Goal: Book appointment/travel/reservation: Book appointment/travel/reservation

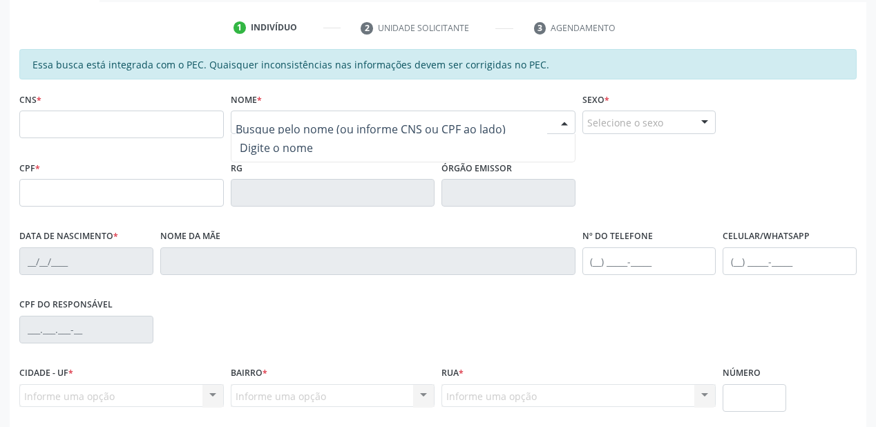
scroll to position [251, 0]
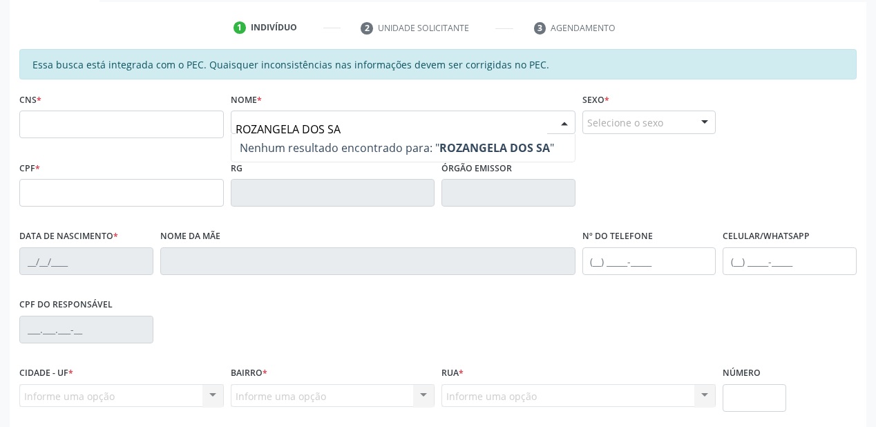
type input "ROZANGELA DOS SAN"
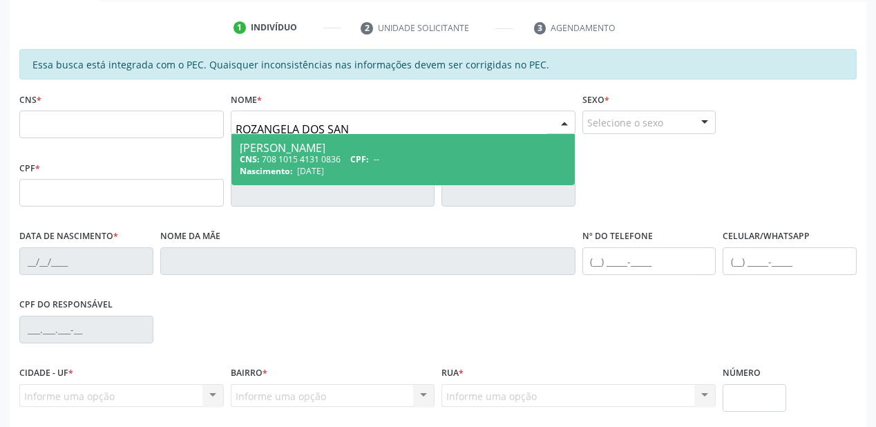
click at [309, 157] on div "CNS: 708 1015 4131 0836 CPF: --" at bounding box center [403, 159] width 327 height 12
type input "708 1015 4131 0836"
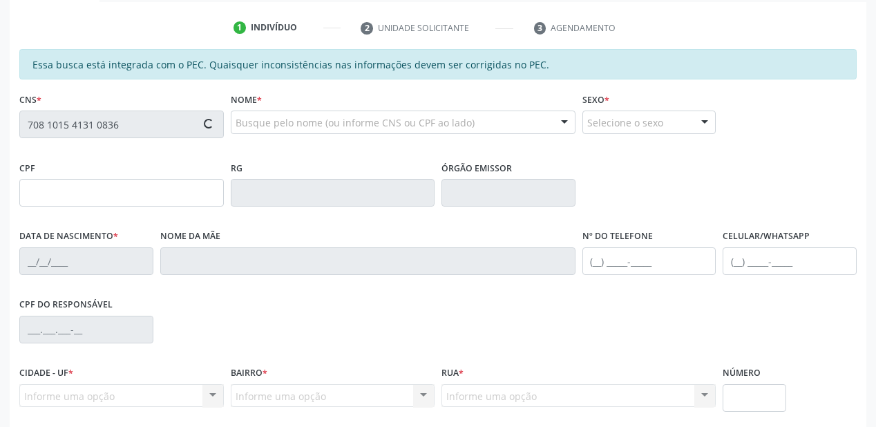
type input "09/07/1977"
type input "Rita dos Santos Marques"
type input "046.706.504-75"
type input "S/N"
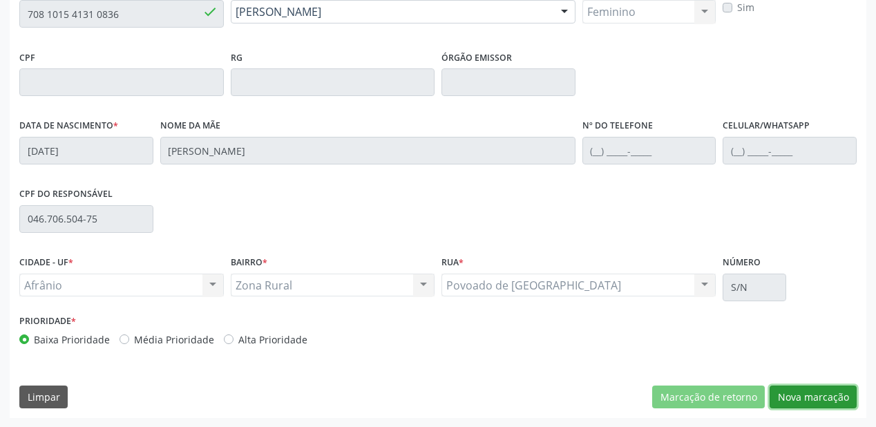
click at [807, 398] on button "Nova marcação" at bounding box center [813, 396] width 87 height 23
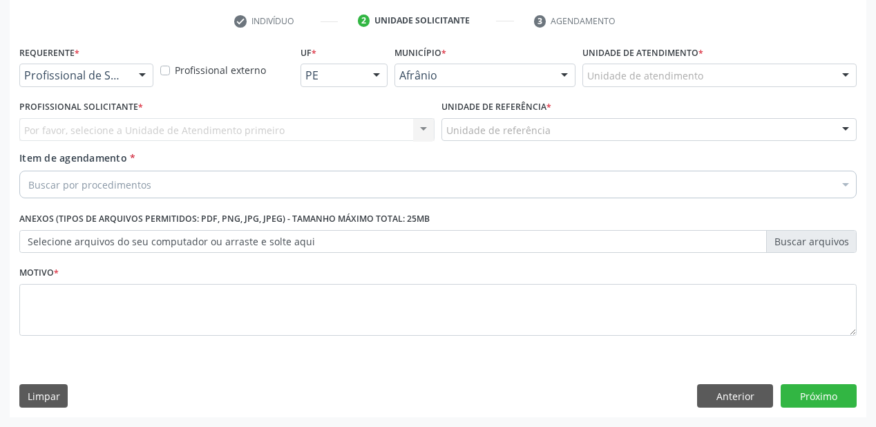
scroll to position [257, 0]
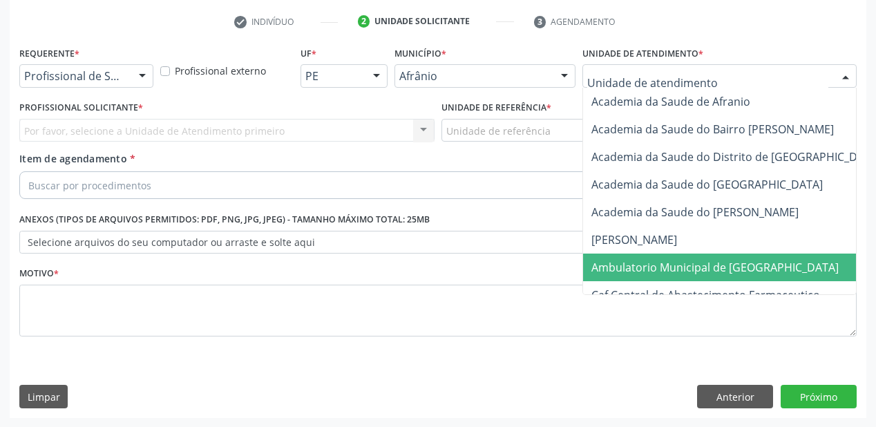
click at [629, 274] on span "Ambulatorio Municipal de [GEOGRAPHIC_DATA]" at bounding box center [714, 267] width 247 height 15
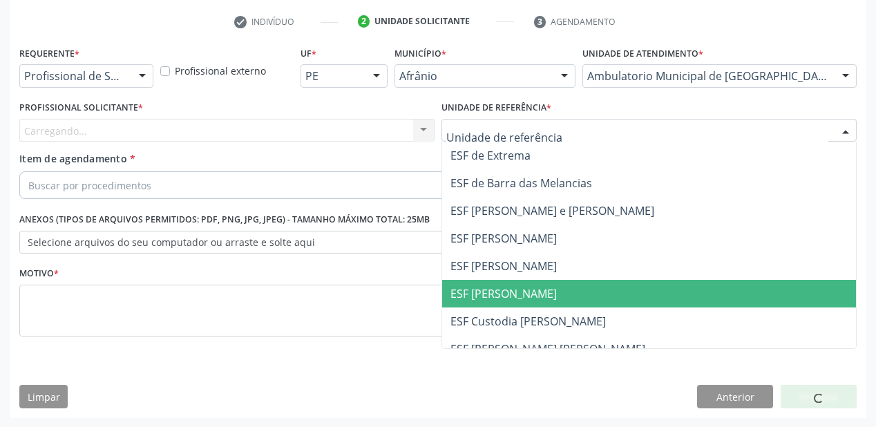
click at [484, 294] on span "ESF [PERSON_NAME]" at bounding box center [503, 293] width 106 height 15
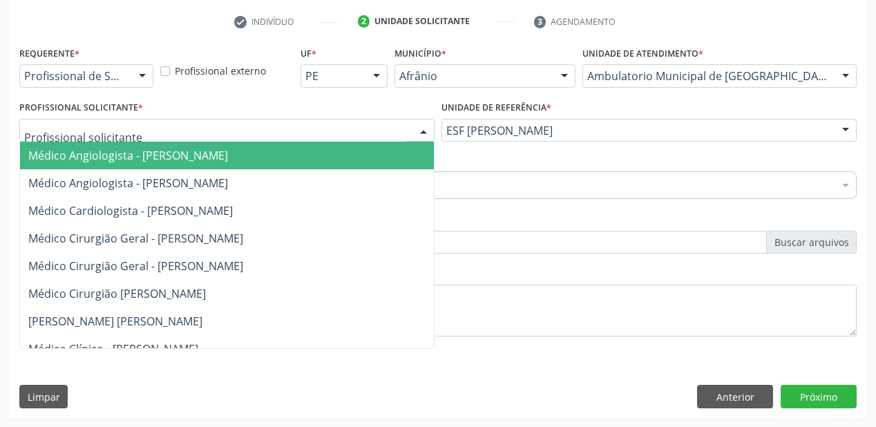
click at [111, 160] on span "Médico Angiologista - [PERSON_NAME]" at bounding box center [128, 155] width 200 height 15
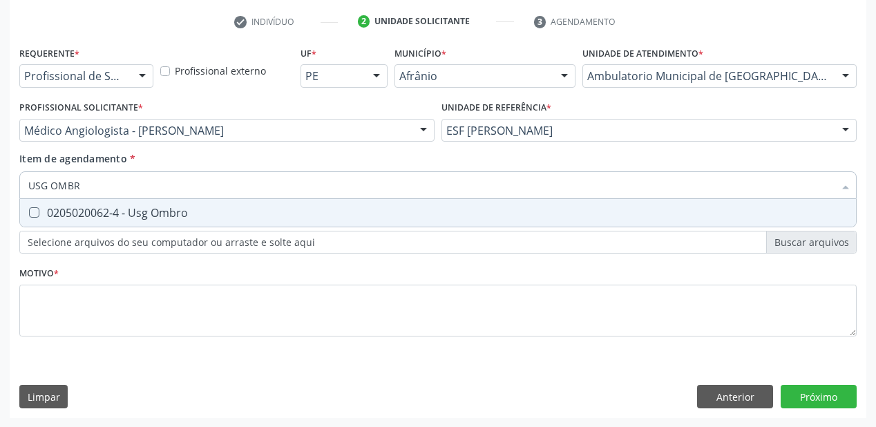
type input "USG OMBRO"
click at [105, 223] on span "0205020062-4 - Usg Ombro" at bounding box center [438, 213] width 836 height 28
checkbox Ombro "true"
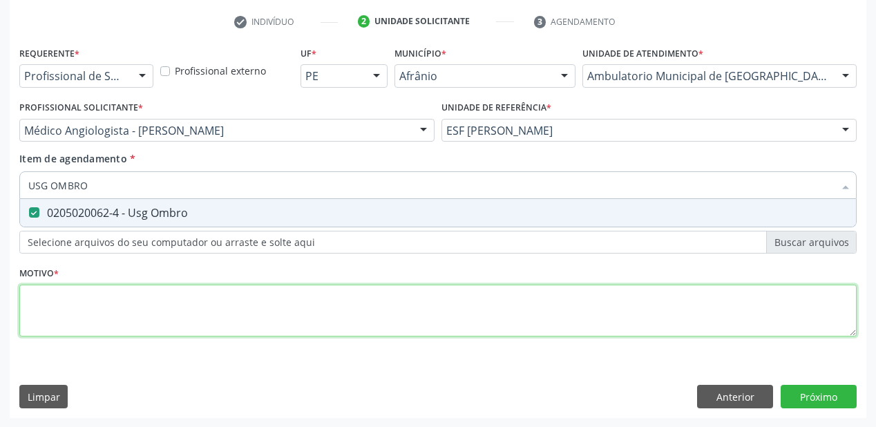
click at [75, 290] on div "Requerente * Profissional de Saúde Profissional de Saúde Paciente Nenhum result…" at bounding box center [437, 199] width 837 height 313
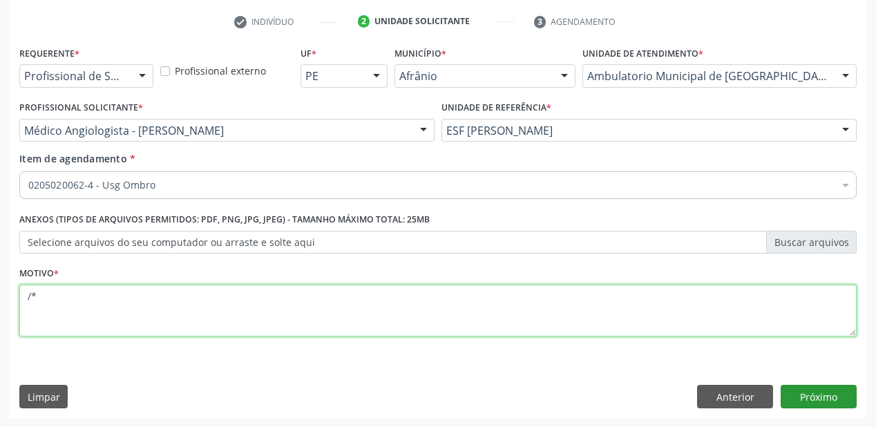
type textarea "/*"
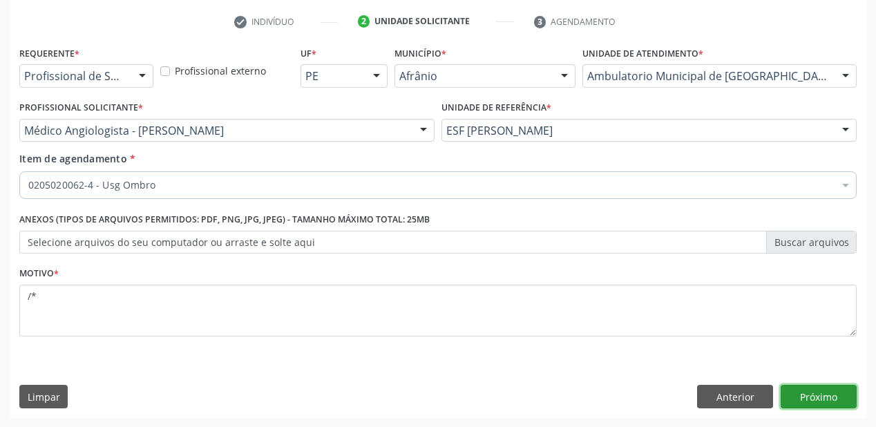
click at [807, 397] on button "Próximo" at bounding box center [819, 396] width 76 height 23
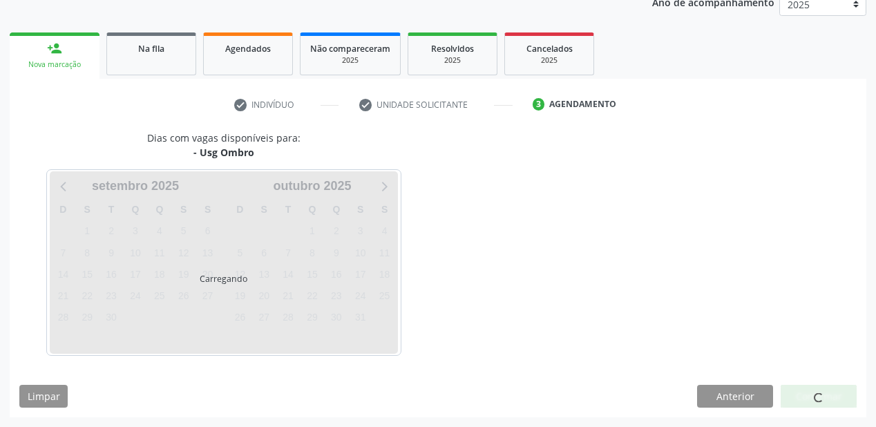
scroll to position [173, 0]
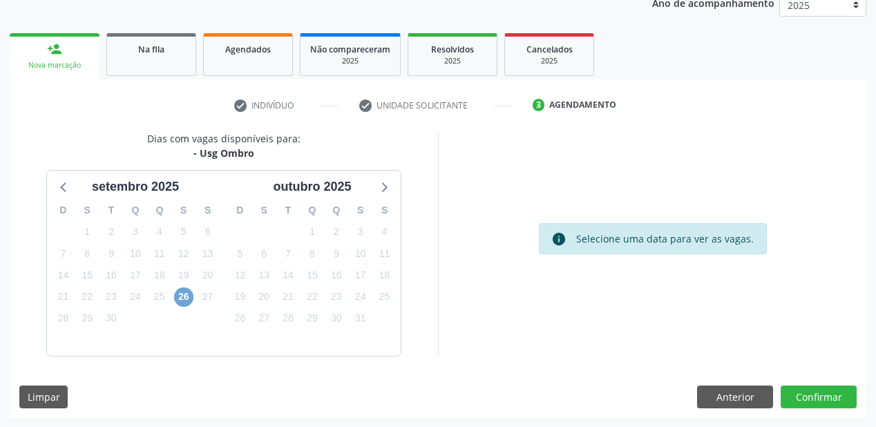
click at [184, 296] on span "26" at bounding box center [183, 296] width 19 height 19
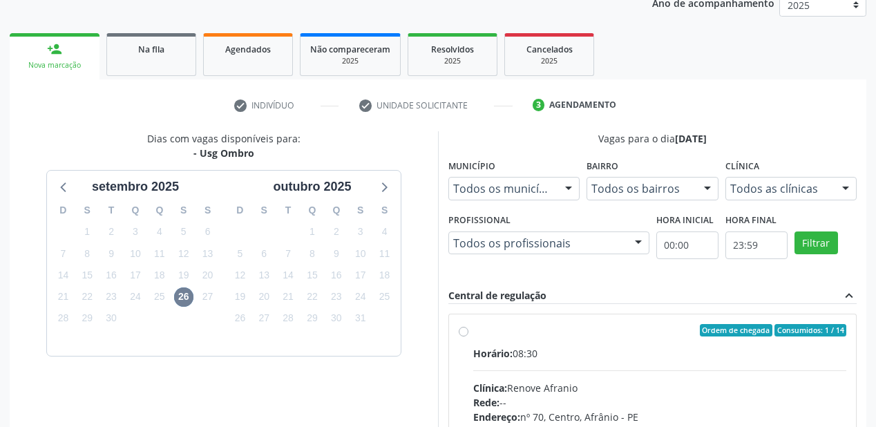
click at [468, 336] on input "Ordem de chegada Consumidos: 1 / 14 Horário: 08:30 Clínica: Renove Afranio Rede…" at bounding box center [464, 330] width 10 height 12
radio input "true"
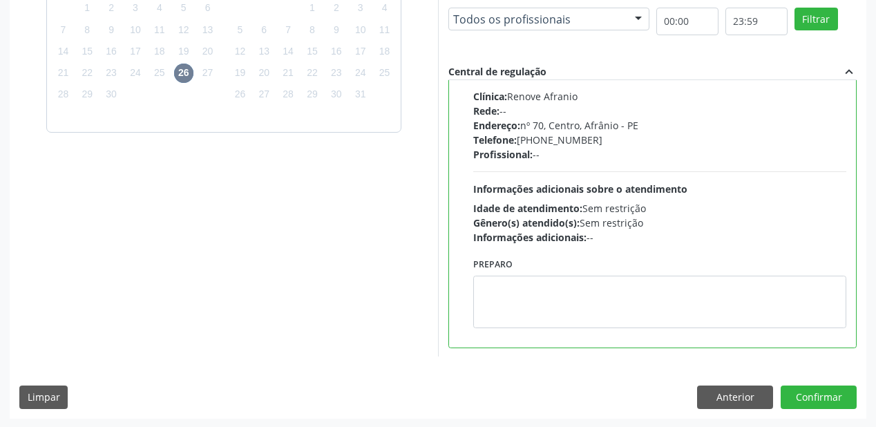
scroll to position [398, 0]
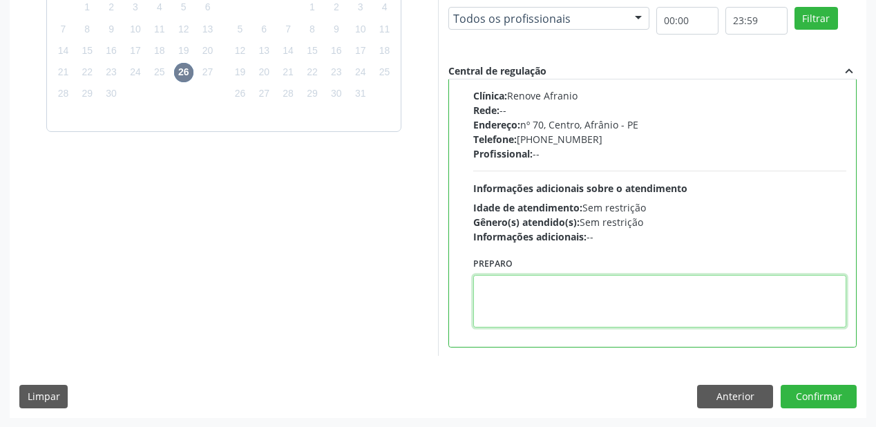
click at [607, 315] on textarea at bounding box center [659, 301] width 373 height 52
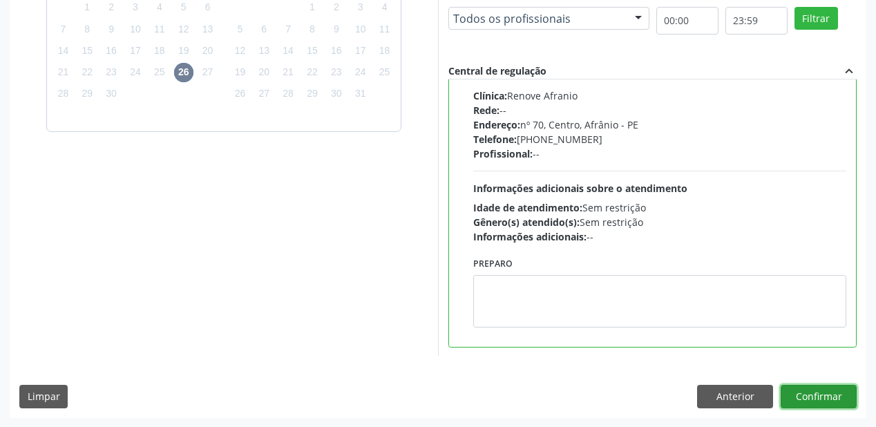
click at [805, 395] on button "Confirmar" at bounding box center [819, 396] width 76 height 23
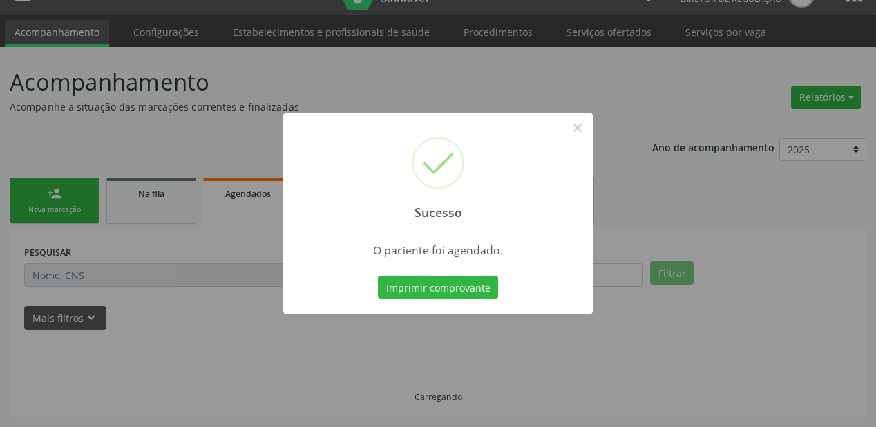
scroll to position [28, 0]
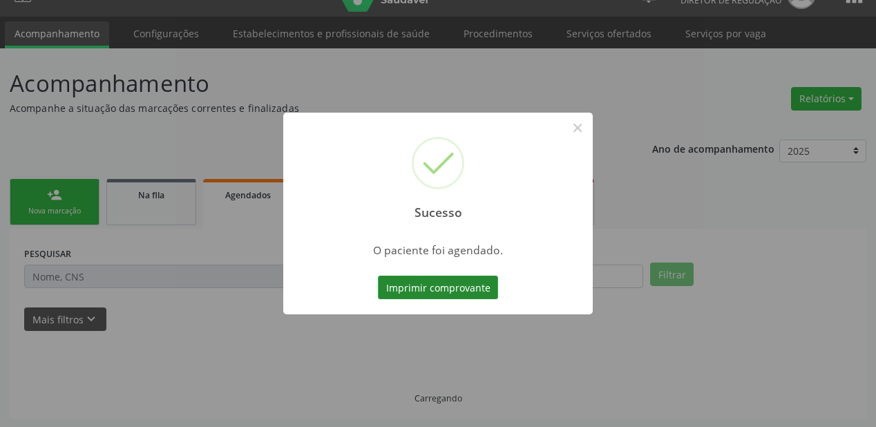
click at [437, 280] on button "Imprimir comprovante" at bounding box center [438, 287] width 120 height 23
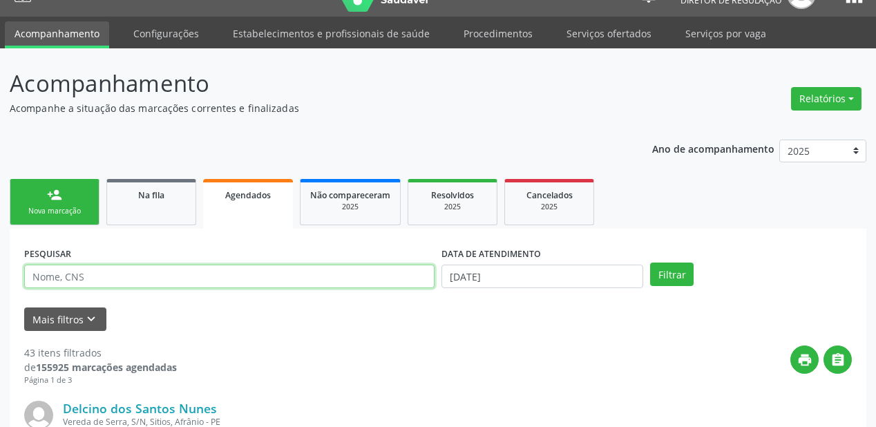
click at [93, 285] on input "text" at bounding box center [229, 276] width 410 height 23
click at [149, 197] on span "Na fila" at bounding box center [151, 195] width 26 height 12
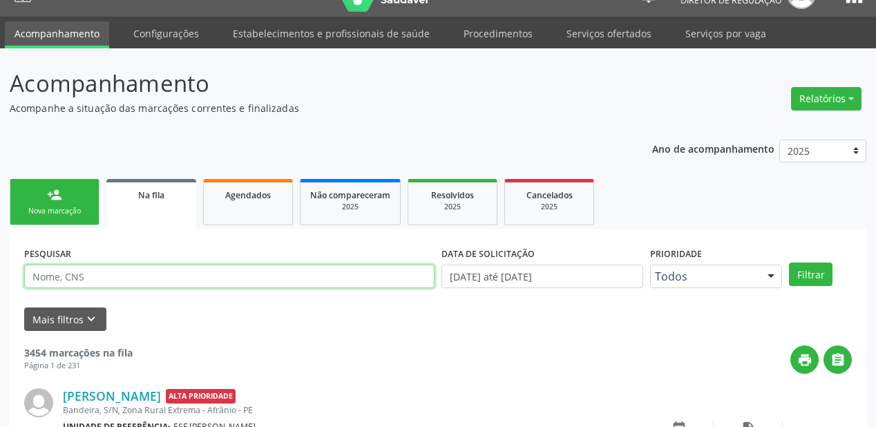
click at [83, 272] on input "text" at bounding box center [229, 276] width 410 height 23
type input "704009304350163"
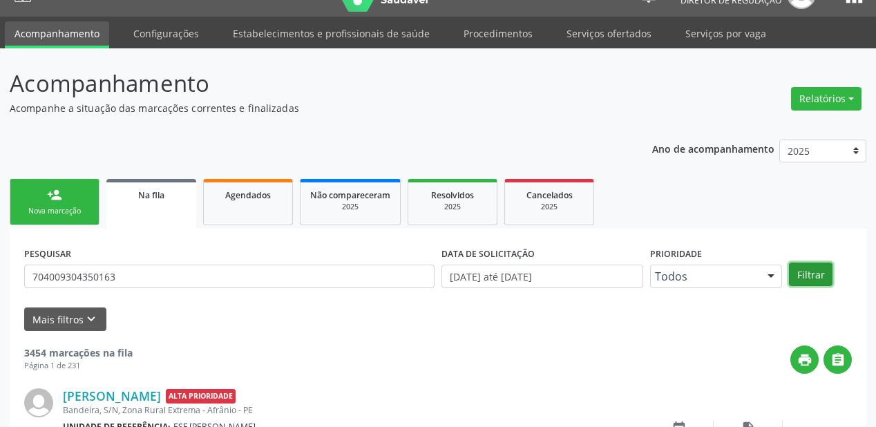
click at [818, 272] on button "Filtrar" at bounding box center [811, 273] width 44 height 23
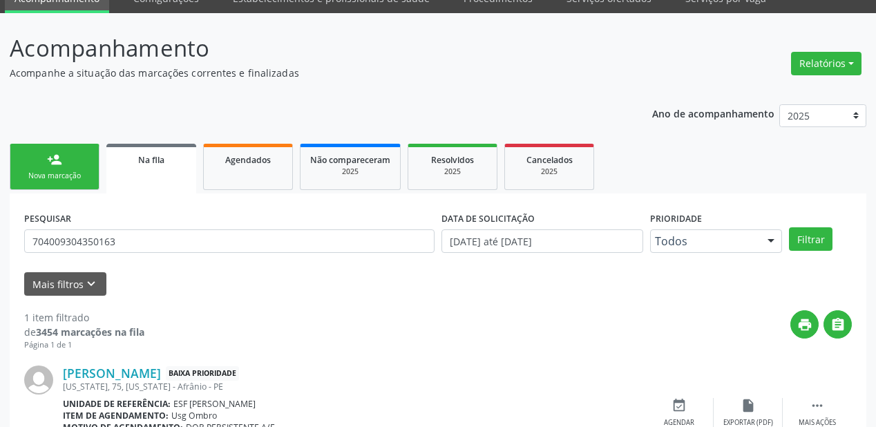
scroll to position [133, 0]
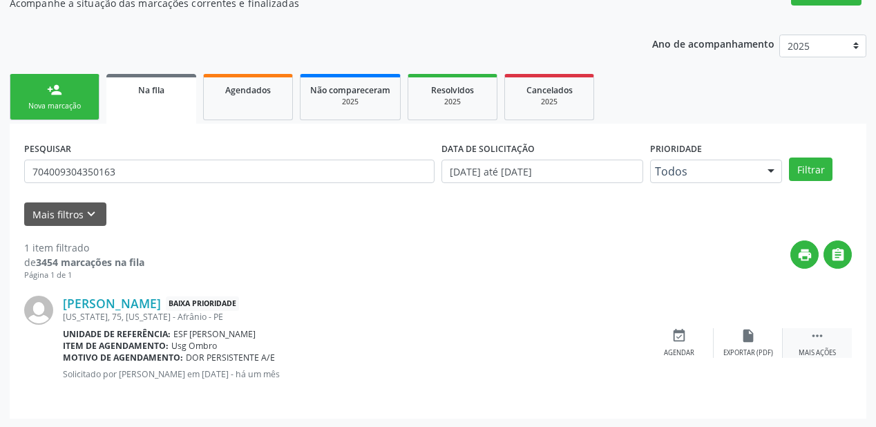
click at [812, 331] on icon "" at bounding box center [817, 335] width 15 height 15
click at [479, 343] on div "event_available Agendar" at bounding box center [471, 343] width 69 height 30
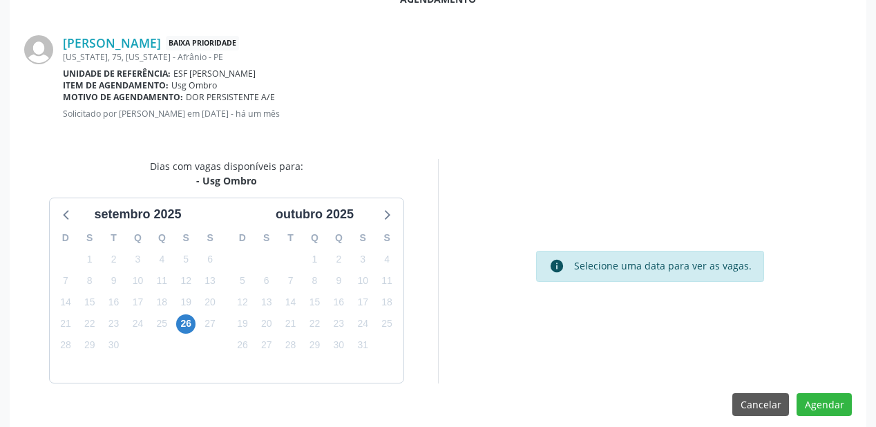
scroll to position [291, 0]
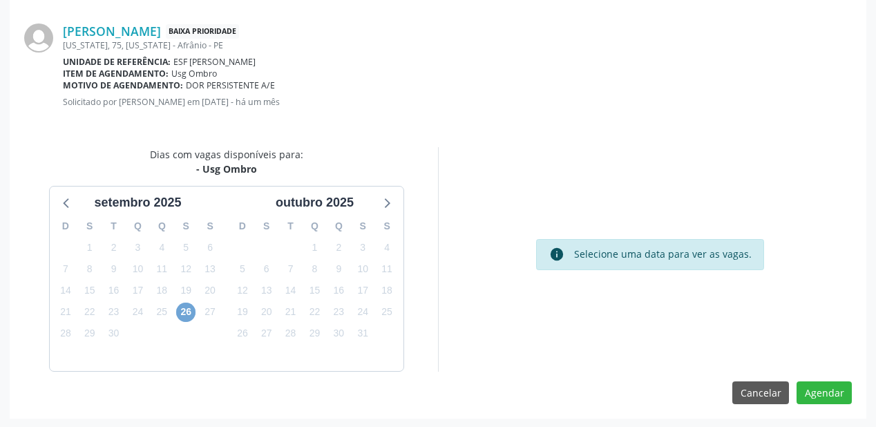
click at [189, 311] on span "26" at bounding box center [185, 312] width 19 height 19
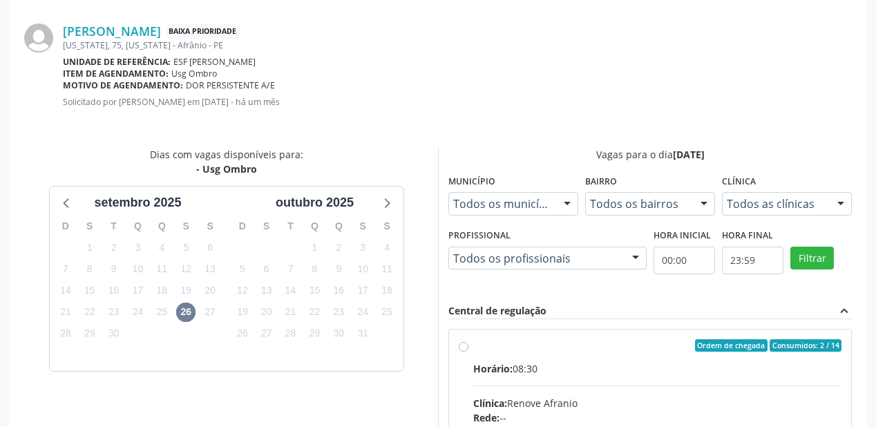
click at [468, 351] on input "Ordem de chegada Consumidos: 2 / 14 Horário: 08:30 Clínica: Renove Afranio Rede…" at bounding box center [464, 345] width 10 height 12
radio input "true"
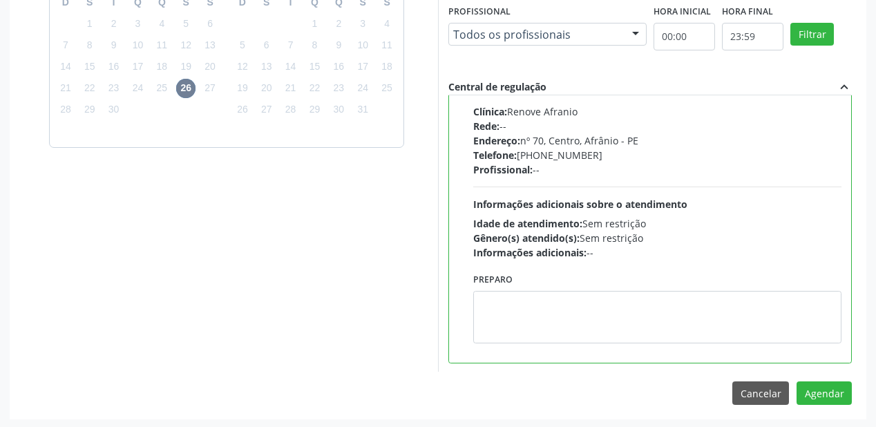
scroll to position [515, 0]
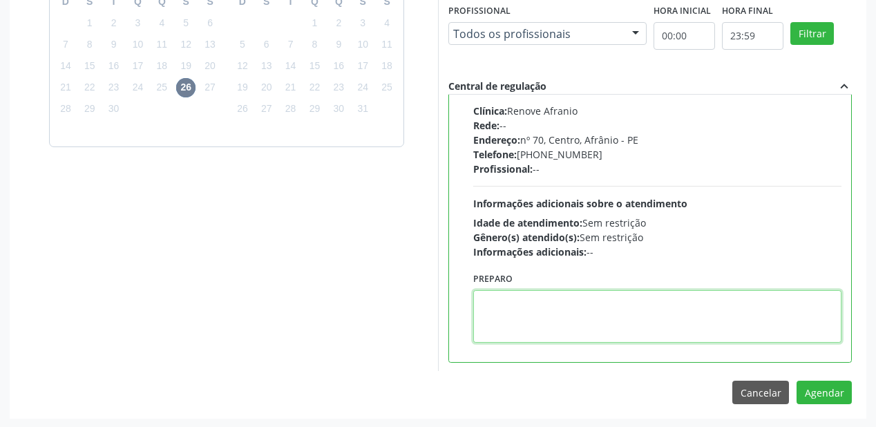
click at [610, 316] on textarea at bounding box center [657, 316] width 368 height 52
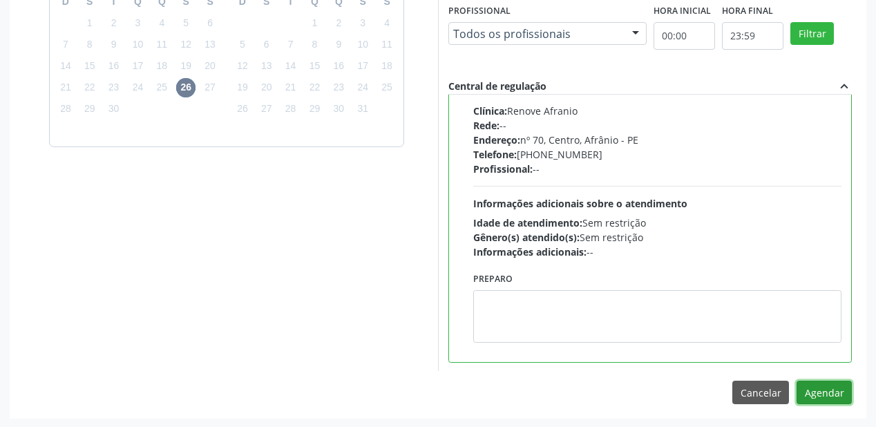
click at [812, 388] on button "Agendar" at bounding box center [823, 392] width 55 height 23
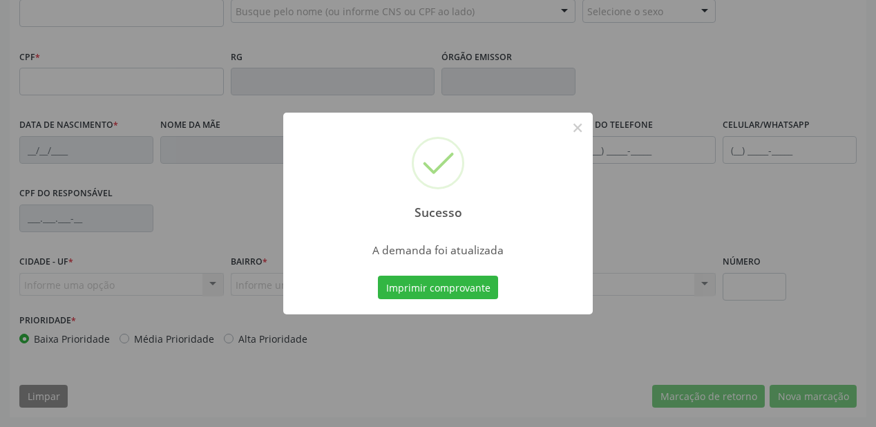
scroll to position [361, 0]
click at [436, 283] on button "Imprimir comprovante" at bounding box center [438, 287] width 120 height 23
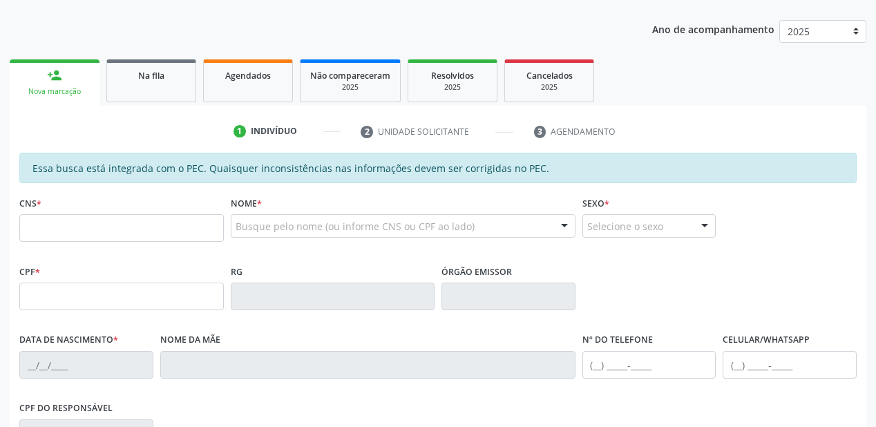
scroll to position [140, 0]
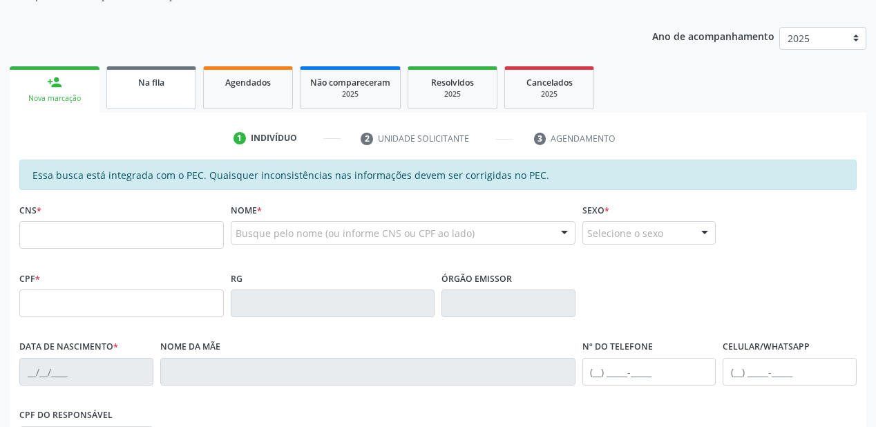
click at [165, 96] on link "Na fila" at bounding box center [151, 87] width 90 height 43
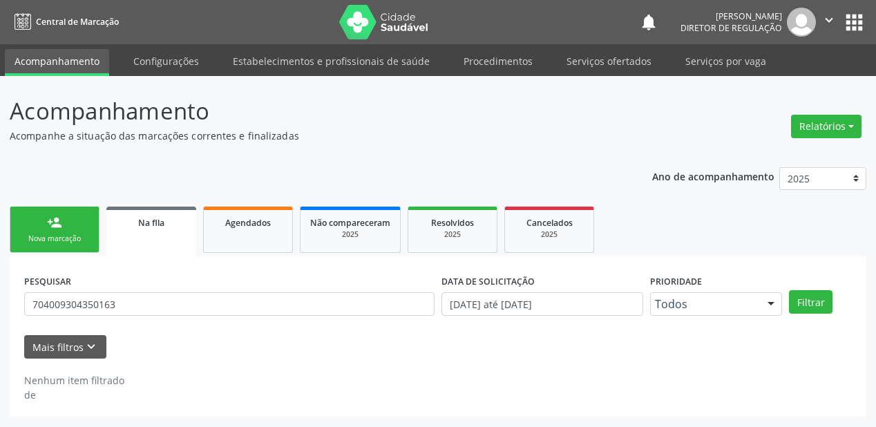
scroll to position [0, 0]
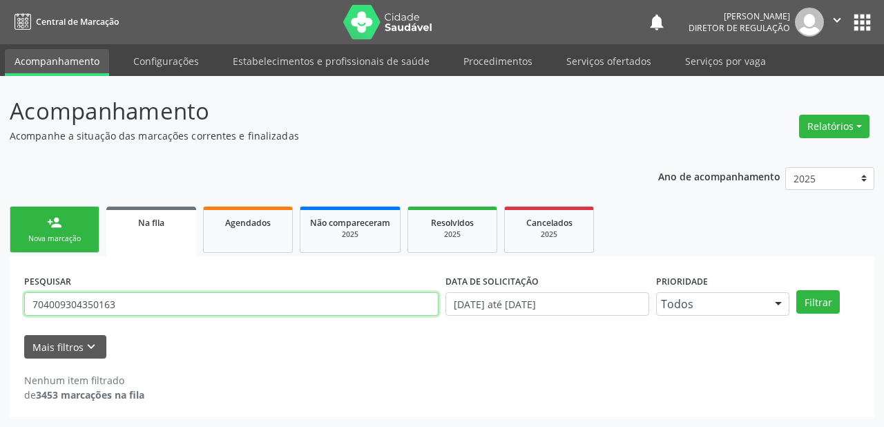
click at [129, 302] on input "704009304350163" at bounding box center [231, 303] width 414 height 23
type input "7"
type input "708408284378961"
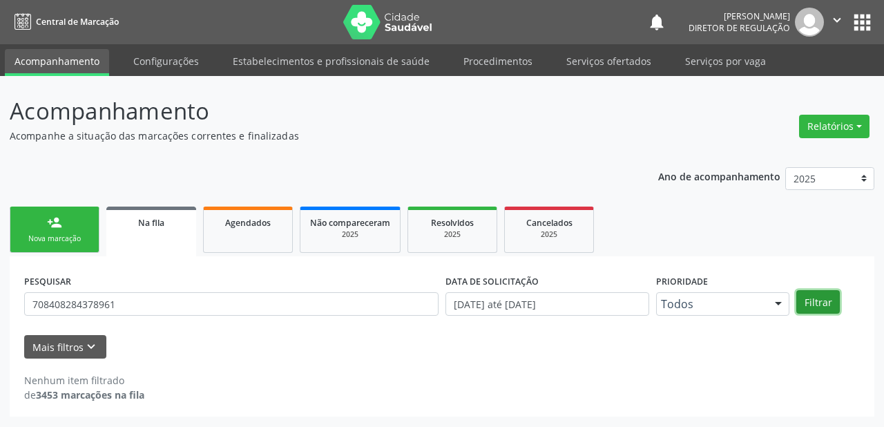
click at [818, 305] on button "Filtrar" at bounding box center [818, 301] width 44 height 23
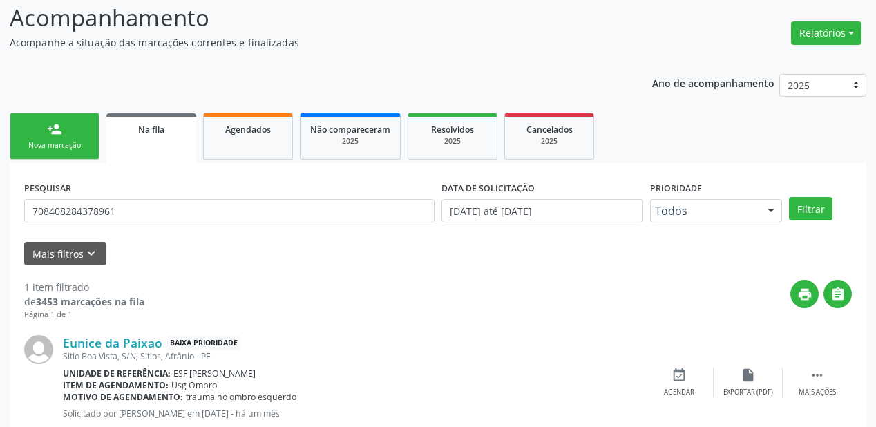
scroll to position [133, 0]
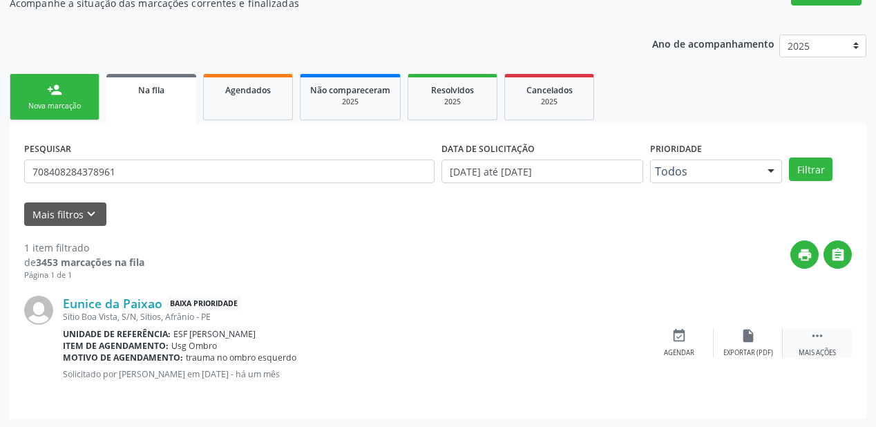
click at [822, 334] on icon "" at bounding box center [817, 335] width 15 height 15
click at [466, 337] on icon "event_available" at bounding box center [471, 335] width 15 height 15
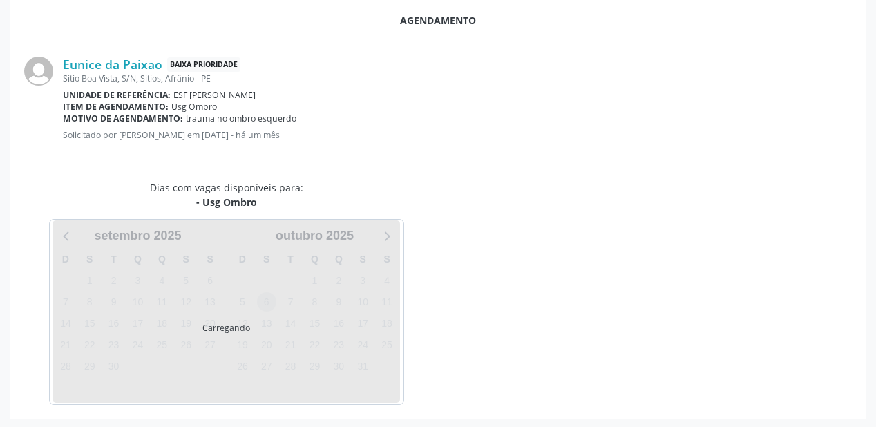
scroll to position [258, 0]
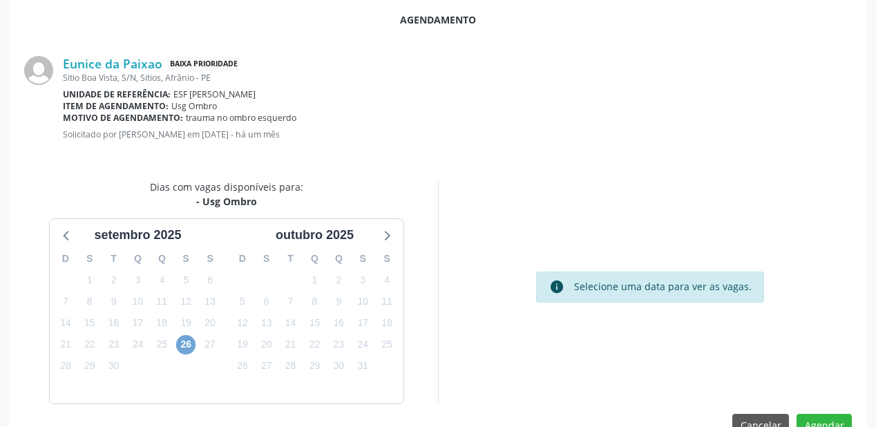
click at [180, 342] on span "26" at bounding box center [185, 344] width 19 height 19
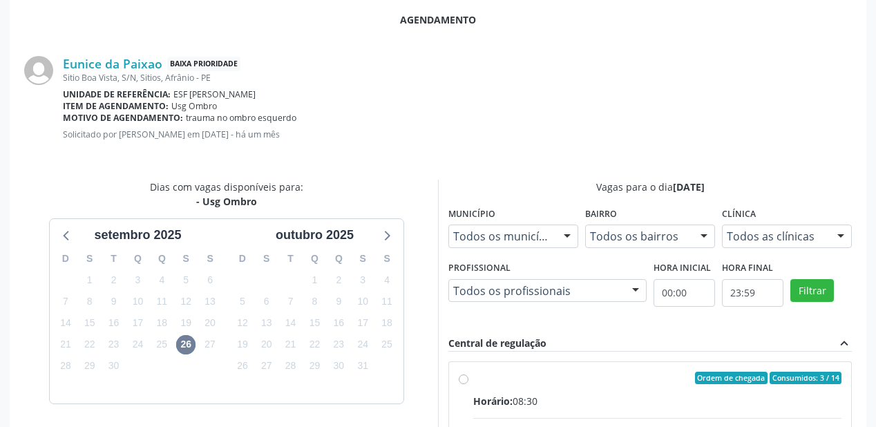
click at [647, 376] on div "Ordem de chegada Consumidos: 3 / 14" at bounding box center [657, 378] width 368 height 12
click at [468, 376] on input "Ordem de chegada Consumidos: 3 / 14 Horário: 08:30 Clínica: Renove Afranio Rede…" at bounding box center [464, 378] width 10 height 12
radio input "true"
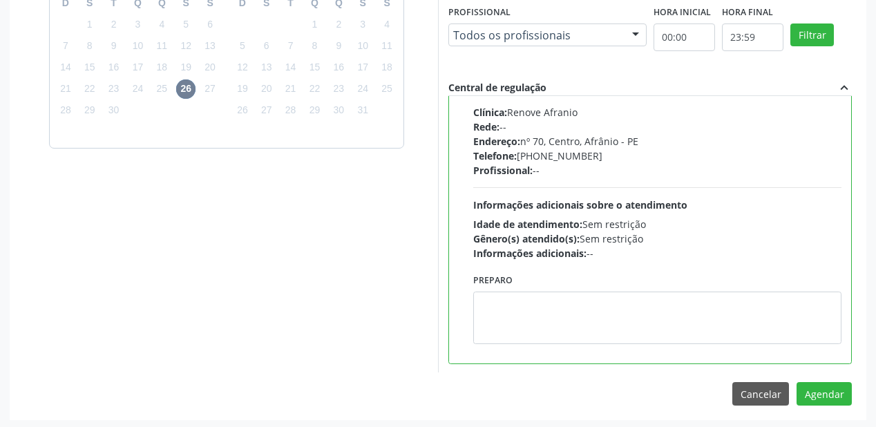
scroll to position [515, 0]
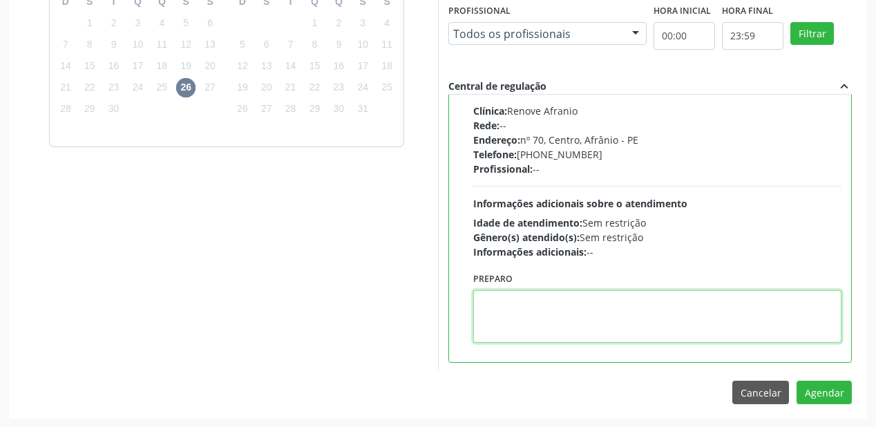
click at [636, 309] on textarea at bounding box center [657, 316] width 368 height 52
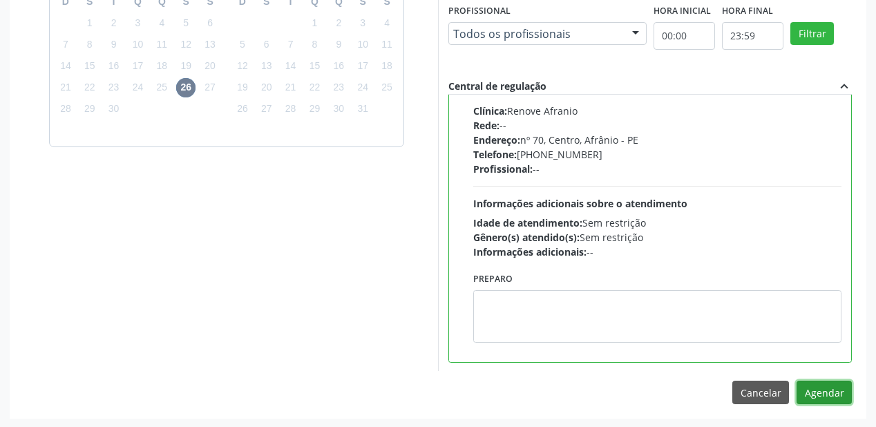
click at [806, 383] on button "Agendar" at bounding box center [823, 392] width 55 height 23
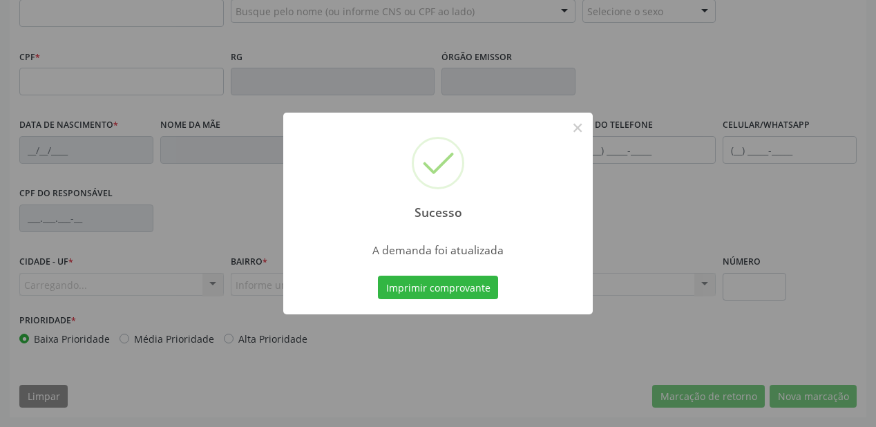
scroll to position [361, 0]
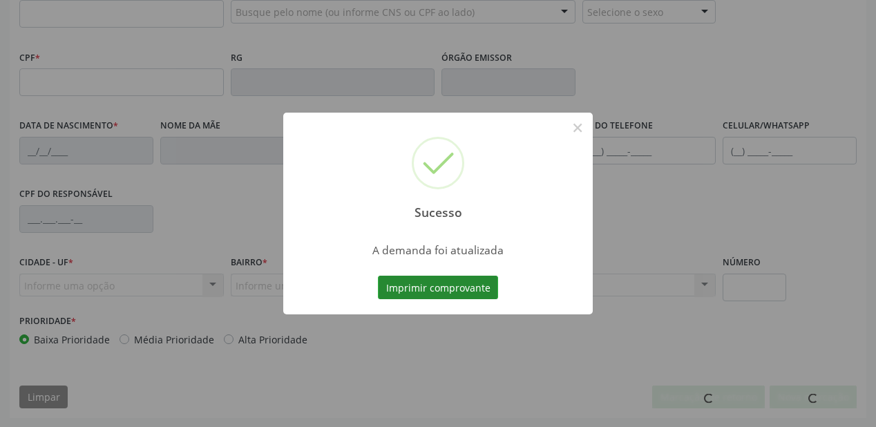
click at [456, 285] on button "Imprimir comprovante" at bounding box center [438, 287] width 120 height 23
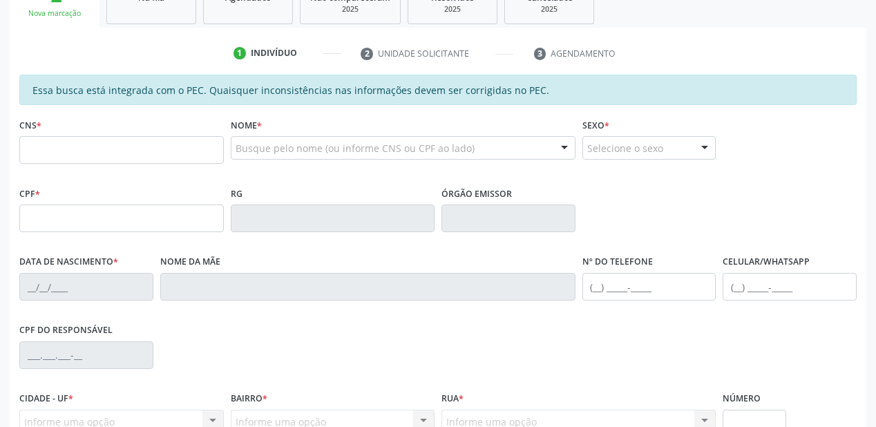
scroll to position [195, 0]
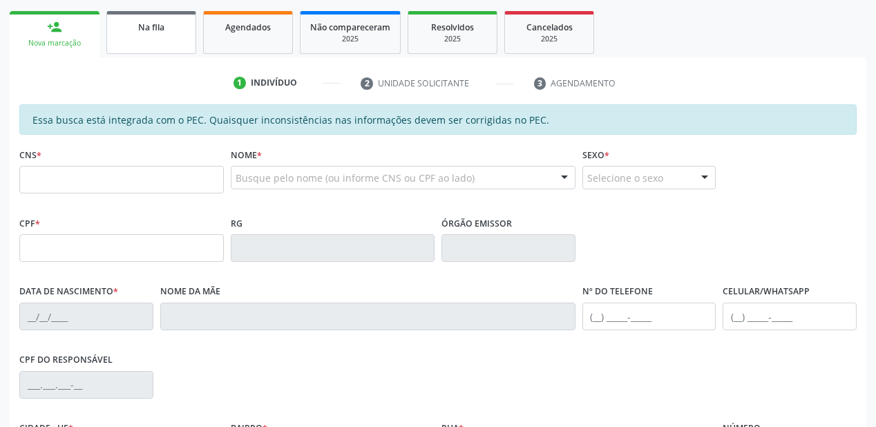
click at [141, 37] on link "Na fila" at bounding box center [151, 32] width 90 height 43
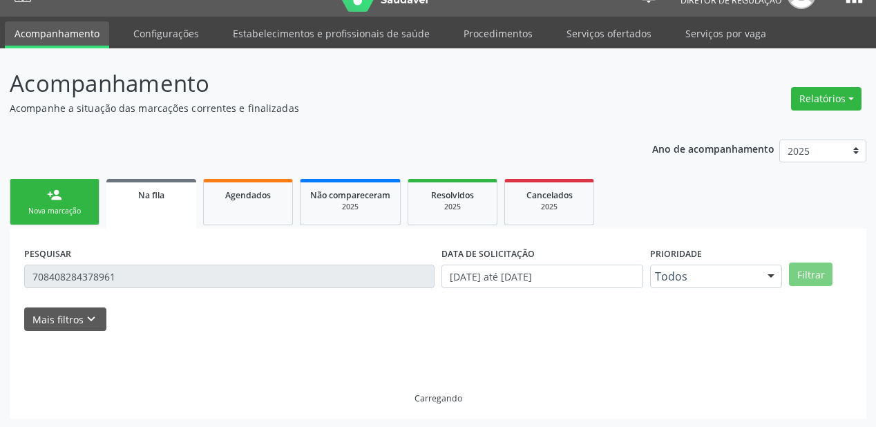
scroll to position [0, 0]
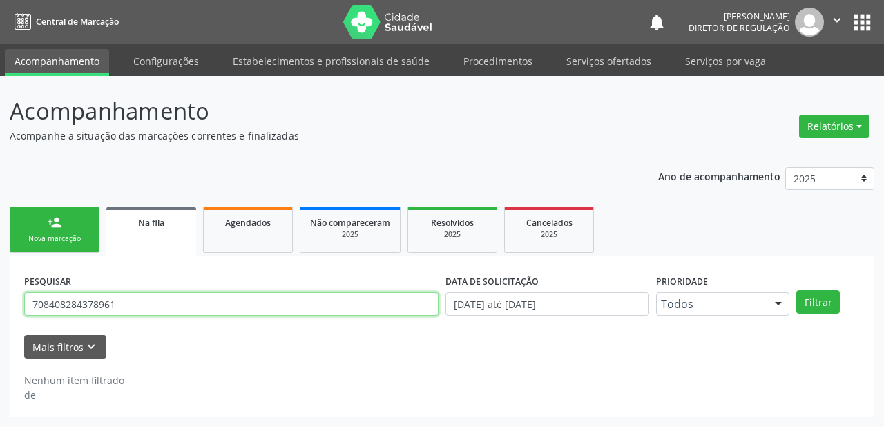
click at [124, 302] on input "708408284378961" at bounding box center [231, 303] width 414 height 23
type input "7"
type input "700502595033352"
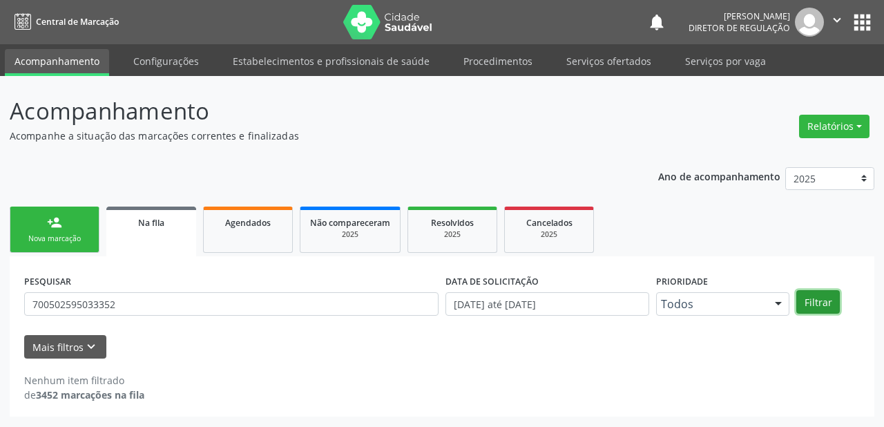
click at [808, 305] on button "Filtrar" at bounding box center [818, 301] width 44 height 23
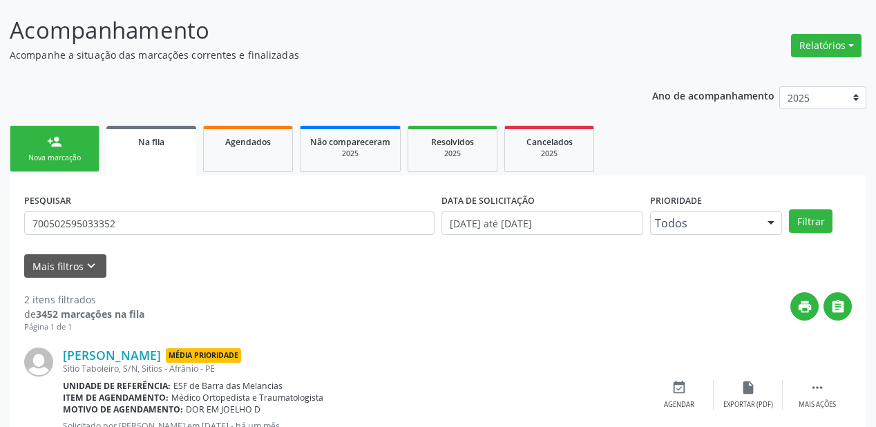
scroll to position [256, 0]
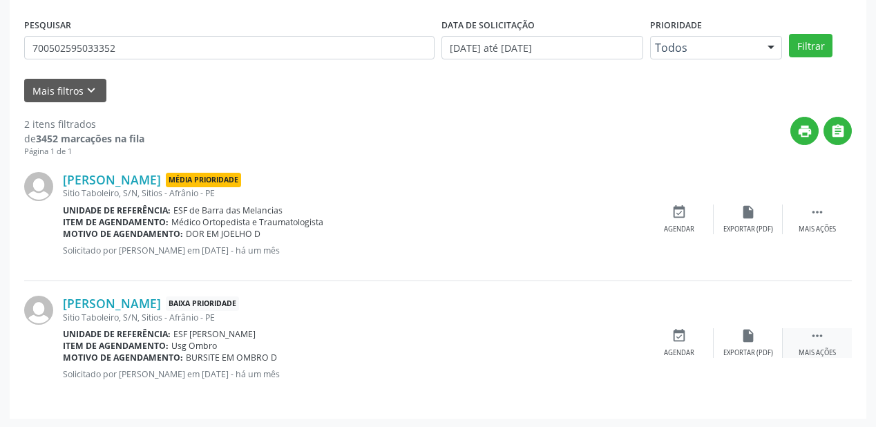
click at [819, 336] on icon "" at bounding box center [817, 335] width 15 height 15
click at [486, 341] on div "event_available Agendar" at bounding box center [471, 343] width 69 height 30
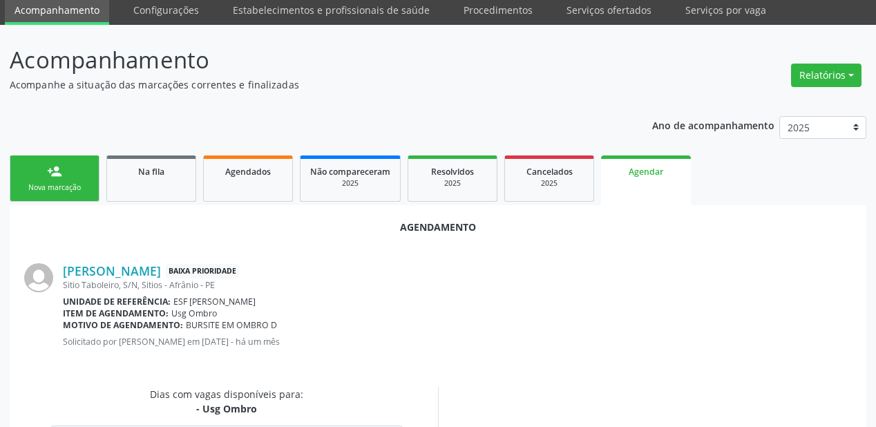
scroll to position [291, 0]
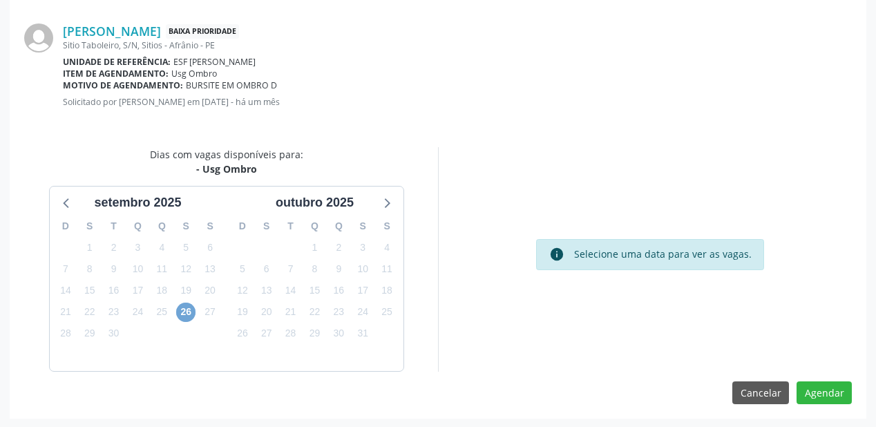
click at [192, 312] on span "26" at bounding box center [185, 312] width 19 height 19
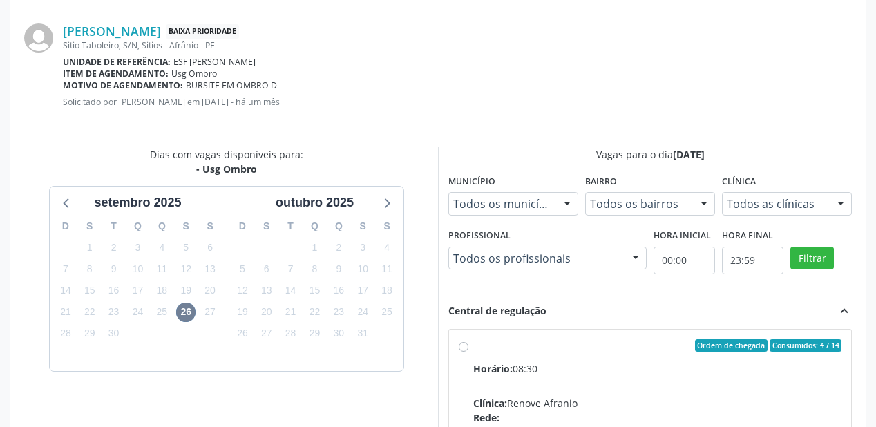
click at [468, 352] on input "Ordem de chegada Consumidos: 4 / 14 Horário: 08:30 Clínica: Renove Afranio Rede…" at bounding box center [464, 345] width 10 height 12
radio input "true"
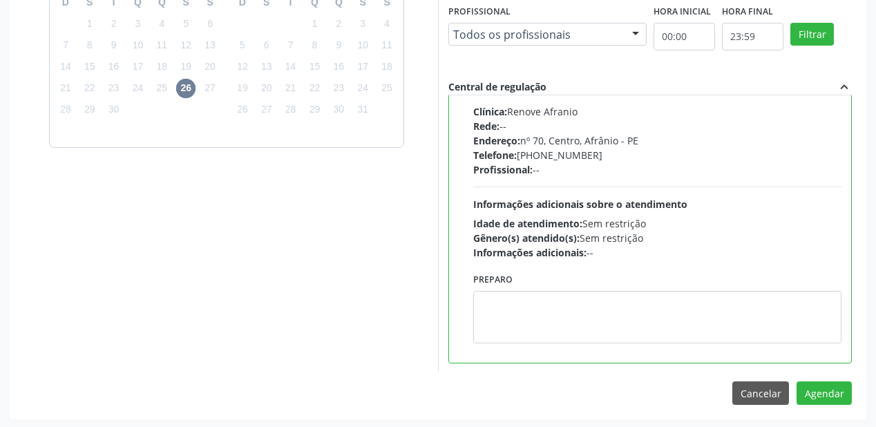
scroll to position [515, 0]
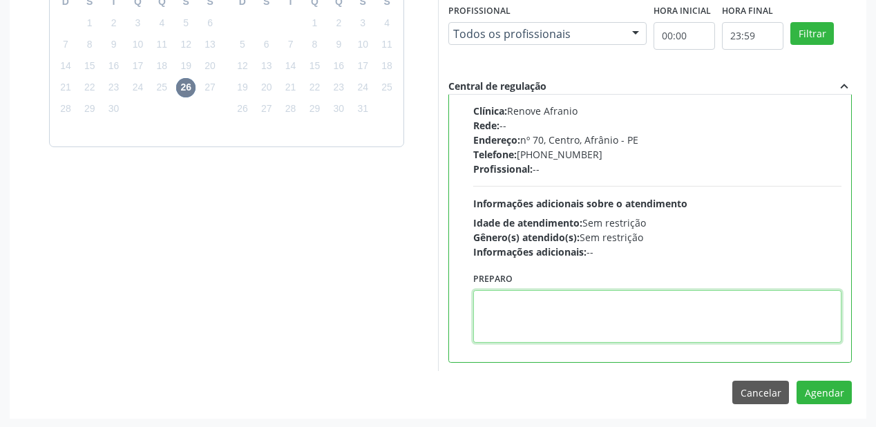
click at [573, 315] on textarea at bounding box center [657, 316] width 368 height 52
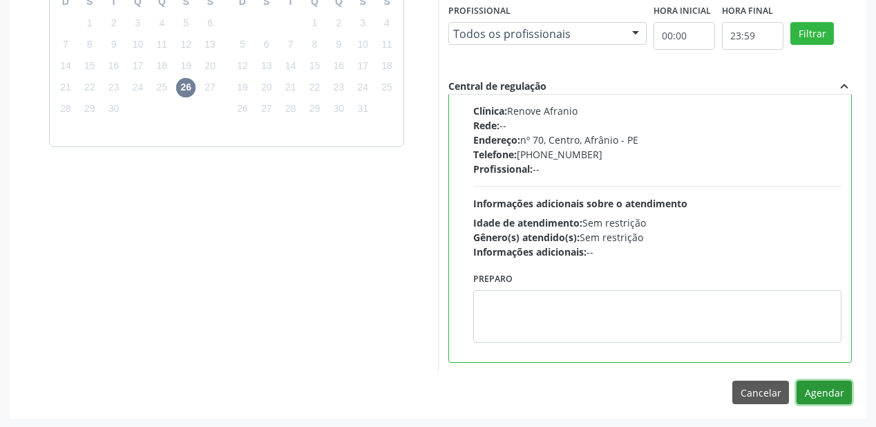
click at [804, 388] on button "Agendar" at bounding box center [823, 392] width 55 height 23
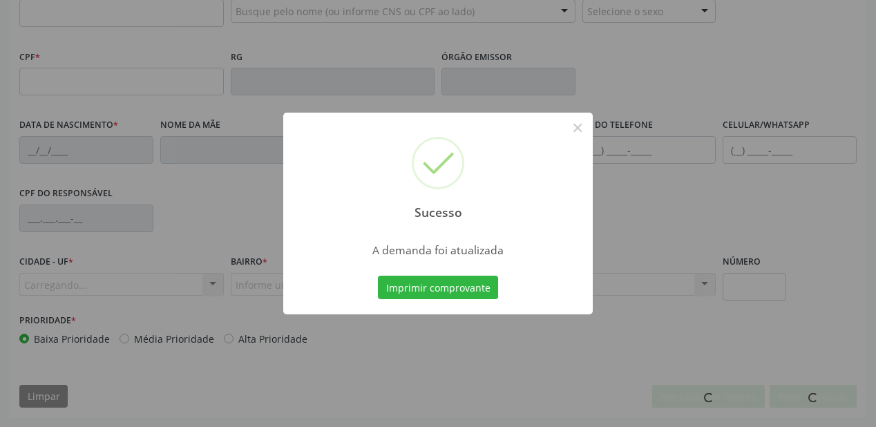
scroll to position [361, 0]
click at [441, 291] on button "Imprimir comprovante" at bounding box center [438, 287] width 120 height 23
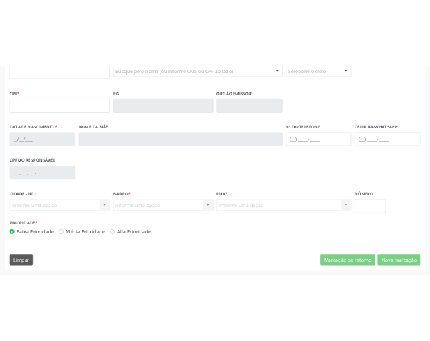
scroll to position [557, 0]
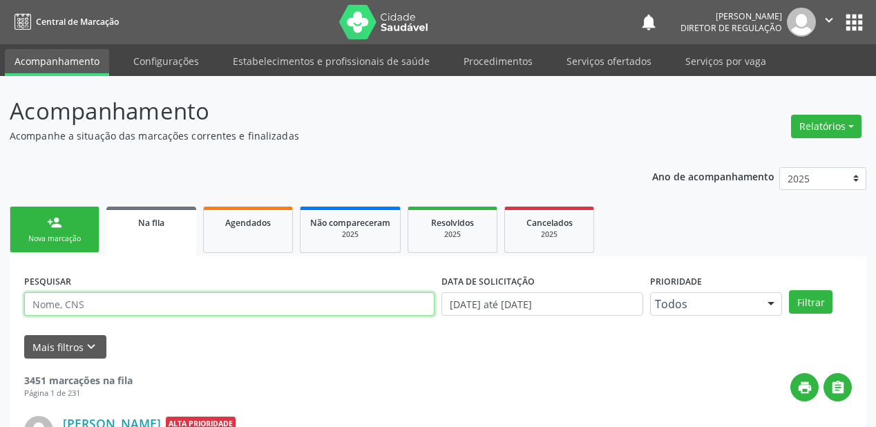
click at [86, 308] on input "text" at bounding box center [229, 303] width 410 height 23
type input "700006416798608"
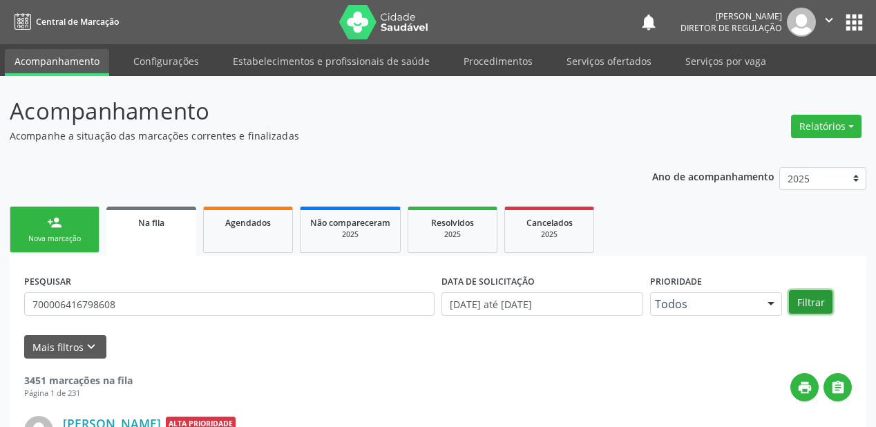
click at [823, 299] on button "Filtrar" at bounding box center [811, 301] width 44 height 23
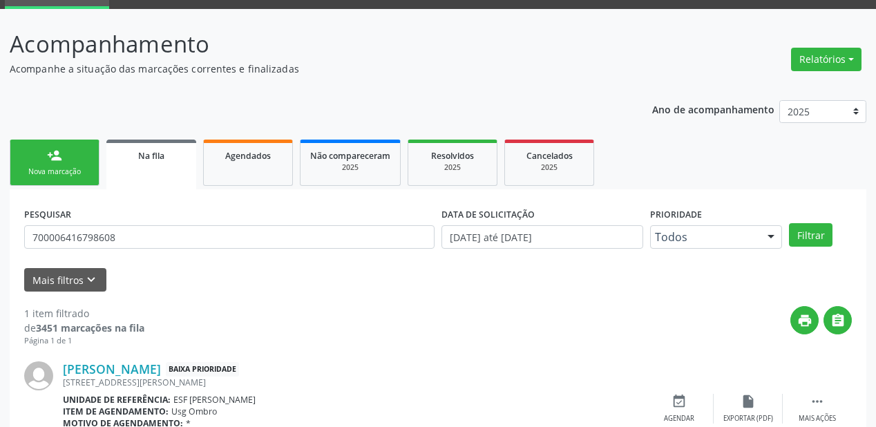
scroll to position [133, 0]
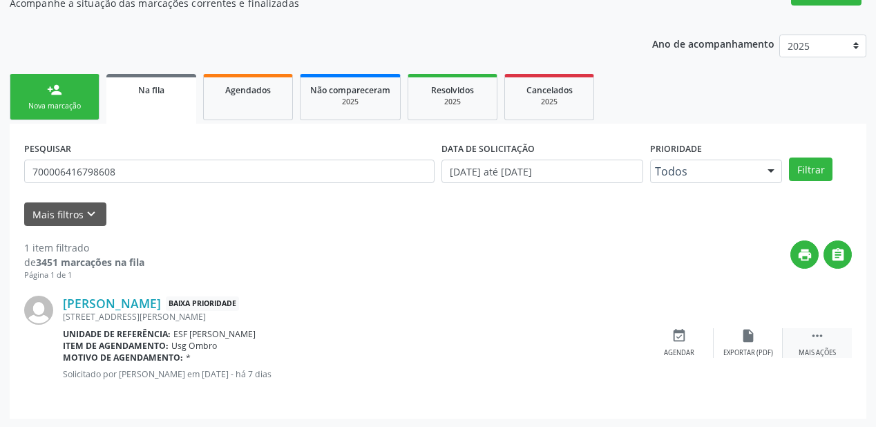
click at [822, 332] on icon "" at bounding box center [817, 335] width 15 height 15
click at [474, 333] on icon "event_available" at bounding box center [471, 335] width 15 height 15
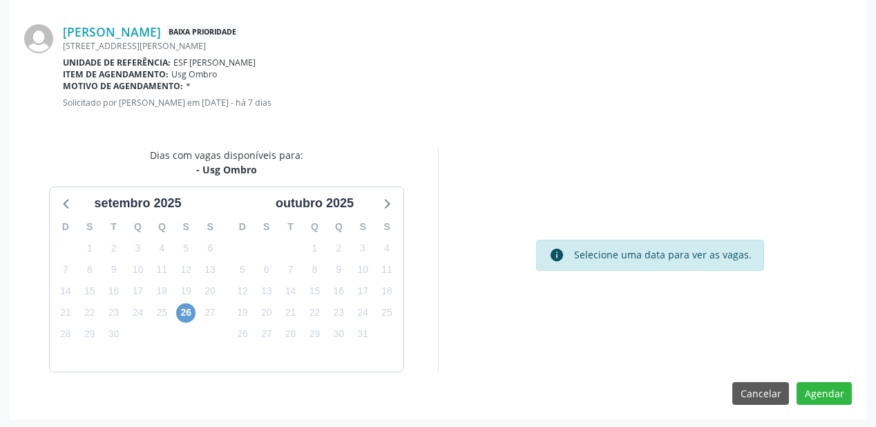
scroll to position [291, 0]
click at [187, 306] on span "26" at bounding box center [185, 312] width 19 height 19
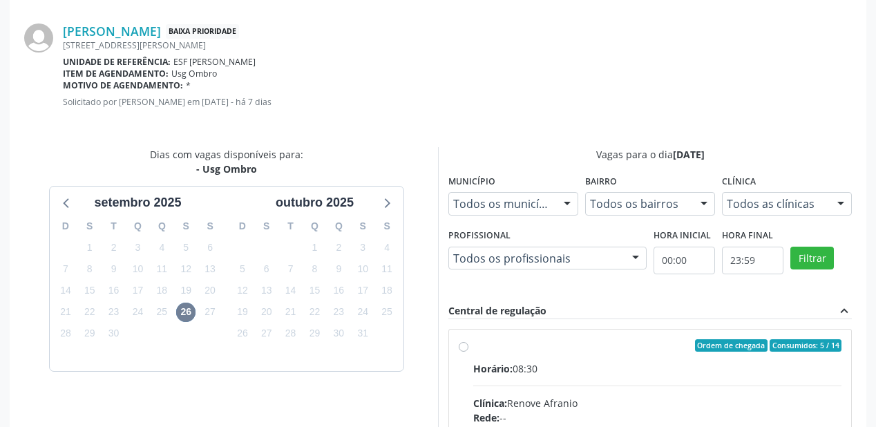
click at [674, 369] on div "Horário: 08:30" at bounding box center [657, 368] width 368 height 15
click at [468, 352] on input "Ordem de chegada Consumidos: 5 / 14 Horário: 08:30 Clínica: Renove Afranio Rede…" at bounding box center [464, 345] width 10 height 12
radio input "true"
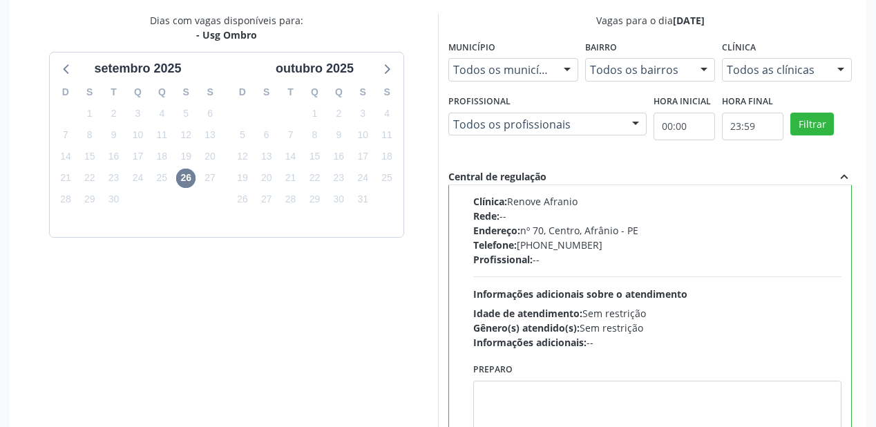
scroll to position [515, 0]
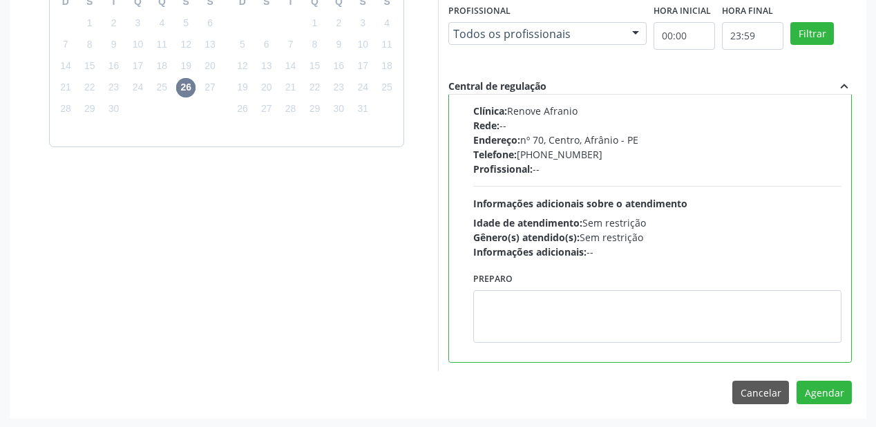
click at [580, 287] on div "Preparo" at bounding box center [657, 306] width 368 height 74
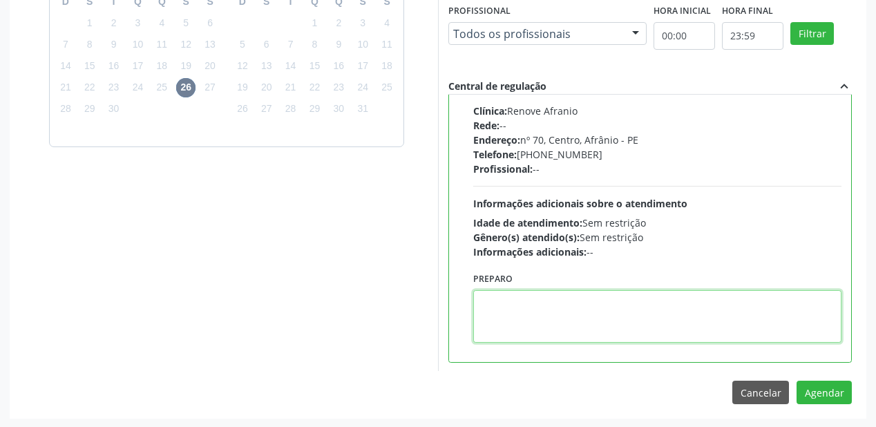
drag, startPoint x: 598, startPoint y: 312, endPoint x: 741, endPoint y: 356, distance: 149.0
click at [599, 312] on textarea at bounding box center [657, 316] width 368 height 52
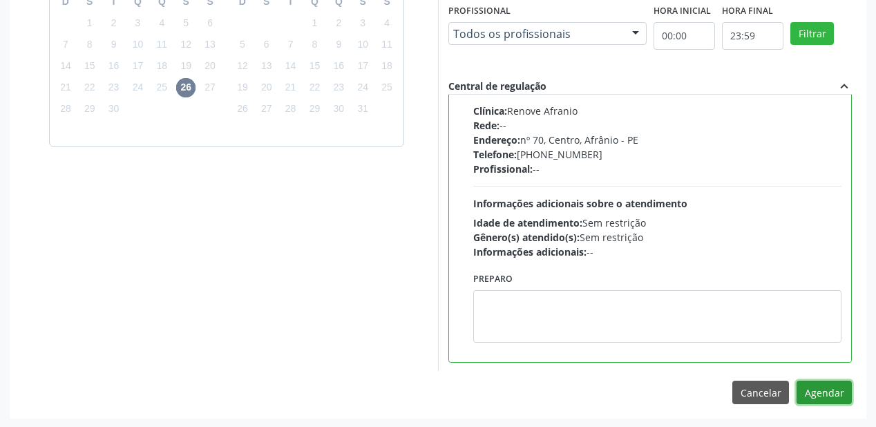
click at [822, 387] on button "Agendar" at bounding box center [823, 392] width 55 height 23
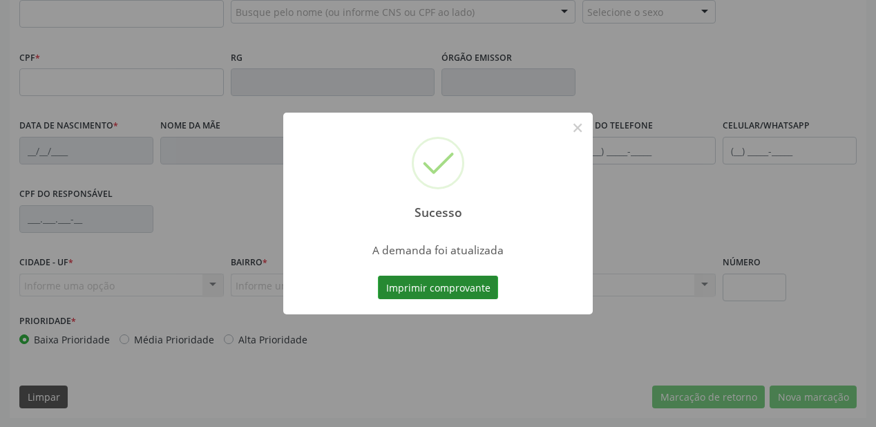
click at [446, 288] on button "Imprimir comprovante" at bounding box center [438, 287] width 120 height 23
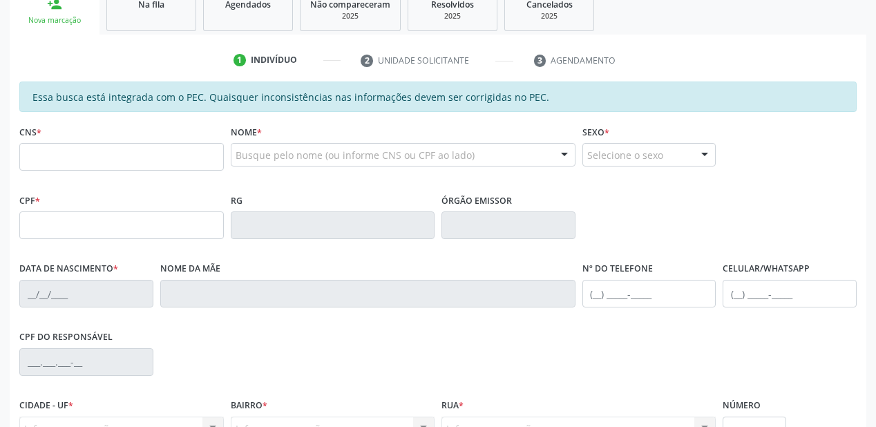
scroll to position [195, 0]
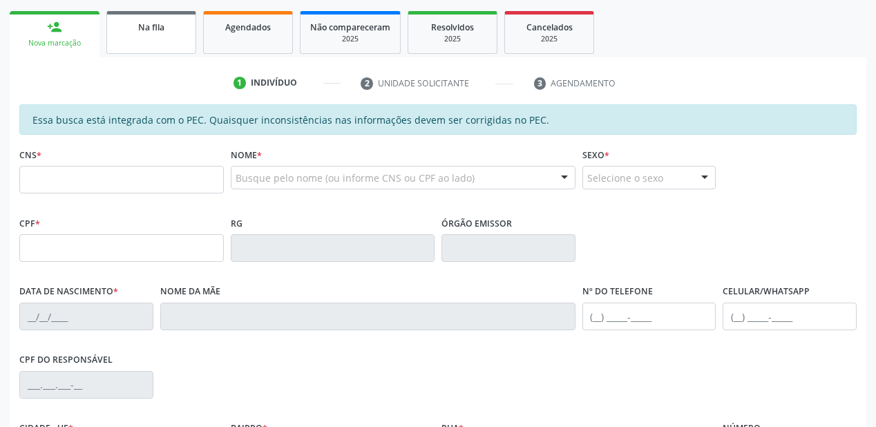
click at [160, 32] on div "Na fila" at bounding box center [151, 26] width 69 height 15
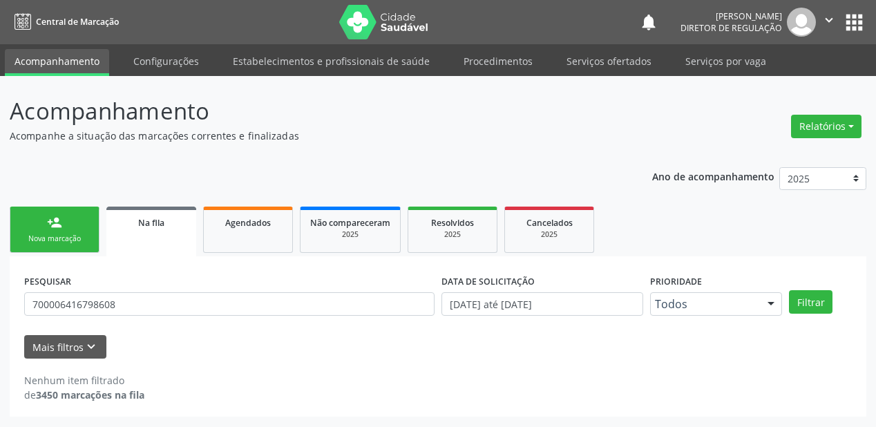
scroll to position [0, 0]
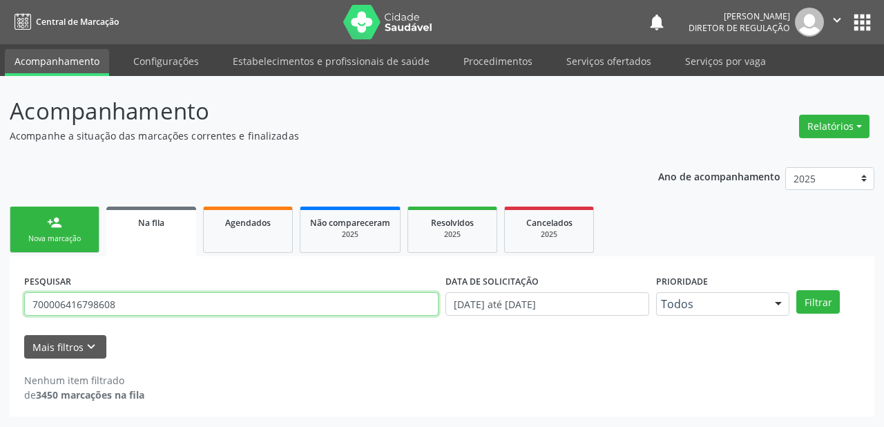
click at [130, 309] on input "700006416798608" at bounding box center [231, 303] width 414 height 23
type input "7"
type input "706505329373491"
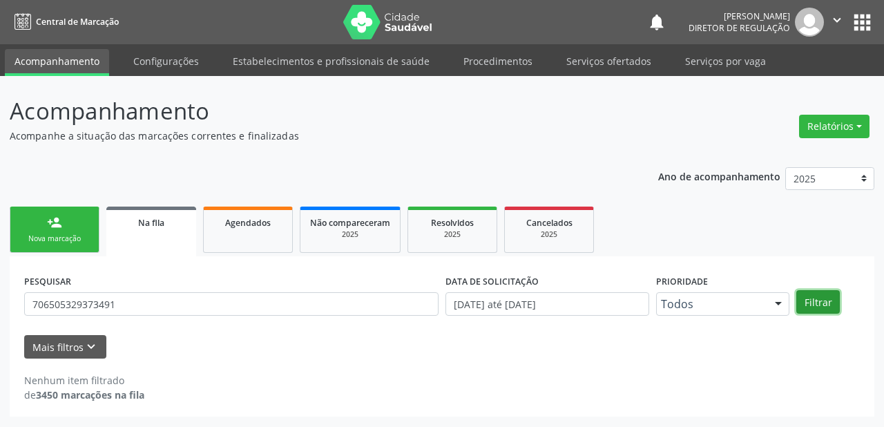
click at [822, 301] on button "Filtrar" at bounding box center [818, 301] width 44 height 23
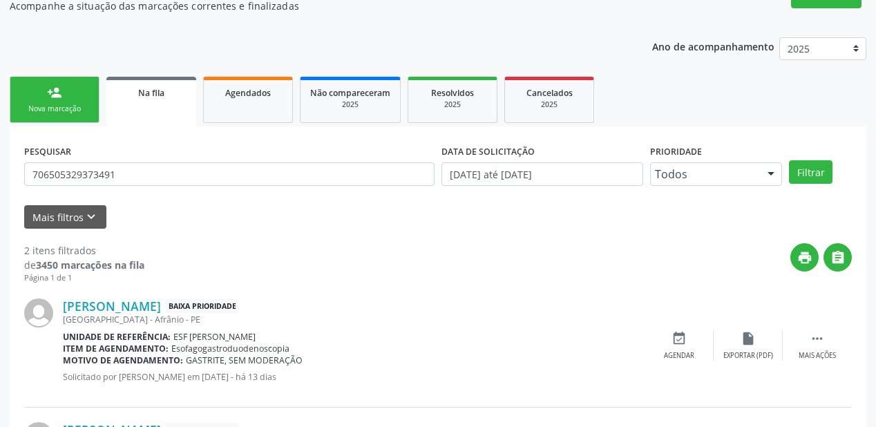
scroll to position [256, 0]
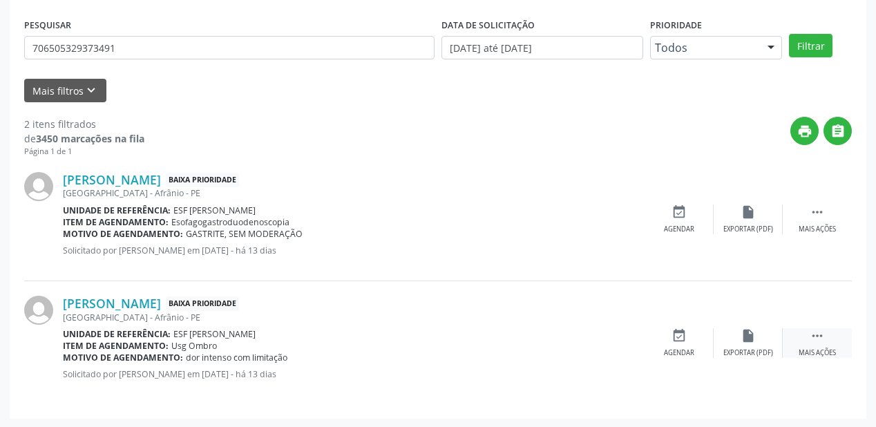
click at [812, 337] on icon "" at bounding box center [817, 335] width 15 height 15
click at [477, 339] on icon "event_available" at bounding box center [471, 335] width 15 height 15
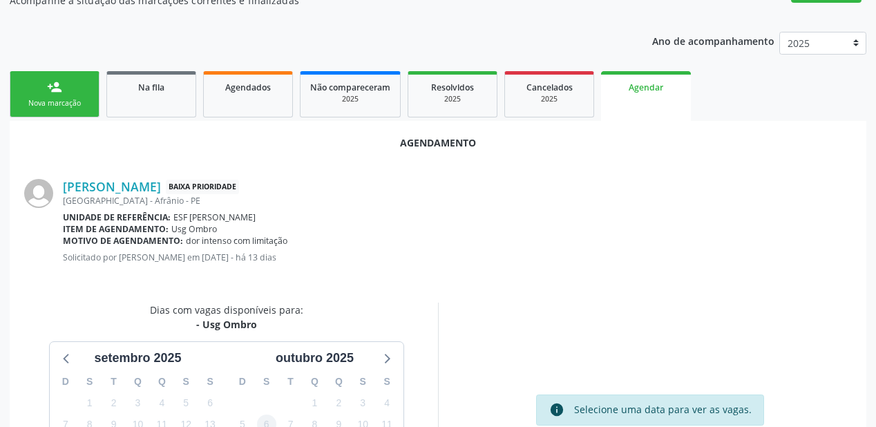
scroll to position [221, 0]
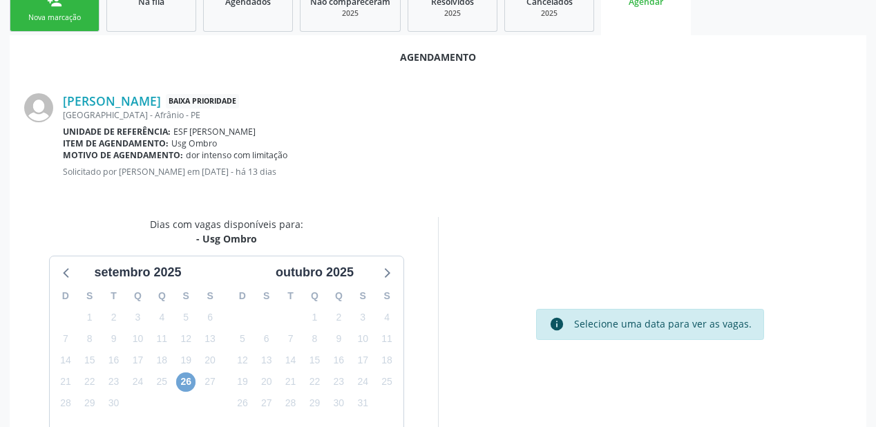
click at [183, 381] on span "26" at bounding box center [185, 381] width 19 height 19
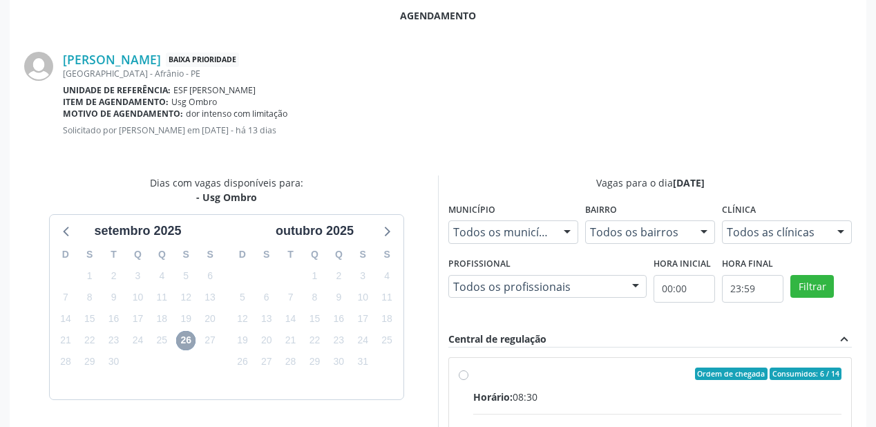
scroll to position [442, 0]
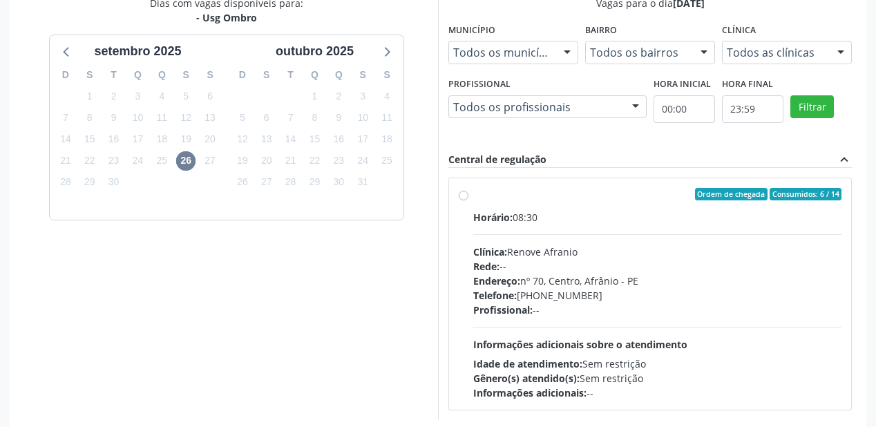
click at [595, 332] on div "Horário: 08:30 Clínica: Renove Afranio Rede: -- Endereço: [STREET_ADDRESS] Tele…" at bounding box center [657, 305] width 368 height 190
click at [468, 200] on input "Ordem de chegada Consumidos: 6 / 14 Horário: 08:30 Clínica: Renove Afranio Rede…" at bounding box center [464, 194] width 10 height 12
radio input "true"
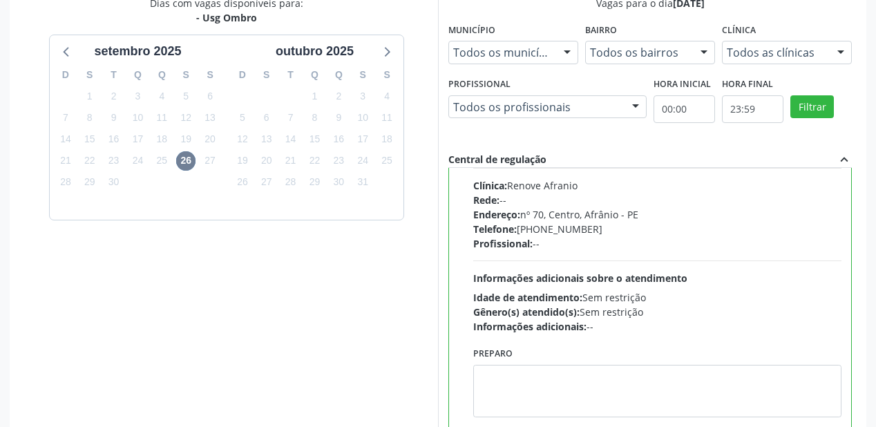
scroll to position [68, 0]
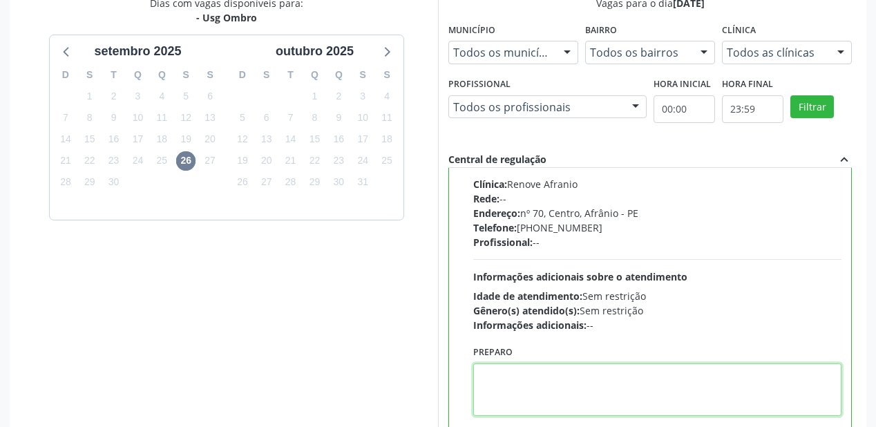
click at [545, 379] on textarea at bounding box center [657, 389] width 368 height 52
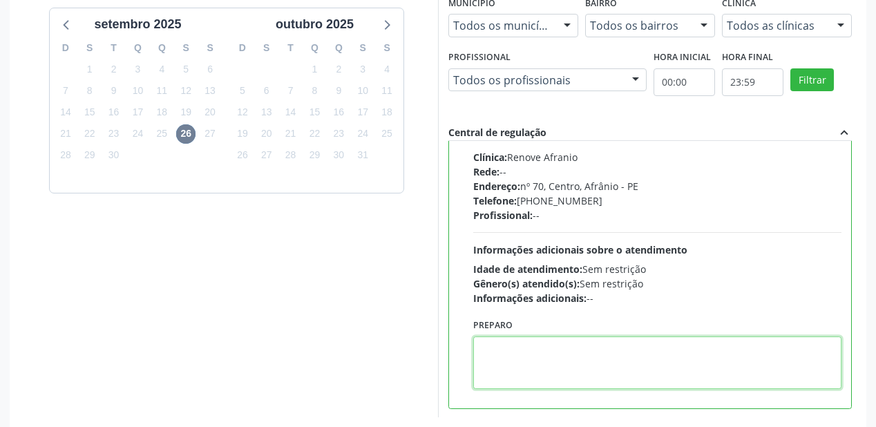
scroll to position [515, 0]
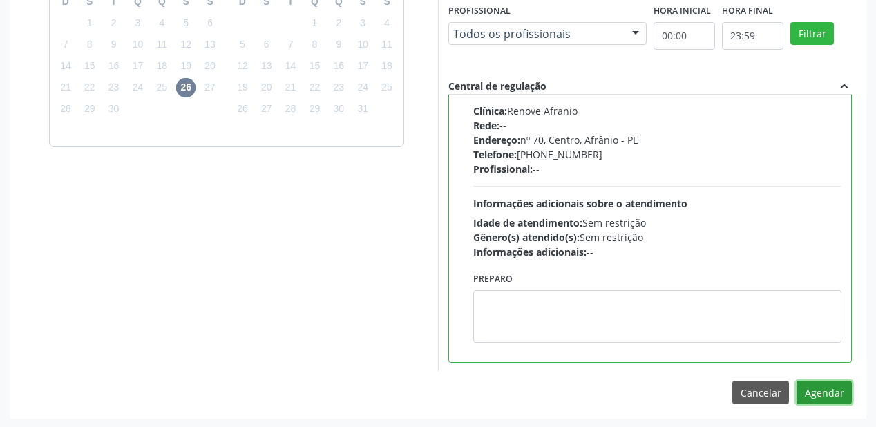
click at [814, 388] on button "Agendar" at bounding box center [823, 392] width 55 height 23
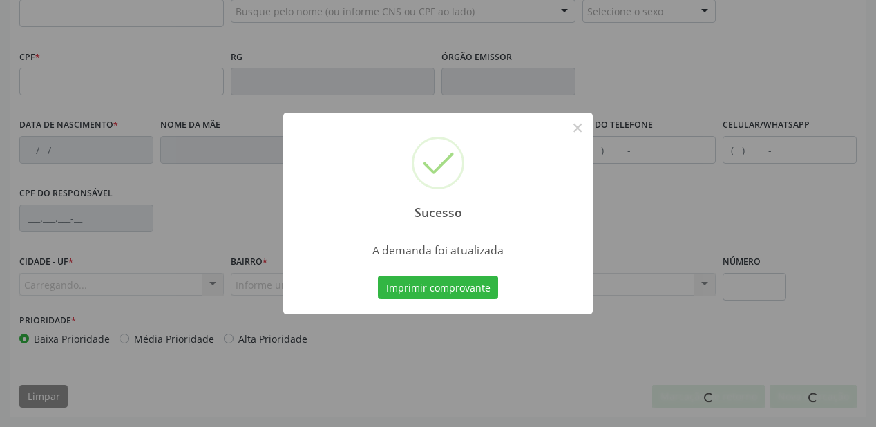
scroll to position [361, 0]
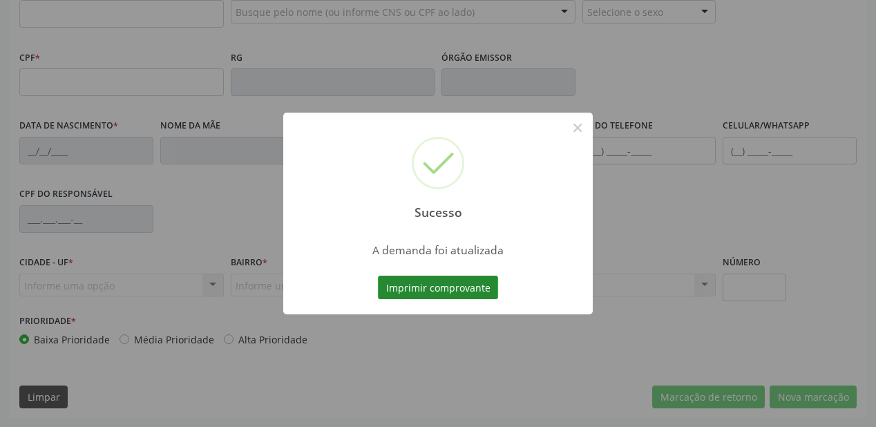
click at [471, 291] on button "Imprimir comprovante" at bounding box center [438, 287] width 120 height 23
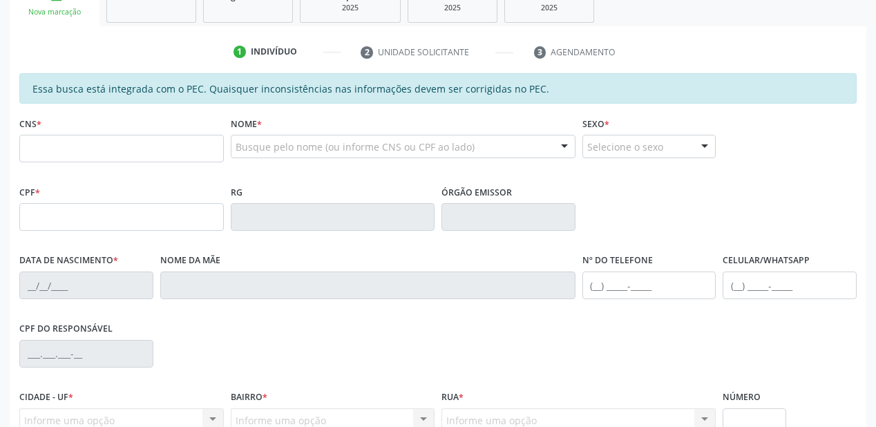
scroll to position [195, 0]
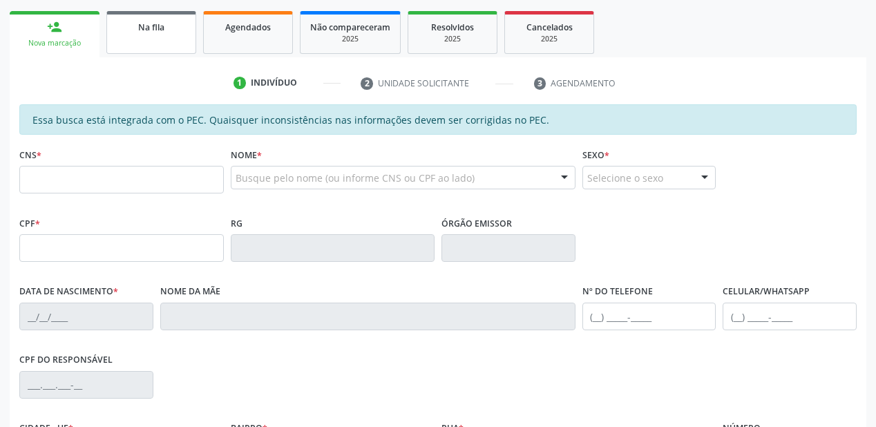
click at [155, 41] on link "Na fila" at bounding box center [151, 32] width 90 height 43
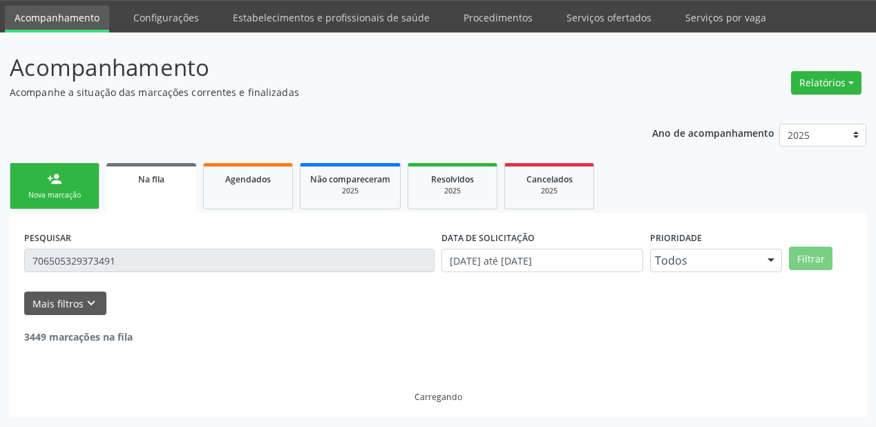
scroll to position [133, 0]
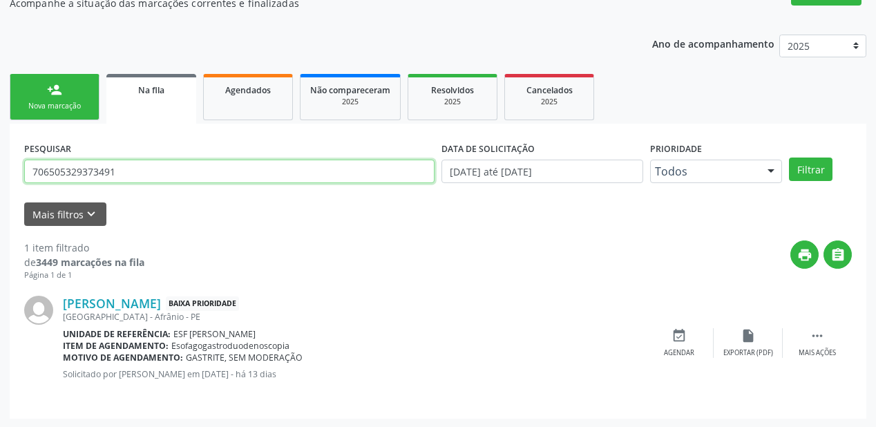
click at [127, 169] on input "706505329373491" at bounding box center [229, 171] width 410 height 23
type input "7"
type input "704506303463315"
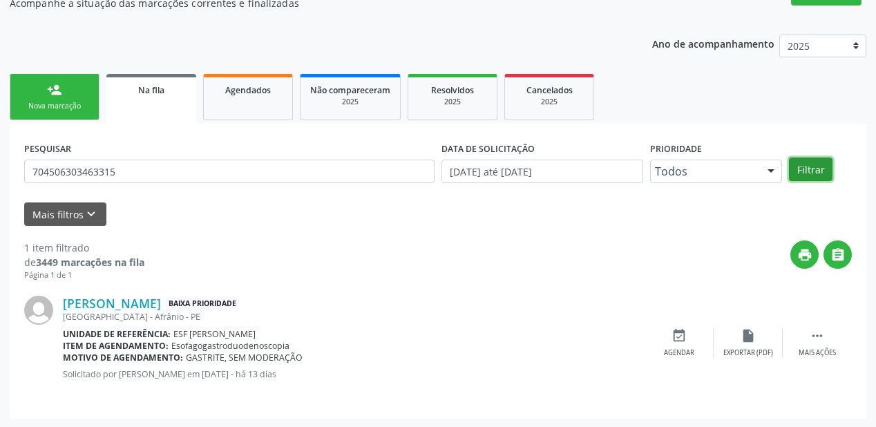
click at [804, 176] on button "Filtrar" at bounding box center [811, 168] width 44 height 23
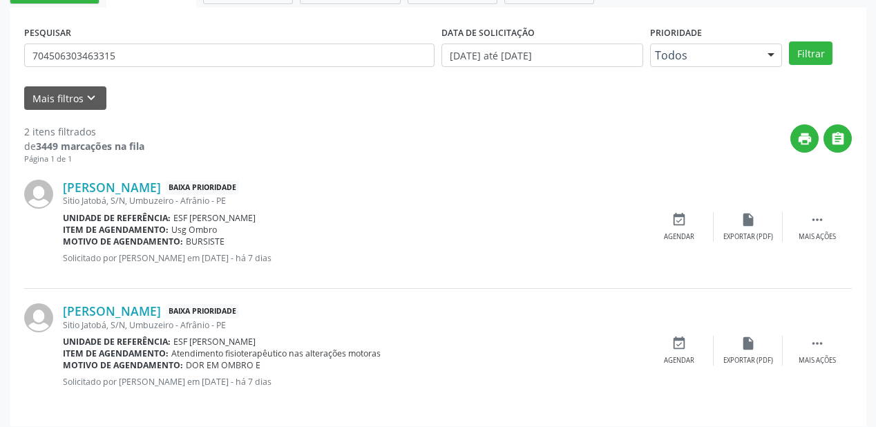
scroll to position [256, 0]
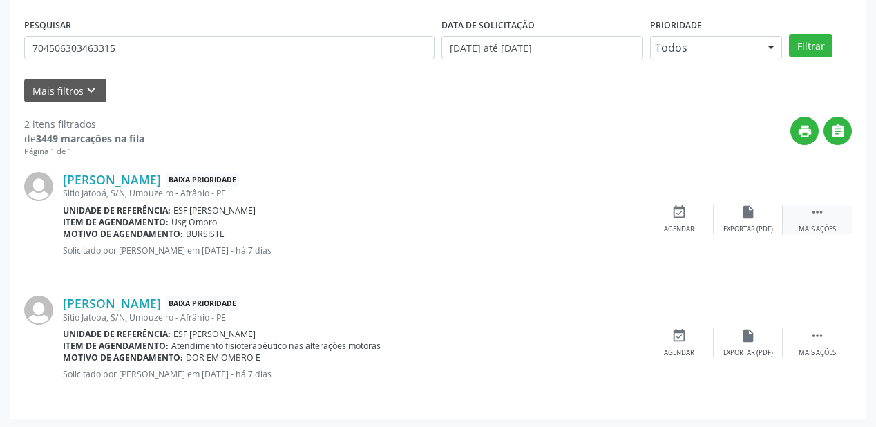
click at [818, 212] on icon "" at bounding box center [817, 211] width 15 height 15
click at [486, 218] on div "event_available Agendar" at bounding box center [471, 219] width 69 height 30
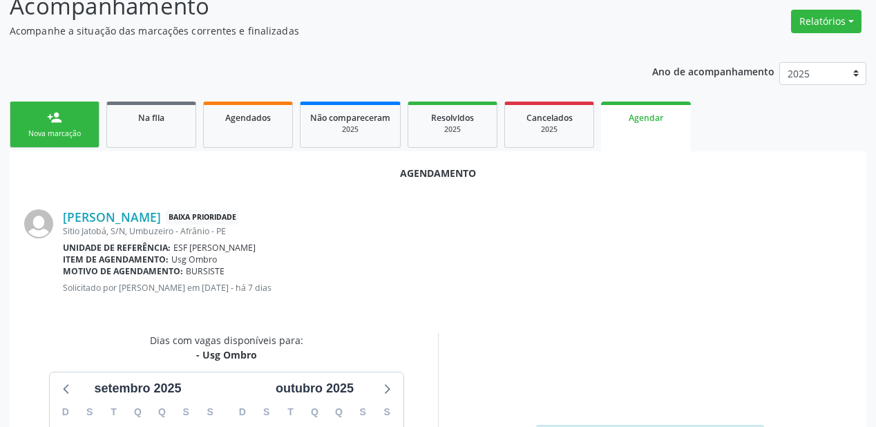
scroll to position [291, 0]
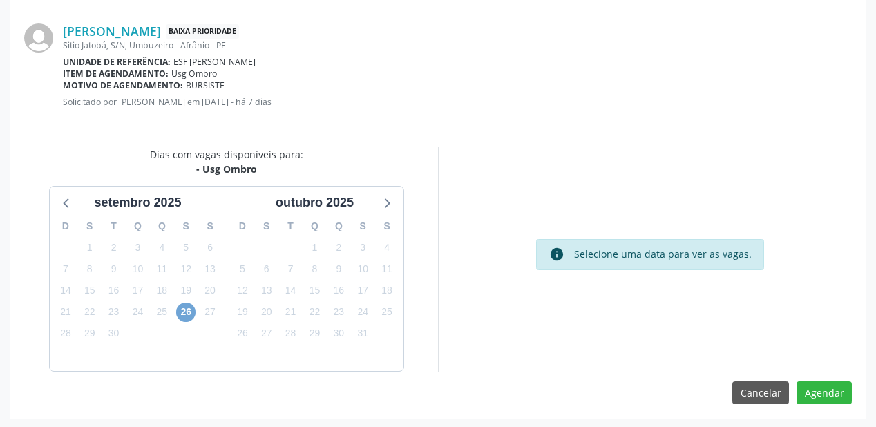
click at [184, 309] on span "26" at bounding box center [185, 312] width 19 height 19
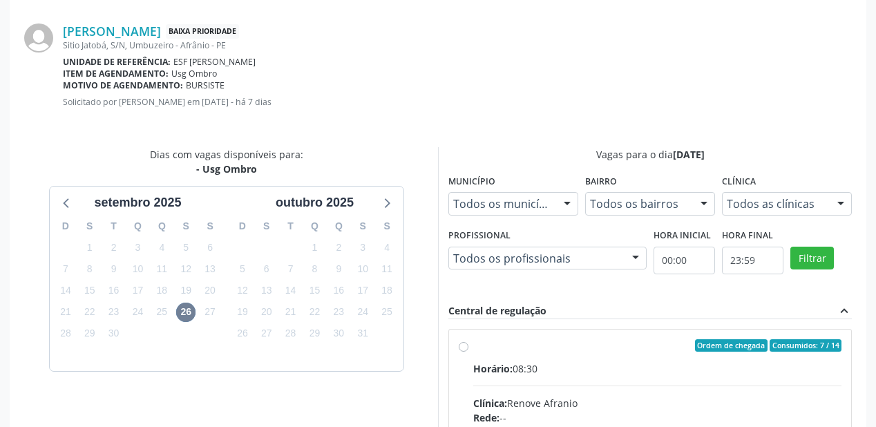
click at [468, 352] on input "Ordem de chegada Consumidos: 7 / 14 Horário: 08:30 Clínica: Renove Afranio Rede…" at bounding box center [464, 345] width 10 height 12
radio input "true"
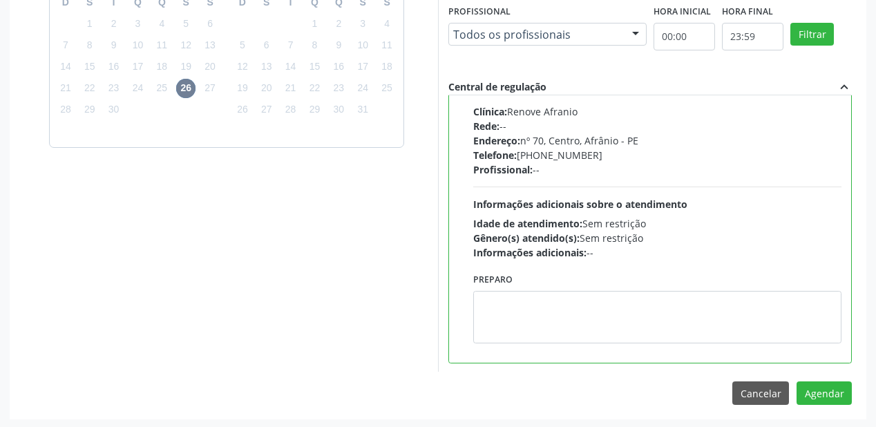
scroll to position [515, 0]
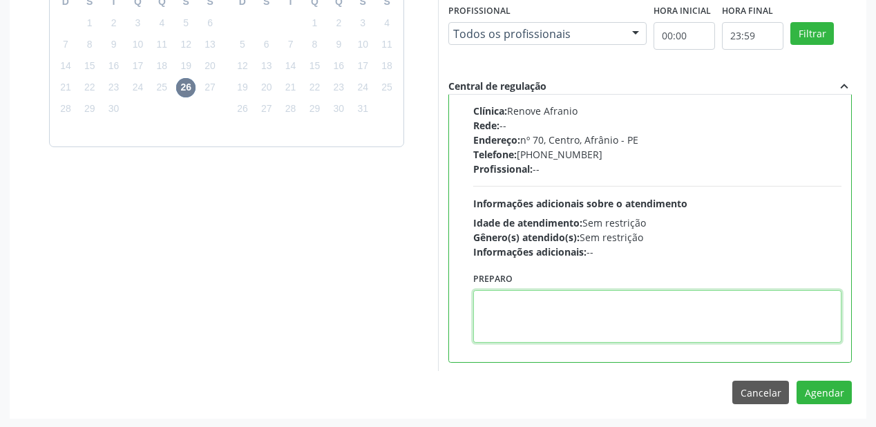
click at [555, 294] on textarea at bounding box center [657, 316] width 368 height 52
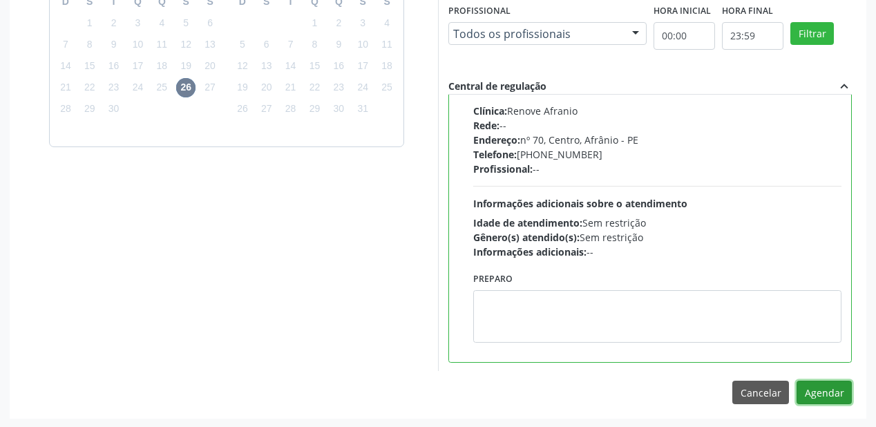
click at [823, 397] on button "Agendar" at bounding box center [823, 392] width 55 height 23
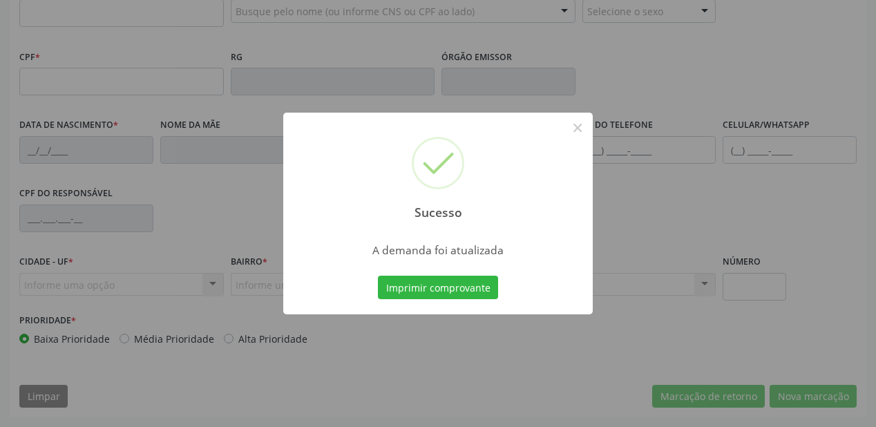
scroll to position [361, 0]
click at [463, 292] on button "Imprimir comprovante" at bounding box center [438, 287] width 120 height 23
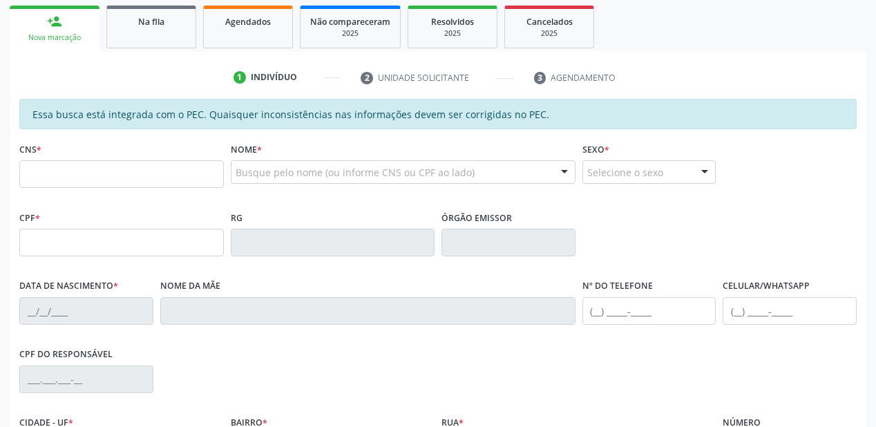
scroll to position [195, 0]
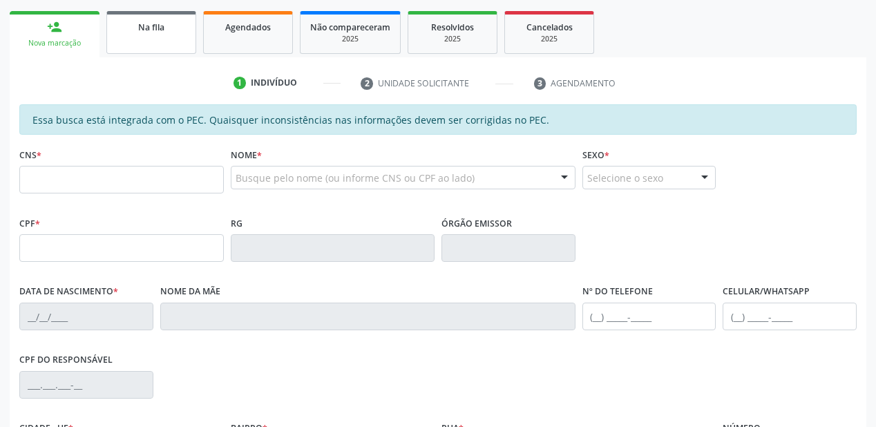
click at [160, 38] on link "Na fila" at bounding box center [151, 32] width 90 height 43
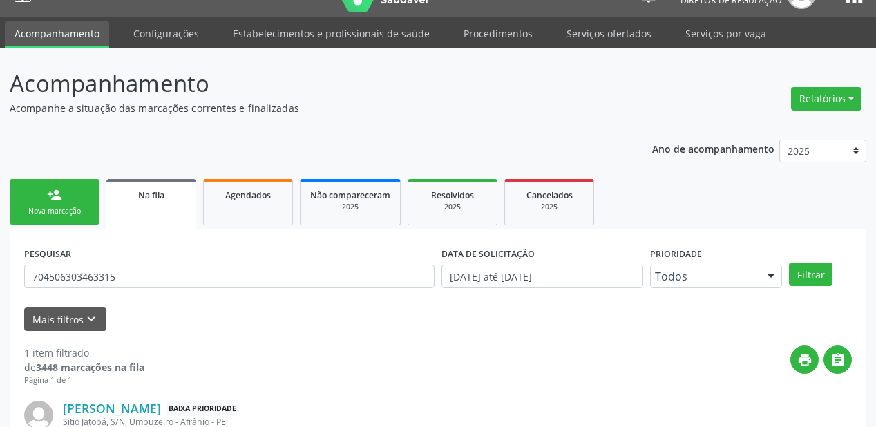
scroll to position [133, 0]
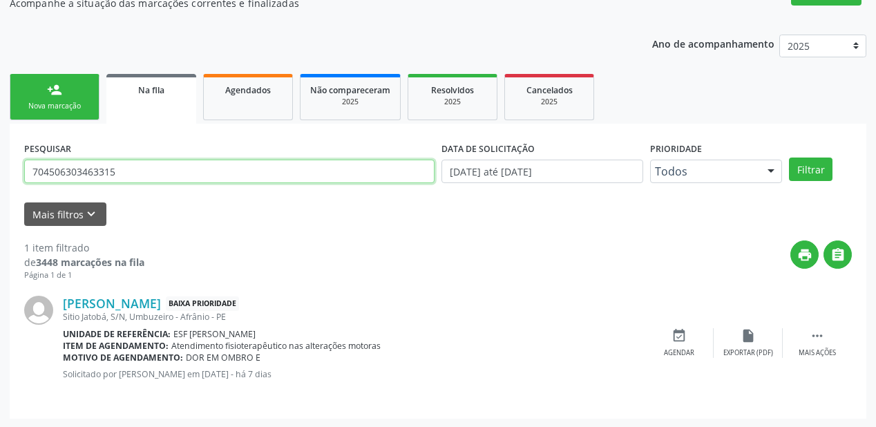
click at [123, 171] on input "704506303463315" at bounding box center [229, 171] width 410 height 23
type input "7"
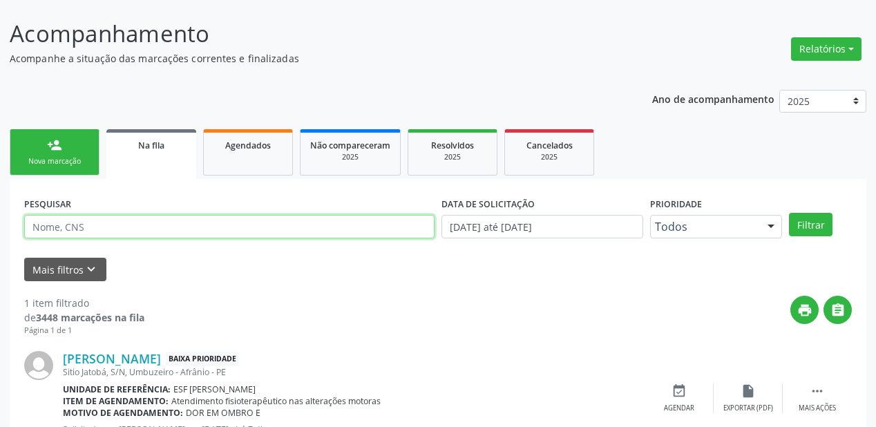
click at [59, 229] on input "text" at bounding box center [229, 226] width 410 height 23
type input "7"
type input "ELIUDE"
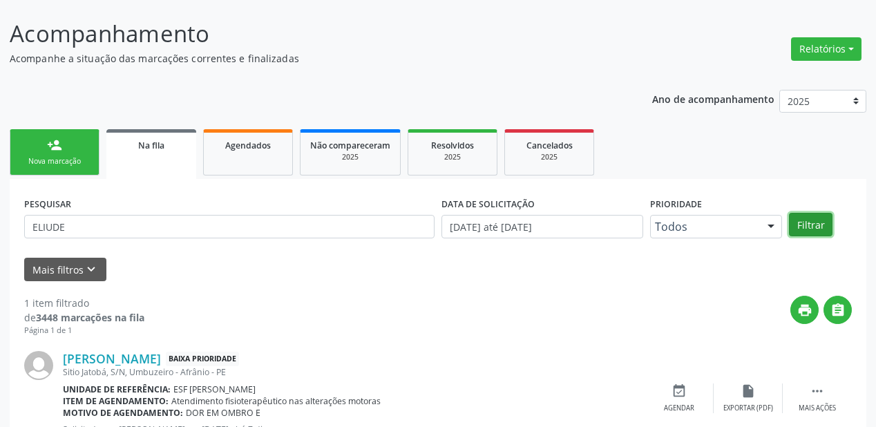
click at [810, 224] on button "Filtrar" at bounding box center [811, 224] width 44 height 23
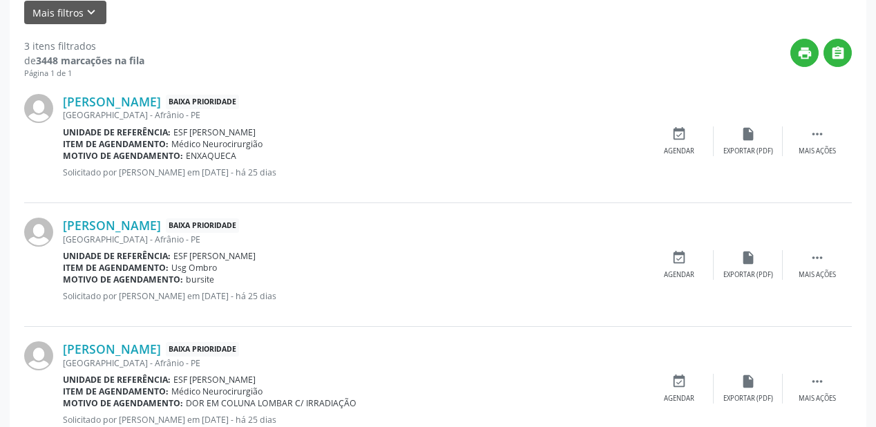
scroll to position [354, 0]
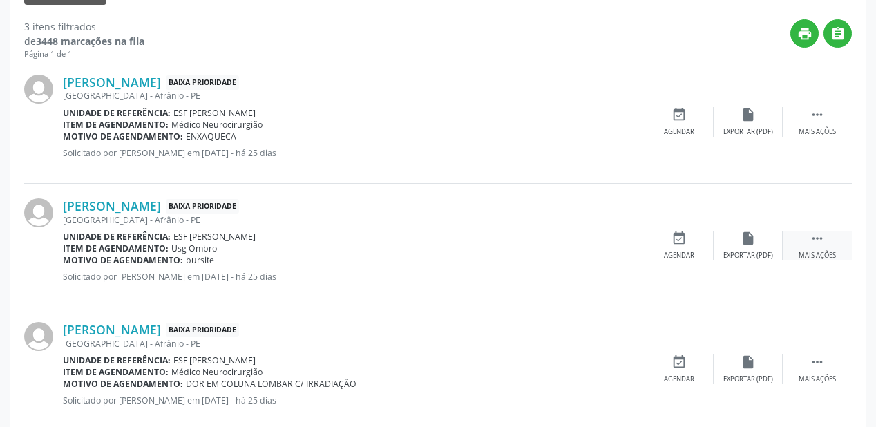
click at [819, 235] on icon "" at bounding box center [817, 238] width 15 height 15
click at [482, 242] on div "event_available Agendar" at bounding box center [471, 246] width 69 height 30
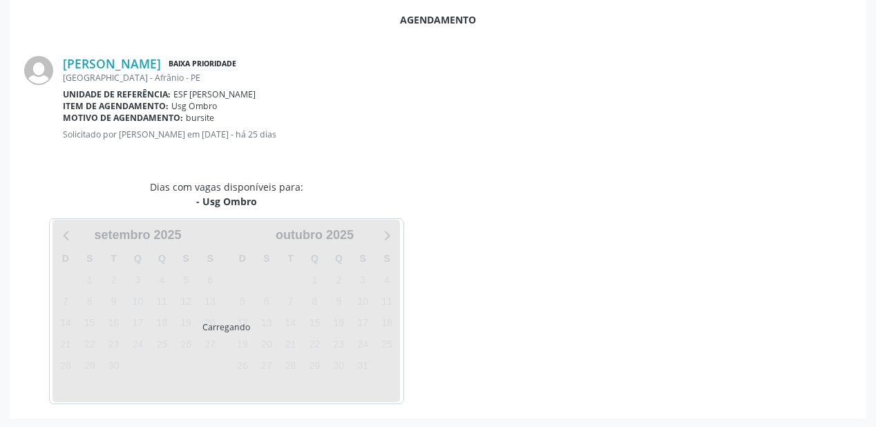
scroll to position [291, 0]
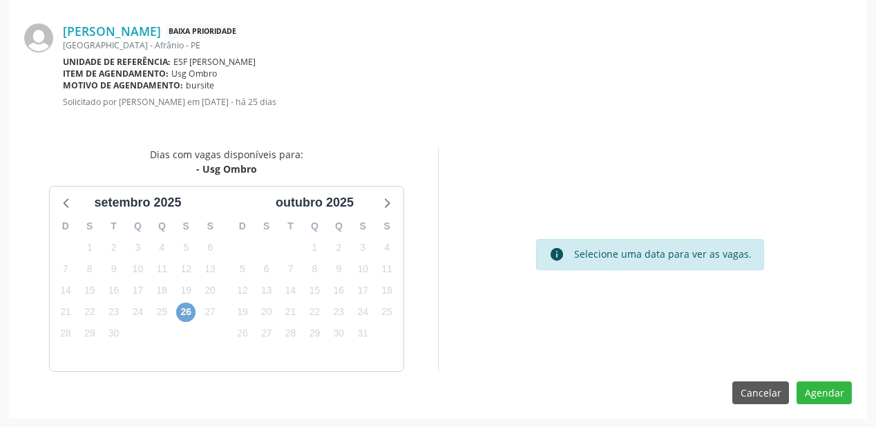
click at [188, 311] on span "26" at bounding box center [185, 312] width 19 height 19
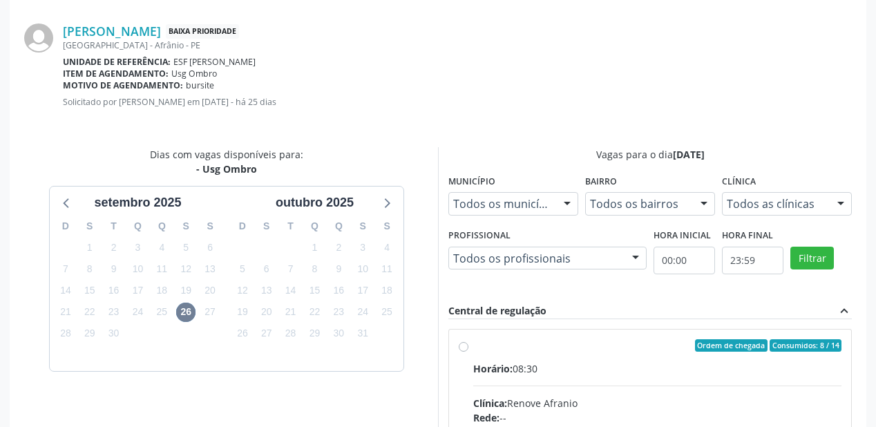
click at [468, 352] on input "Ordem de chegada Consumidos: 8 / 14 Horário: 08:30 Clínica: Renove Afranio Rede…" at bounding box center [464, 345] width 10 height 12
radio input "true"
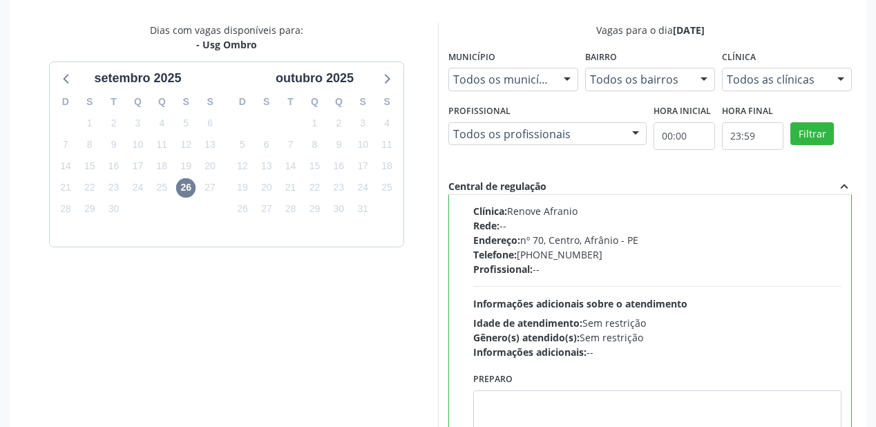
scroll to position [515, 0]
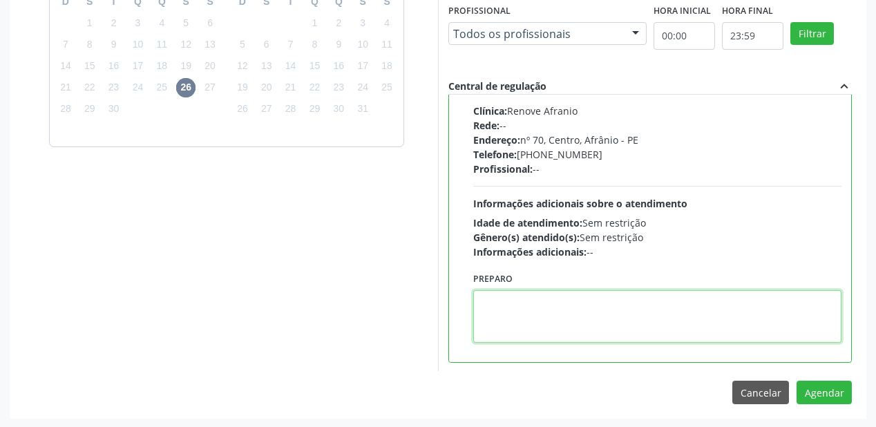
click at [571, 300] on textarea at bounding box center [657, 316] width 368 height 52
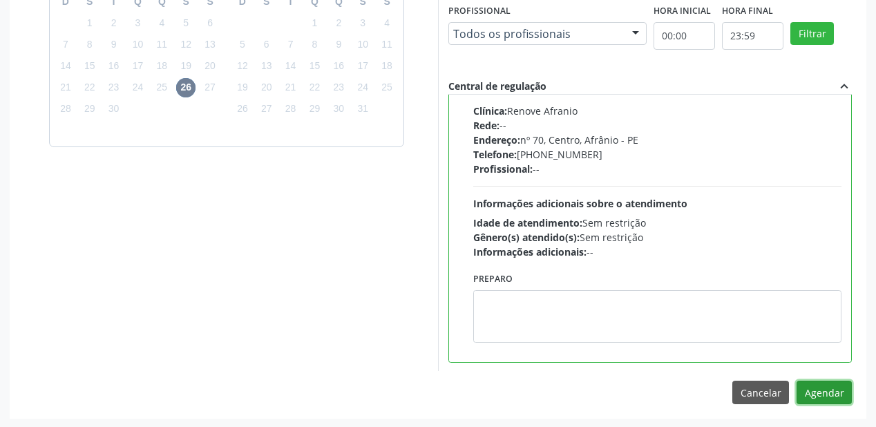
click at [819, 392] on button "Agendar" at bounding box center [823, 392] width 55 height 23
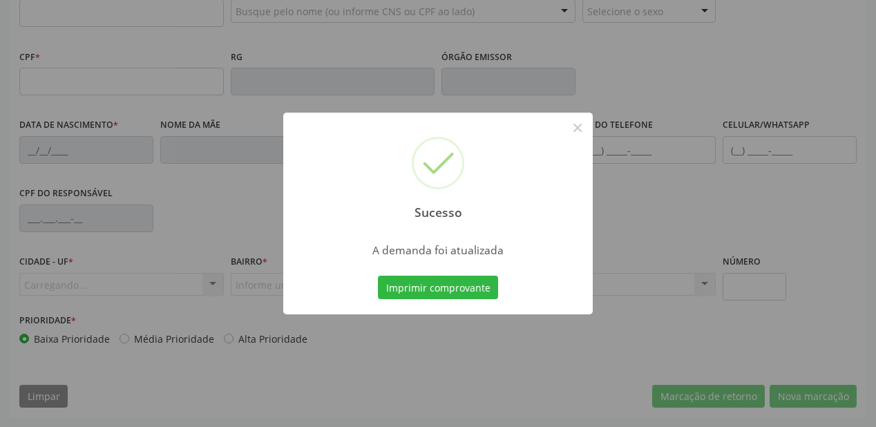
scroll to position [361, 0]
click at [466, 283] on button "Imprimir comprovante" at bounding box center [438, 287] width 120 height 23
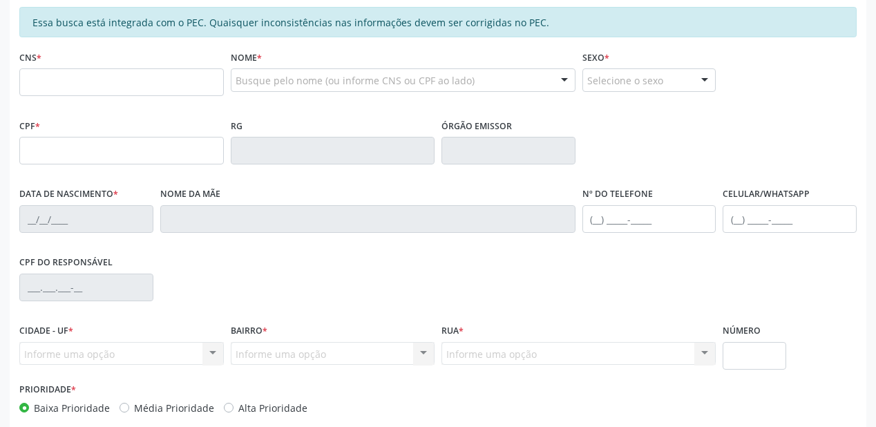
scroll to position [85, 0]
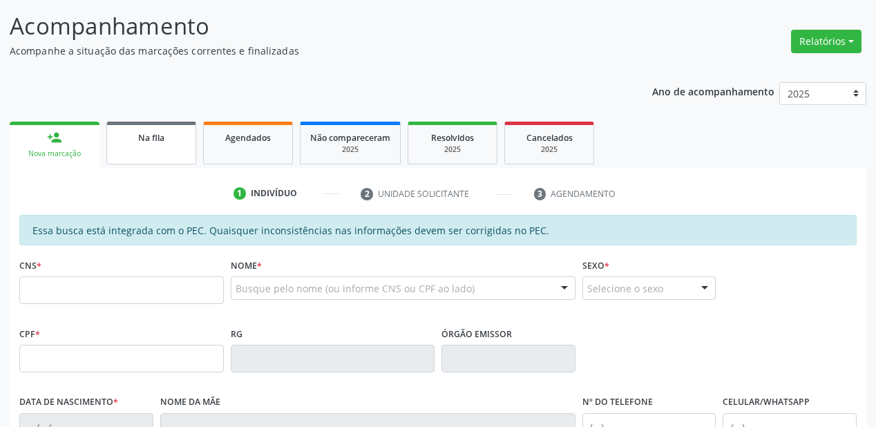
click at [155, 148] on link "Na fila" at bounding box center [151, 143] width 90 height 43
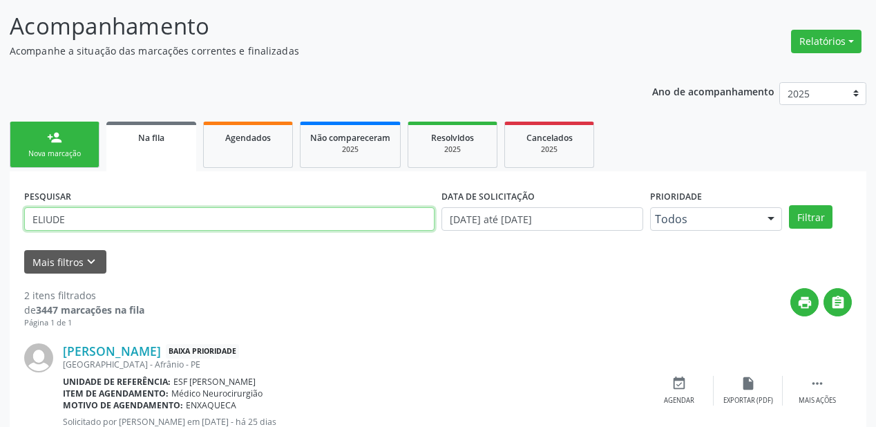
click at [75, 224] on input "ELIUDE" at bounding box center [229, 218] width 410 height 23
type input "E702809666889262"
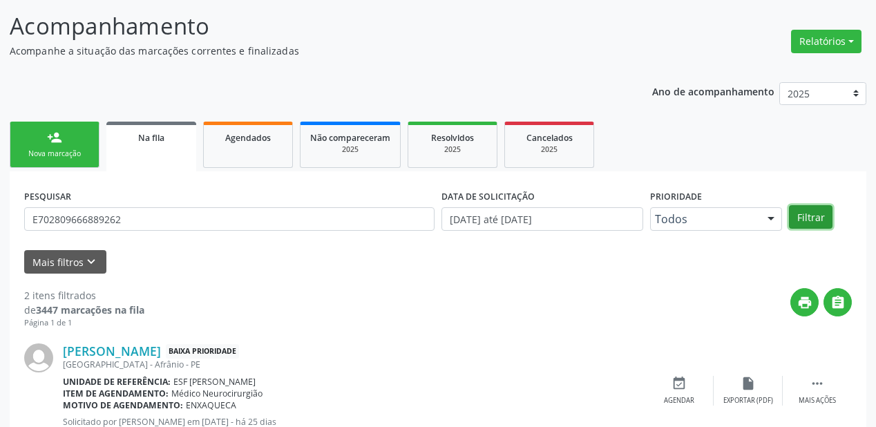
click at [799, 216] on button "Filtrar" at bounding box center [811, 216] width 44 height 23
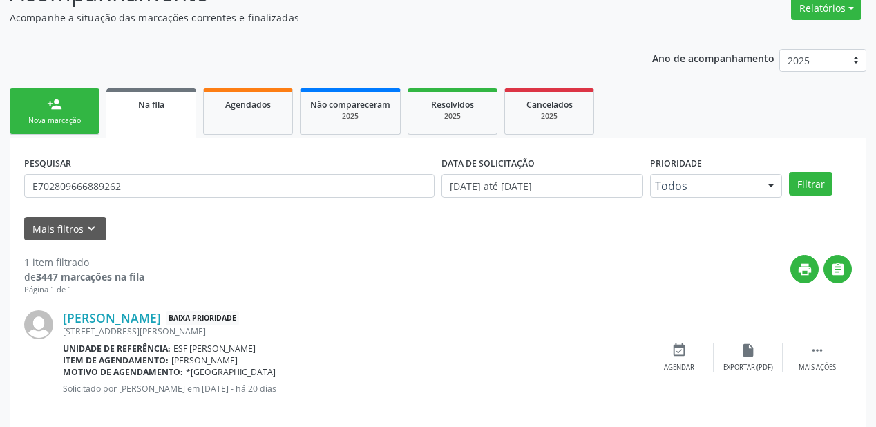
scroll to position [133, 0]
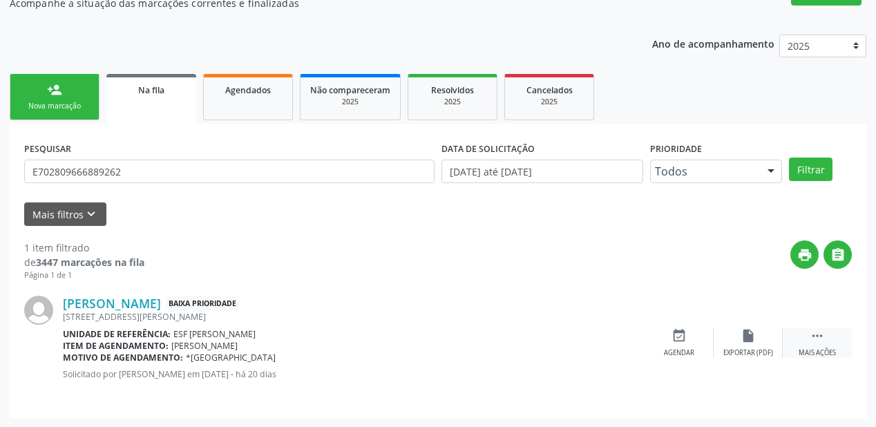
click at [823, 333] on icon "" at bounding box center [817, 335] width 15 height 15
click at [481, 340] on div "event_available Agendar" at bounding box center [471, 343] width 69 height 30
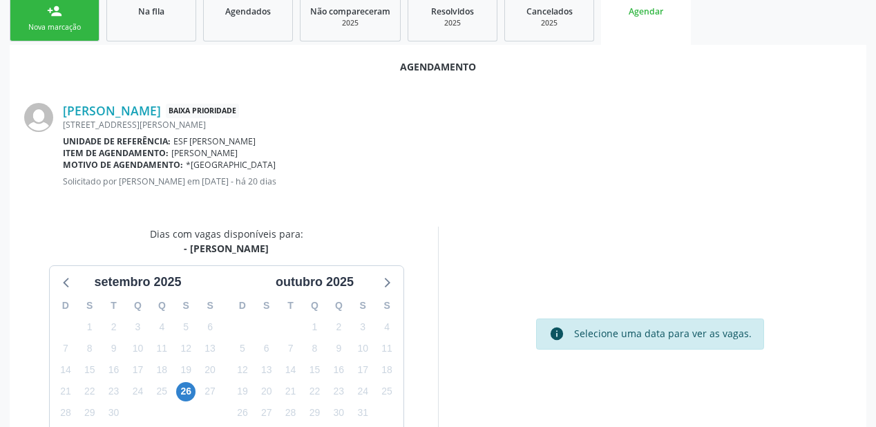
scroll to position [291, 0]
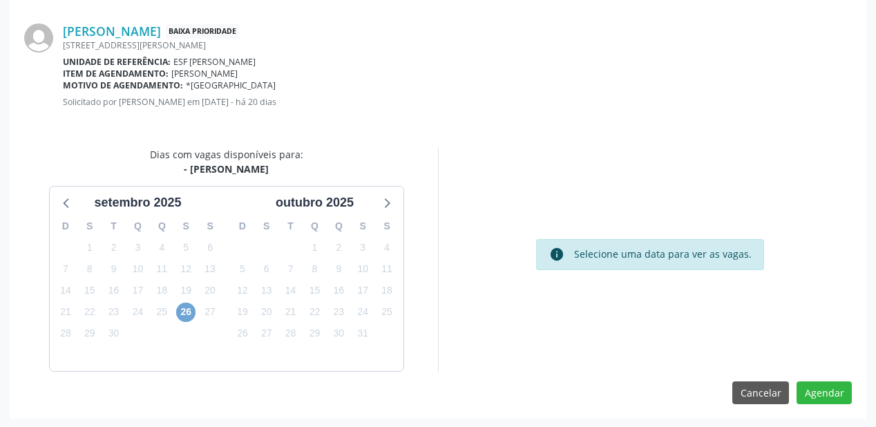
click at [191, 308] on span "26" at bounding box center [185, 312] width 19 height 19
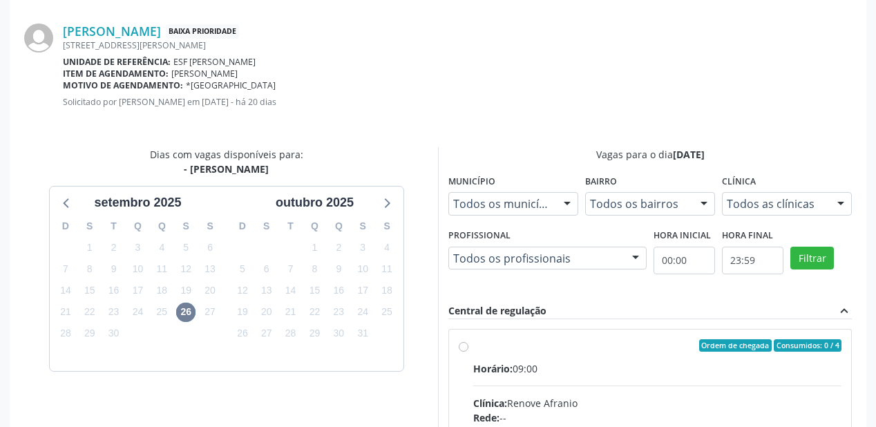
click at [628, 367] on div "Horário: 09:00" at bounding box center [657, 368] width 368 height 15
click at [468, 352] on input "Ordem de chegada Consumidos: 0 / 4 Horário: 09:00 Clínica: Renove Afranio Rede:…" at bounding box center [464, 345] width 10 height 12
radio input "true"
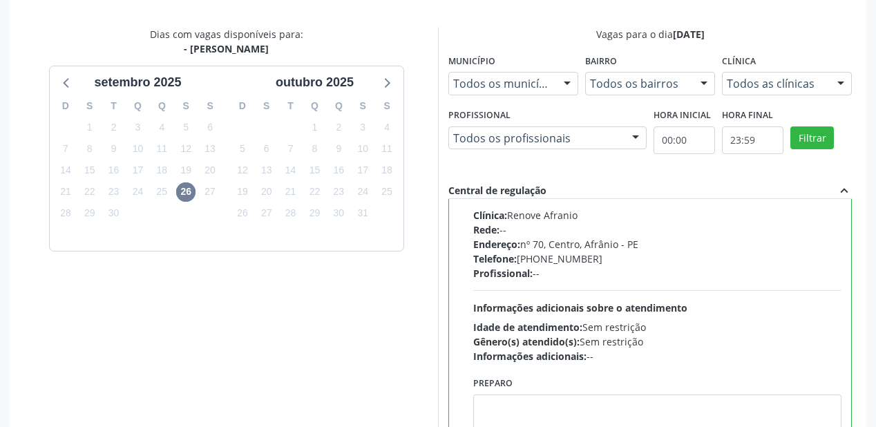
scroll to position [512, 0]
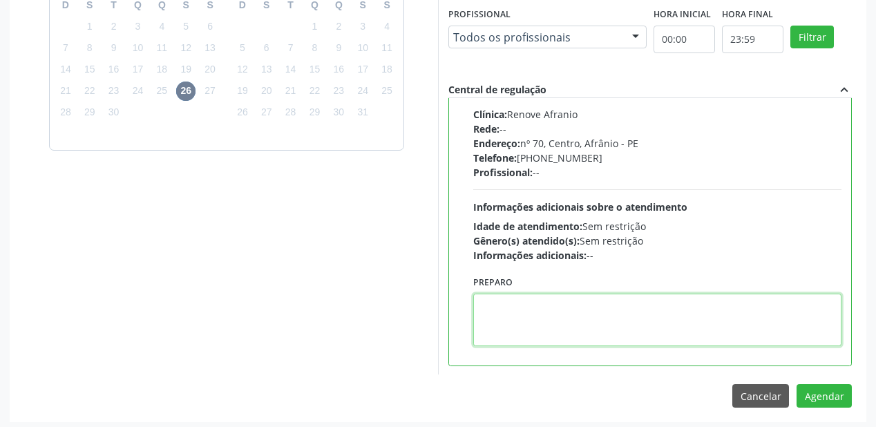
click at [618, 321] on textarea at bounding box center [657, 320] width 368 height 52
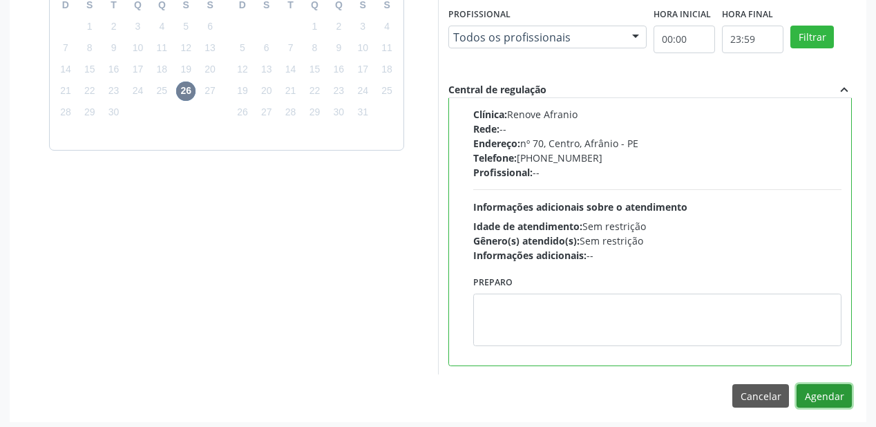
click at [825, 392] on button "Agendar" at bounding box center [823, 395] width 55 height 23
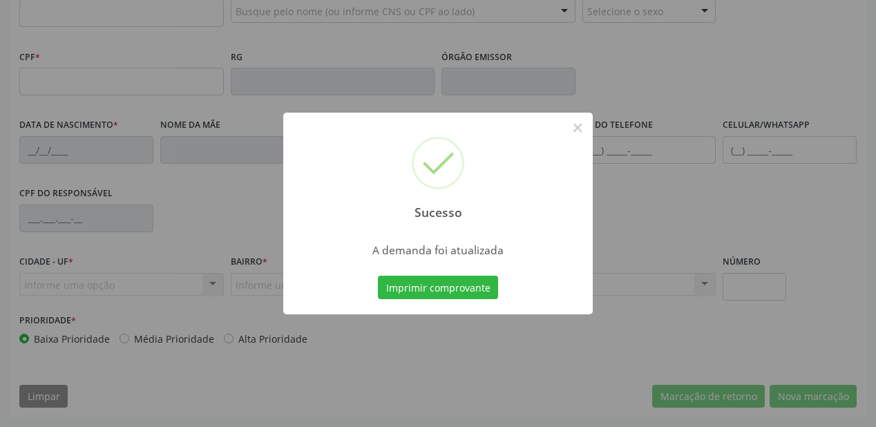
scroll to position [361, 0]
click at [464, 287] on button "Imprimir comprovante" at bounding box center [438, 287] width 120 height 23
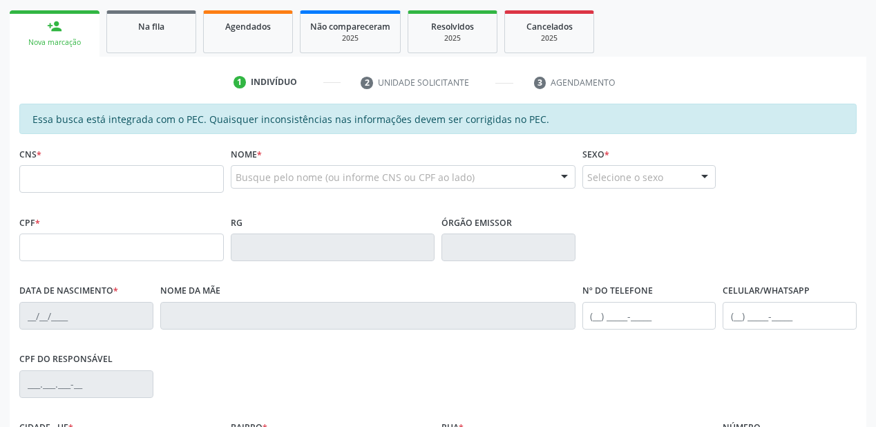
scroll to position [195, 0]
click at [159, 41] on link "Na fila" at bounding box center [151, 32] width 90 height 43
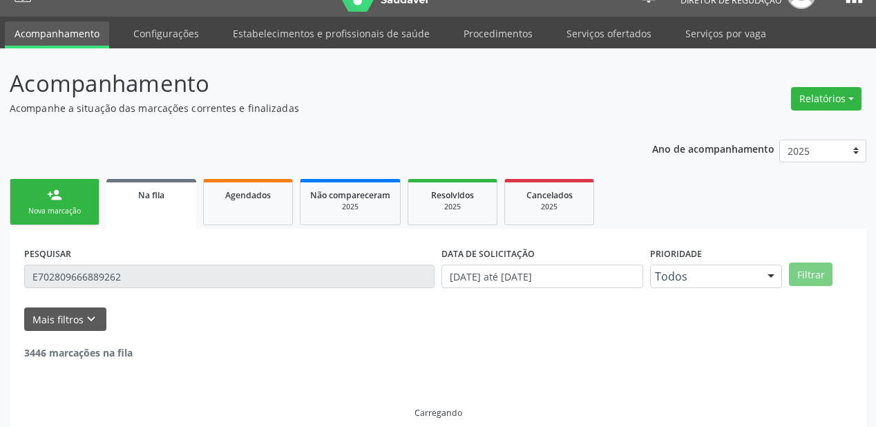
scroll to position [0, 0]
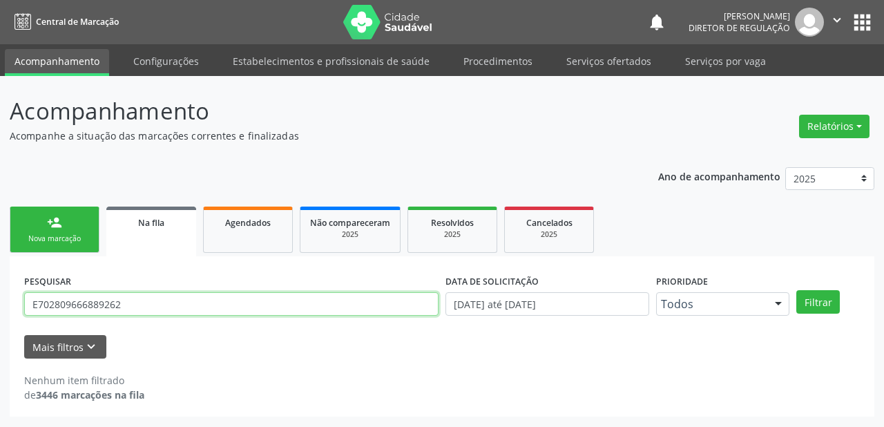
click at [143, 300] on input "E702809666889262" at bounding box center [231, 303] width 414 height 23
type input "E"
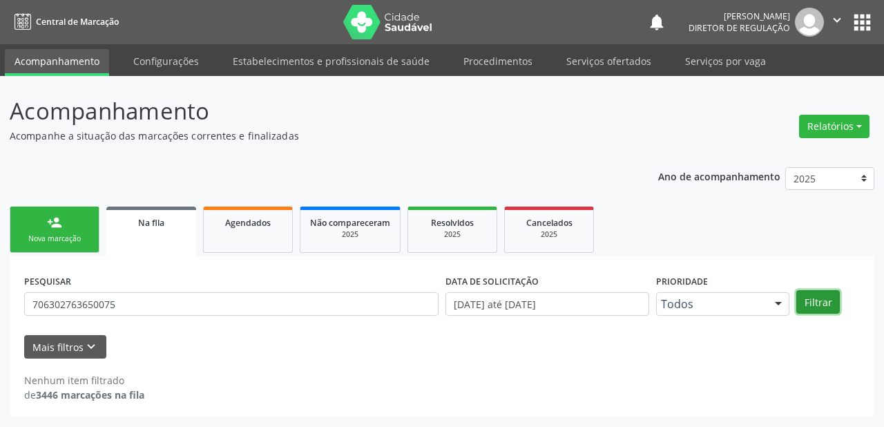
click at [821, 302] on button "Filtrar" at bounding box center [818, 301] width 44 height 23
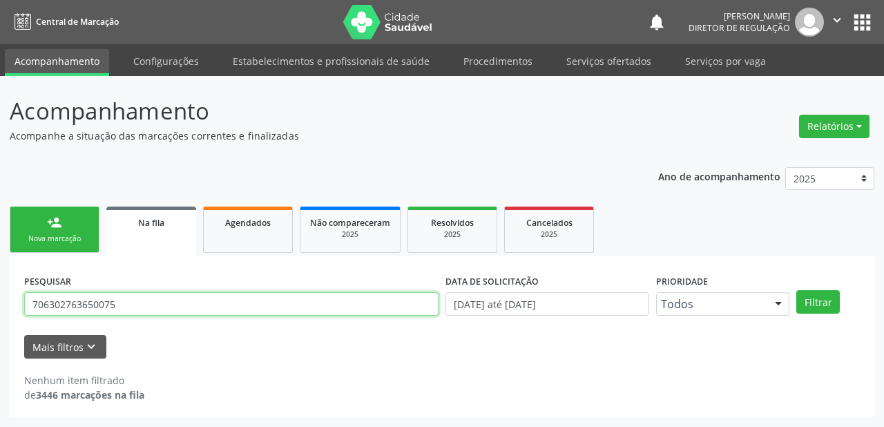
click at [123, 301] on input "706302763650075" at bounding box center [231, 303] width 414 height 23
type input "7"
type input "706302763650075"
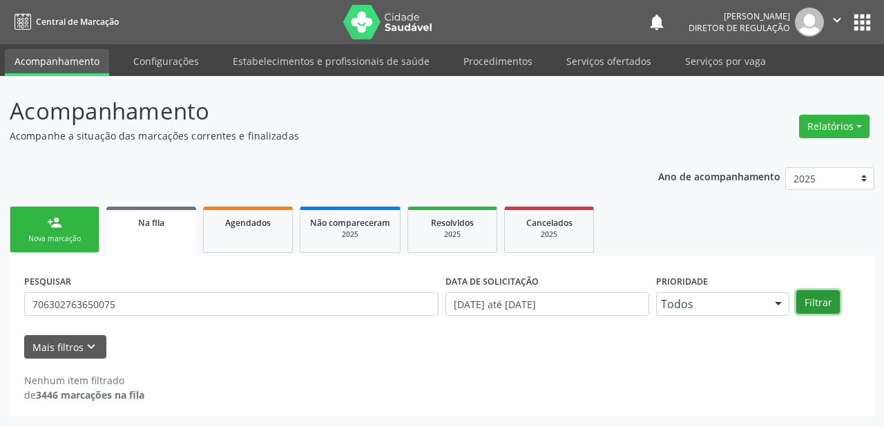
click at [814, 306] on button "Filtrar" at bounding box center [818, 301] width 44 height 23
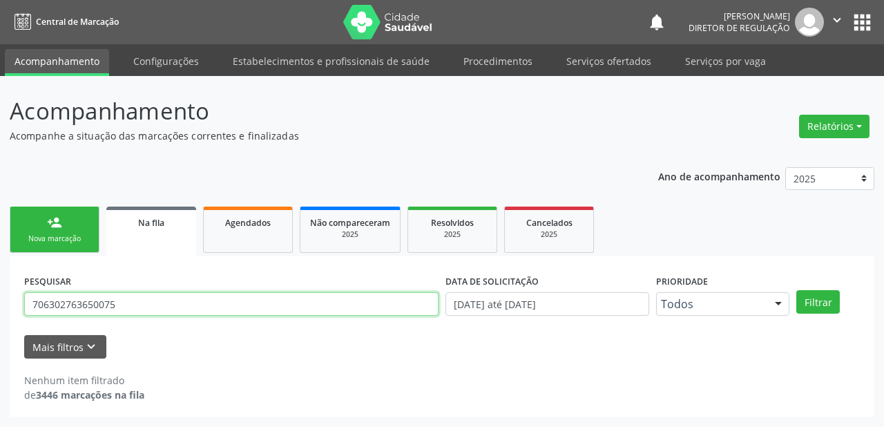
drag, startPoint x: 137, startPoint y: 307, endPoint x: 0, endPoint y: 300, distance: 137.6
click at [0, 300] on div "Acompanhamento Acompanhe a situação das marcações correntes e finalizadas Relat…" at bounding box center [442, 251] width 884 height 351
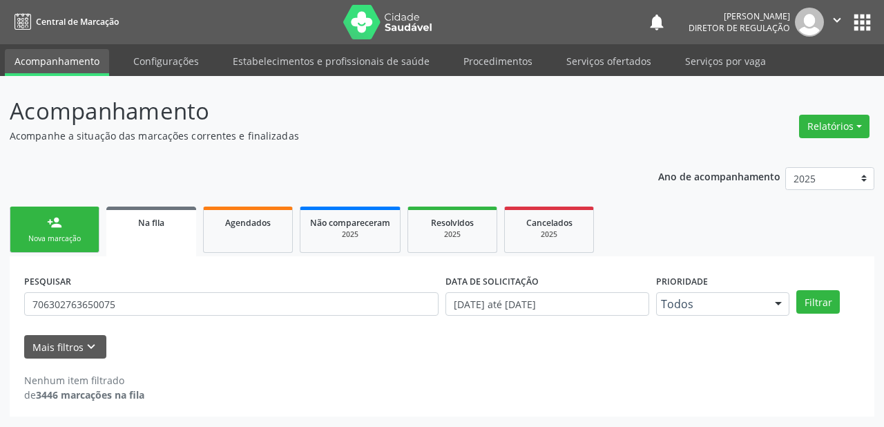
click at [61, 231] on link "person_add Nova marcação" at bounding box center [55, 230] width 90 height 46
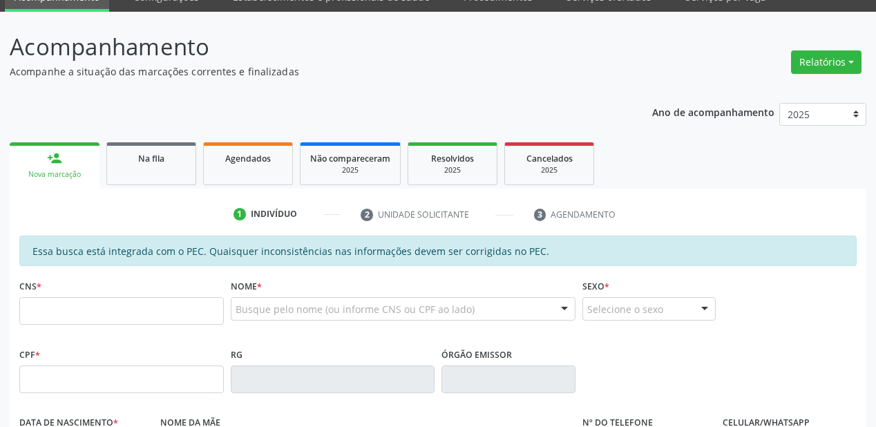
scroll to position [166, 0]
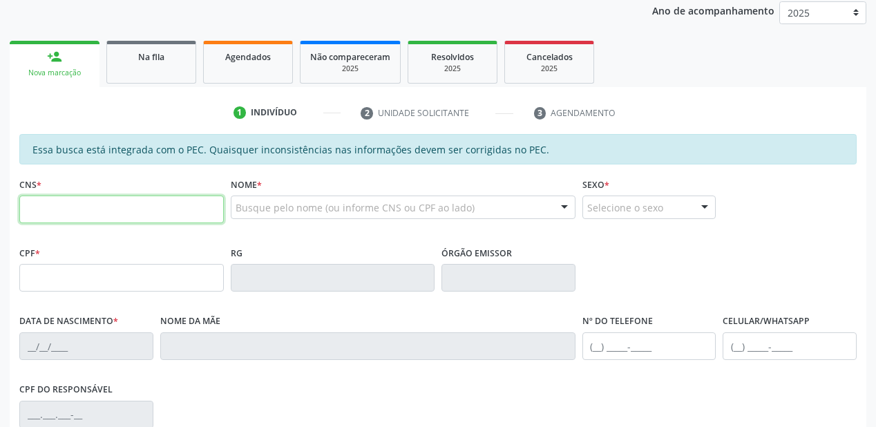
click at [113, 212] on input "text" at bounding box center [121, 209] width 204 height 28
paste input "706 3027 6365 0075"
type input "706 3027 6365 0075"
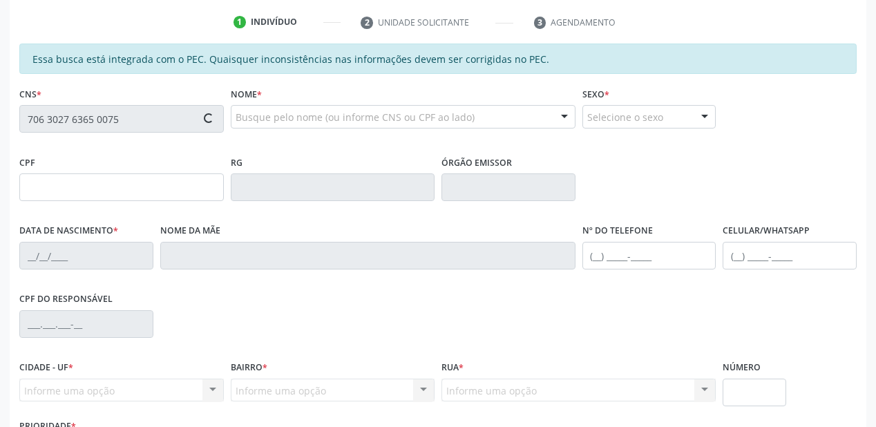
scroll to position [276, 0]
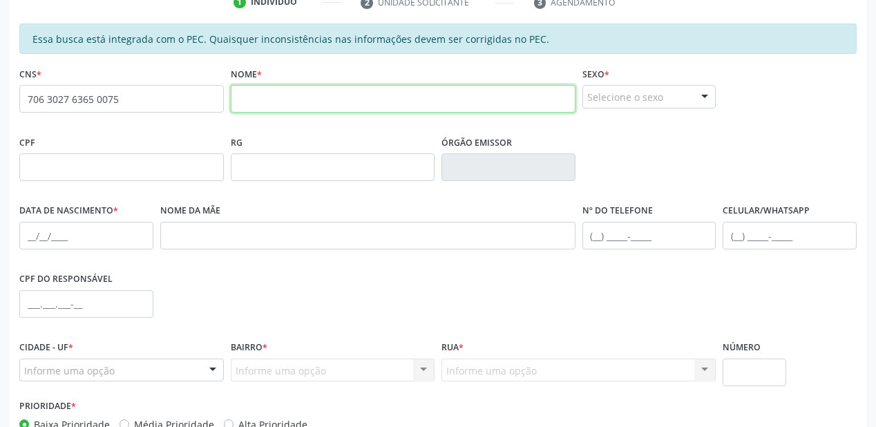
click at [289, 101] on input "text" at bounding box center [403, 99] width 345 height 28
type input "MARIA DOS HUMILDES FERREIRA"
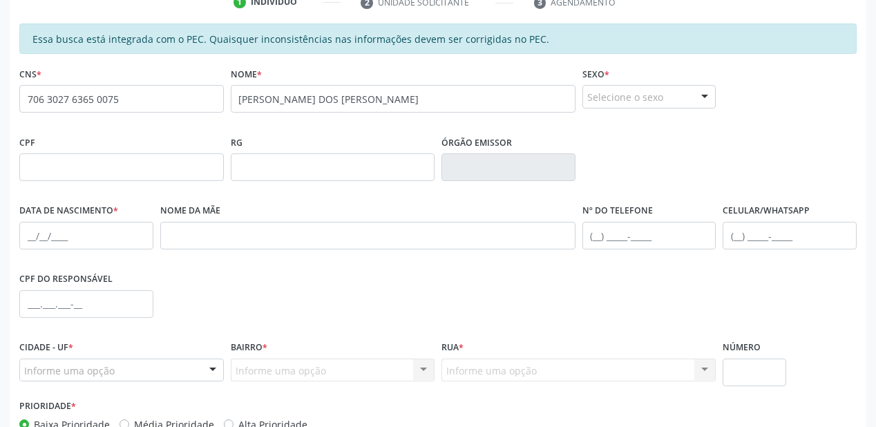
click at [603, 102] on div "Selecione o sexo" at bounding box center [649, 96] width 134 height 23
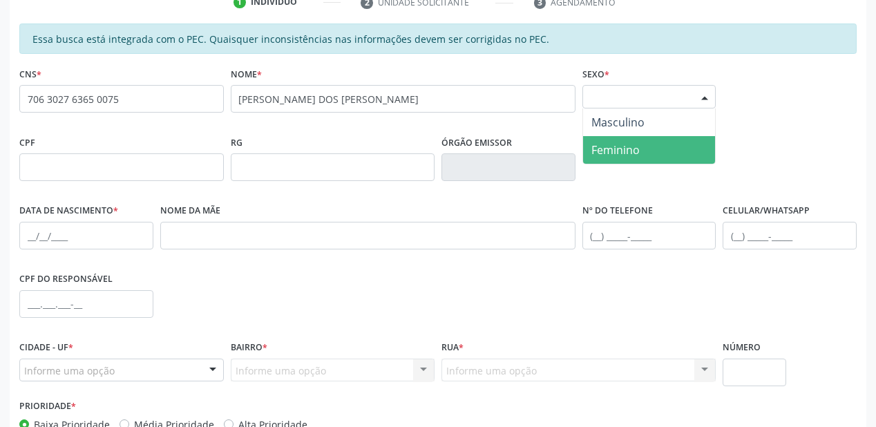
click at [606, 155] on span "Feminino" at bounding box center [615, 149] width 48 height 15
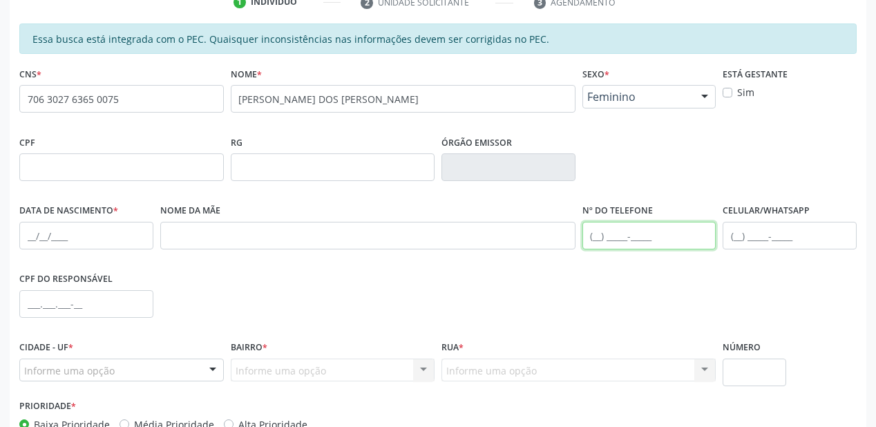
click at [608, 227] on input "text" at bounding box center [649, 236] width 134 height 28
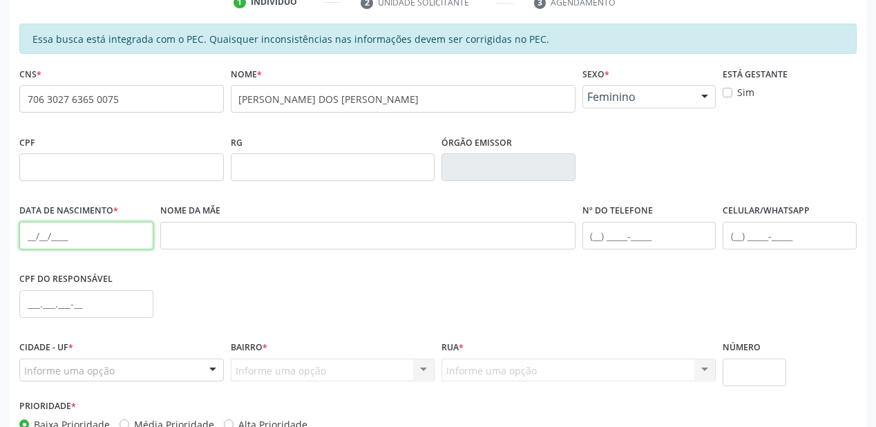
click at [39, 236] on input "text" at bounding box center [86, 236] width 134 height 28
type input "14/08/1977"
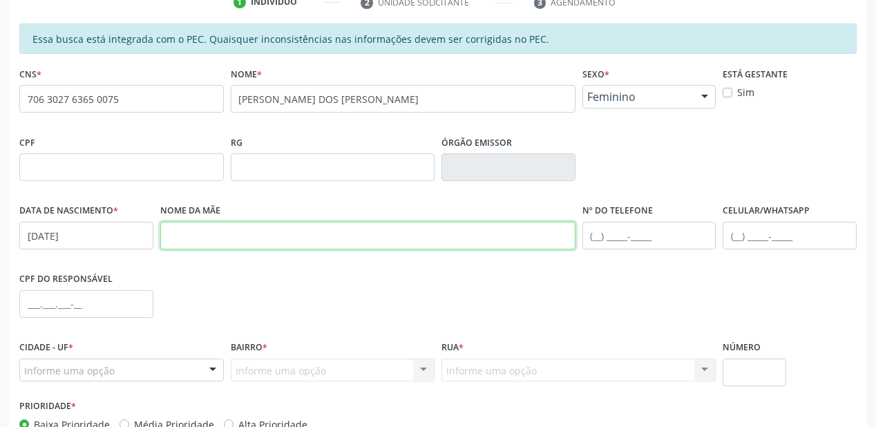
click at [265, 232] on input "text" at bounding box center [367, 236] width 415 height 28
type input "MARIA LUCIA DE JESUS GOMES"
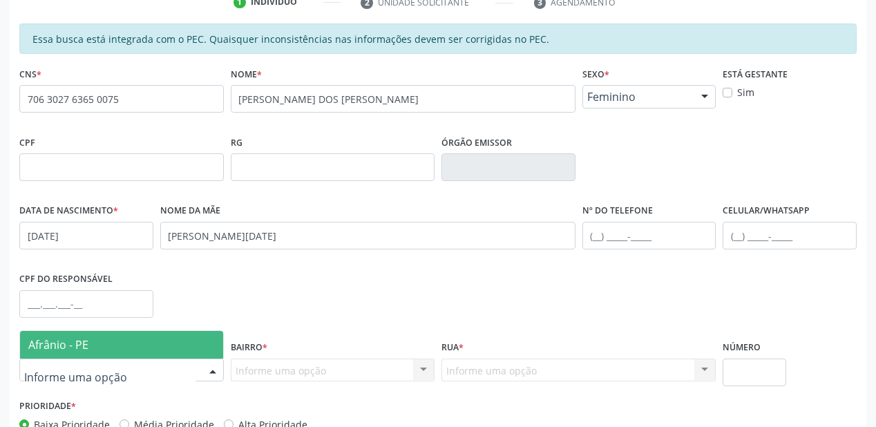
click at [84, 338] on span "Afrânio - PE" at bounding box center [58, 344] width 60 height 15
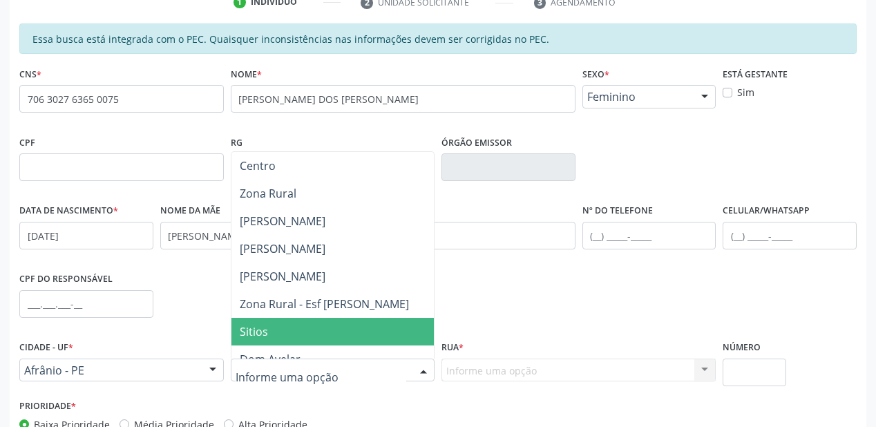
click at [269, 336] on span "Sitios" at bounding box center [332, 332] width 203 height 28
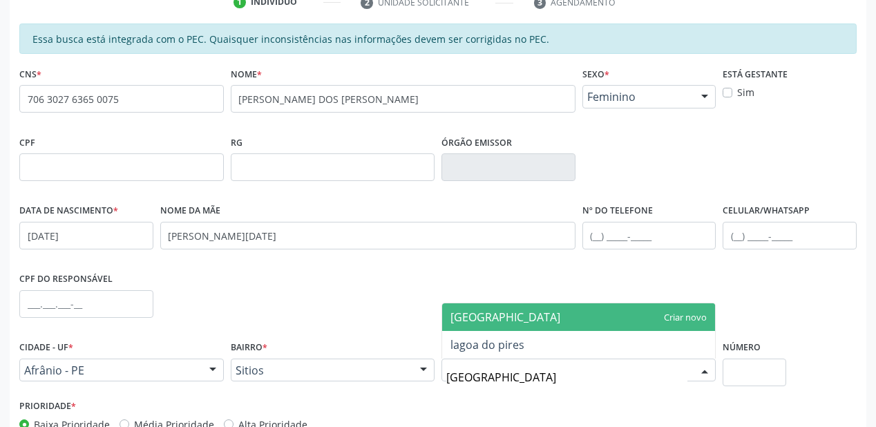
type input "LAGOA DO PI"
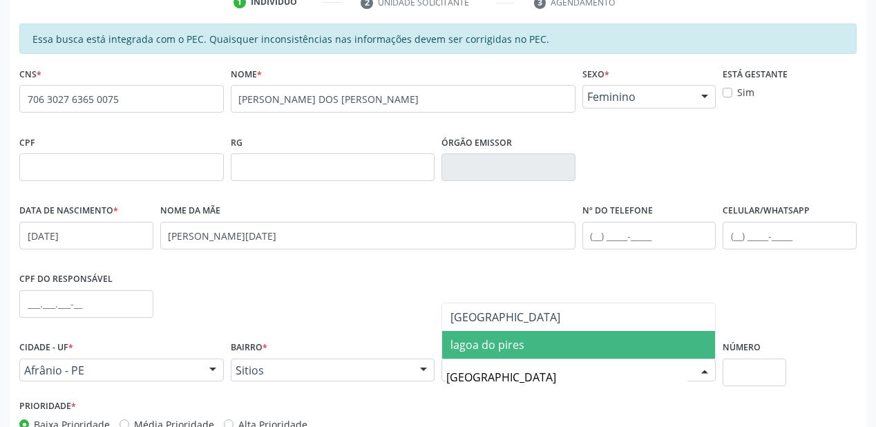
click at [482, 347] on span "lagoa do pires" at bounding box center [487, 344] width 74 height 15
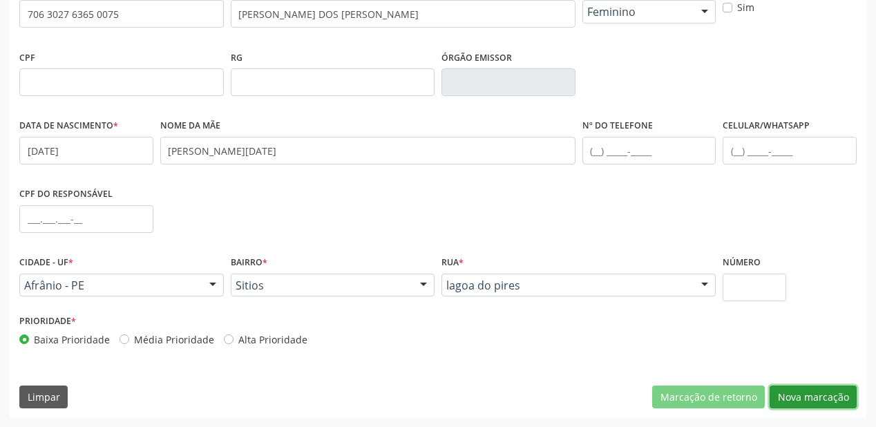
click at [808, 394] on button "Nova marcação" at bounding box center [813, 396] width 87 height 23
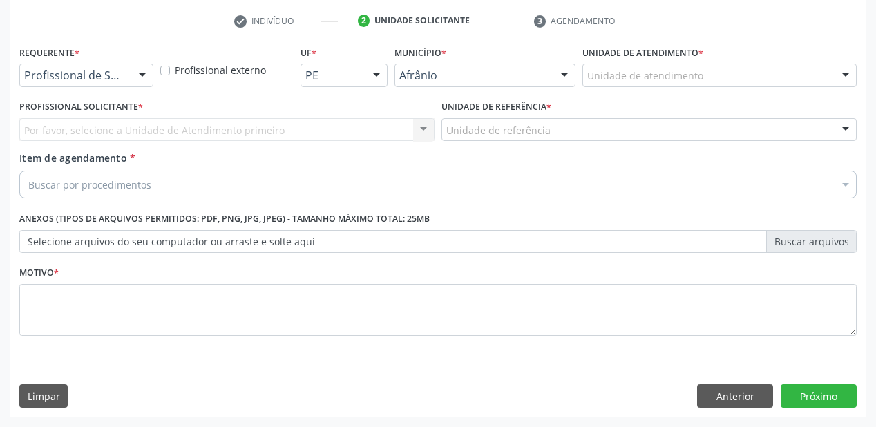
scroll to position [257, 0]
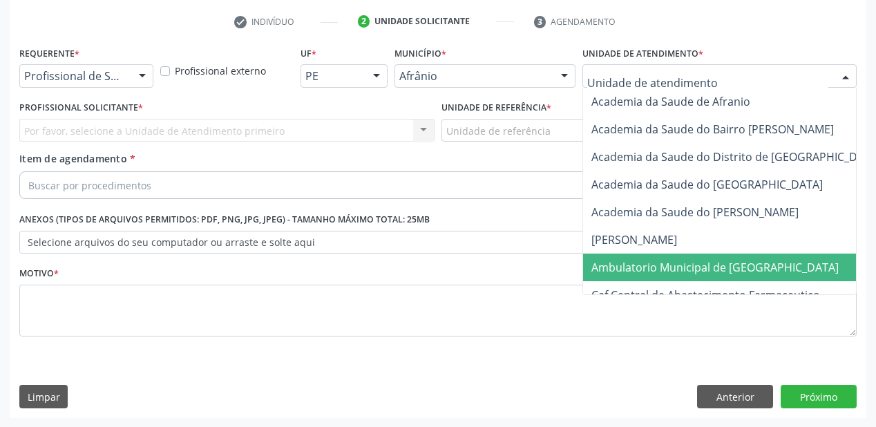
click at [611, 262] on span "Ambulatorio Municipal de [GEOGRAPHIC_DATA]" at bounding box center [714, 267] width 247 height 15
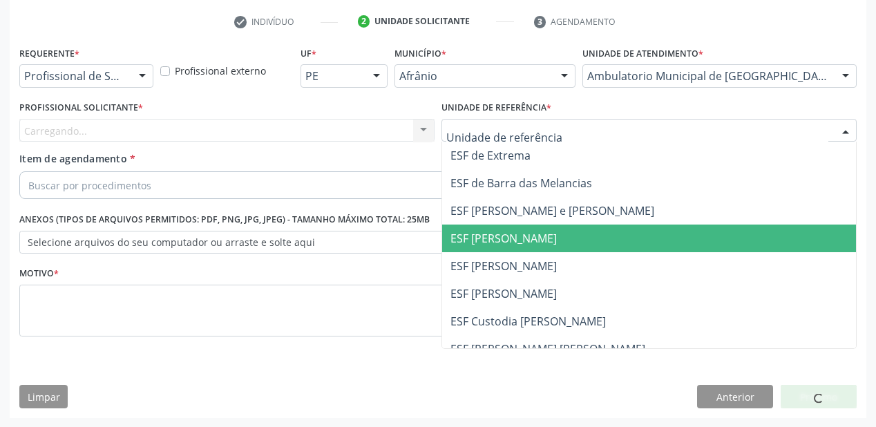
click at [477, 247] on span "ESF [PERSON_NAME]" at bounding box center [649, 239] width 414 height 28
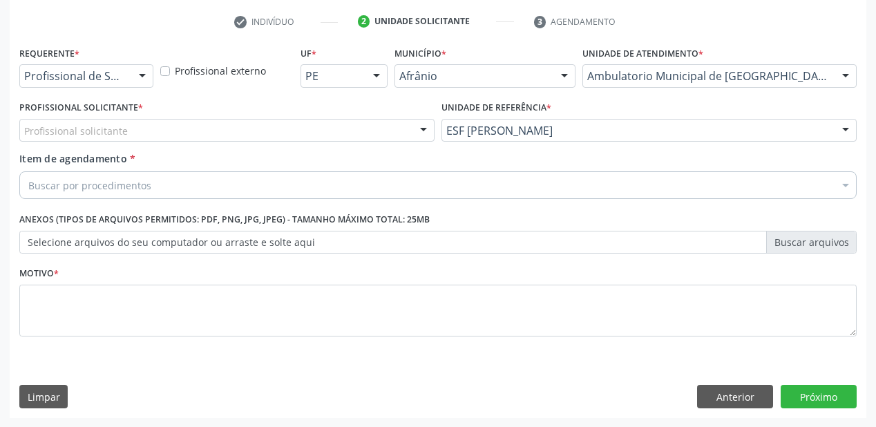
drag, startPoint x: 122, startPoint y: 130, endPoint x: 118, endPoint y: 151, distance: 21.7
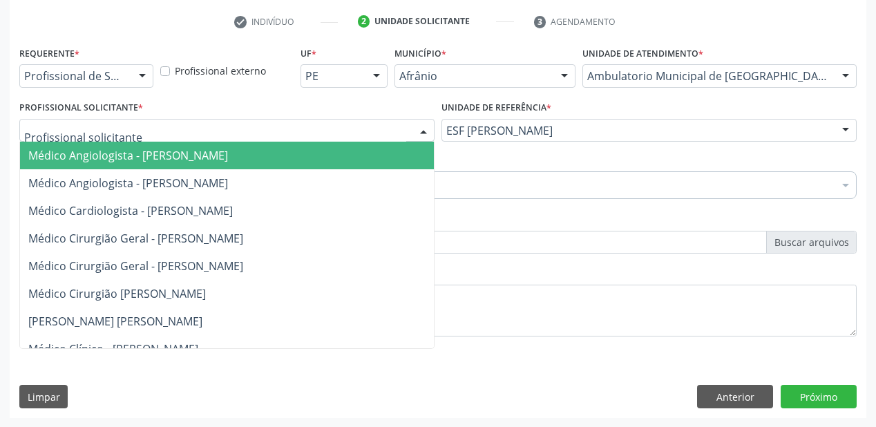
click at [118, 155] on span "Médico Angiologista - [PERSON_NAME]" at bounding box center [128, 155] width 200 height 15
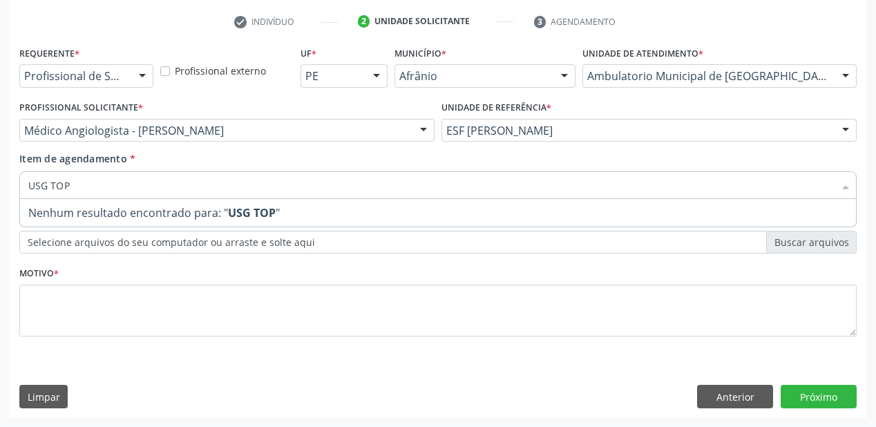
type input "USG TO"
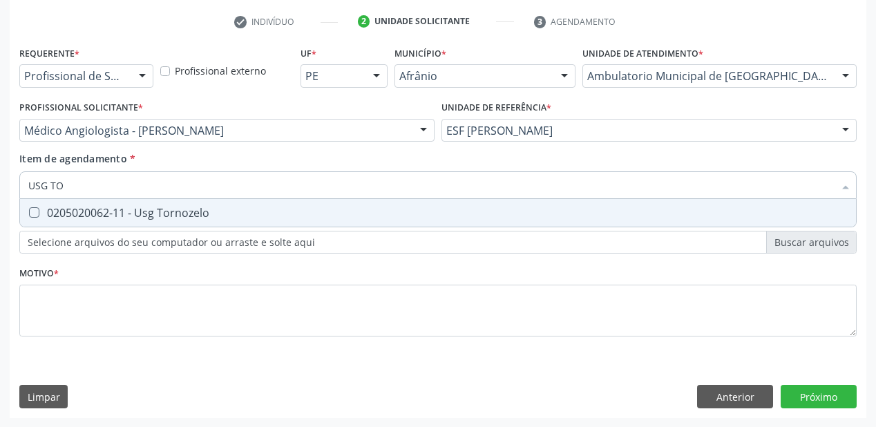
click at [115, 213] on div "0205020062-11 - Usg Tornozelo" at bounding box center [437, 212] width 819 height 11
checkbox Tornozelo "true"
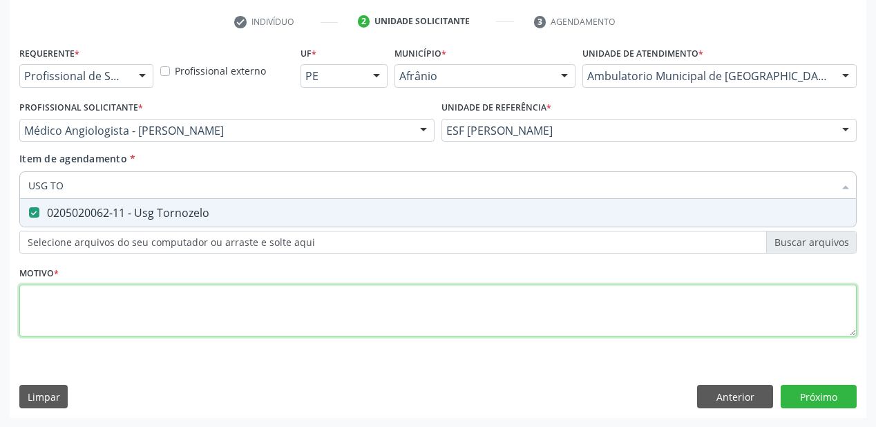
click at [77, 309] on div "Requerente * Profissional de Saúde Profissional de Saúde Paciente Nenhum result…" at bounding box center [437, 199] width 837 height 313
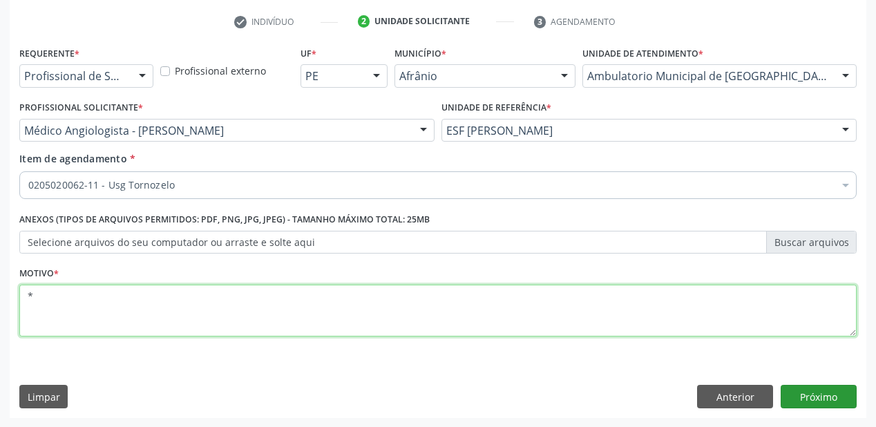
type textarea "*"
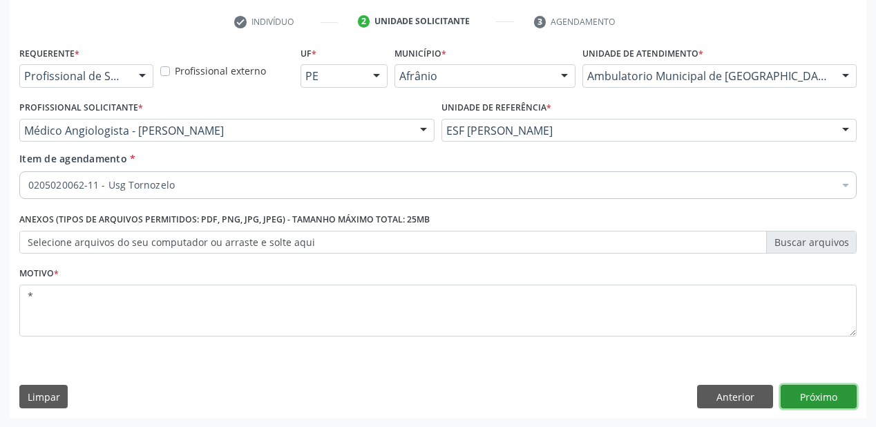
click at [817, 396] on button "Próximo" at bounding box center [819, 396] width 76 height 23
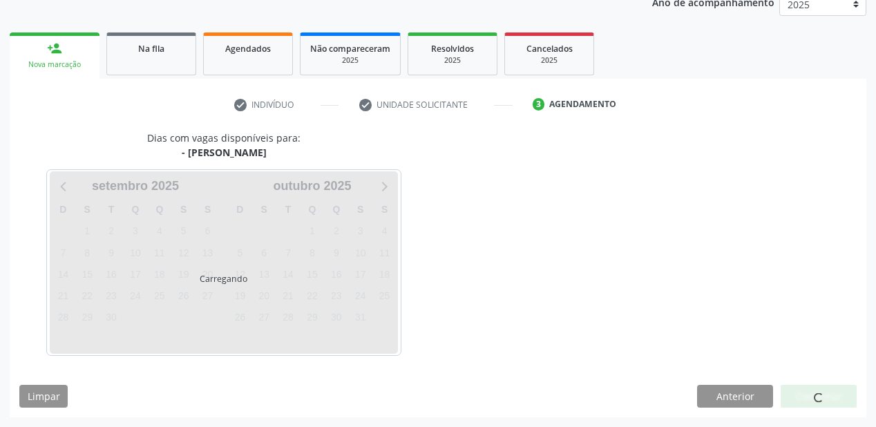
scroll to position [173, 0]
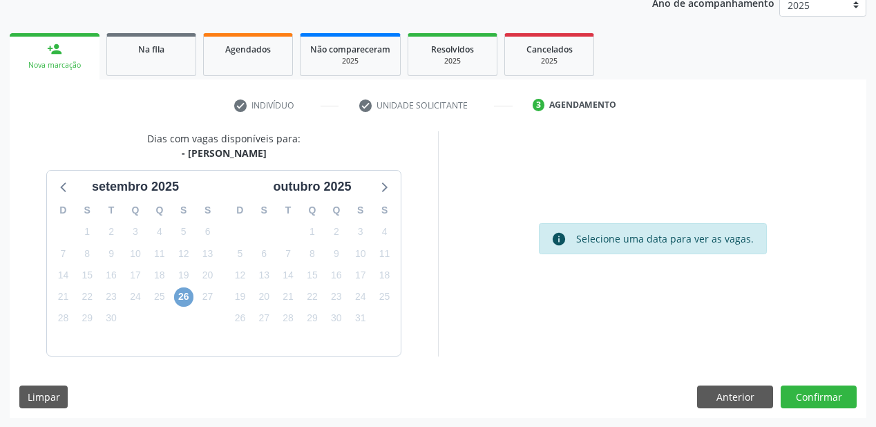
click at [183, 297] on span "26" at bounding box center [183, 296] width 19 height 19
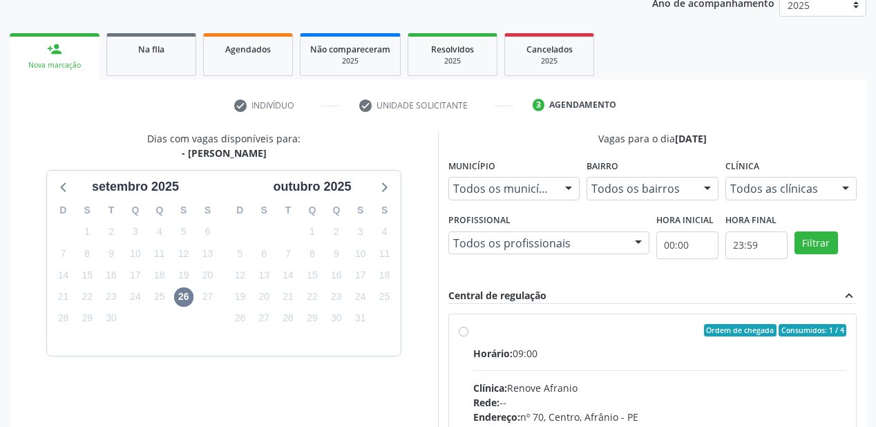
click at [580, 381] on div "Clínica: Renove Afranio" at bounding box center [659, 388] width 373 height 15
click at [468, 336] on input "Ordem de chegada Consumidos: 1 / 4 Horário: 09:00 Clínica: Renove Afranio Rede:…" at bounding box center [464, 330] width 10 height 12
radio input "true"
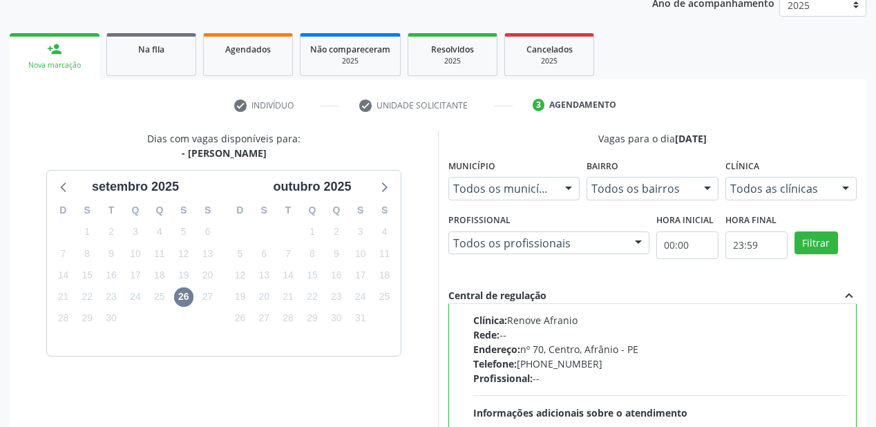
scroll to position [398, 0]
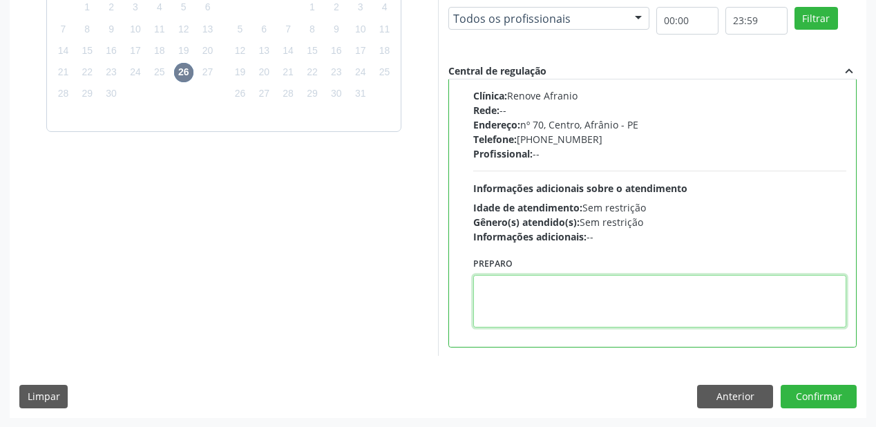
click at [542, 308] on textarea at bounding box center [659, 301] width 373 height 52
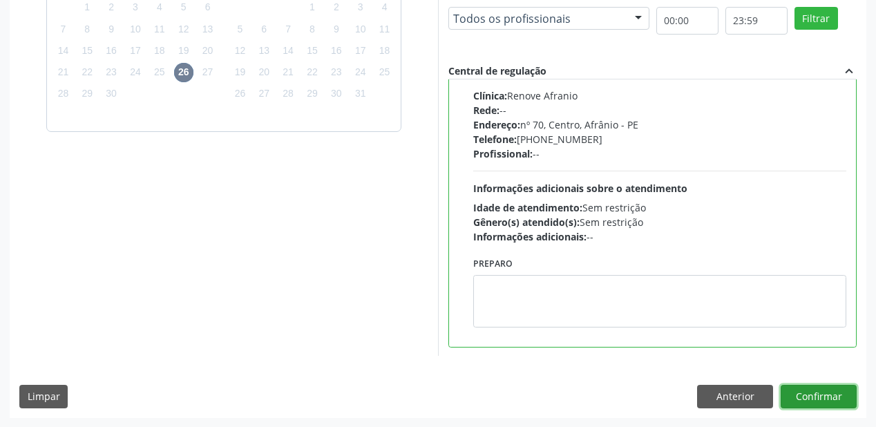
click at [810, 392] on button "Confirmar" at bounding box center [819, 396] width 76 height 23
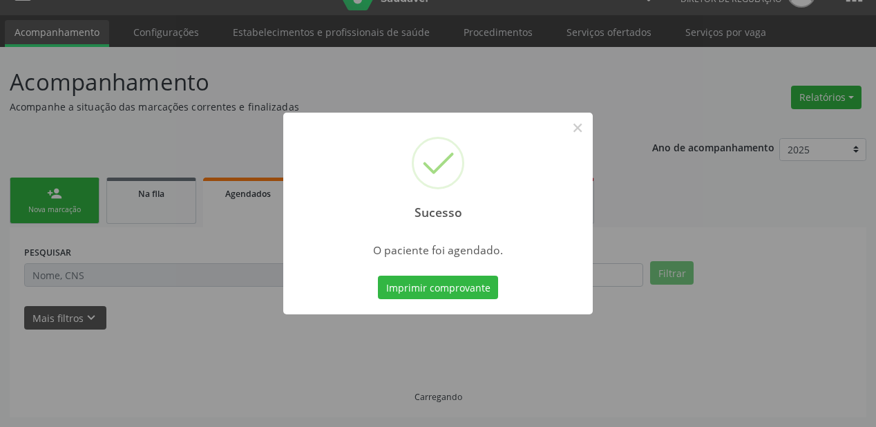
scroll to position [28, 0]
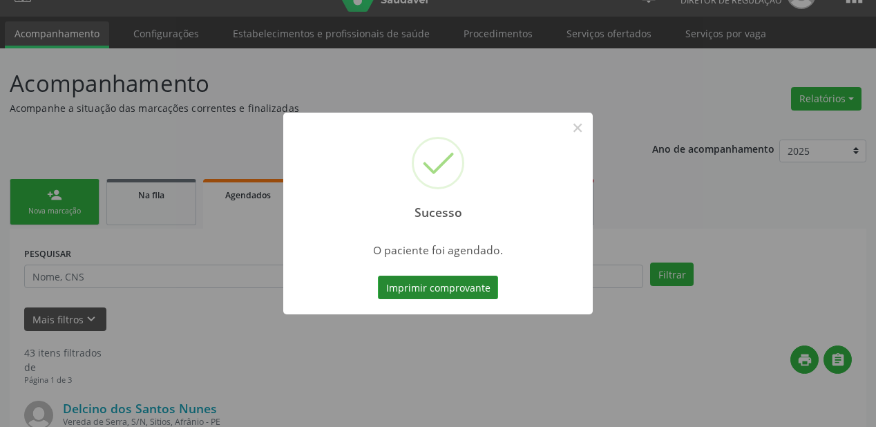
click at [450, 284] on button "Imprimir comprovante" at bounding box center [438, 287] width 120 height 23
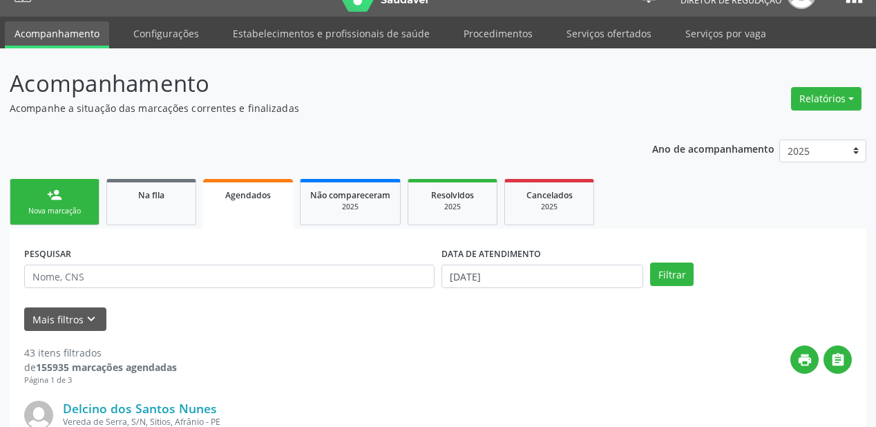
click at [70, 189] on link "person_add Nova marcação" at bounding box center [55, 202] width 90 height 46
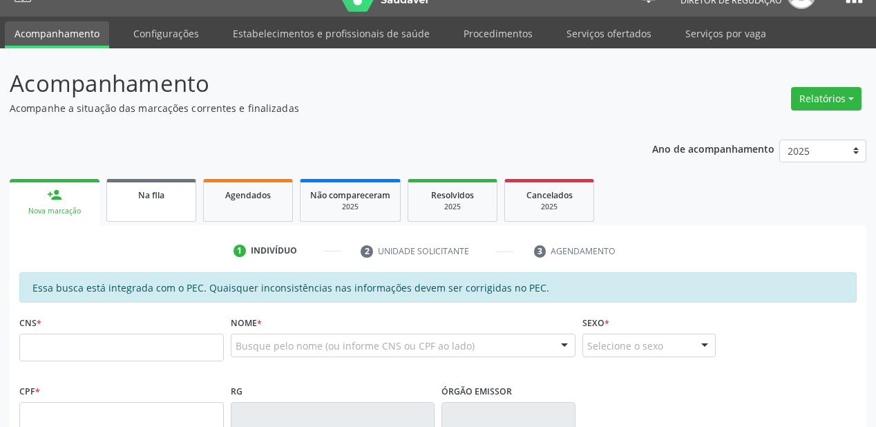
click at [151, 199] on span "Na fila" at bounding box center [151, 195] width 26 height 12
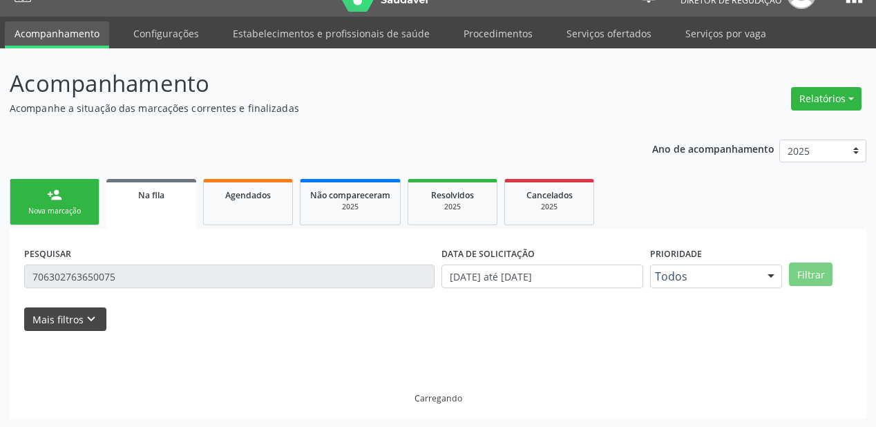
scroll to position [0, 0]
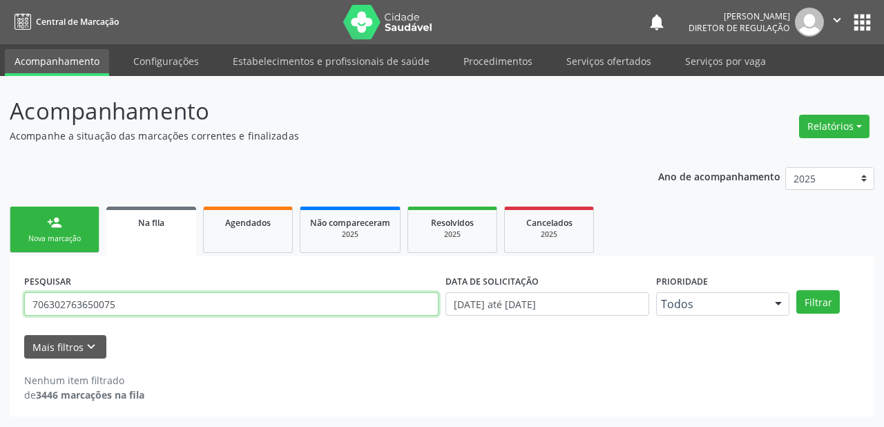
click at [136, 309] on input "706302763650075" at bounding box center [231, 303] width 414 height 23
type input "7"
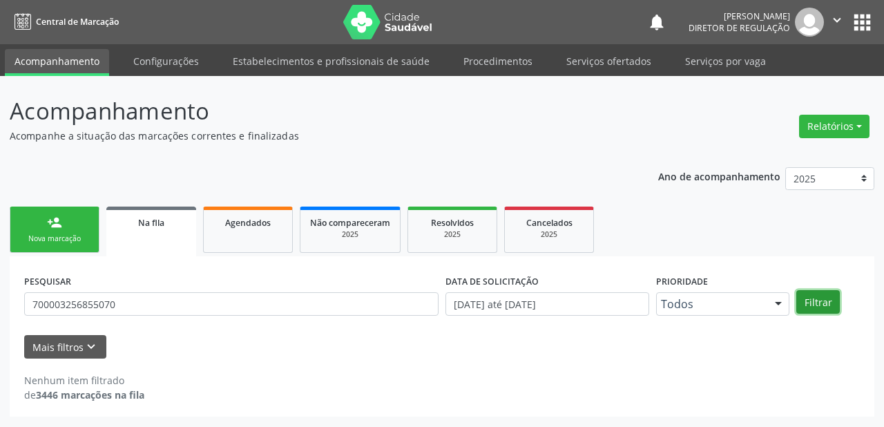
click at [823, 303] on button "Filtrar" at bounding box center [818, 301] width 44 height 23
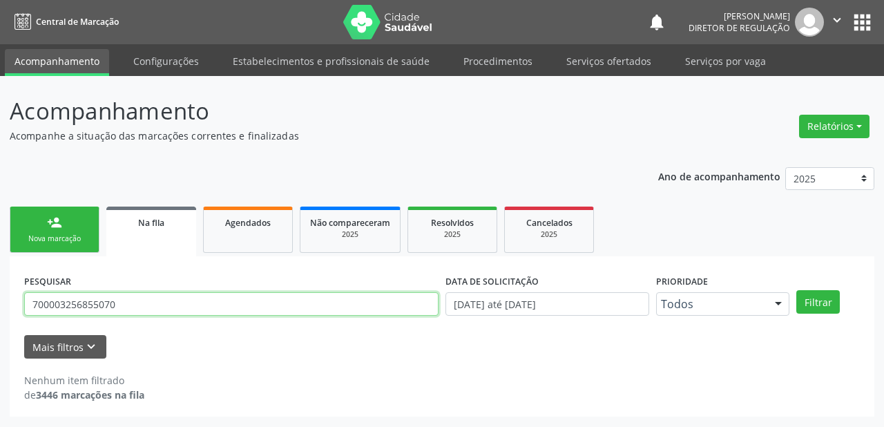
drag, startPoint x: 121, startPoint y: 305, endPoint x: 5, endPoint y: 309, distance: 116.1
click at [5, 309] on div "Acompanhamento Acompanhe a situação das marcações correntes e finalizadas Relat…" at bounding box center [442, 251] width 884 height 351
paste input "6302763650075"
type input "706302763650075"
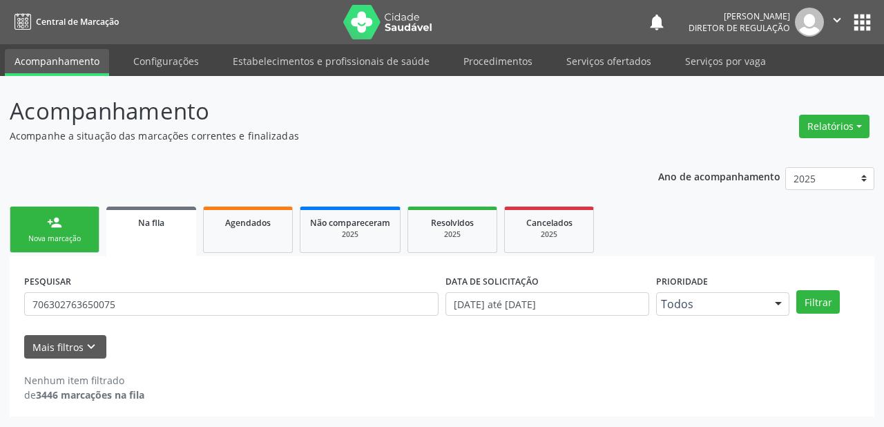
click at [53, 227] on div "person_add" at bounding box center [54, 222] width 15 height 15
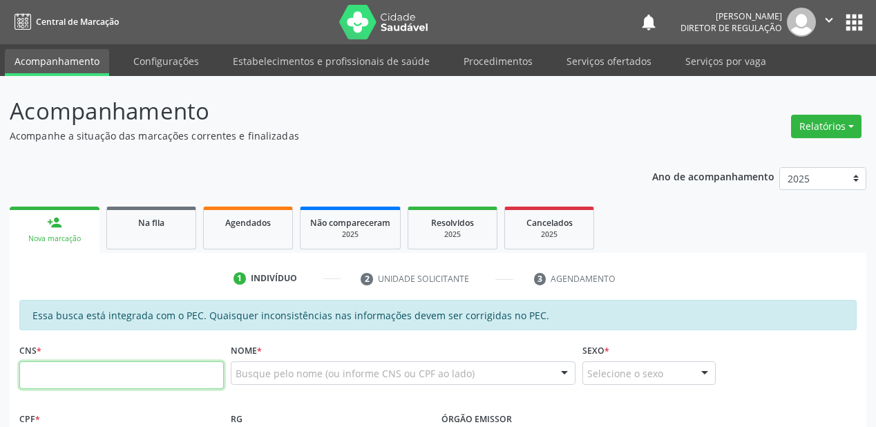
click at [82, 365] on input "text" at bounding box center [121, 375] width 204 height 28
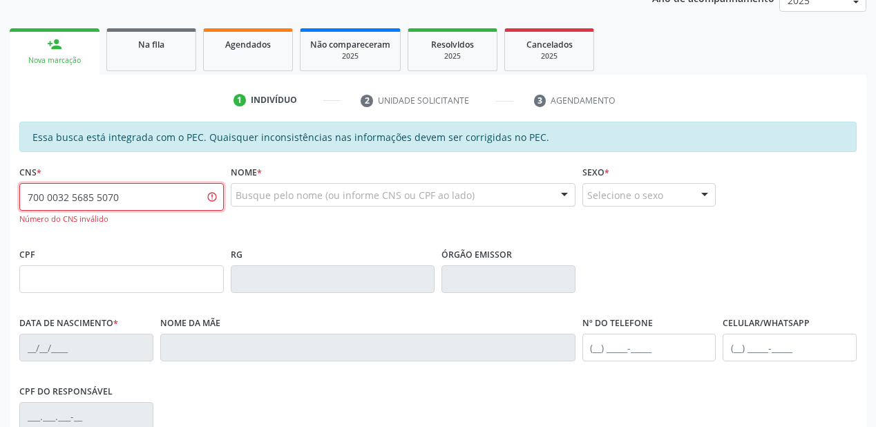
scroll to position [221, 0]
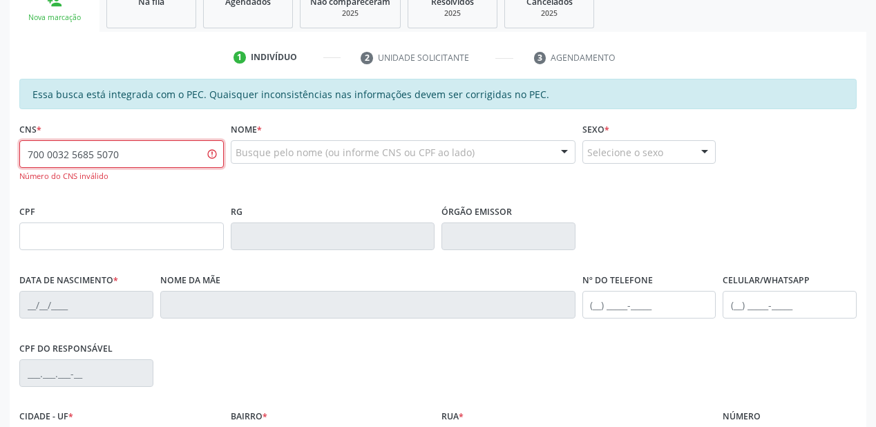
click at [125, 151] on input "700 0032 5685 5070" at bounding box center [121, 154] width 204 height 28
type input "7"
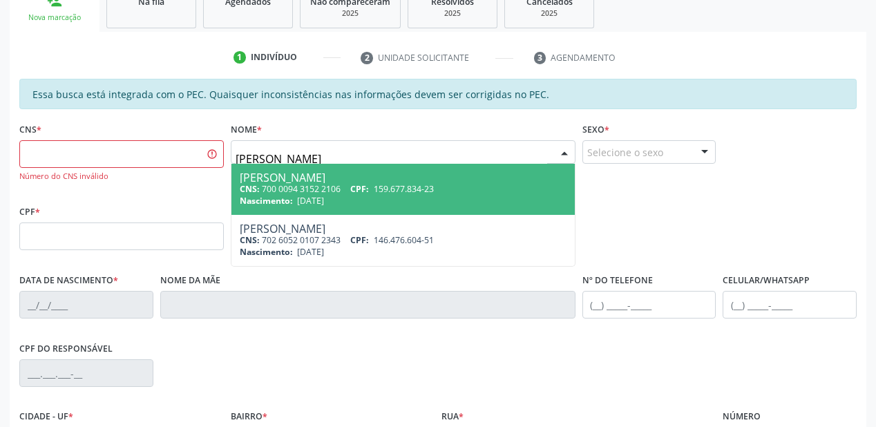
type input "ANA LI"
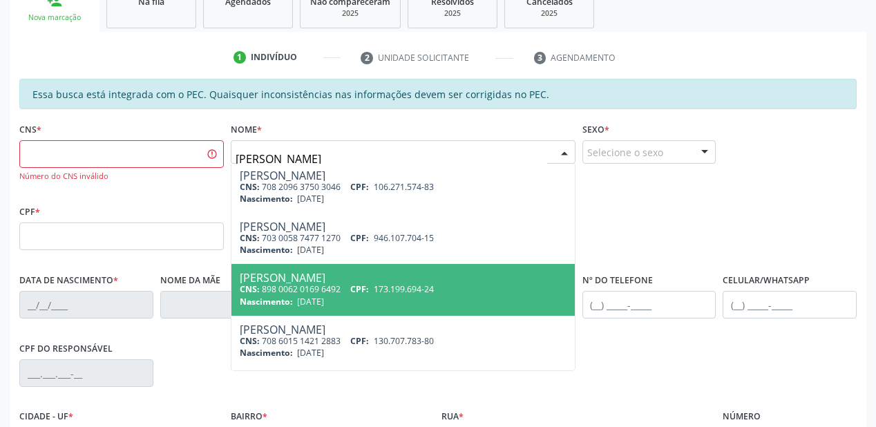
scroll to position [0, 0]
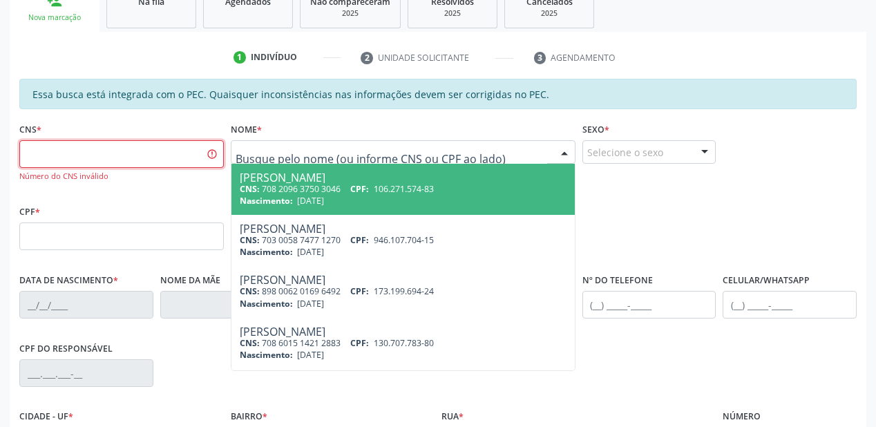
click at [152, 155] on input "text" at bounding box center [121, 154] width 204 height 28
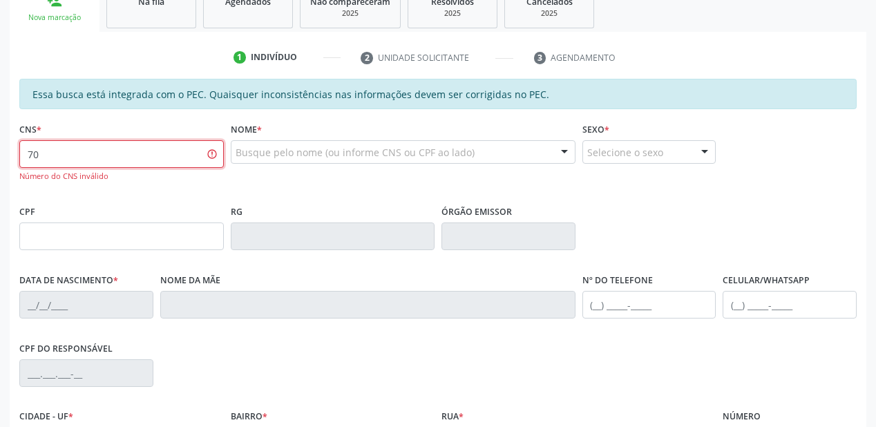
type input "7"
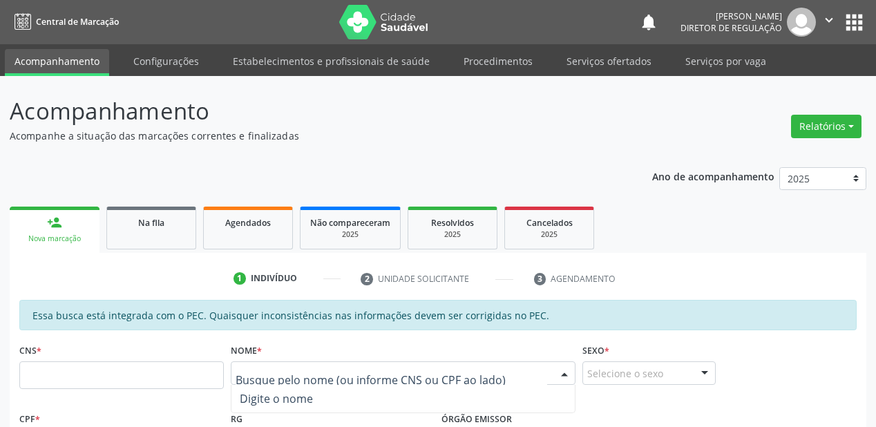
scroll to position [221, 0]
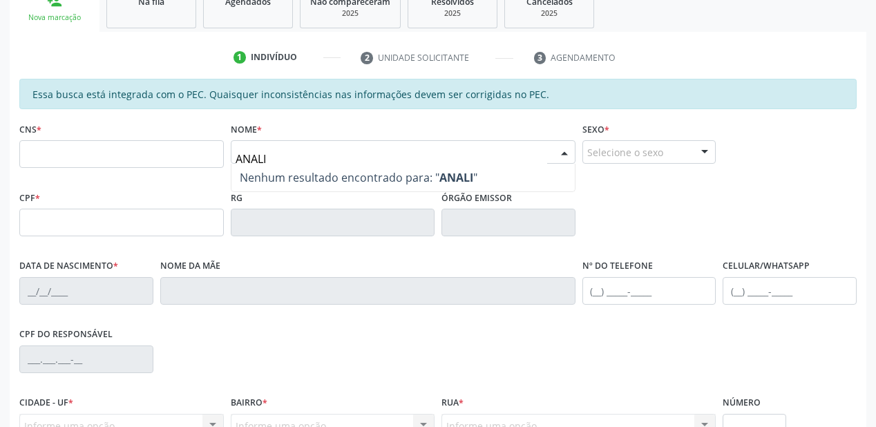
type input "ANALIC"
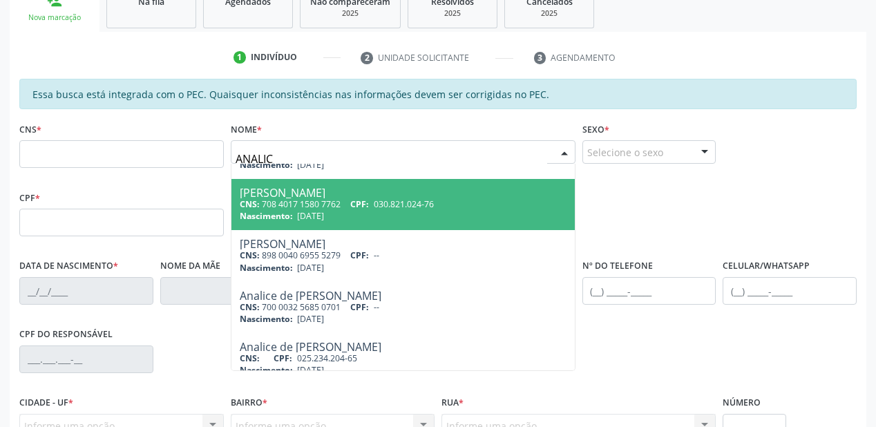
scroll to position [55, 0]
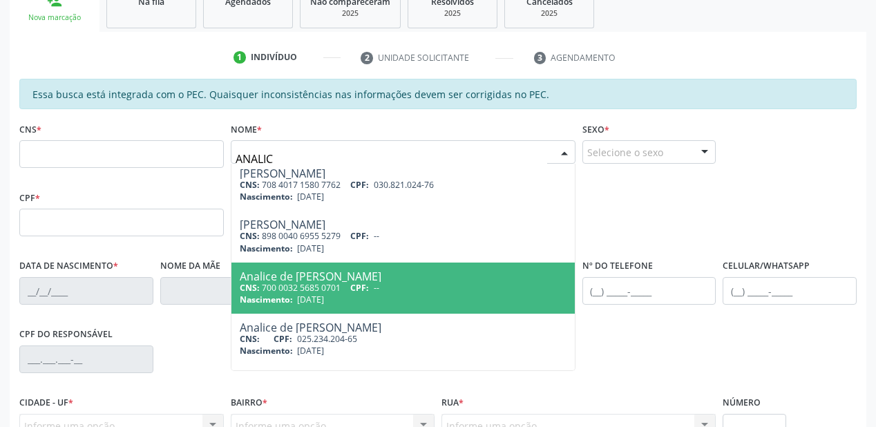
click at [342, 271] on div "Analice de Macedo Rodrigues Cavalcanti" at bounding box center [403, 276] width 327 height 11
type input "700 0032 5685 0701"
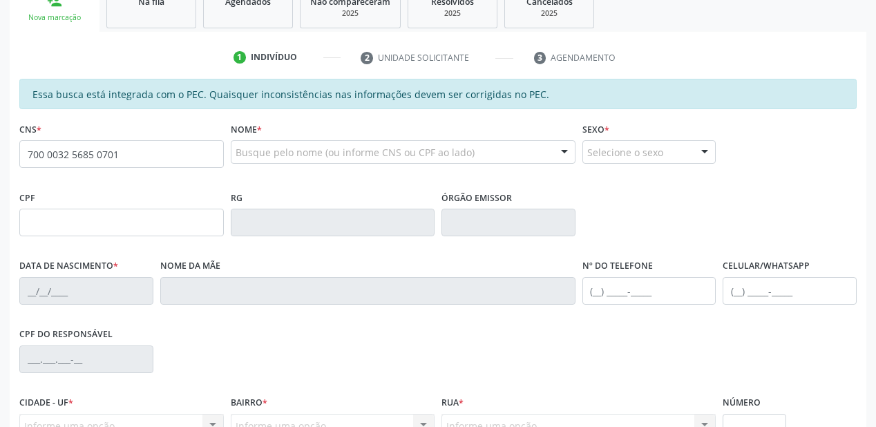
scroll to position [0, 0]
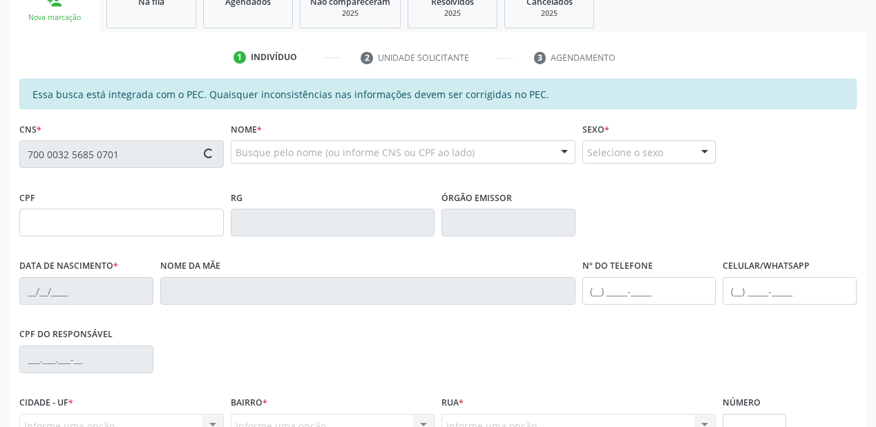
type input "17/08/1976"
type input "Maria dos Prazeres de Macedo Rodrigues"
type input "(87) 98829-4785"
type input "17"
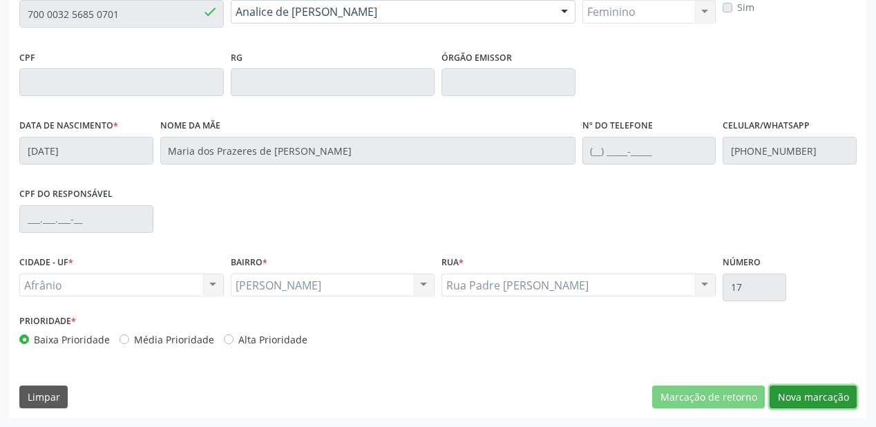
drag, startPoint x: 807, startPoint y: 395, endPoint x: 765, endPoint y: 376, distance: 45.4
click at [807, 391] on button "Nova marcação" at bounding box center [813, 396] width 87 height 23
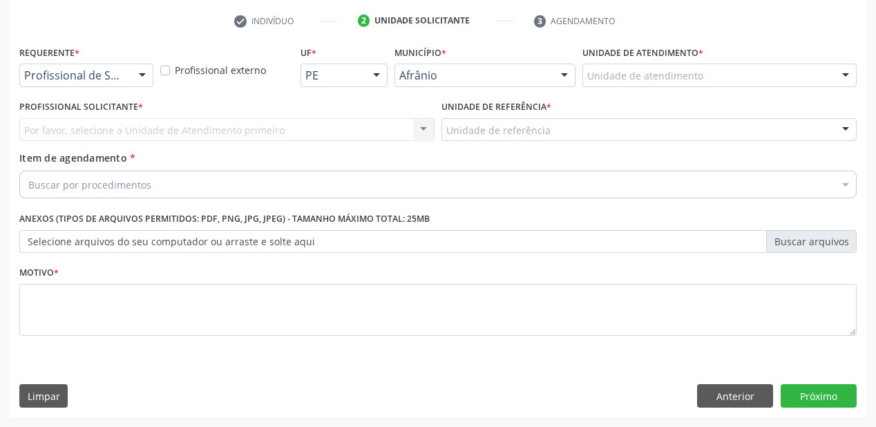
scroll to position [257, 0]
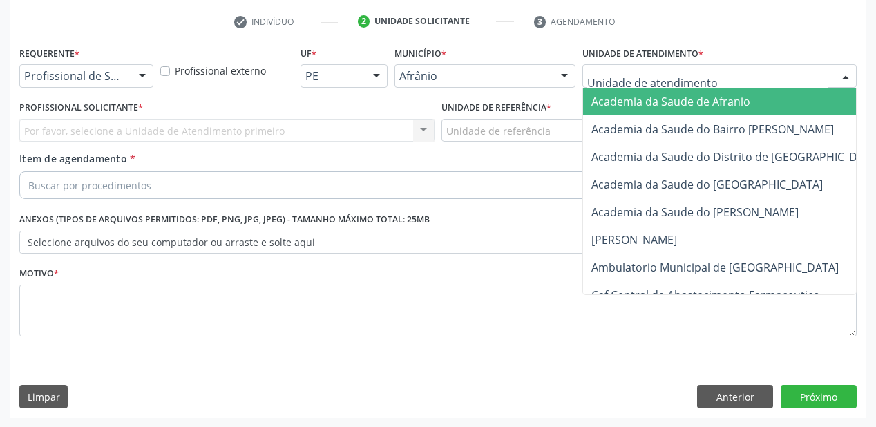
drag, startPoint x: 613, startPoint y: 77, endPoint x: 620, endPoint y: 188, distance: 110.7
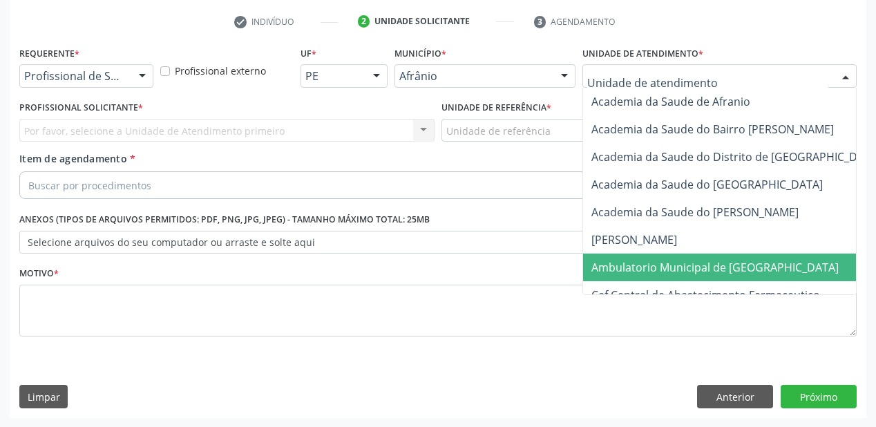
drag, startPoint x: 615, startPoint y: 268, endPoint x: 566, endPoint y: 227, distance: 63.7
click at [613, 268] on span "Ambulatorio Municipal de [GEOGRAPHIC_DATA]" at bounding box center [714, 267] width 247 height 15
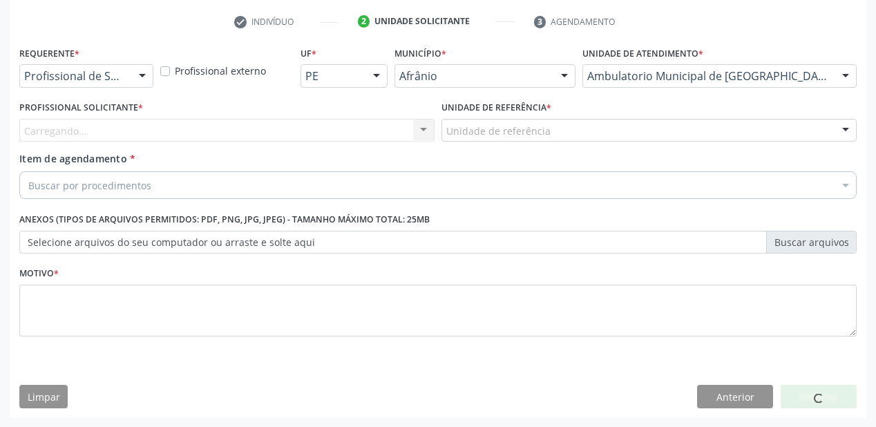
drag, startPoint x: 475, startPoint y: 133, endPoint x: 475, endPoint y: 199, distance: 65.6
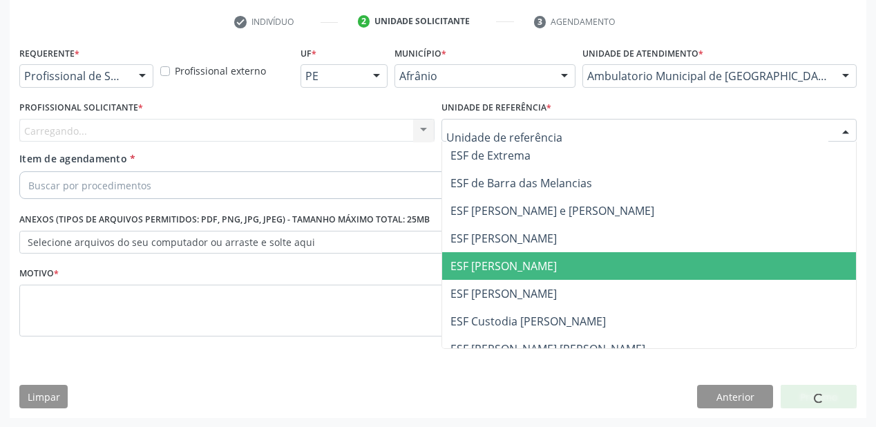
click at [475, 256] on span "ESF [PERSON_NAME]" at bounding box center [649, 266] width 414 height 28
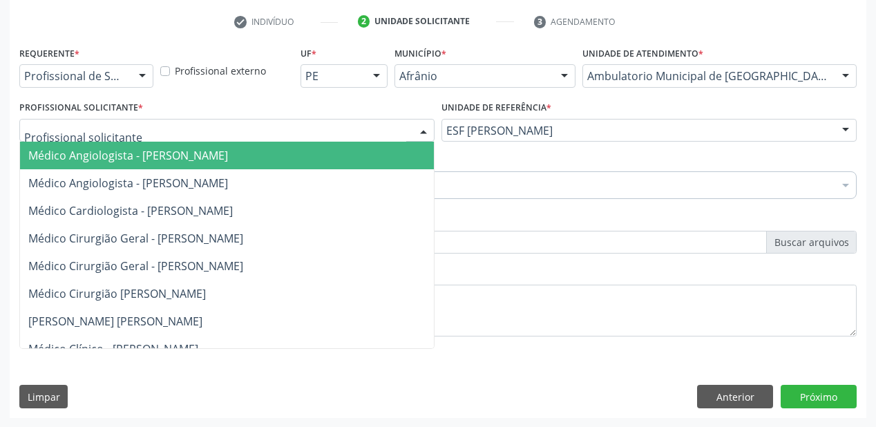
click at [90, 151] on span "Médico Angiologista - [PERSON_NAME]" at bounding box center [128, 155] width 200 height 15
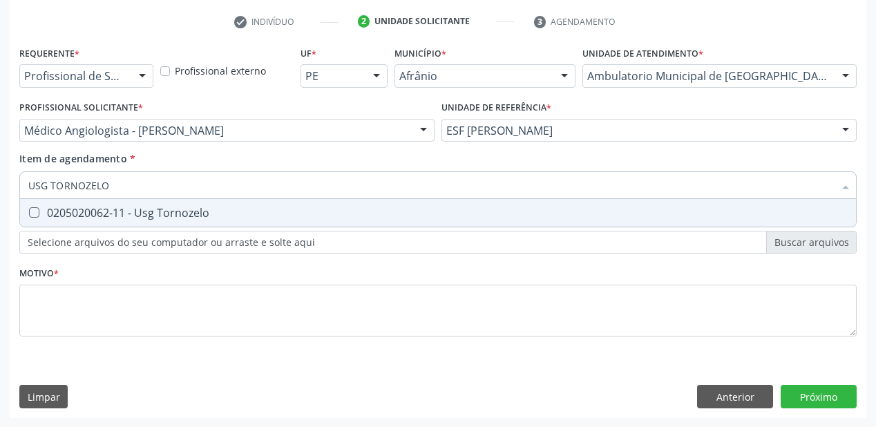
type input "USG TORNOZELO"
click at [90, 214] on div "0205020062-11 - Usg Tornozelo" at bounding box center [437, 212] width 819 height 11
checkbox Tornozelo "true"
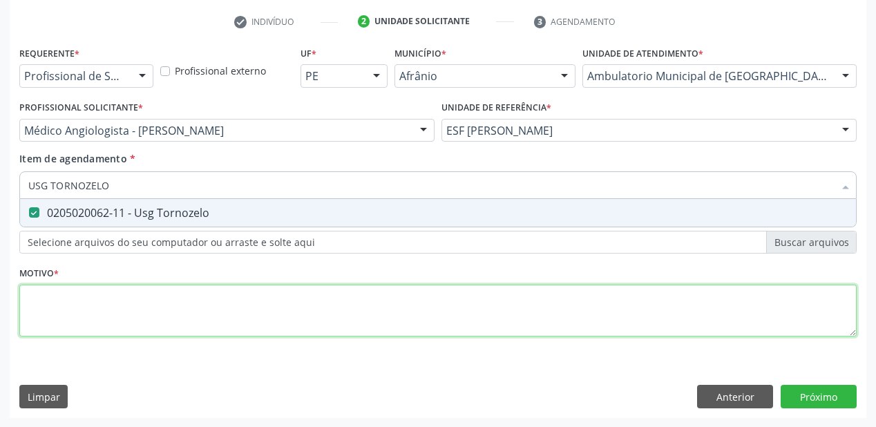
click at [88, 305] on div "Requerente * Profissional de Saúde Profissional de Saúde Paciente Nenhum result…" at bounding box center [437, 199] width 837 height 313
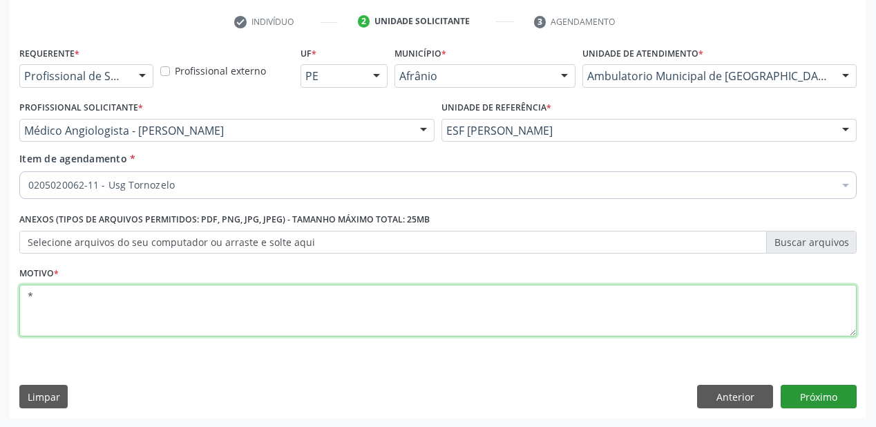
type textarea "*"
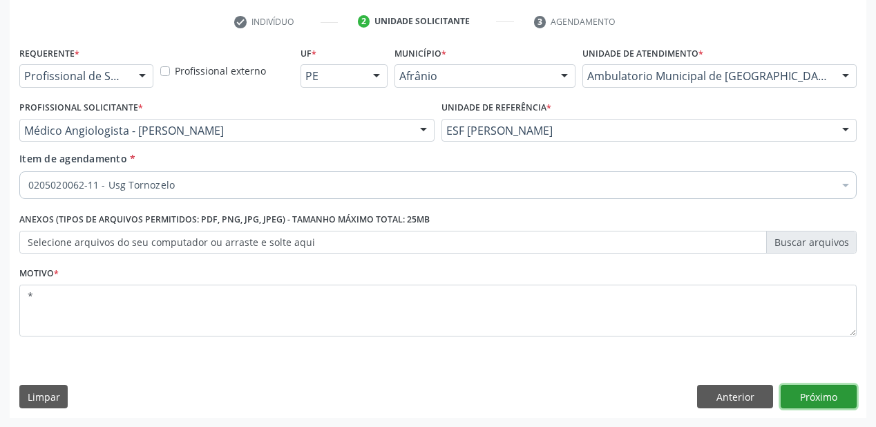
click at [812, 397] on button "Próximo" at bounding box center [819, 396] width 76 height 23
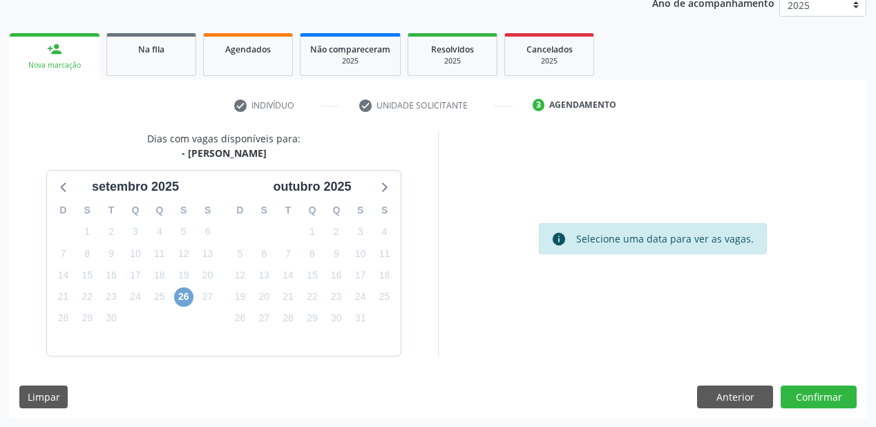
click at [185, 297] on span "26" at bounding box center [183, 296] width 19 height 19
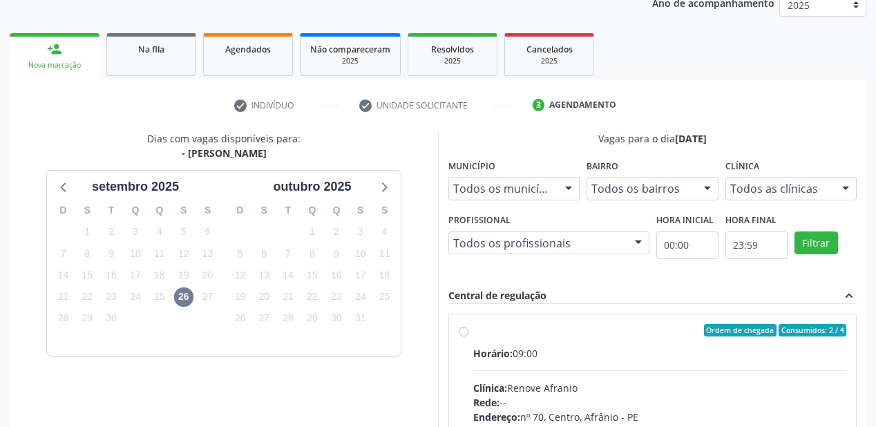
click at [620, 383] on div "Clínica: [PERSON_NAME]" at bounding box center [659, 388] width 373 height 15
click at [468, 336] on input "Ordem de chegada Consumidos: 2 / 4 Horário: 09:00 Clínica: Renove Afranio Rede:…" at bounding box center [464, 330] width 10 height 12
radio input "true"
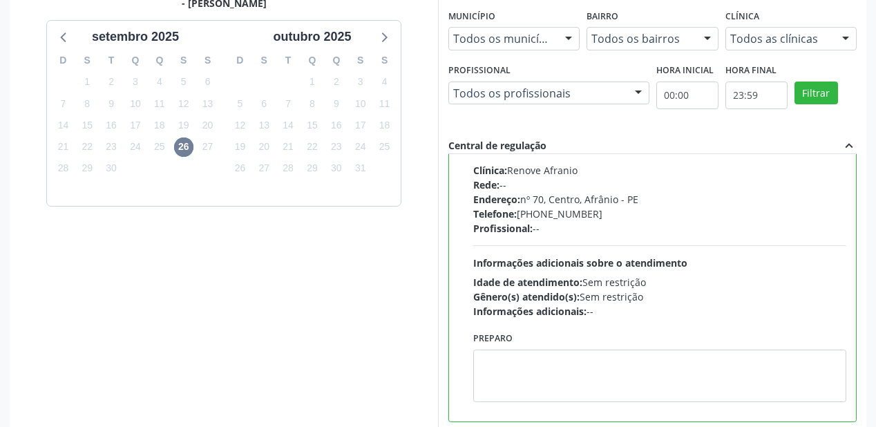
scroll to position [398, 0]
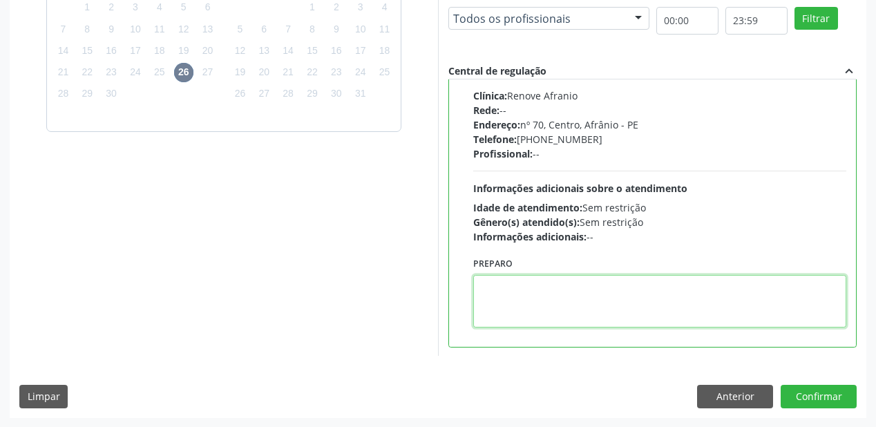
click at [614, 300] on textarea at bounding box center [659, 301] width 373 height 52
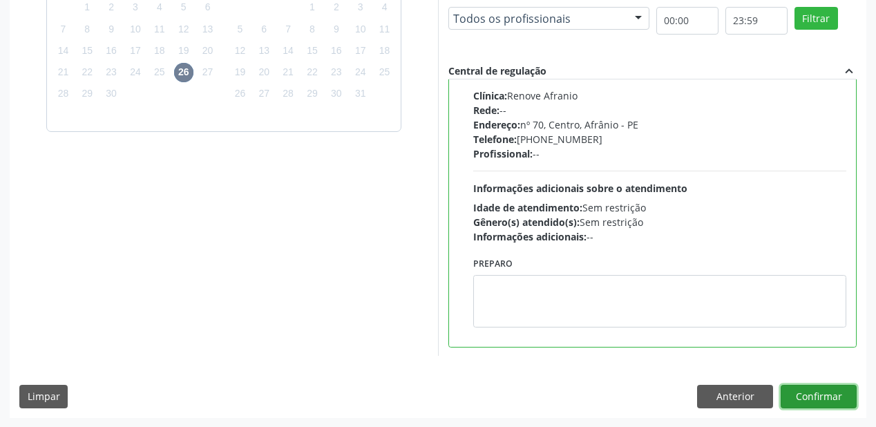
click at [815, 396] on button "Confirmar" at bounding box center [819, 396] width 76 height 23
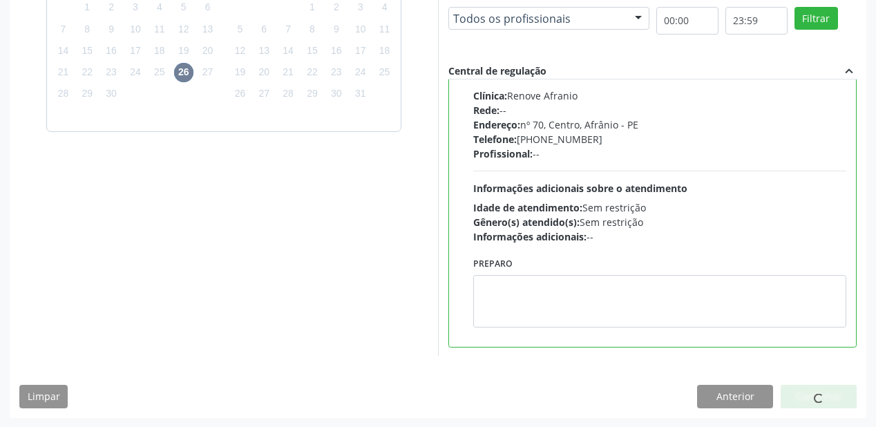
scroll to position [28, 0]
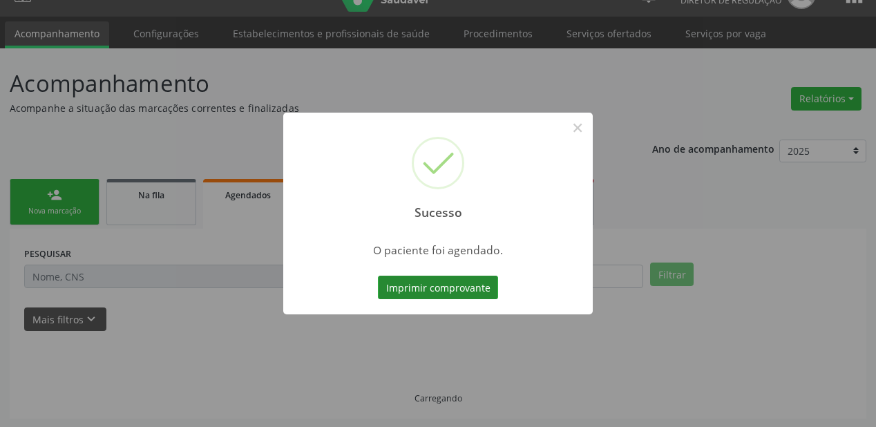
click at [448, 282] on button "Imprimir comprovante" at bounding box center [438, 287] width 120 height 23
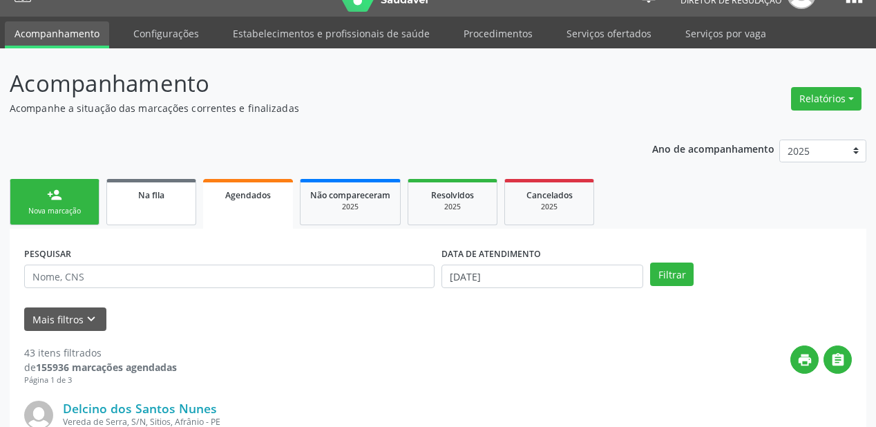
click at [144, 197] on span "Na fila" at bounding box center [151, 195] width 26 height 12
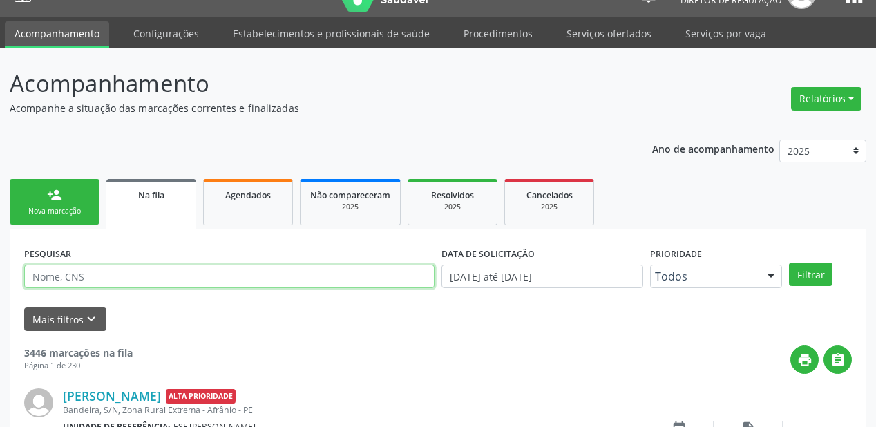
click at [78, 278] on input "text" at bounding box center [229, 276] width 410 height 23
type input "700806952258083"
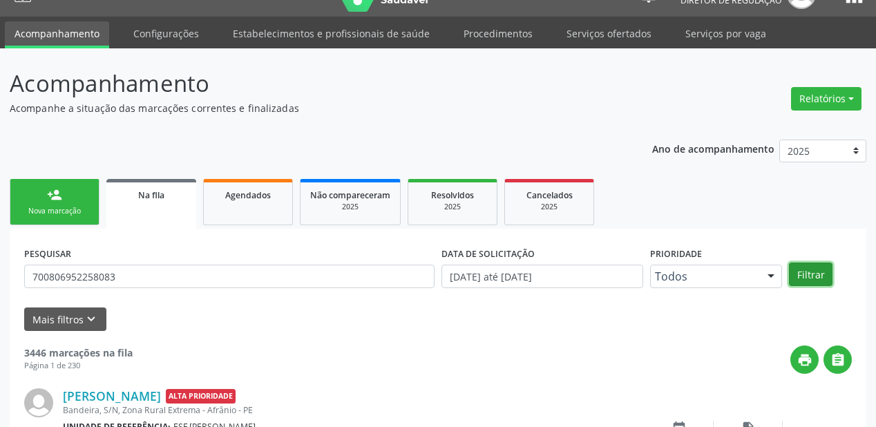
click at [799, 268] on button "Filtrar" at bounding box center [811, 273] width 44 height 23
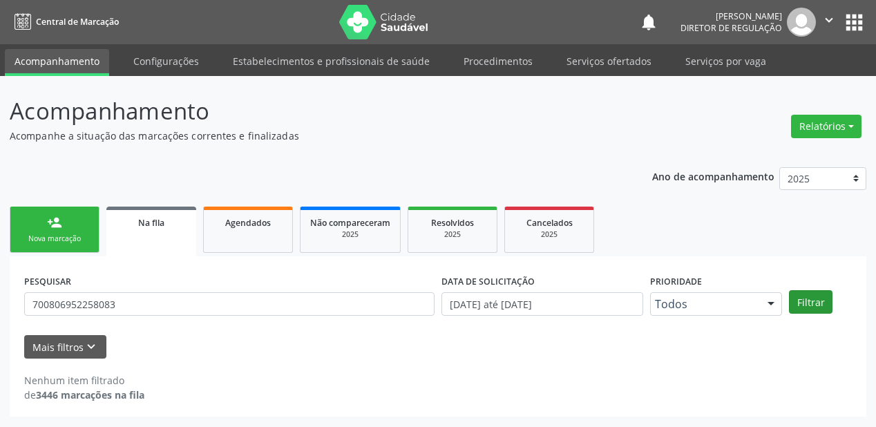
scroll to position [0, 0]
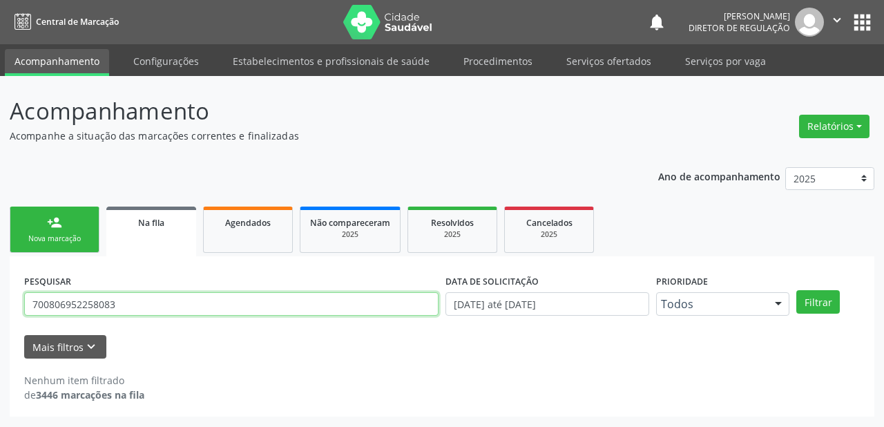
drag, startPoint x: 127, startPoint y: 304, endPoint x: 0, endPoint y: 300, distance: 127.2
click at [0, 300] on div "Acompanhamento Acompanhe a situação das marcações correntes e finalizadas Relat…" at bounding box center [442, 251] width 884 height 351
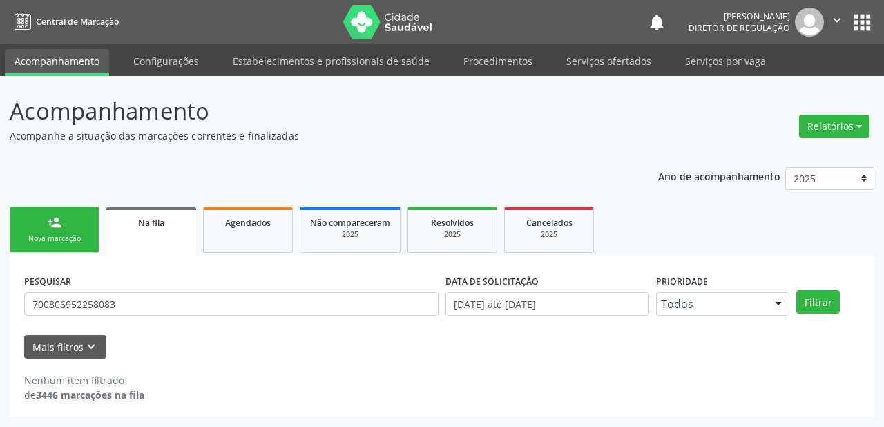
click at [47, 242] on div "Nova marcação" at bounding box center [54, 238] width 69 height 10
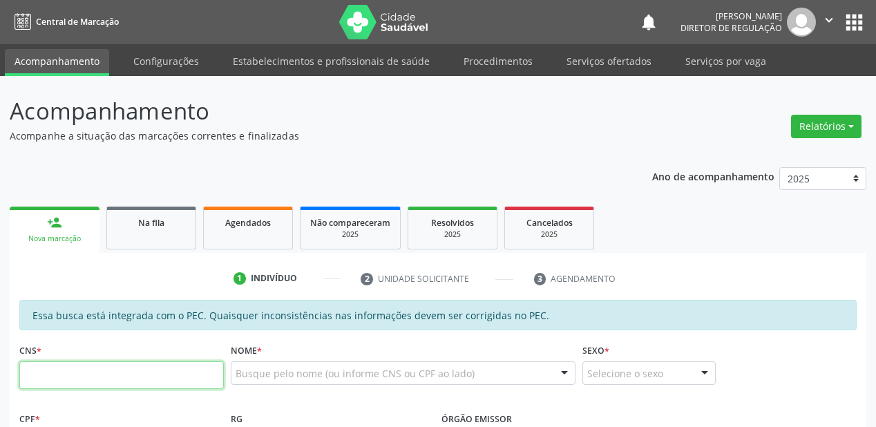
click at [97, 367] on input "text" at bounding box center [121, 375] width 204 height 28
paste input "700 8069 5225 8083"
type input "700 8069 5225 8083"
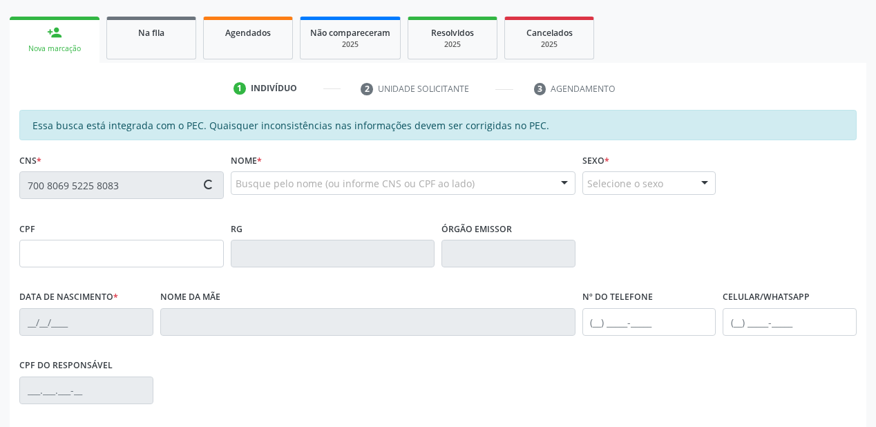
scroll to position [221, 0]
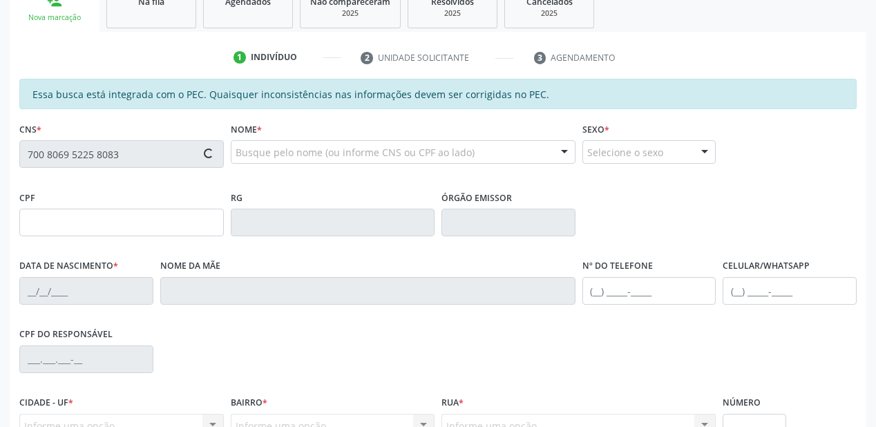
type input "032.235.434-06"
type input "04/07/1970"
type input "Maria Neuza Alves Coelho"
type input "(87) 98863-5366"
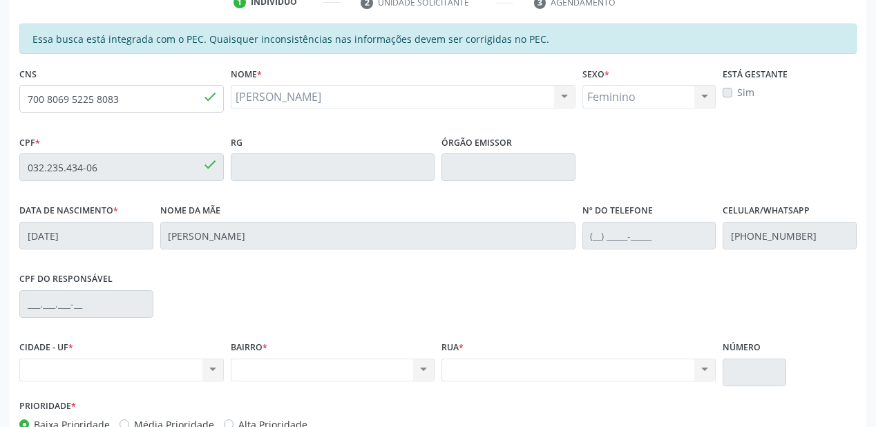
scroll to position [361, 0]
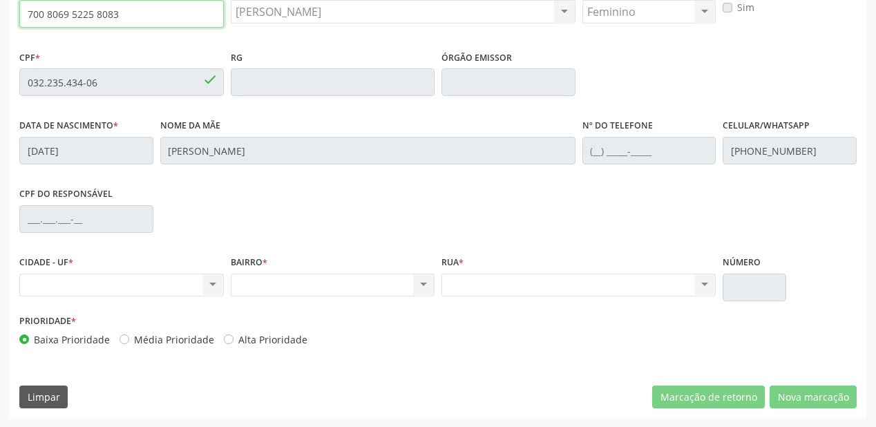
drag, startPoint x: 124, startPoint y: 14, endPoint x: 0, endPoint y: 33, distance: 125.8
click at [0, 33] on div "Acompanhamento Acompanhe a situação das marcações correntes e finalizadas Relat…" at bounding box center [438, 71] width 876 height 713
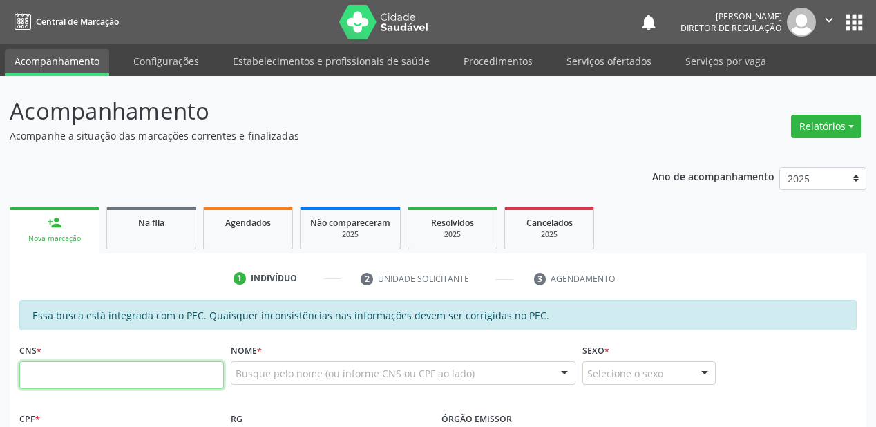
click at [64, 367] on input "text" at bounding box center [121, 375] width 204 height 28
type input "706 9081 7343 5532"
type input "081.029.014-62"
type input "03/10/1988"
type input "Maria Domingas dos Santos Pergentino"
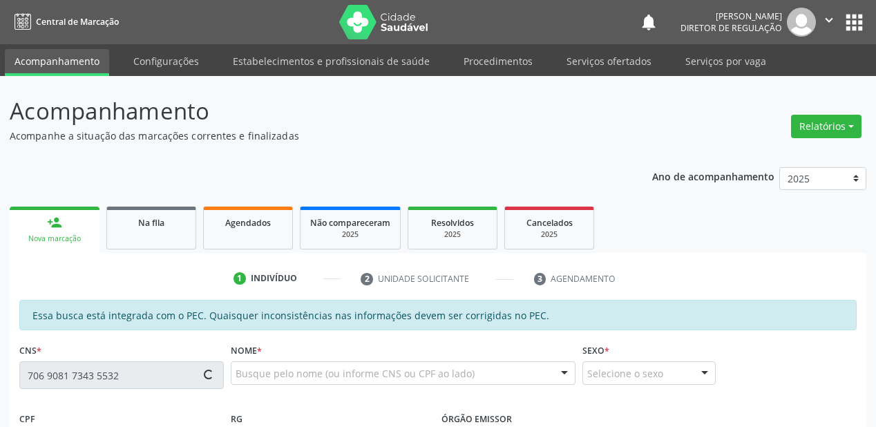
type input "(87) 98855-9248"
type input "S/N"
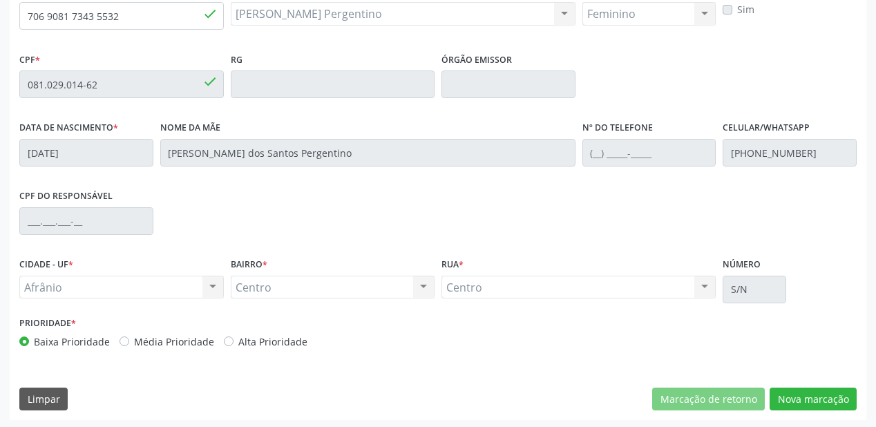
scroll to position [361, 0]
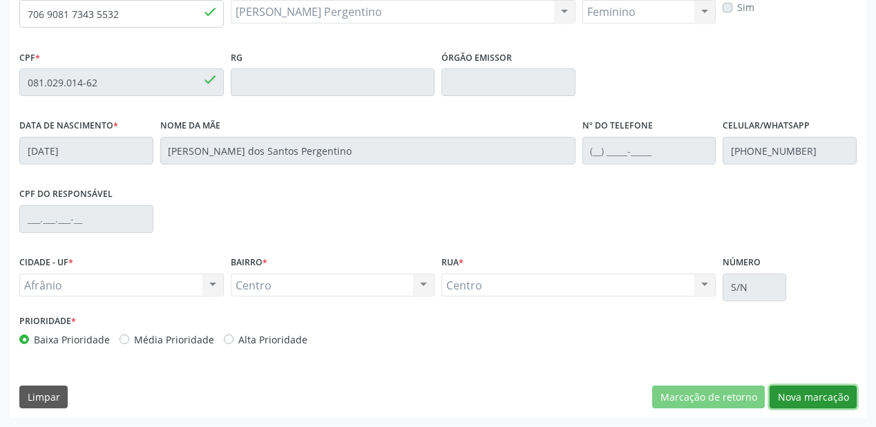
drag, startPoint x: 799, startPoint y: 398, endPoint x: 733, endPoint y: 338, distance: 89.0
click at [799, 398] on button "Nova marcação" at bounding box center [813, 396] width 87 height 23
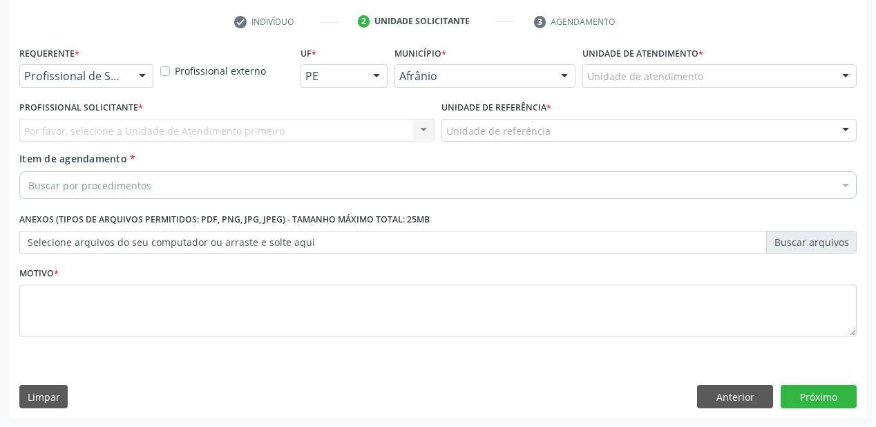
drag, startPoint x: 598, startPoint y: 74, endPoint x: 616, endPoint y: 184, distance: 111.4
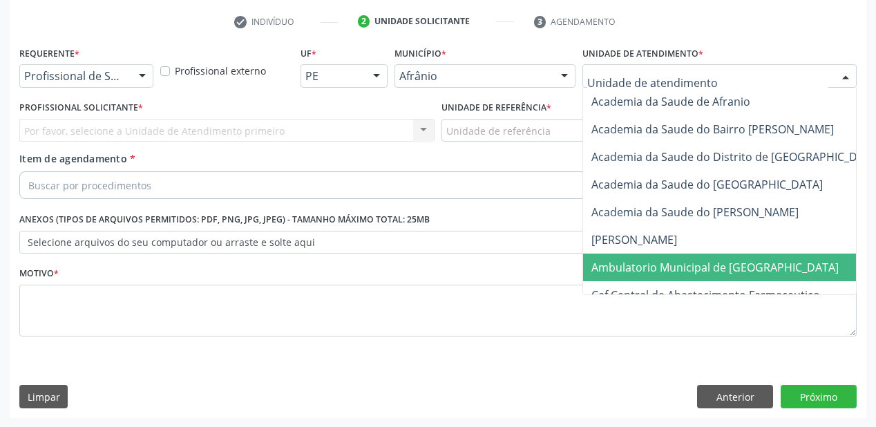
click at [625, 274] on span "Ambulatorio Municipal de [GEOGRAPHIC_DATA]" at bounding box center [714, 267] width 247 height 15
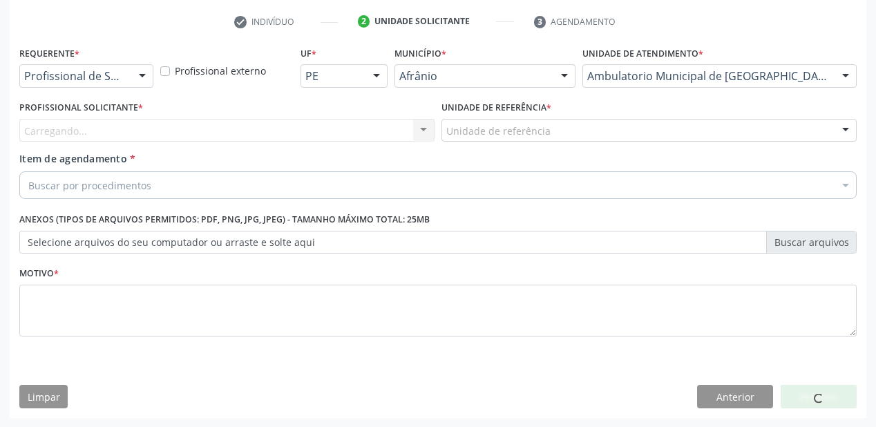
drag, startPoint x: 465, startPoint y: 127, endPoint x: 475, endPoint y: 195, distance: 68.5
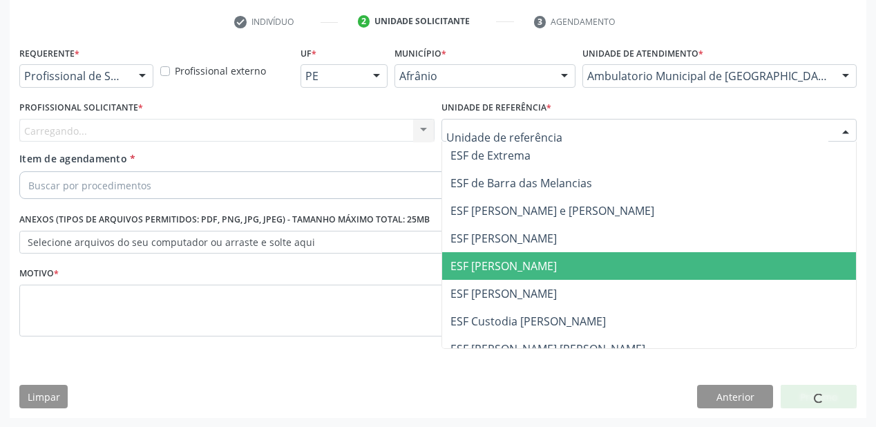
click at [489, 274] on span "ESF [PERSON_NAME]" at bounding box center [649, 266] width 414 height 28
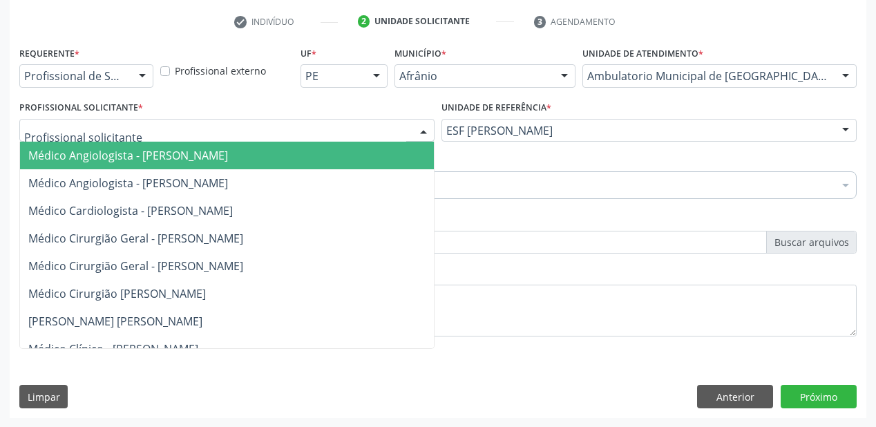
drag, startPoint x: 138, startPoint y: 135, endPoint x: 136, endPoint y: 157, distance: 22.2
click at [138, 138] on div at bounding box center [226, 130] width 415 height 23
drag, startPoint x: 135, startPoint y: 157, endPoint x: 135, endPoint y: 171, distance: 13.8
click at [135, 158] on span "Médico Angiologista - [PERSON_NAME]" at bounding box center [128, 155] width 200 height 15
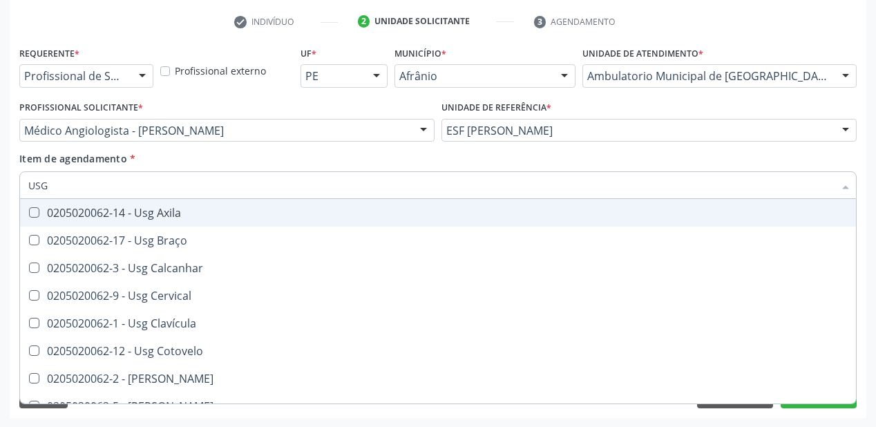
type input "USG P"
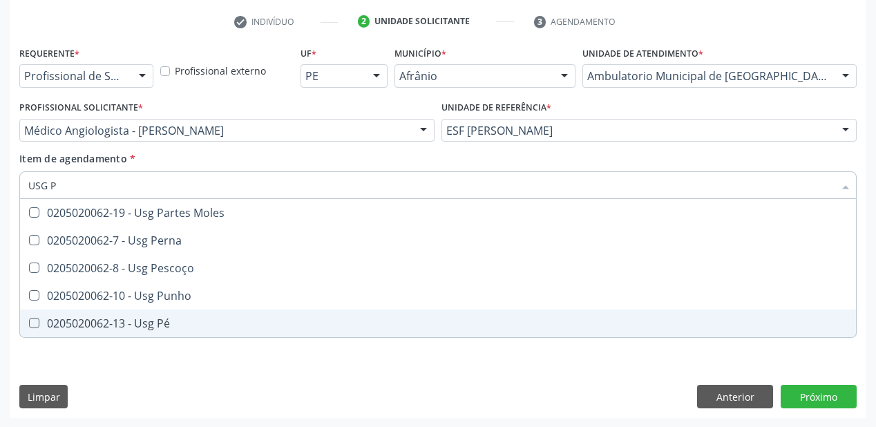
click at [182, 326] on div "0205020062-13 - Usg Pé" at bounding box center [437, 323] width 819 height 11
checkbox Pé "true"
click at [131, 354] on div "Requerente * Profissional de Saúde Profissional de Saúde Paciente Nenhum result…" at bounding box center [437, 199] width 837 height 313
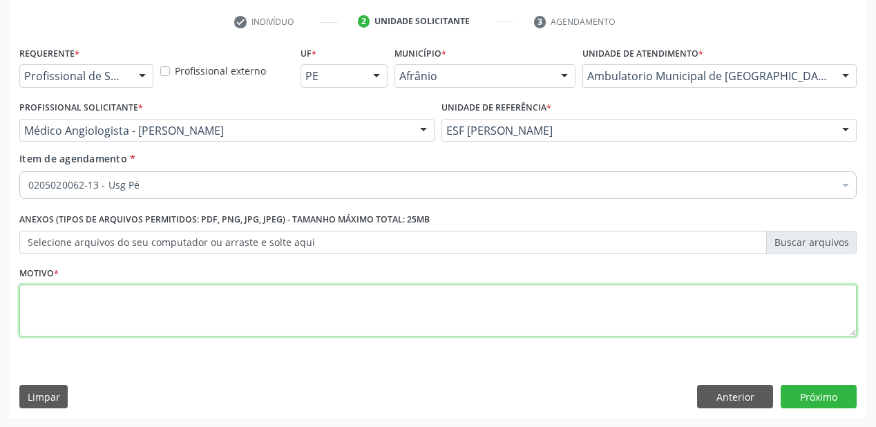
click at [99, 294] on textarea at bounding box center [437, 311] width 837 height 52
type textarea "*"
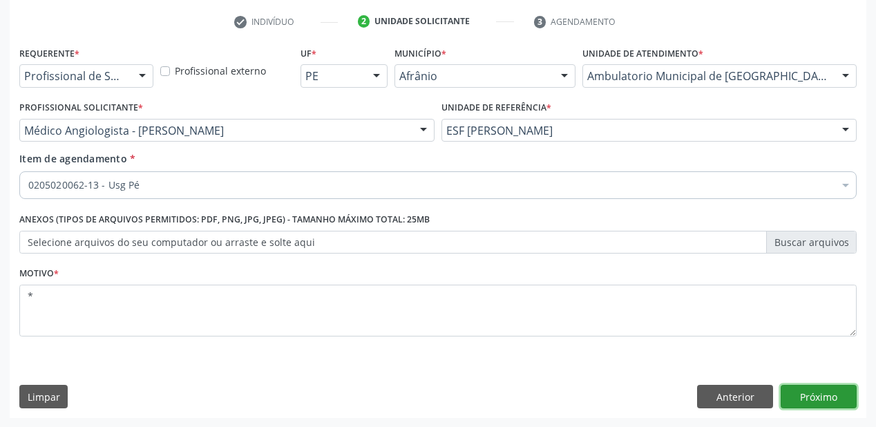
click at [812, 399] on button "Próximo" at bounding box center [819, 396] width 76 height 23
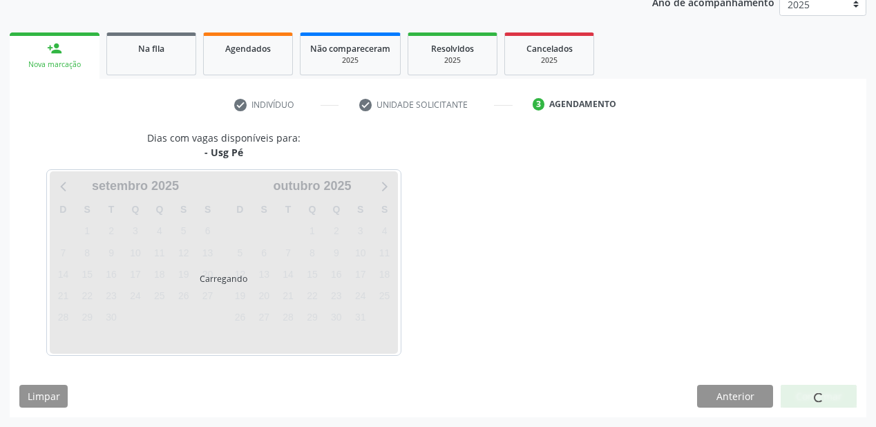
scroll to position [173, 0]
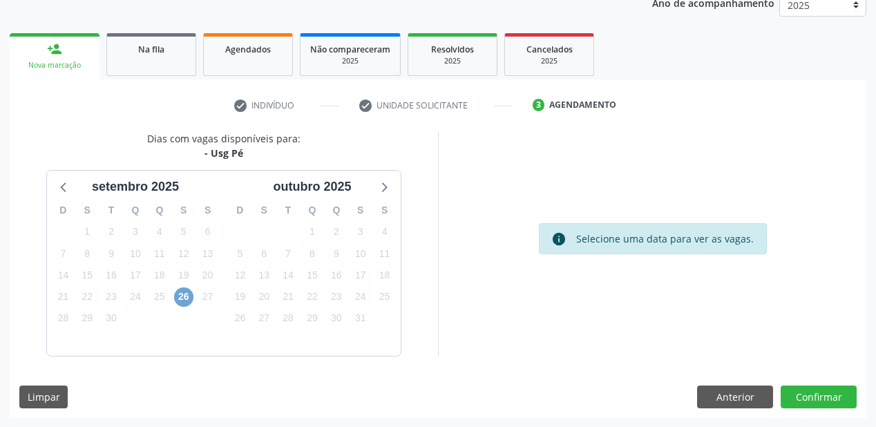
click at [185, 298] on span "26" at bounding box center [183, 296] width 19 height 19
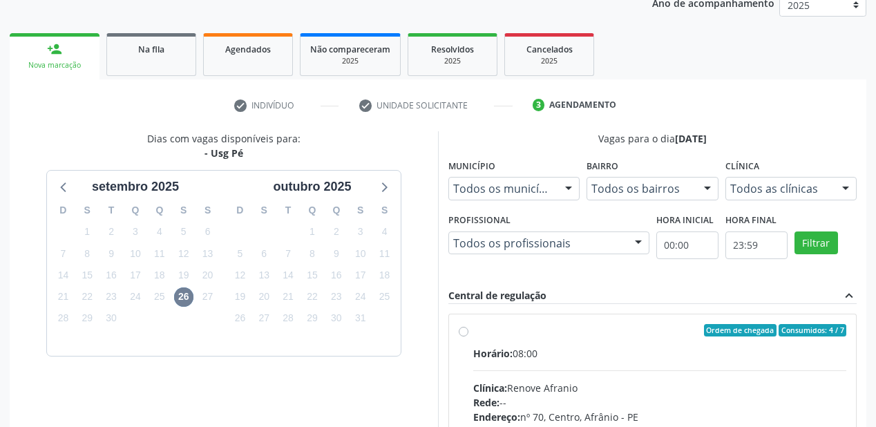
click at [615, 348] on div "Horário: 08:00" at bounding box center [659, 353] width 373 height 15
click at [468, 336] on input "Ordem de chegada Consumidos: 4 / 7 Horário: 08:00 Clínica: Renove Afranio Rede:…" at bounding box center [464, 330] width 10 height 12
radio input "true"
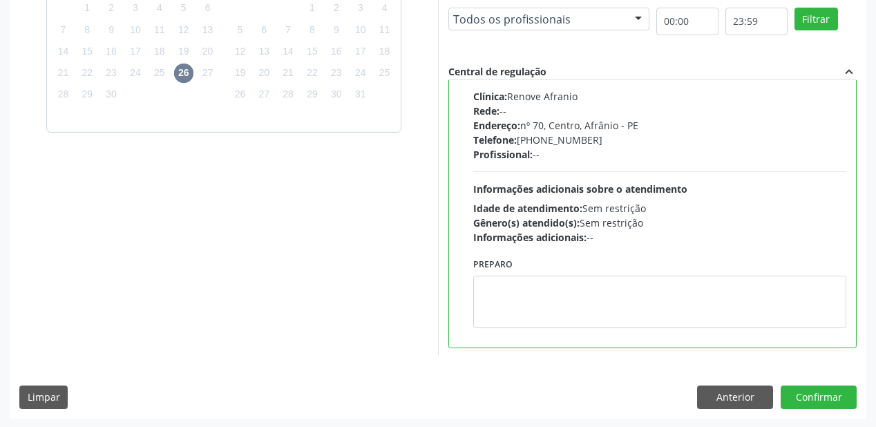
scroll to position [398, 0]
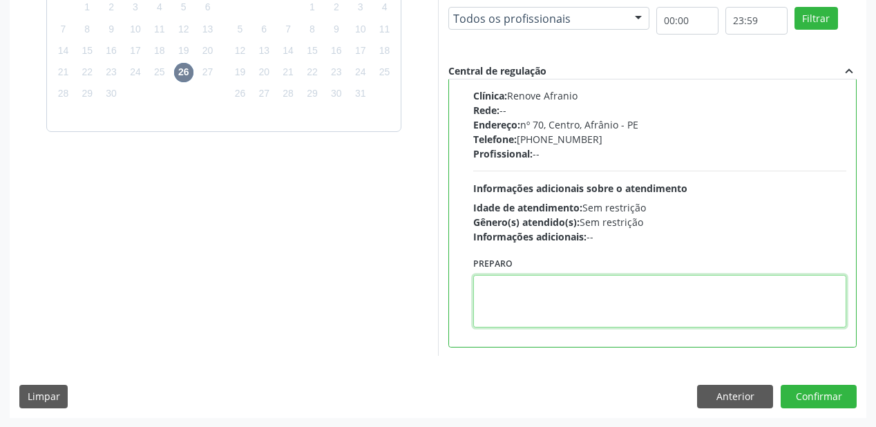
click at [548, 312] on textarea at bounding box center [659, 301] width 373 height 52
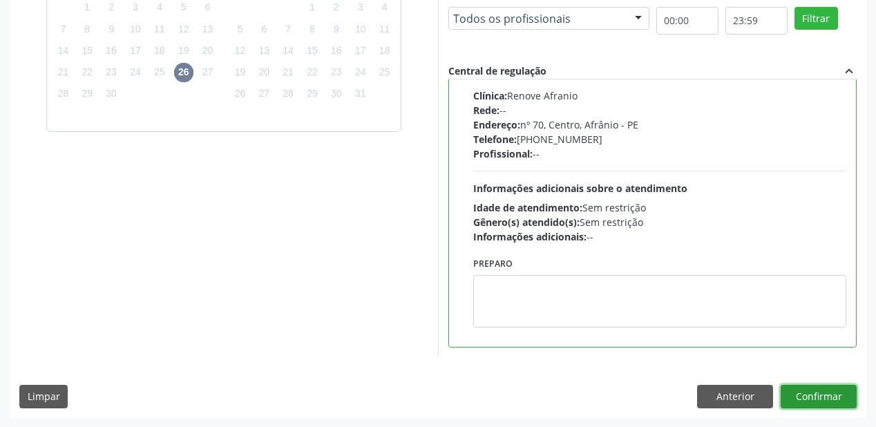
click at [790, 388] on button "Confirmar" at bounding box center [819, 396] width 76 height 23
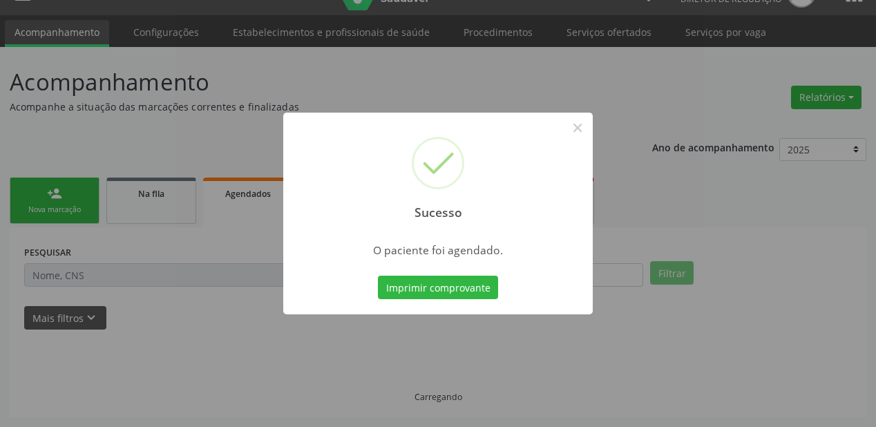
scroll to position [28, 0]
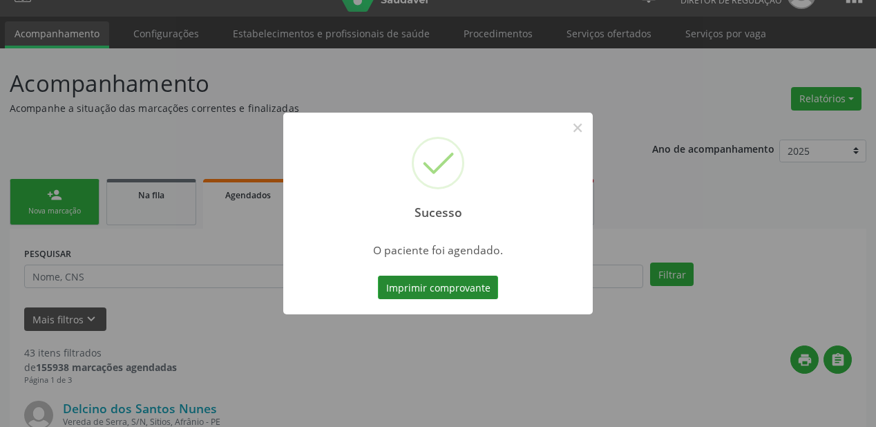
click at [459, 287] on button "Imprimir comprovante" at bounding box center [438, 287] width 120 height 23
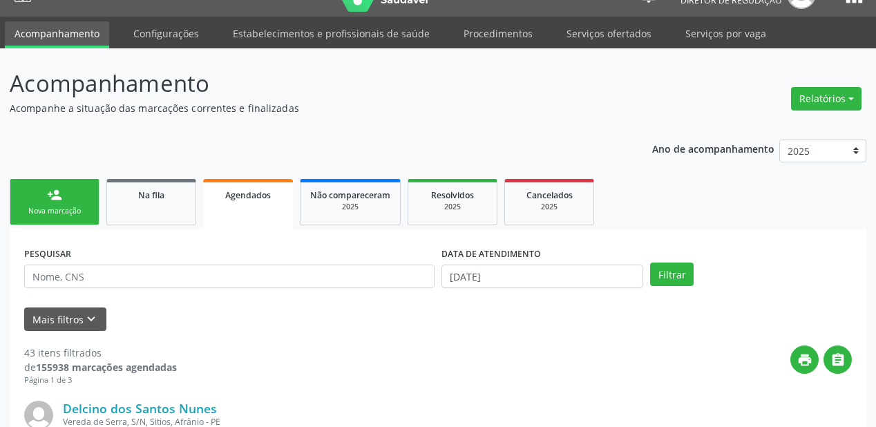
click at [68, 194] on link "person_add Nova marcação" at bounding box center [55, 202] width 90 height 46
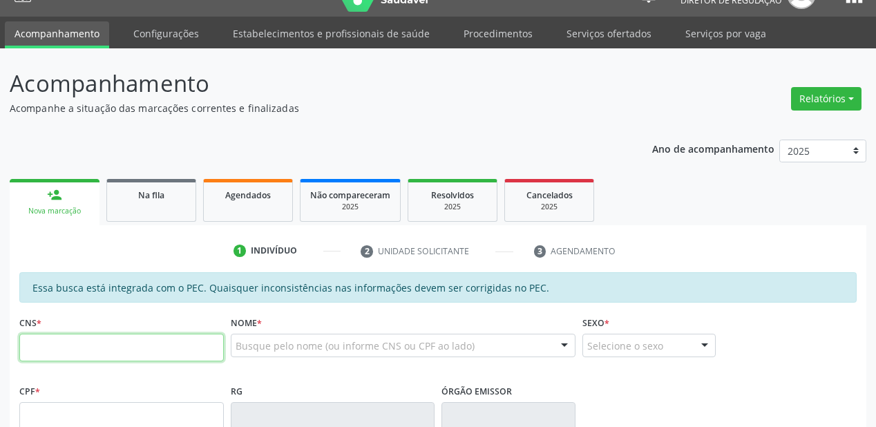
click at [64, 341] on input "text" at bounding box center [121, 348] width 204 height 28
type input "702 3051 3114 7210"
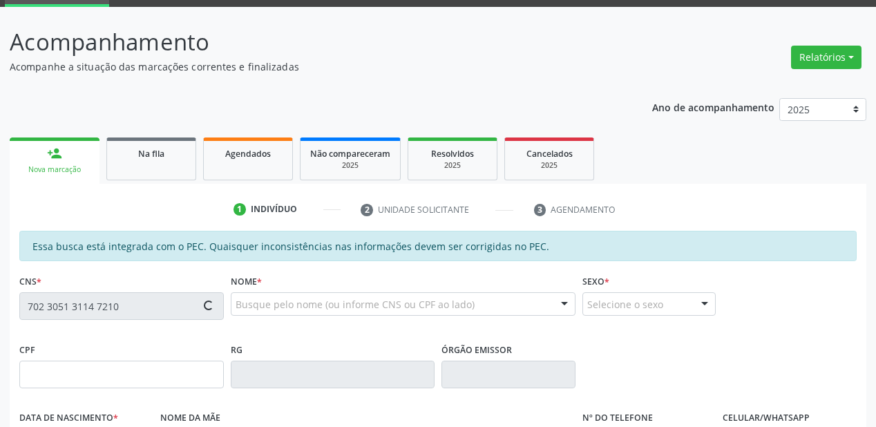
type input "398.262.954-34"
type input "29/10/1967"
type input "Josefa Maria Alves"
type input "(87) 98833-4065"
type input "S/N"
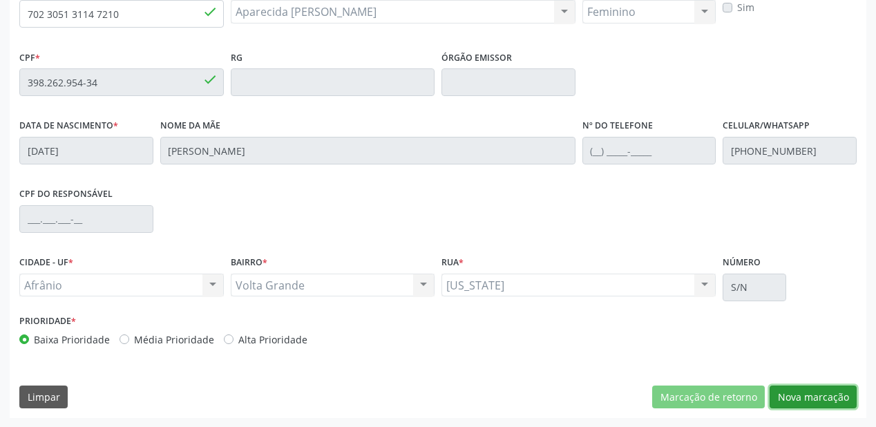
drag, startPoint x: 818, startPoint y: 392, endPoint x: 767, endPoint y: 371, distance: 54.8
click at [818, 392] on button "Nova marcação" at bounding box center [813, 396] width 87 height 23
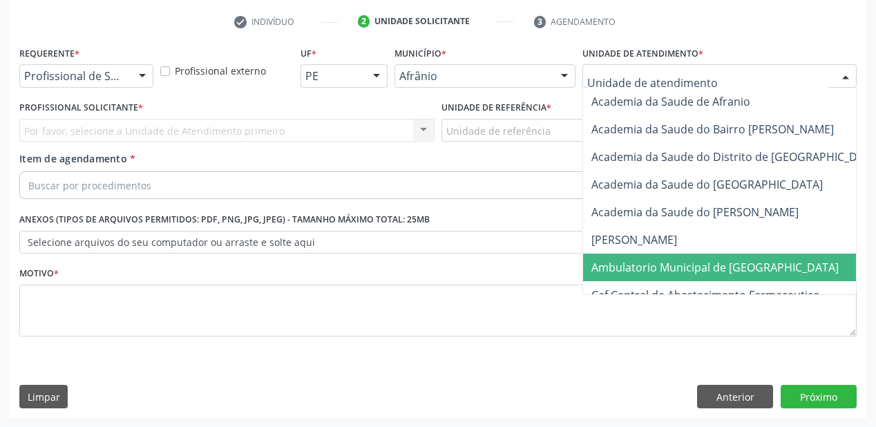
click at [620, 257] on span "Ambulatorio Municipal de [GEOGRAPHIC_DATA]" at bounding box center [751, 268] width 337 height 28
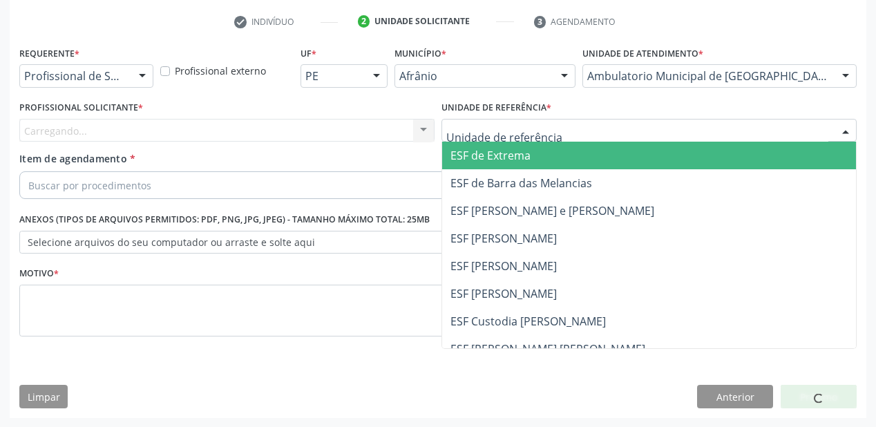
drag, startPoint x: 477, startPoint y: 133, endPoint x: 479, endPoint y: 210, distance: 76.7
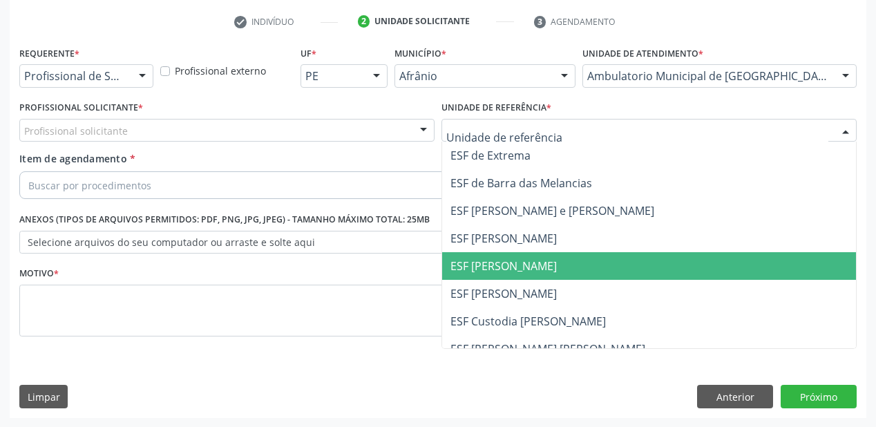
click at [479, 254] on span "ESF [PERSON_NAME]" at bounding box center [649, 266] width 414 height 28
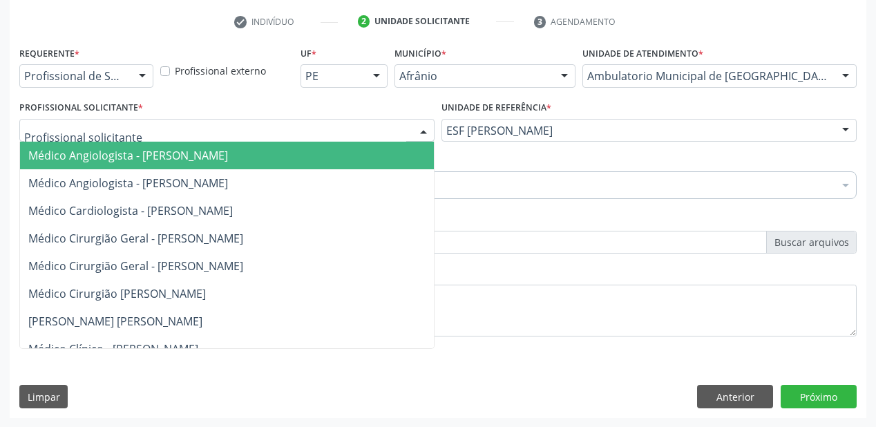
drag, startPoint x: 116, startPoint y: 130, endPoint x: 113, endPoint y: 160, distance: 29.9
click at [115, 166] on span "Médico Angiologista - [PERSON_NAME]" at bounding box center [241, 156] width 443 height 28
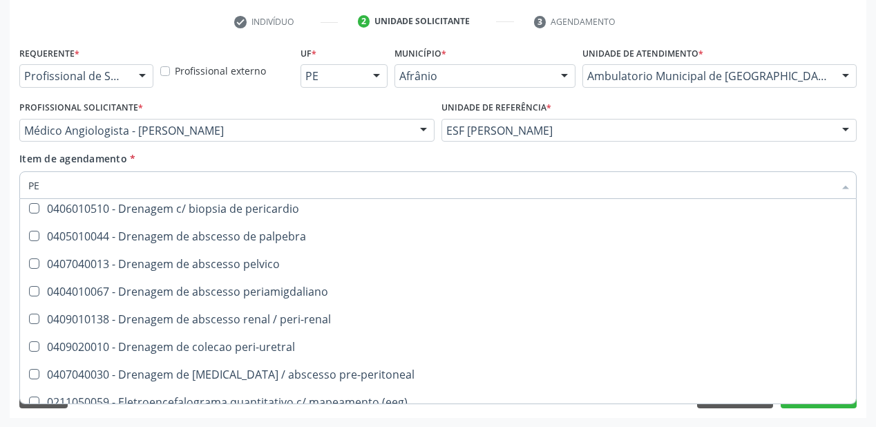
scroll to position [5637, 0]
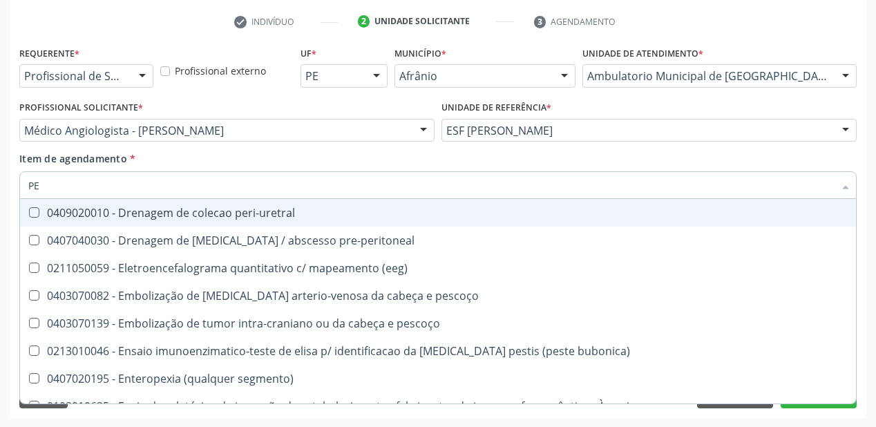
type input "P"
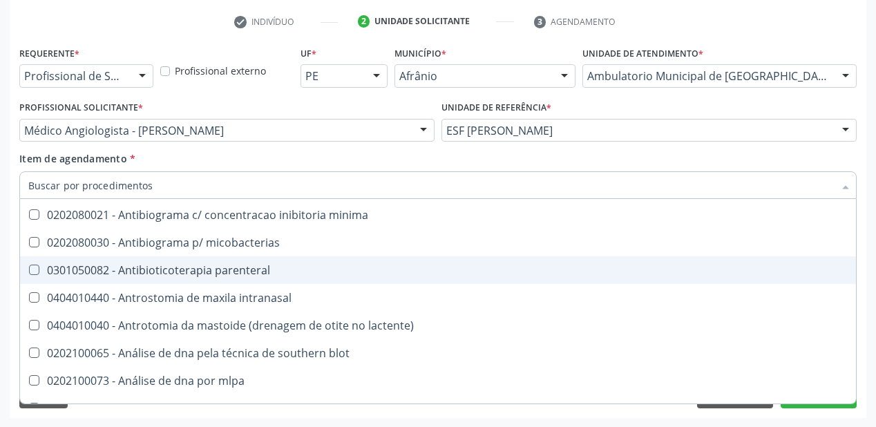
scroll to position [5694, 0]
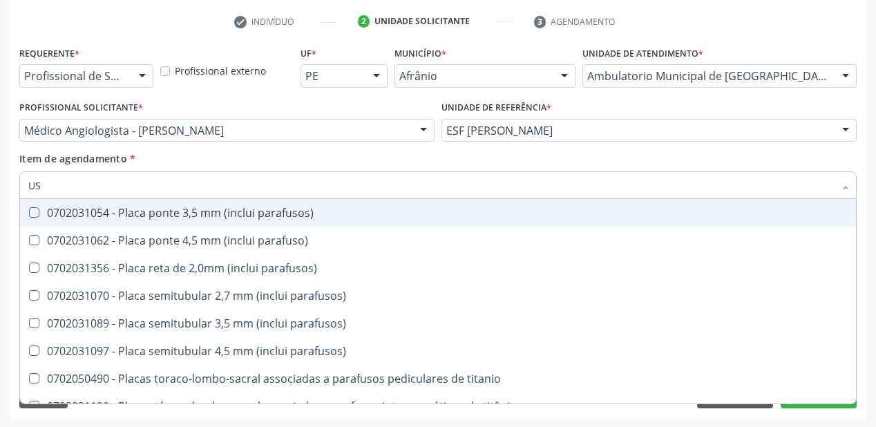
type input "USG"
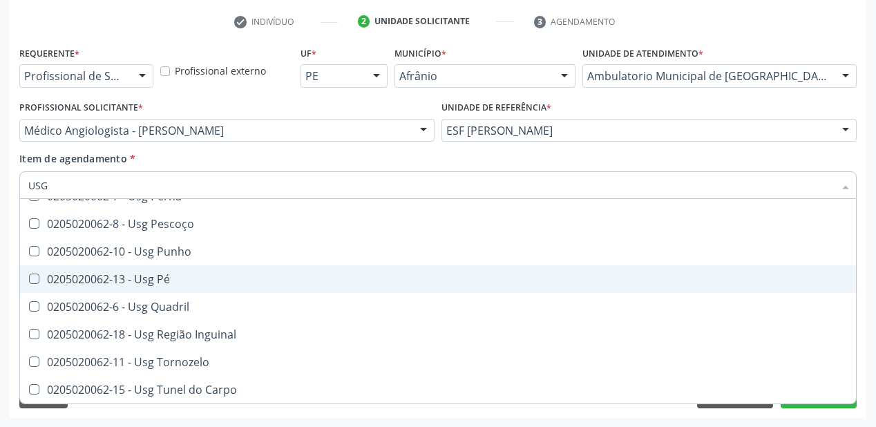
drag, startPoint x: 171, startPoint y: 273, endPoint x: 165, endPoint y: 285, distance: 13.6
click at [170, 274] on div "0205020062-13 - Usg Pé" at bounding box center [437, 279] width 819 height 11
checkbox Pé "true"
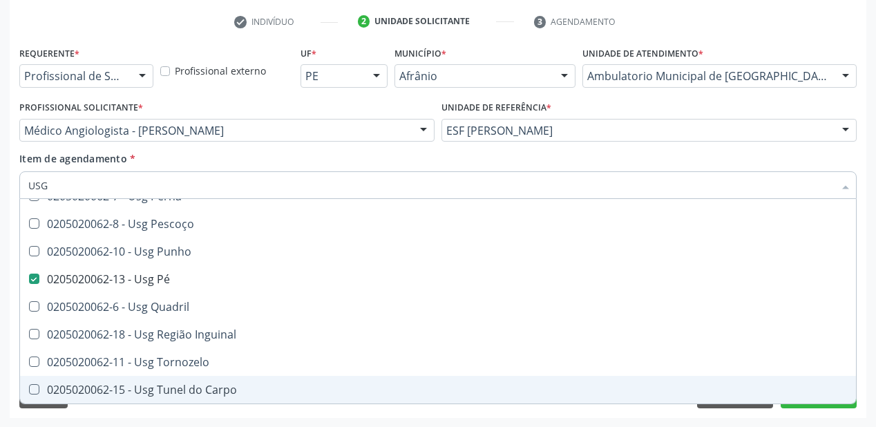
click at [108, 421] on div "Acompanhamento Acompanhe a situação das marcações correntes e finalizadas Relat…" at bounding box center [438, 123] width 876 height 609
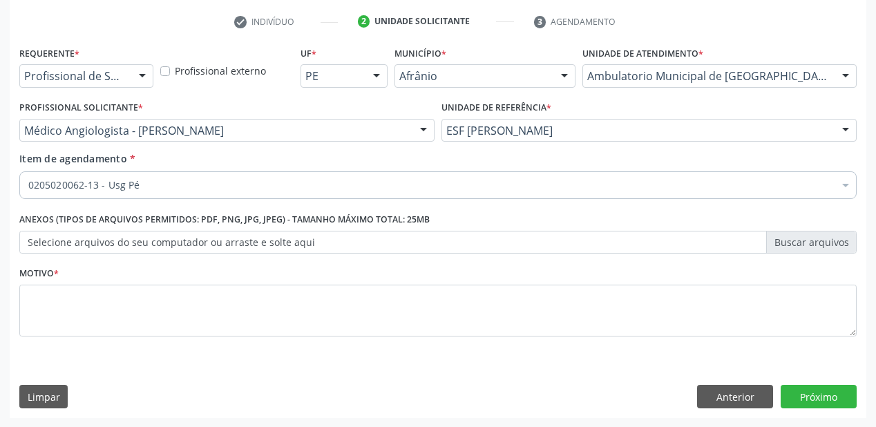
scroll to position [0, 0]
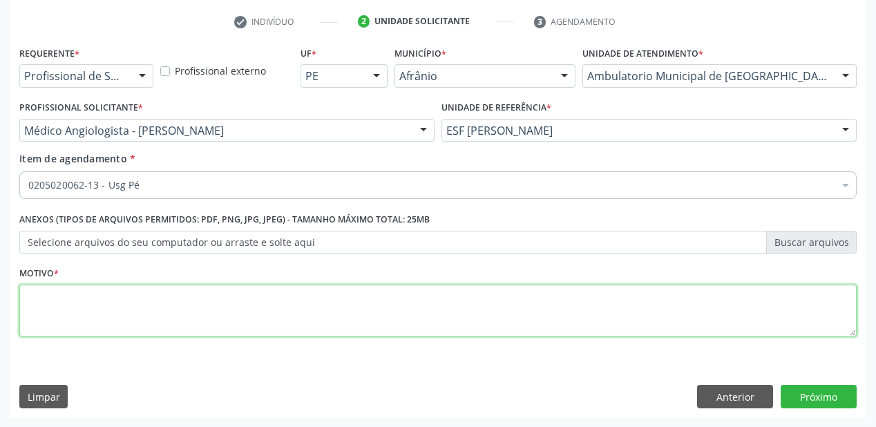
click at [66, 305] on textarea at bounding box center [437, 311] width 837 height 52
type textarea "*"
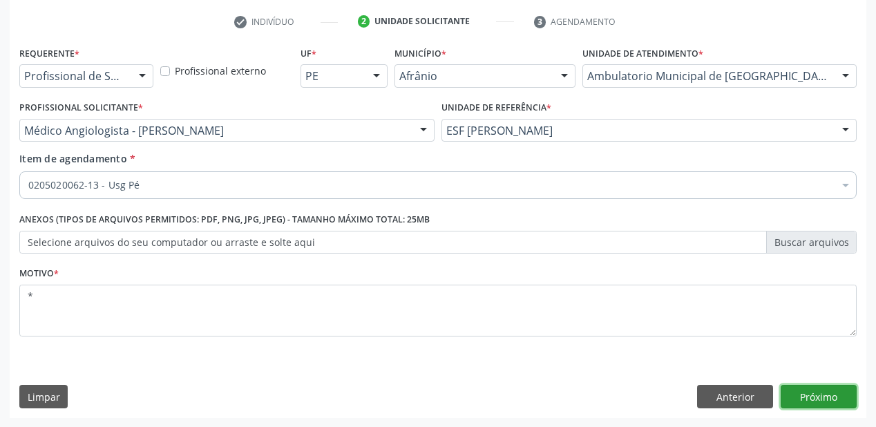
click at [816, 394] on button "Próximo" at bounding box center [819, 396] width 76 height 23
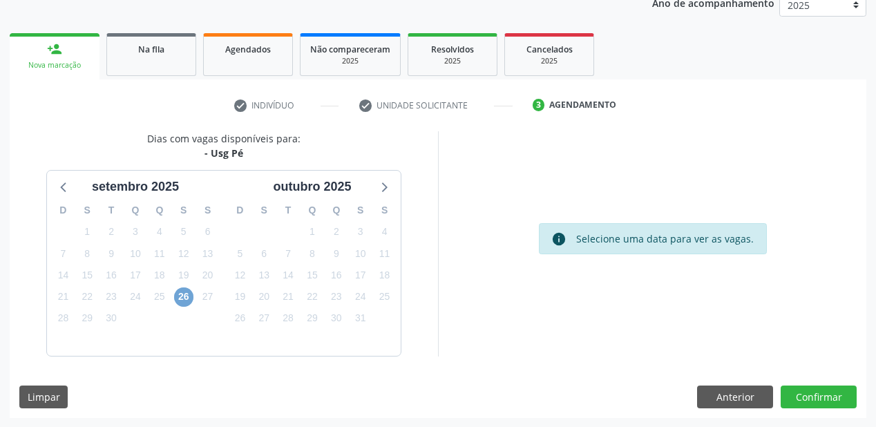
click at [187, 293] on span "26" at bounding box center [183, 296] width 19 height 19
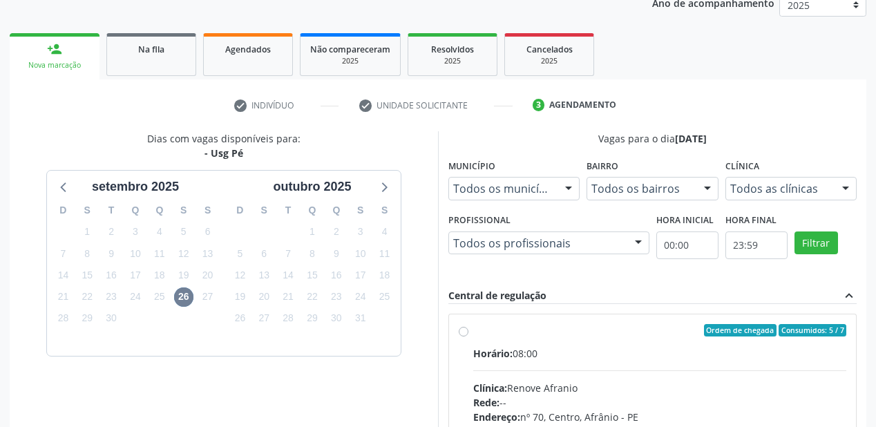
click at [531, 370] on hr at bounding box center [659, 370] width 373 height 1
click at [468, 336] on input "Ordem de chegada Consumidos: 5 / 7 Horário: 08:00 Clínica: Renove Afranio Rede:…" at bounding box center [464, 330] width 10 height 12
radio input "true"
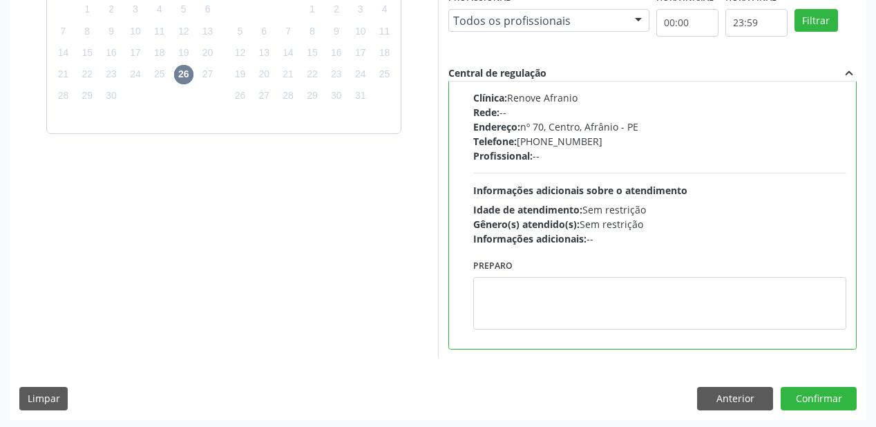
scroll to position [398, 0]
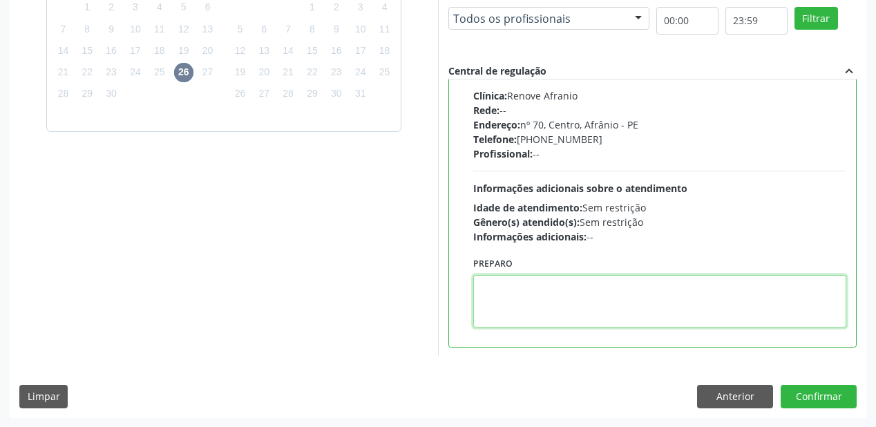
click at [507, 292] on textarea at bounding box center [659, 301] width 373 height 52
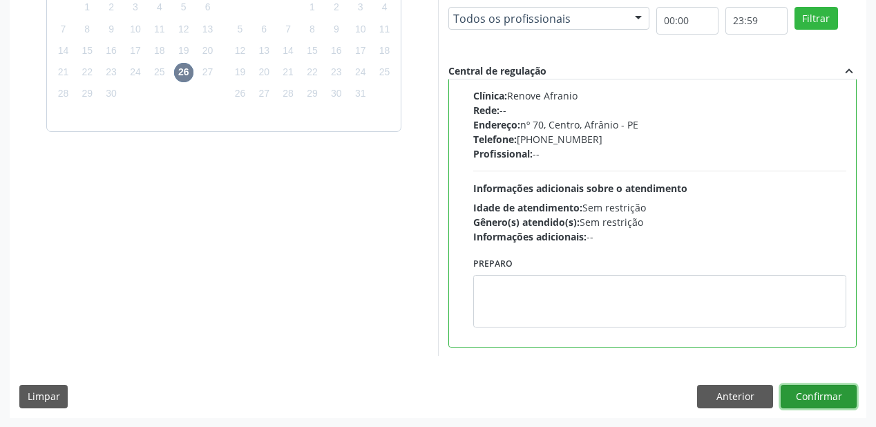
click at [812, 398] on button "Confirmar" at bounding box center [819, 396] width 76 height 23
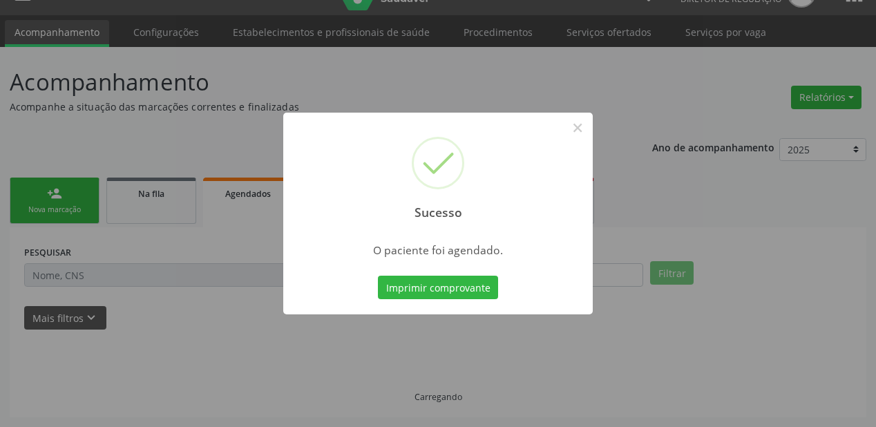
scroll to position [28, 0]
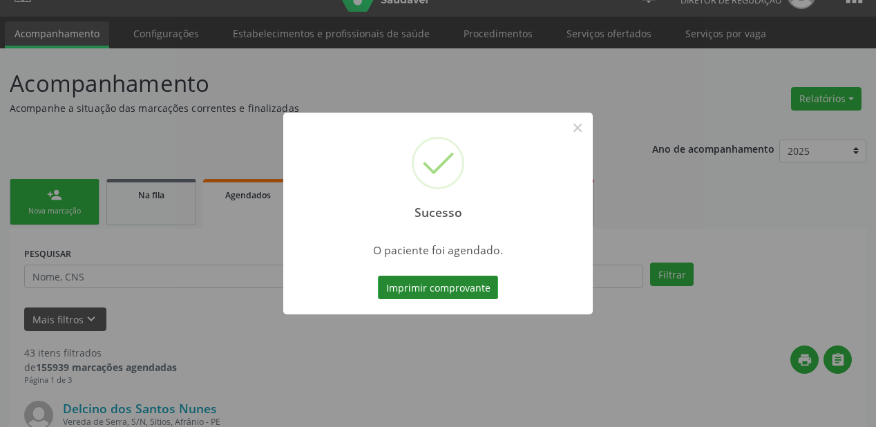
click at [443, 289] on button "Imprimir comprovante" at bounding box center [438, 287] width 120 height 23
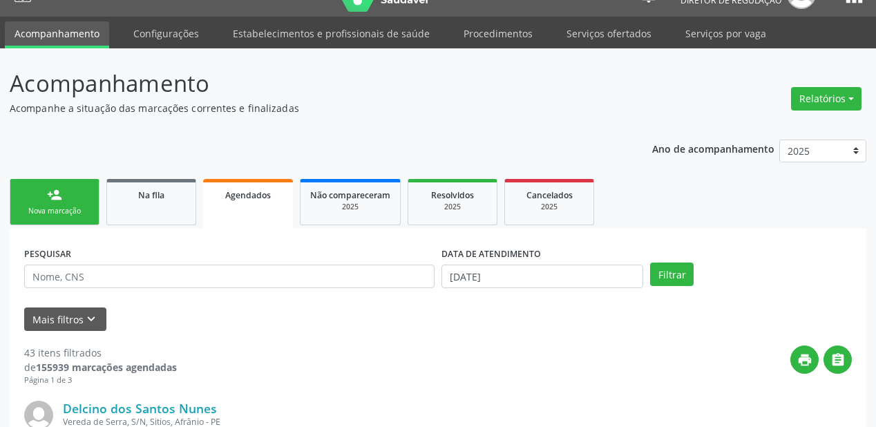
click at [55, 211] on div "Nova marcação" at bounding box center [54, 211] width 69 height 10
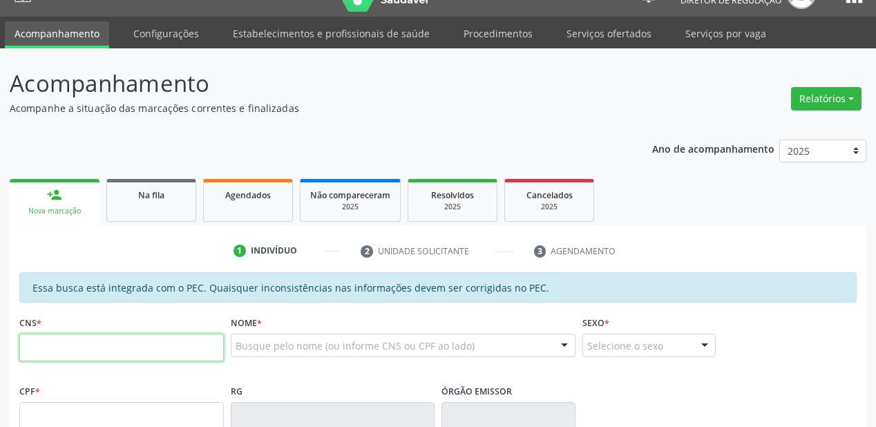
click at [118, 351] on input "text" at bounding box center [121, 348] width 204 height 28
type input "705 8044 4055 3034"
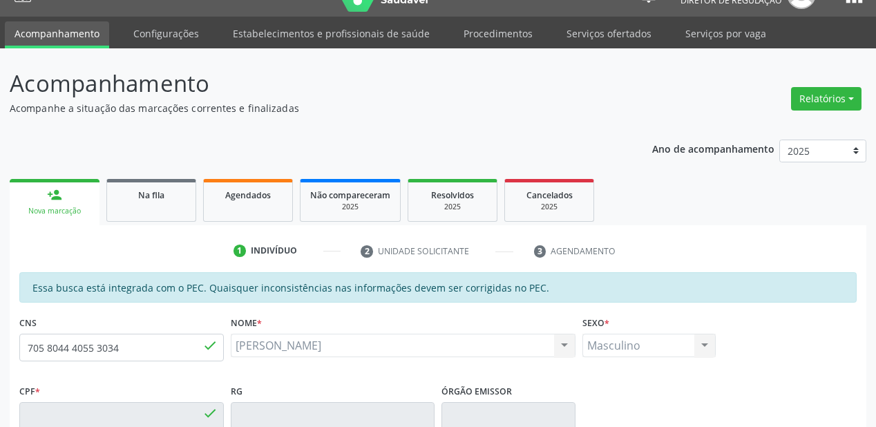
type input "657.188.284-15"
type input "14/10/1969"
type input "Eugenia de Sousa Rodrigues"
type input "(87) 98805-2912"
type input "S/N"
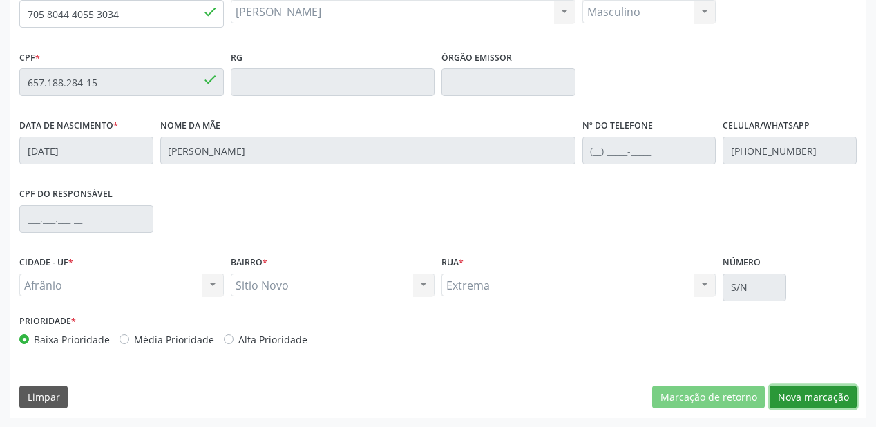
click at [816, 403] on button "Nova marcação" at bounding box center [813, 396] width 87 height 23
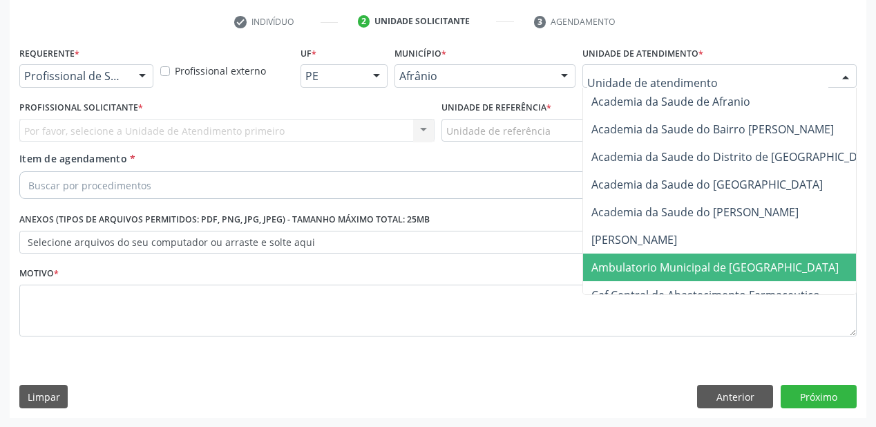
drag, startPoint x: 621, startPoint y: 267, endPoint x: 535, endPoint y: 213, distance: 102.1
click at [619, 266] on span "Ambulatorio Municipal de [GEOGRAPHIC_DATA]" at bounding box center [714, 267] width 247 height 15
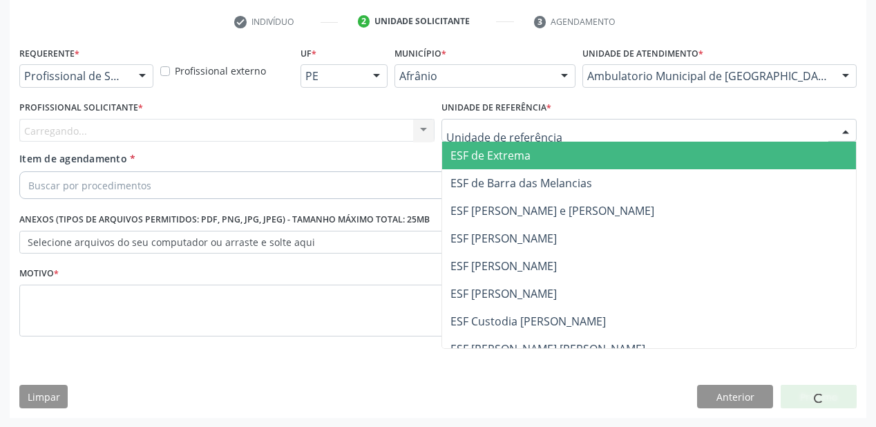
drag, startPoint x: 486, startPoint y: 128, endPoint x: 497, endPoint y: 205, distance: 78.3
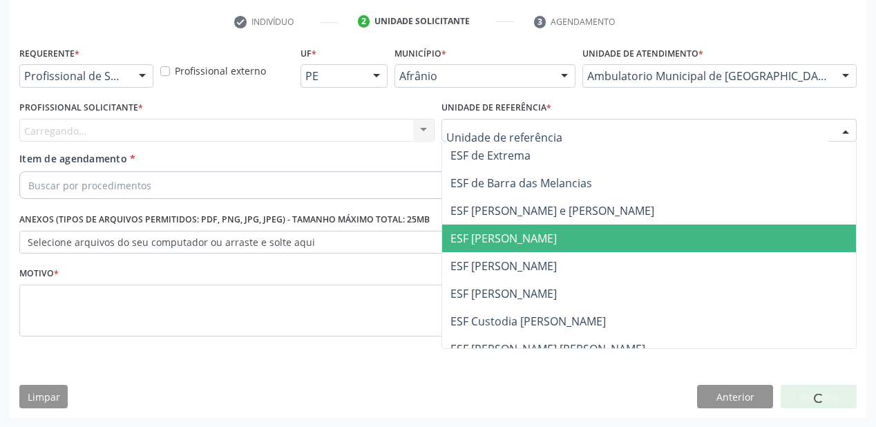
click at [503, 257] on span "ESF [PERSON_NAME]" at bounding box center [649, 266] width 414 height 28
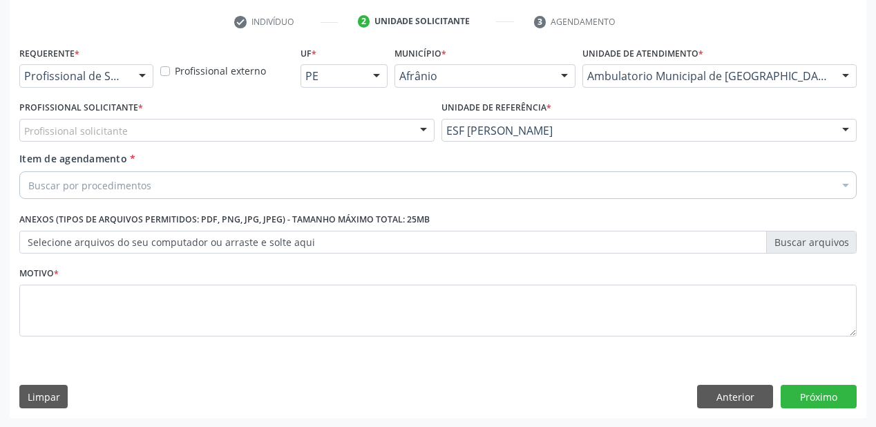
drag, startPoint x: 166, startPoint y: 127, endPoint x: 163, endPoint y: 144, distance: 16.9
click at [166, 134] on div "Profissional solicitante" at bounding box center [226, 130] width 415 height 23
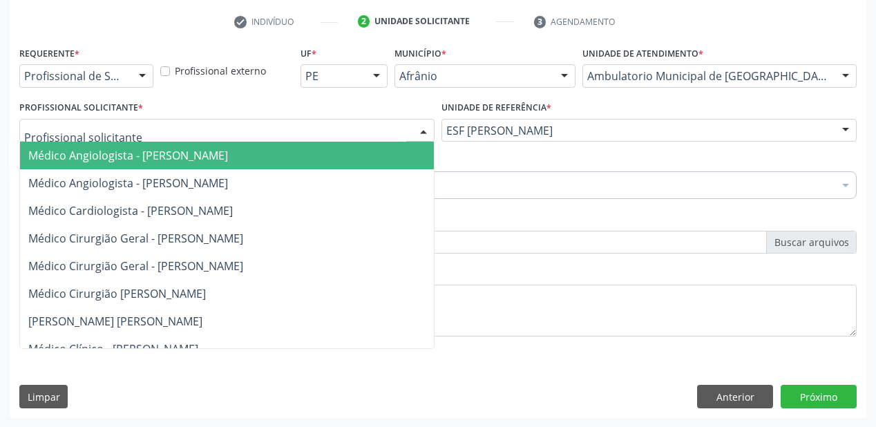
drag, startPoint x: 160, startPoint y: 157, endPoint x: 159, endPoint y: 171, distance: 13.9
click at [160, 158] on span "Médico Angiologista - [PERSON_NAME]" at bounding box center [128, 155] width 200 height 15
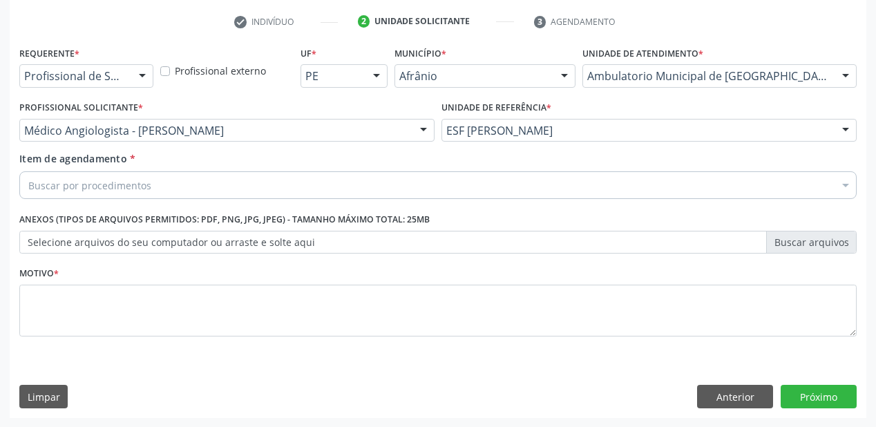
click at [159, 179] on div "Buscar por procedimentos" at bounding box center [437, 185] width 837 height 28
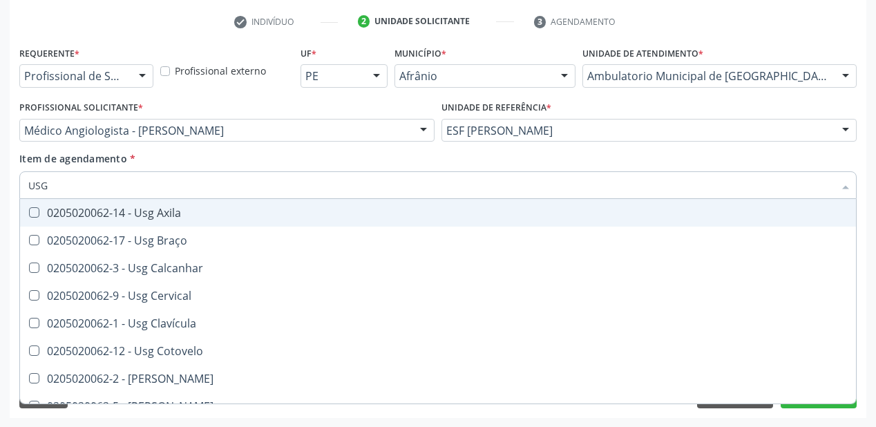
type input "USG P"
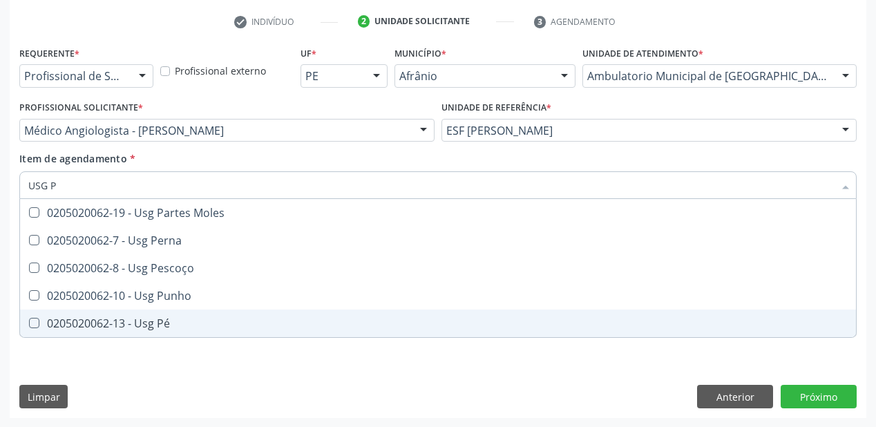
click at [169, 321] on div "0205020062-13 - Usg Pé" at bounding box center [437, 323] width 819 height 11
checkbox Pé "true"
click at [126, 365] on div "Requerente * Profissional de Saúde Profissional de Saúde Paciente Nenhum result…" at bounding box center [438, 230] width 857 height 375
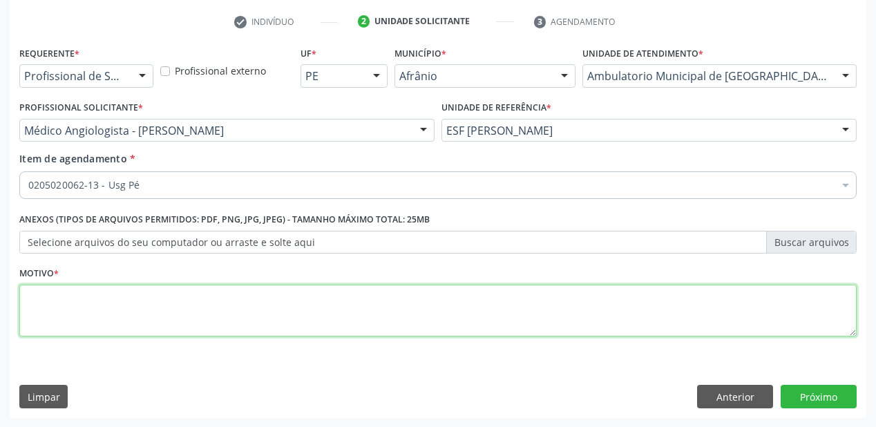
click at [116, 311] on textarea at bounding box center [437, 311] width 837 height 52
type textarea "*"
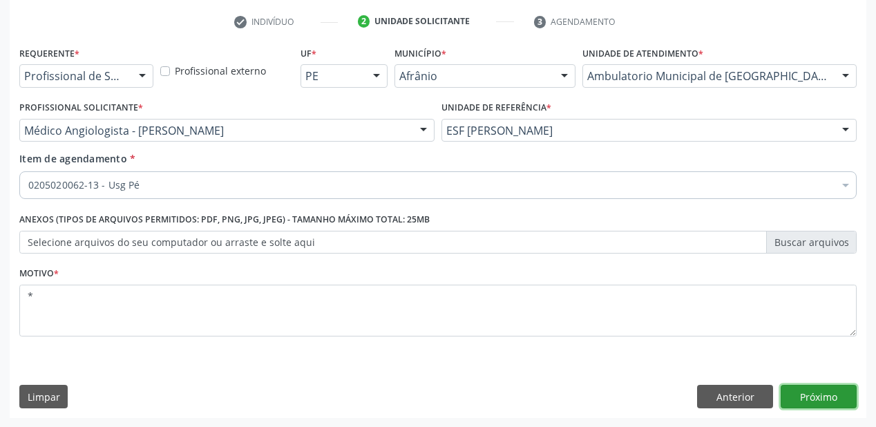
click at [821, 394] on button "Próximo" at bounding box center [819, 396] width 76 height 23
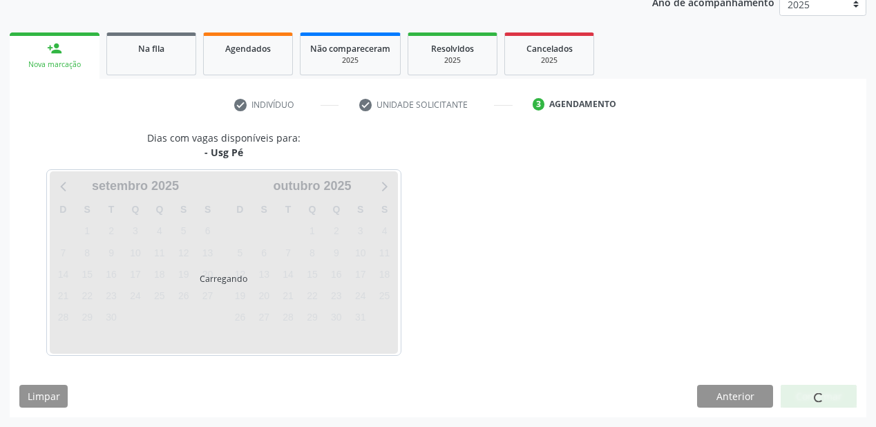
scroll to position [173, 0]
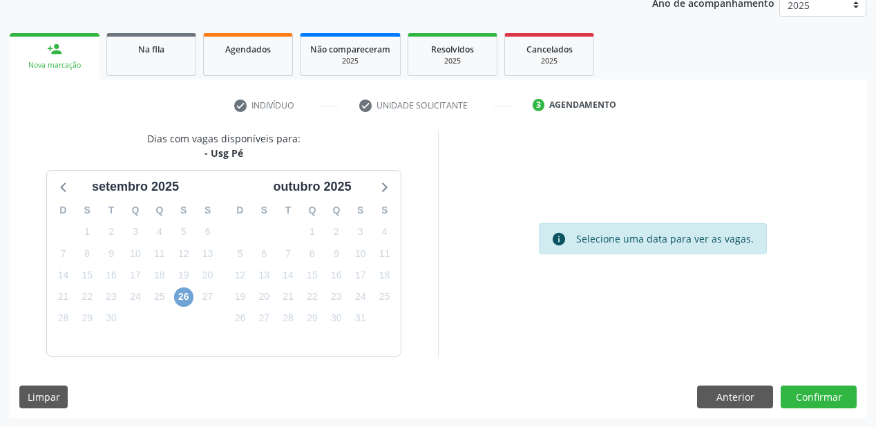
drag, startPoint x: 180, startPoint y: 298, endPoint x: 202, endPoint y: 296, distance: 21.5
click at [180, 298] on span "26" at bounding box center [183, 296] width 19 height 19
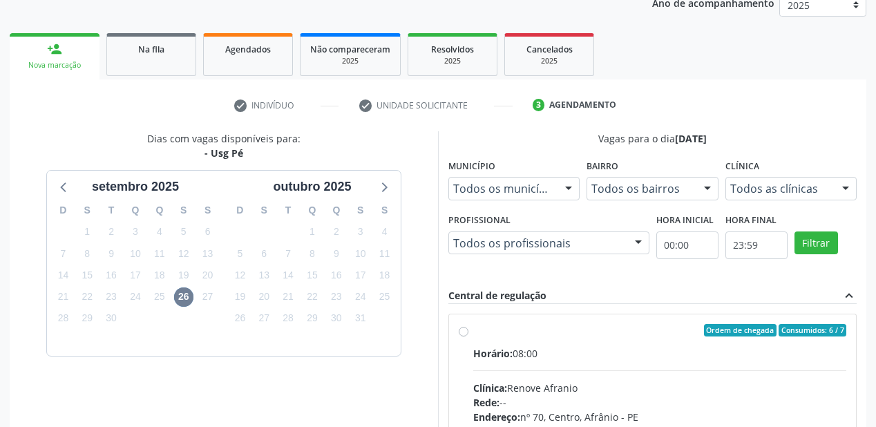
click at [468, 336] on input "Ordem de chegada Consumidos: 6 / 7 Horário: 08:00 Clínica: Renove Afranio Rede:…" at bounding box center [464, 330] width 10 height 12
radio input "true"
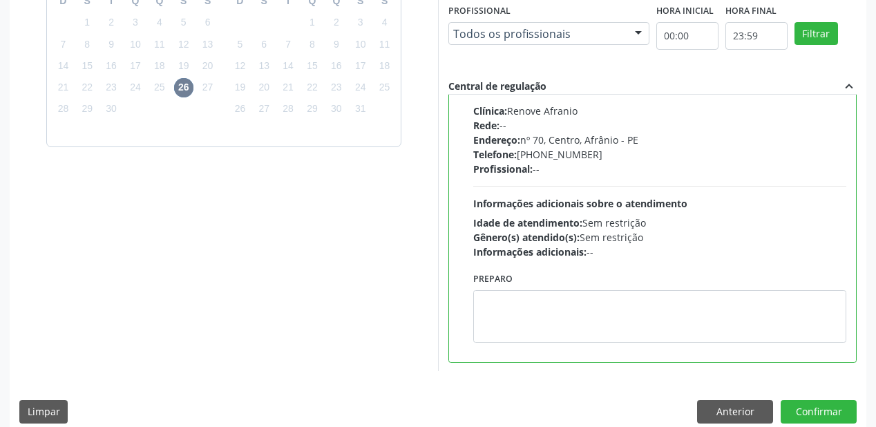
scroll to position [398, 0]
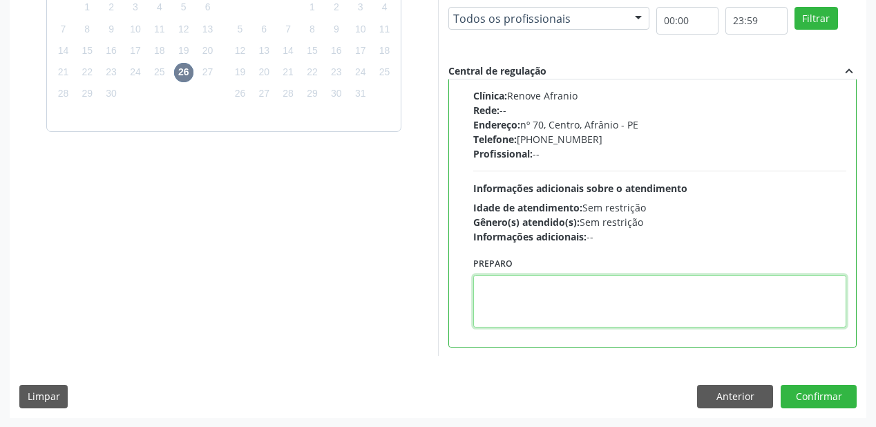
click at [553, 303] on textarea at bounding box center [659, 301] width 373 height 52
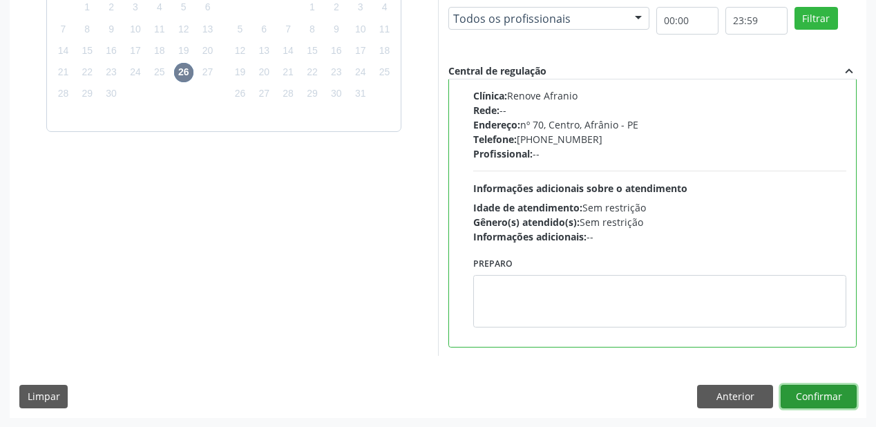
click at [799, 399] on button "Confirmar" at bounding box center [819, 396] width 76 height 23
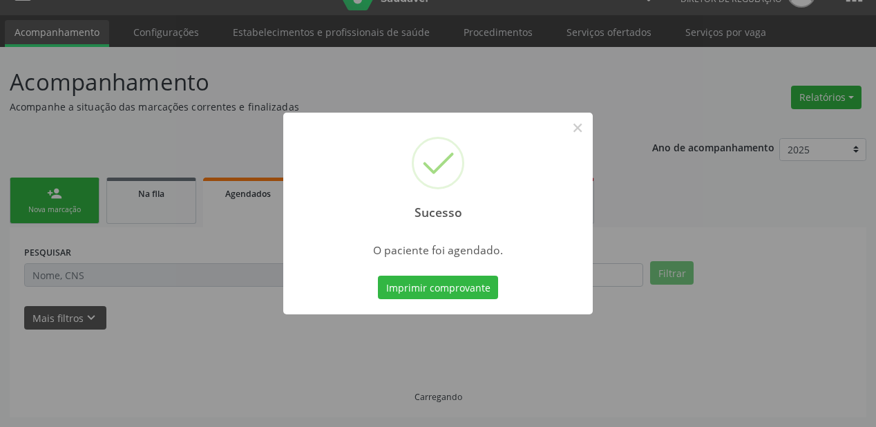
scroll to position [28, 0]
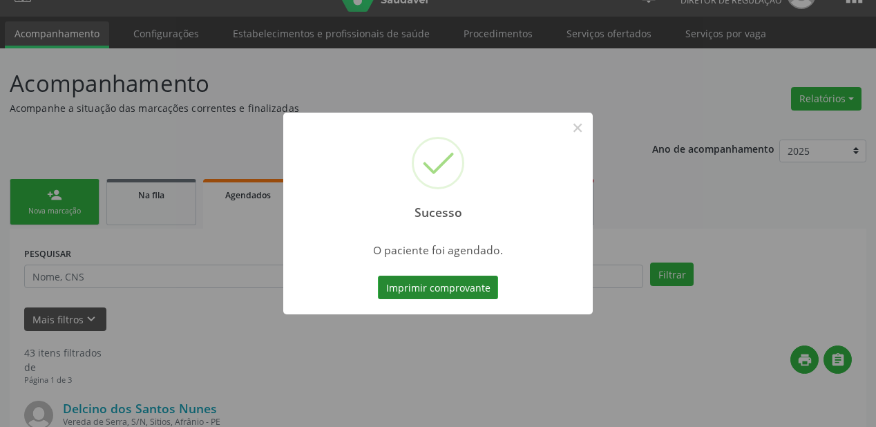
click at [431, 287] on button "Imprimir comprovante" at bounding box center [438, 287] width 120 height 23
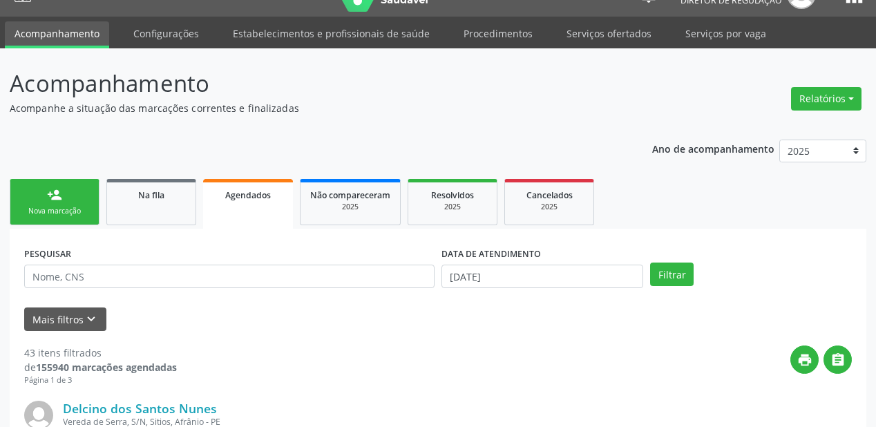
click at [52, 210] on div "Nova marcação" at bounding box center [54, 211] width 69 height 10
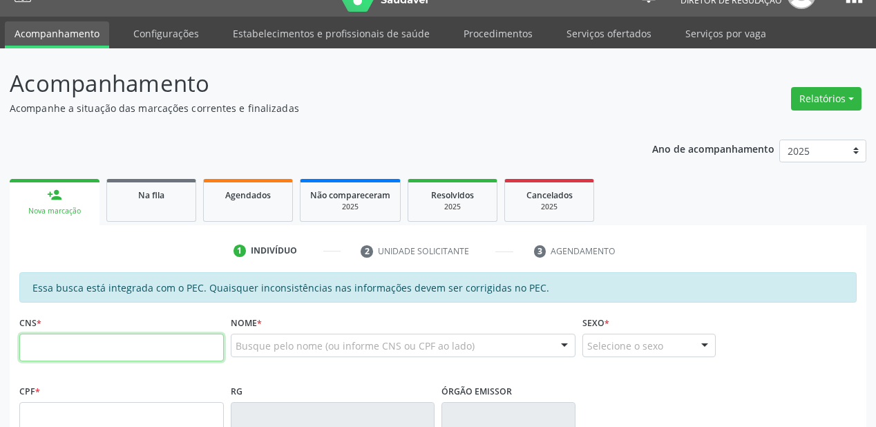
click at [73, 345] on input "text" at bounding box center [121, 348] width 204 height 28
type input "702 5063 4598 2632"
type input "749.069.844-87"
type input "16/02/1967"
type input "Maria Elena do Carmo Santana"
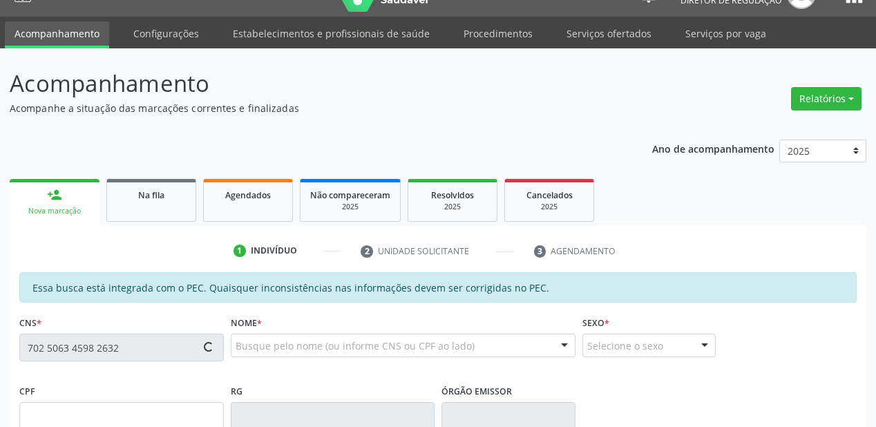
type input "(87) 98159-8971"
type input "S/N"
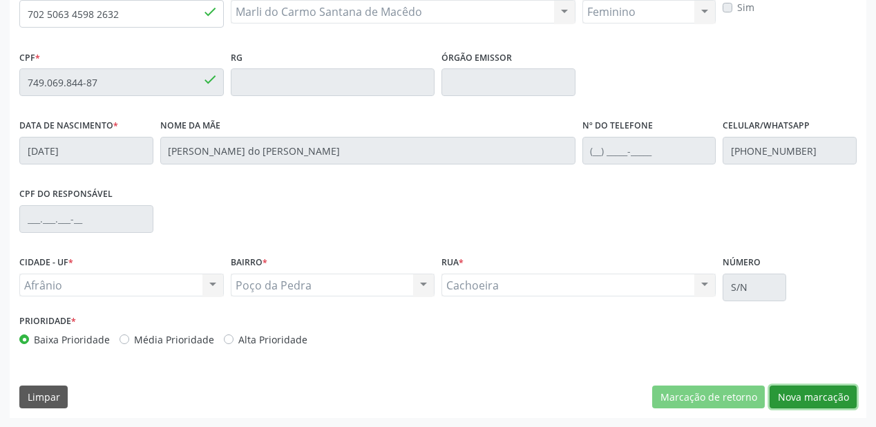
drag, startPoint x: 794, startPoint y: 390, endPoint x: 767, endPoint y: 379, distance: 29.4
click at [794, 390] on button "Nova marcação" at bounding box center [813, 396] width 87 height 23
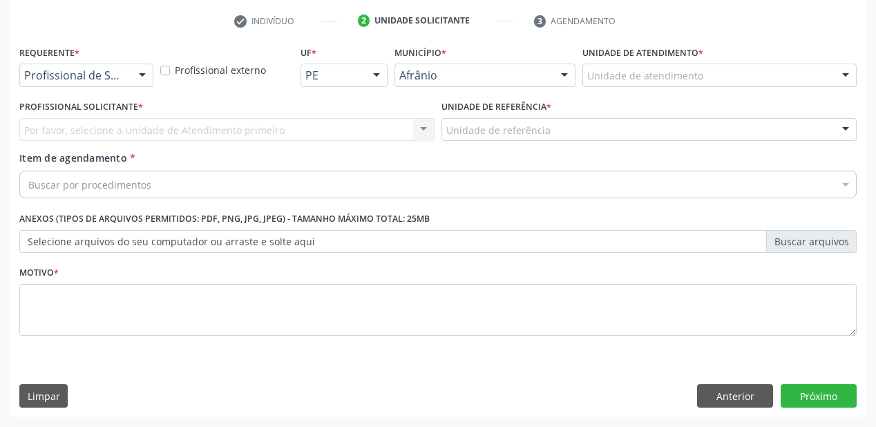
scroll to position [257, 0]
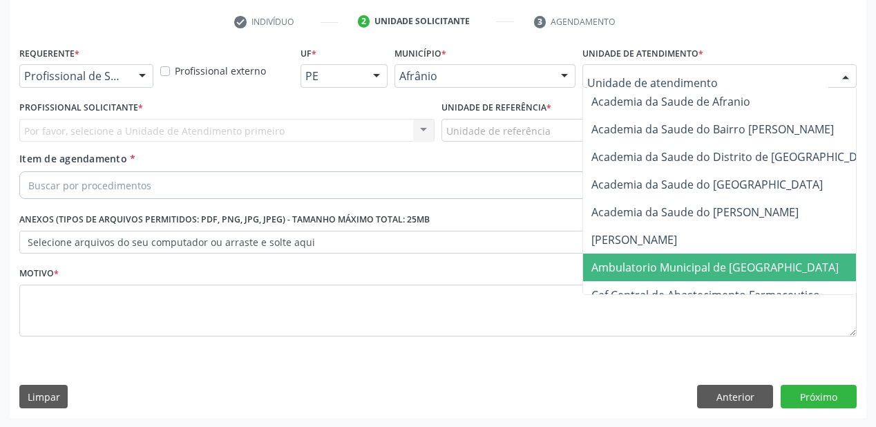
click at [646, 260] on span "Ambulatorio Municipal de [GEOGRAPHIC_DATA]" at bounding box center [714, 267] width 247 height 15
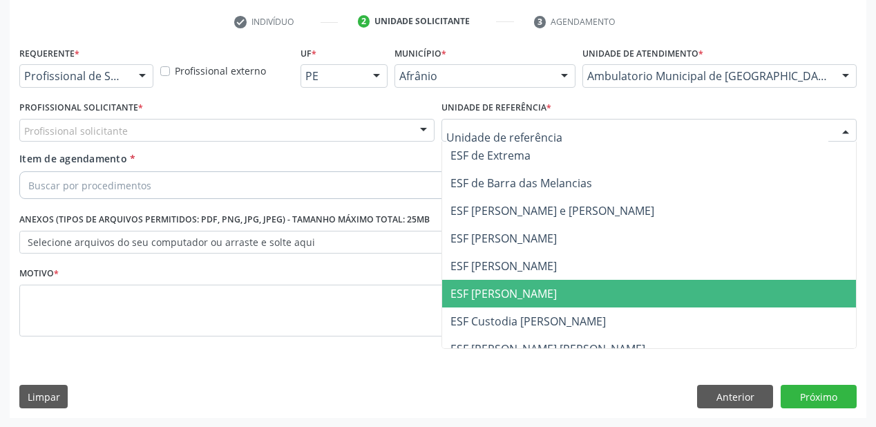
click at [502, 280] on span "ESF [PERSON_NAME]" at bounding box center [649, 294] width 414 height 28
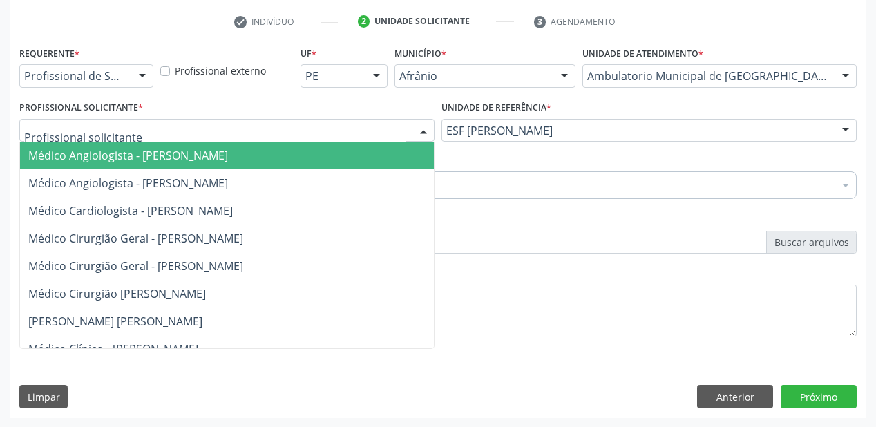
drag, startPoint x: 39, startPoint y: 145, endPoint x: 41, endPoint y: 157, distance: 11.8
click at [40, 146] on span "Médico Angiologista - [PERSON_NAME]" at bounding box center [241, 156] width 443 height 28
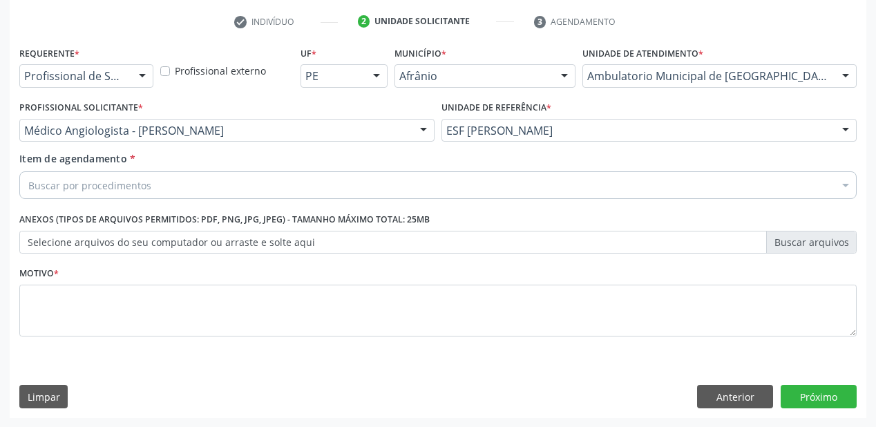
click at [43, 175] on div "Buscar por procedimentos" at bounding box center [437, 185] width 837 height 28
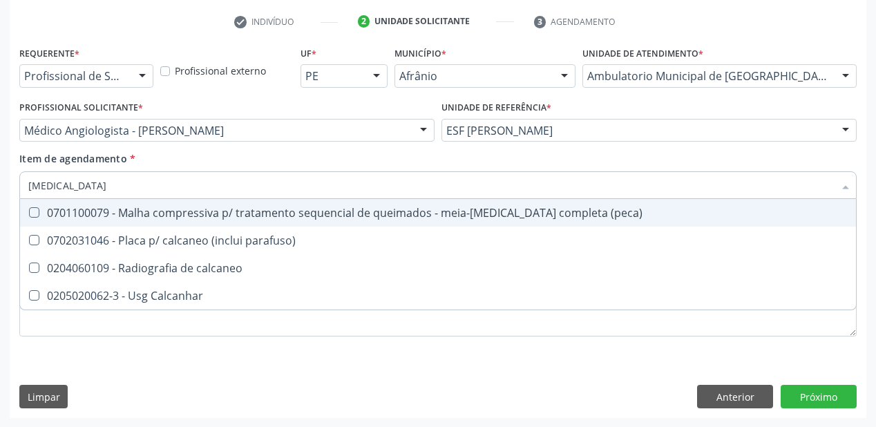
type input "CALCAN"
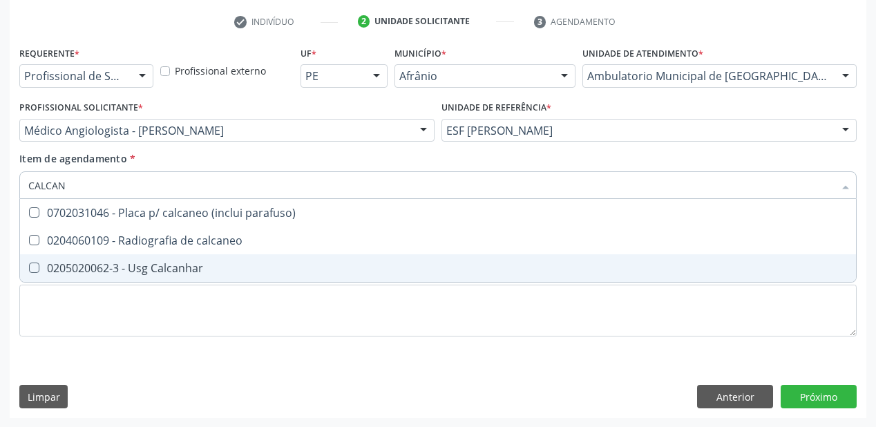
click at [91, 266] on div "0205020062-3 - Usg Calcanhar" at bounding box center [437, 267] width 819 height 11
checkbox Calcanhar "true"
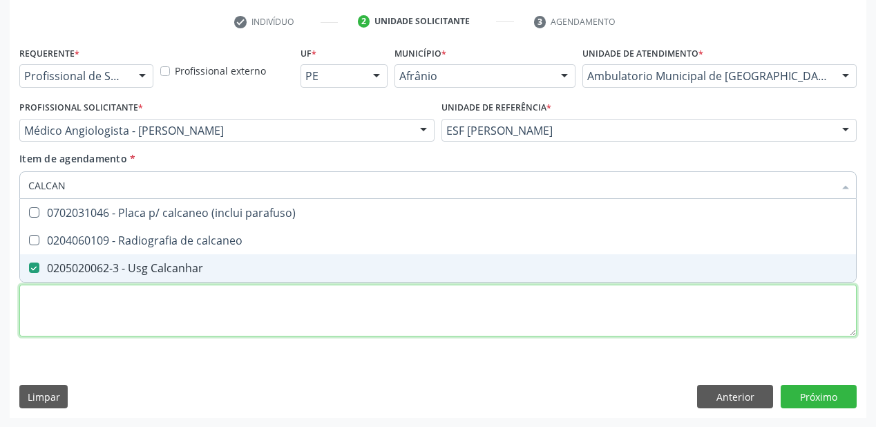
click at [86, 318] on div "Requerente * Profissional de Saúde Profissional de Saúde Paciente Nenhum result…" at bounding box center [437, 199] width 837 height 313
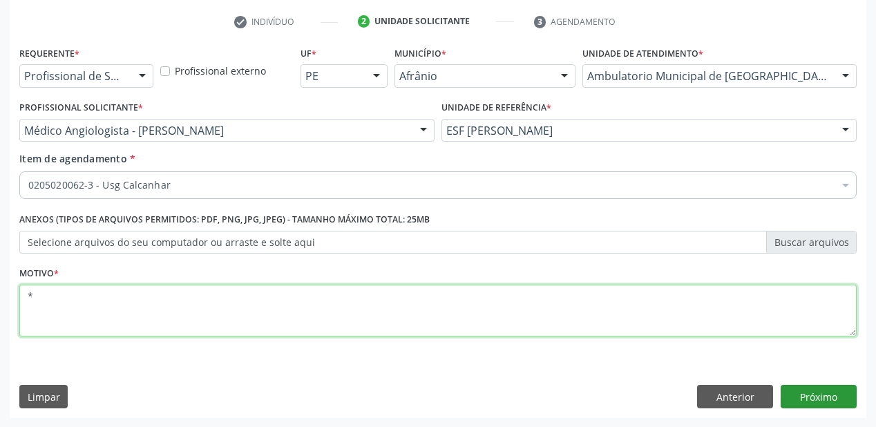
type textarea "*"
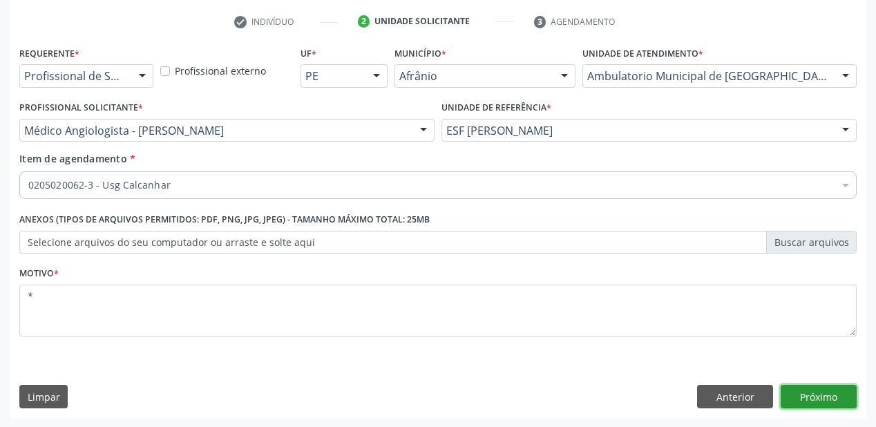
click at [807, 394] on button "Próximo" at bounding box center [819, 396] width 76 height 23
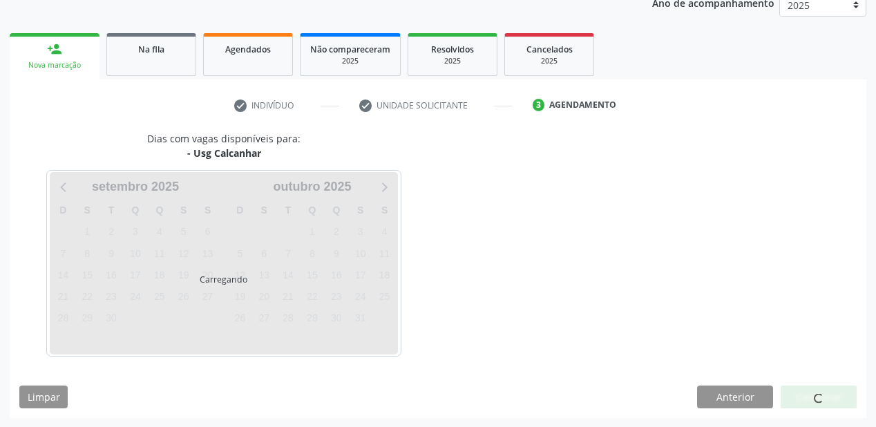
scroll to position [213, 0]
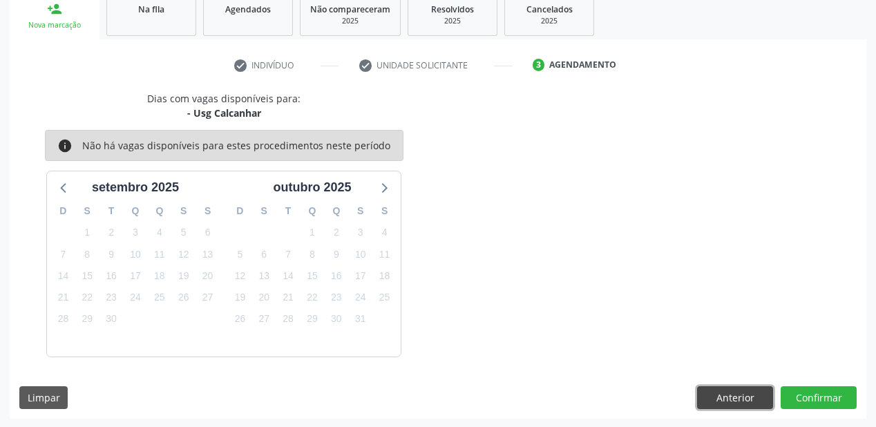
click at [720, 397] on button "Anterior" at bounding box center [735, 397] width 76 height 23
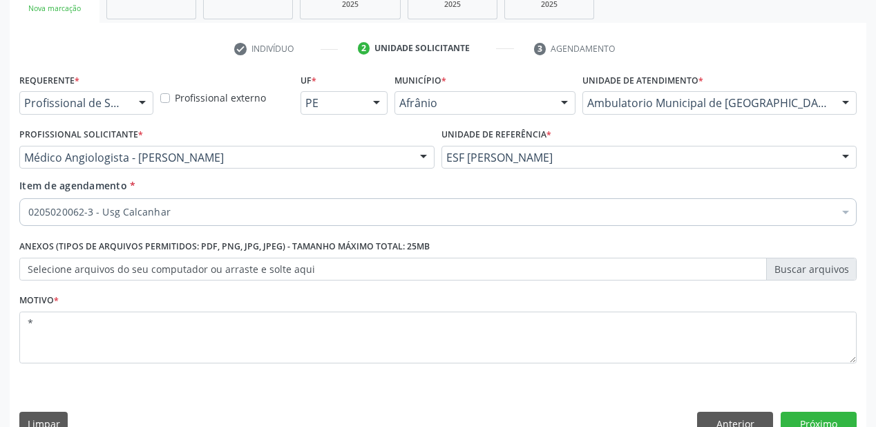
scroll to position [257, 0]
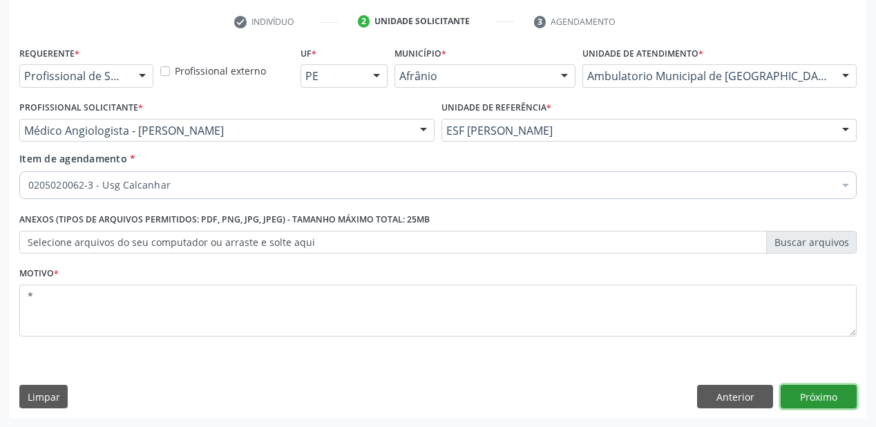
click at [796, 395] on button "Próximo" at bounding box center [819, 396] width 76 height 23
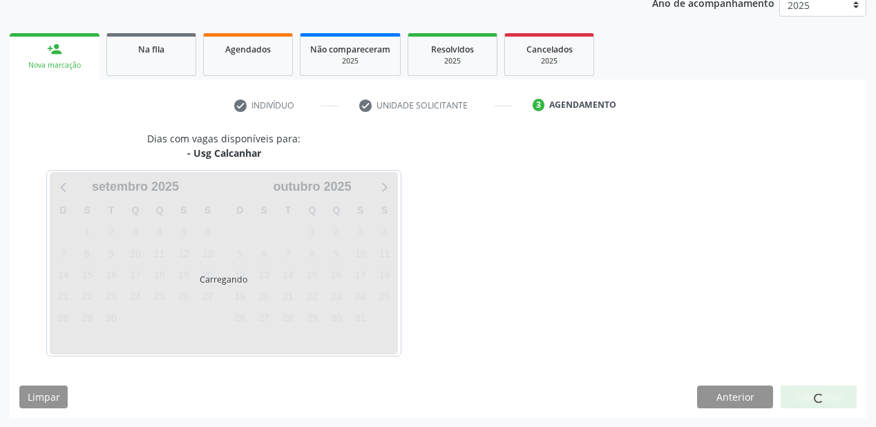
scroll to position [213, 0]
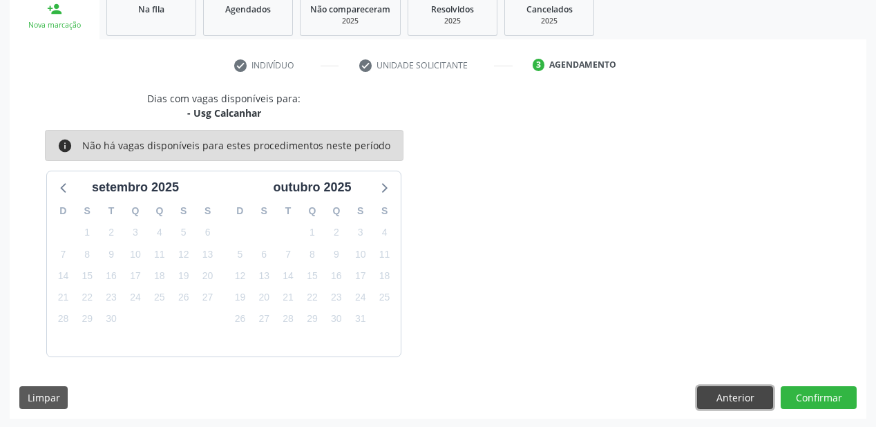
drag, startPoint x: 724, startPoint y: 392, endPoint x: 629, endPoint y: 367, distance: 97.8
click at [722, 392] on button "Anterior" at bounding box center [735, 397] width 76 height 23
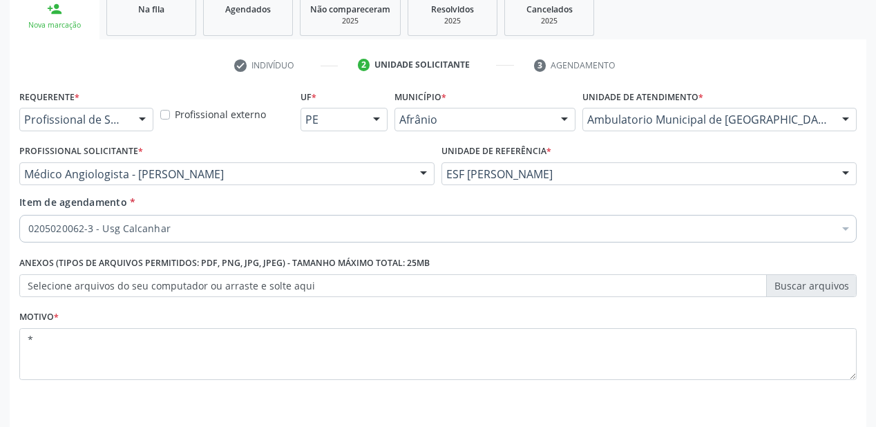
click at [167, 235] on div "0205020062-3 - Usg Calcanhar" at bounding box center [437, 229] width 837 height 28
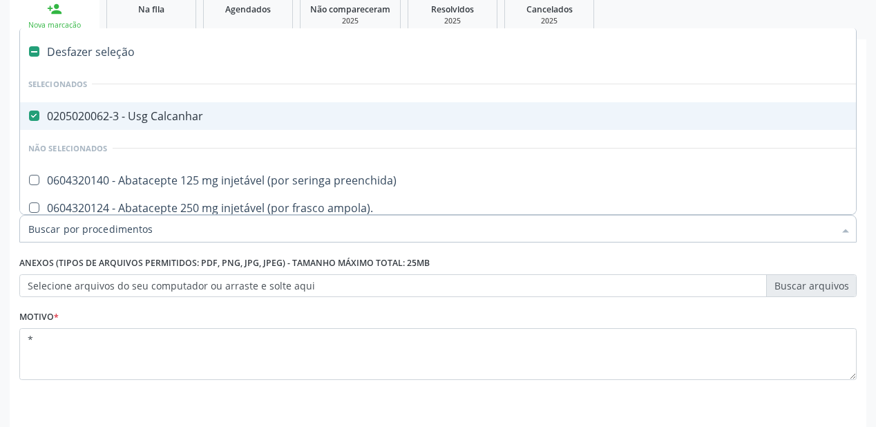
click at [162, 122] on div "0205020062-3 - Usg Calcanhar" at bounding box center [559, 116] width 1063 height 11
checkbox Calcanhar "false"
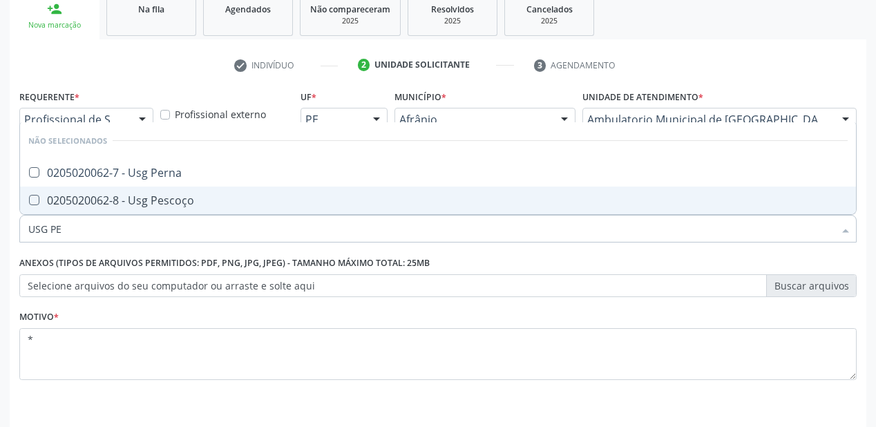
type input "USG P"
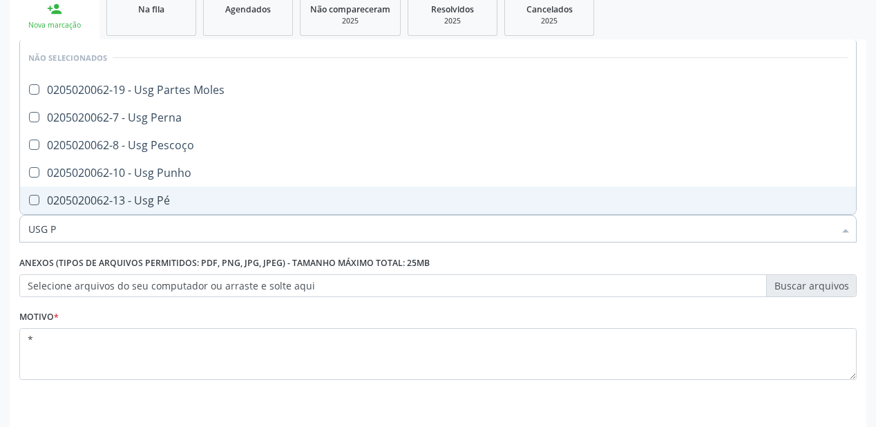
click at [175, 208] on span "0205020062-13 - Usg Pé" at bounding box center [438, 201] width 836 height 28
checkbox Pé "true"
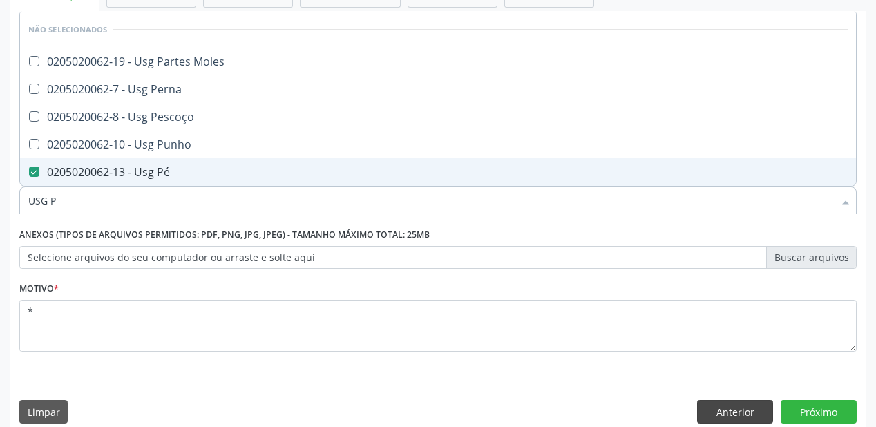
scroll to position [257, 0]
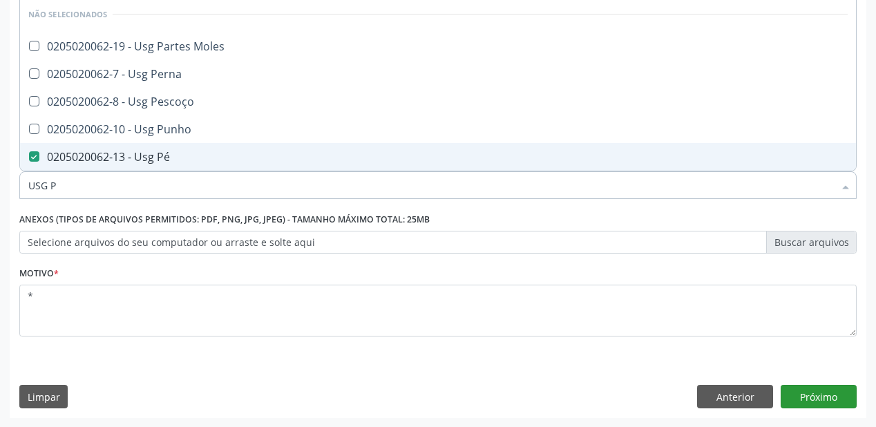
type input "USG P"
click at [793, 395] on button "Próximo" at bounding box center [819, 396] width 76 height 23
checkbox Moles "true"
checkbox Pé "false"
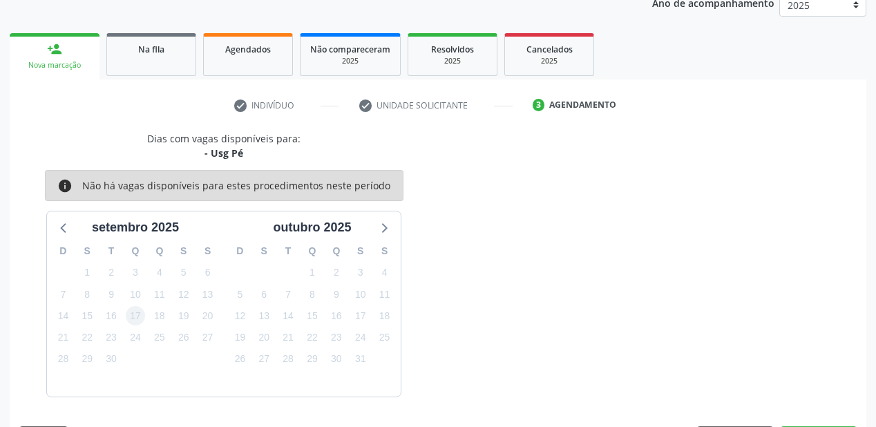
scroll to position [213, 0]
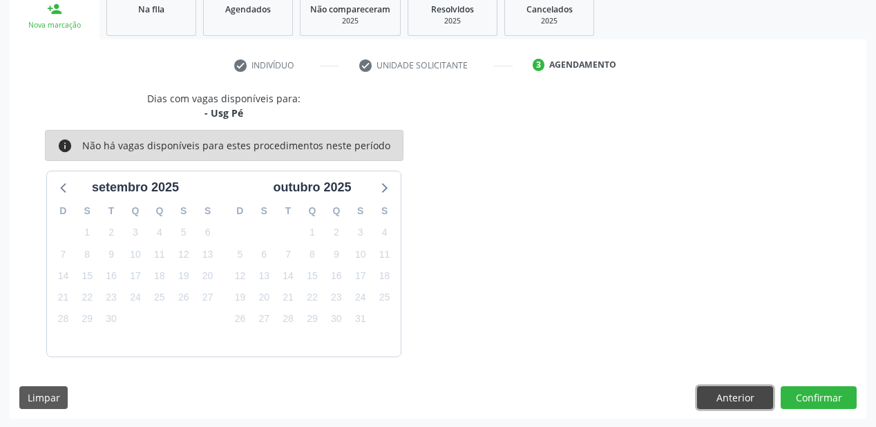
click at [723, 398] on button "Anterior" at bounding box center [735, 397] width 76 height 23
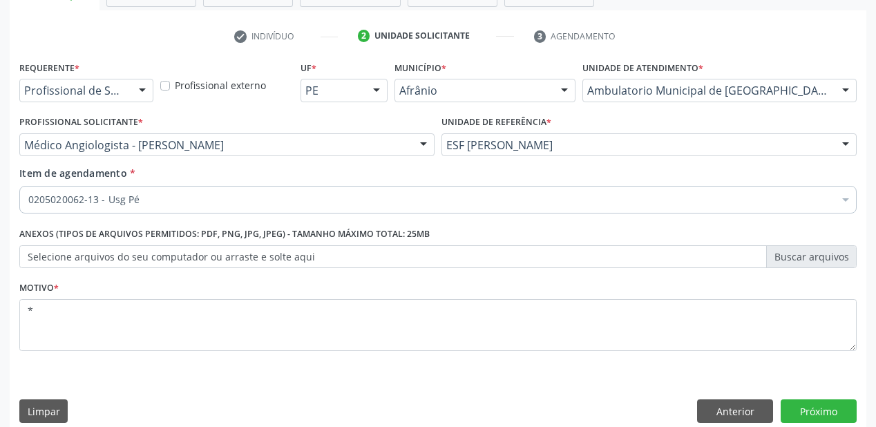
scroll to position [257, 0]
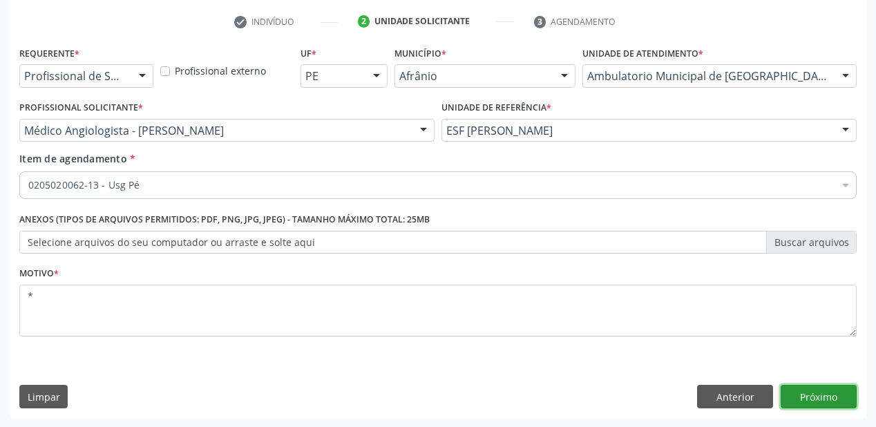
click at [804, 397] on button "Próximo" at bounding box center [819, 396] width 76 height 23
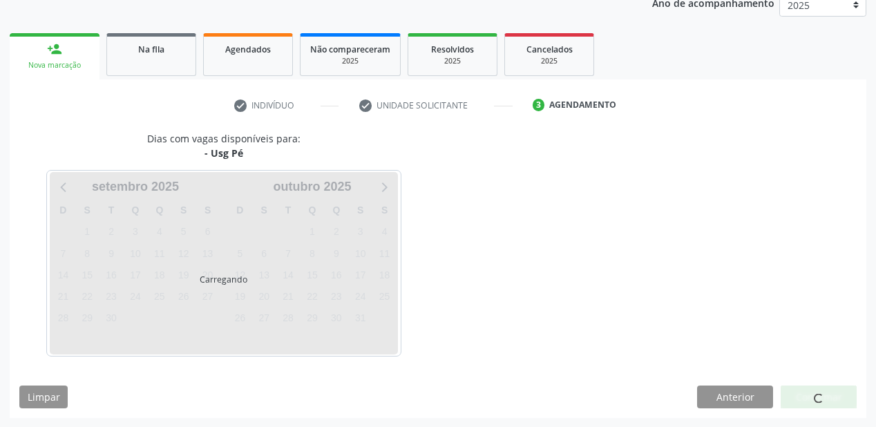
scroll to position [213, 0]
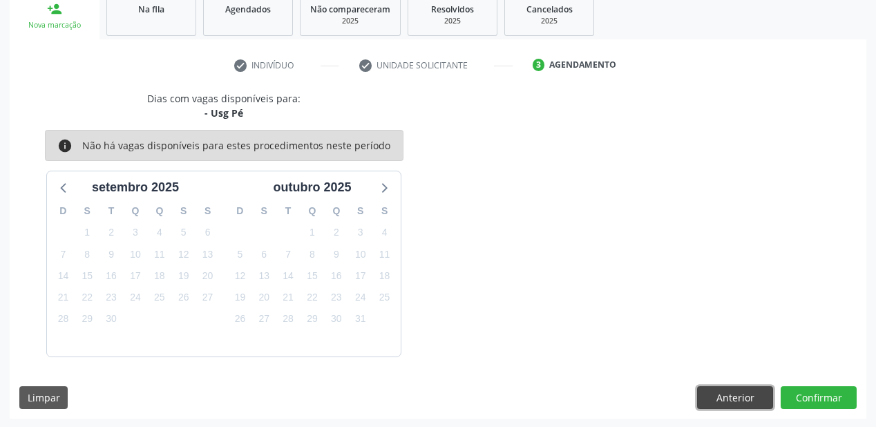
click at [735, 392] on button "Anterior" at bounding box center [735, 397] width 76 height 23
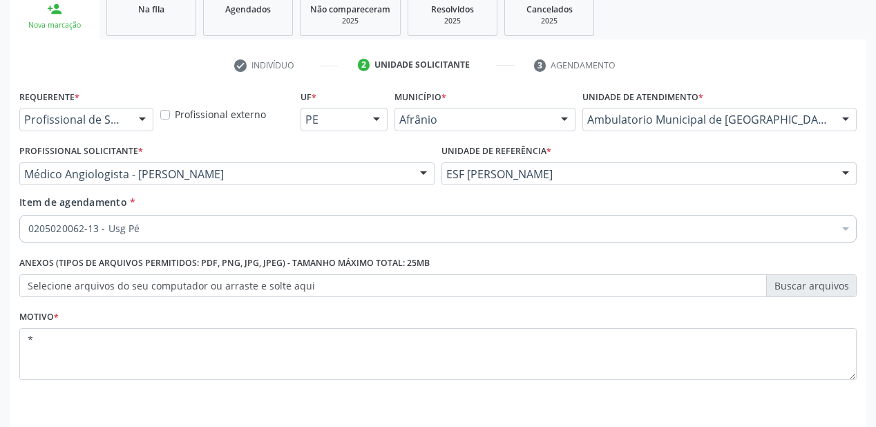
click at [152, 238] on div "0205020062-13 - Usg Pé" at bounding box center [437, 229] width 837 height 28
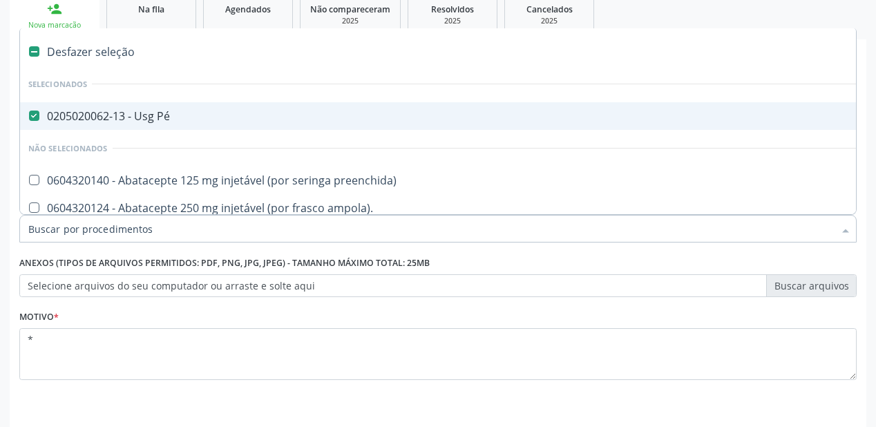
click at [125, 120] on div "0205020062-13 - Usg Pé" at bounding box center [559, 116] width 1063 height 11
checkbox Pé "false"
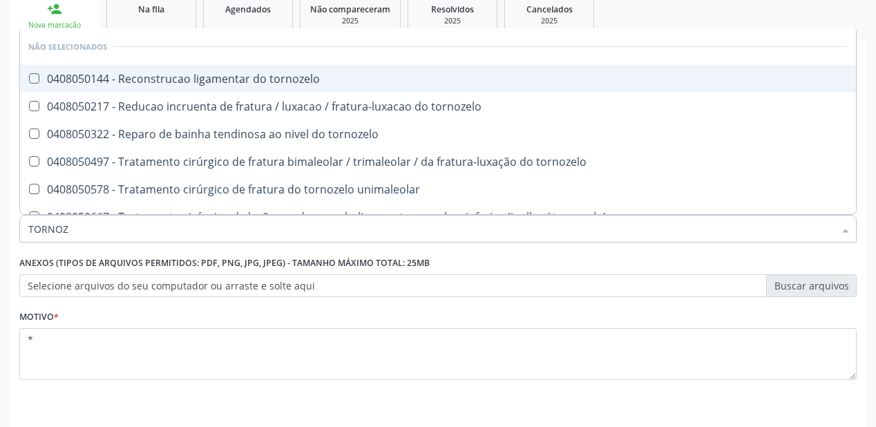
type input "TORNOZE"
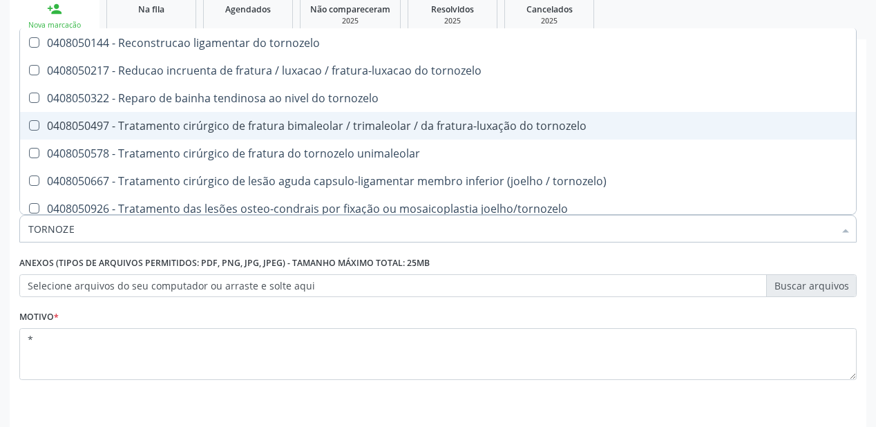
scroll to position [71, 0]
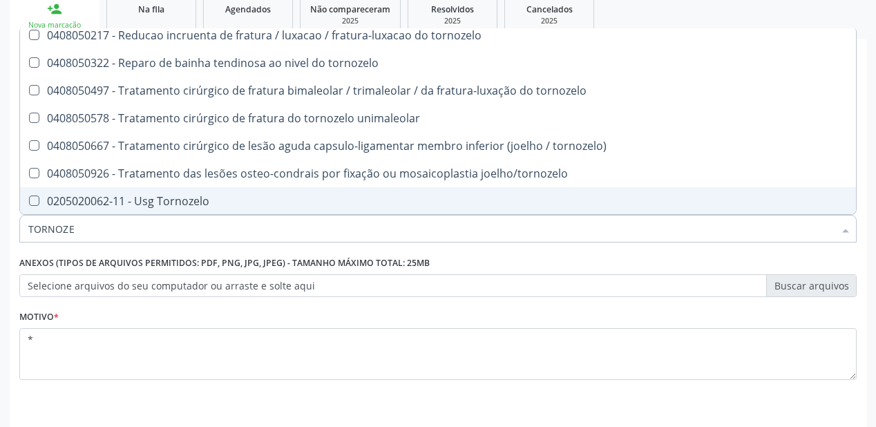
click at [149, 199] on div "0205020062-11 - Usg Tornozelo" at bounding box center [437, 200] width 819 height 11
checkbox Tornozelo "true"
click at [122, 315] on div "Motivo * *" at bounding box center [437, 343] width 837 height 73
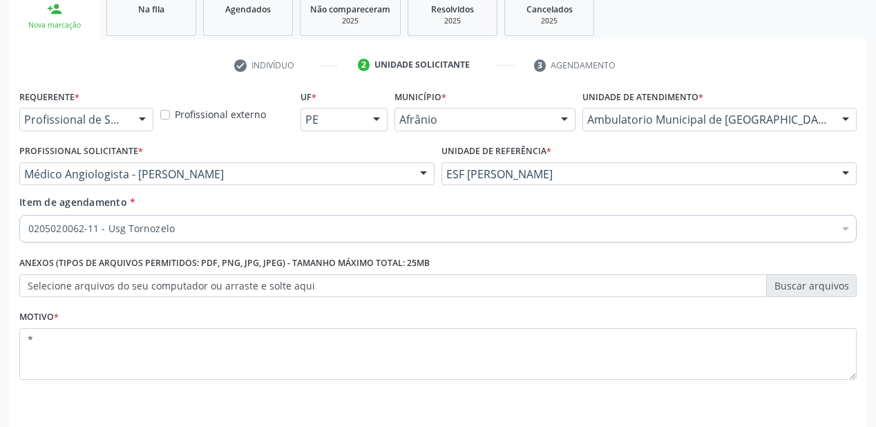
scroll to position [0, 0]
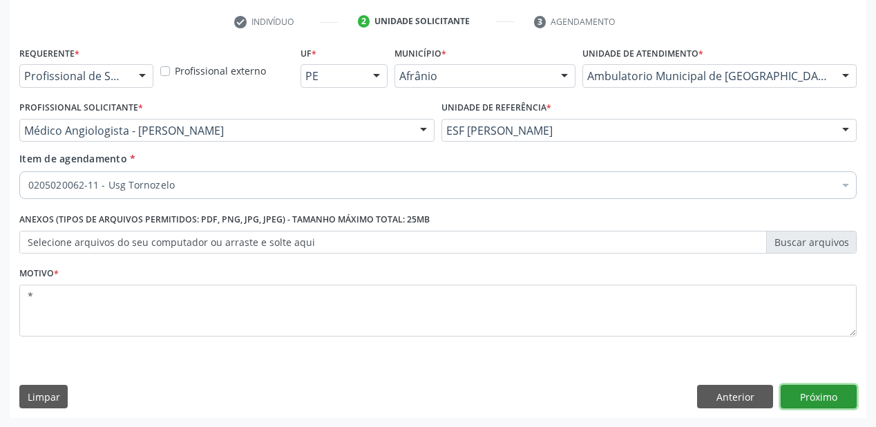
click at [810, 399] on button "Próximo" at bounding box center [819, 396] width 76 height 23
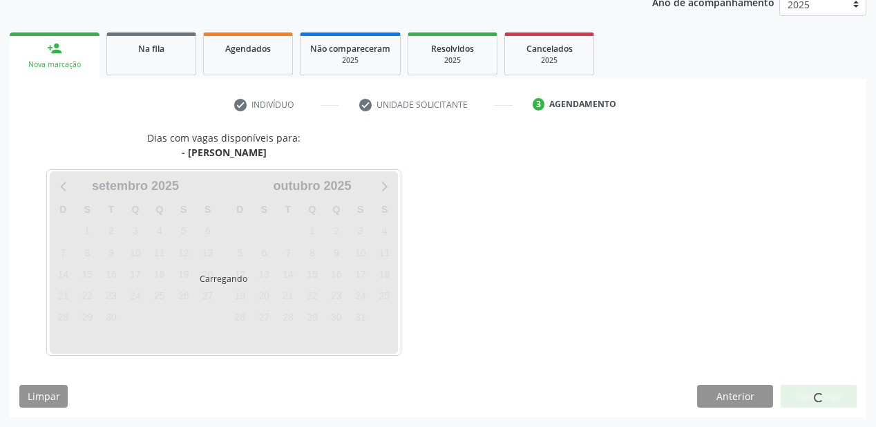
scroll to position [173, 0]
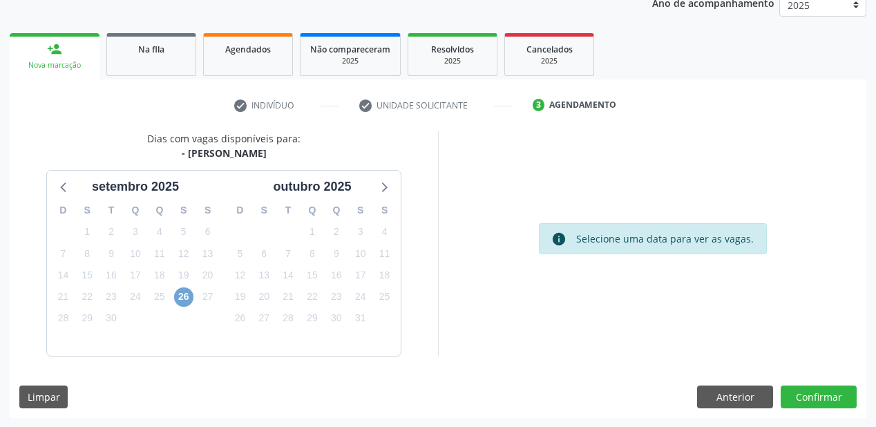
click at [179, 292] on span "26" at bounding box center [183, 296] width 19 height 19
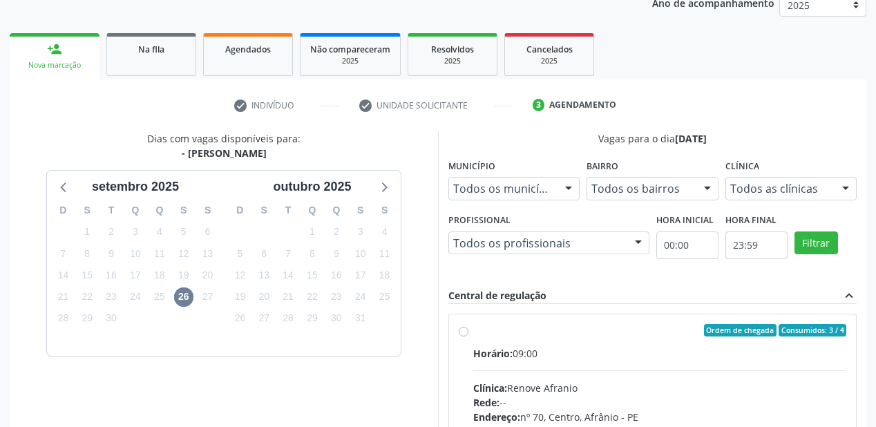
click at [468, 336] on input "Ordem de chegada Consumidos: 3 / 4 Horário: 09:00 Clínica: Renove Afranio Rede:…" at bounding box center [464, 330] width 10 height 12
radio input "true"
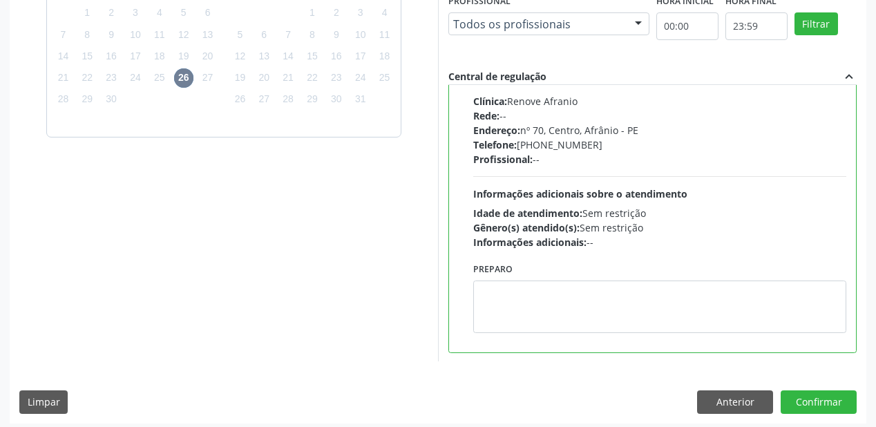
scroll to position [394, 0]
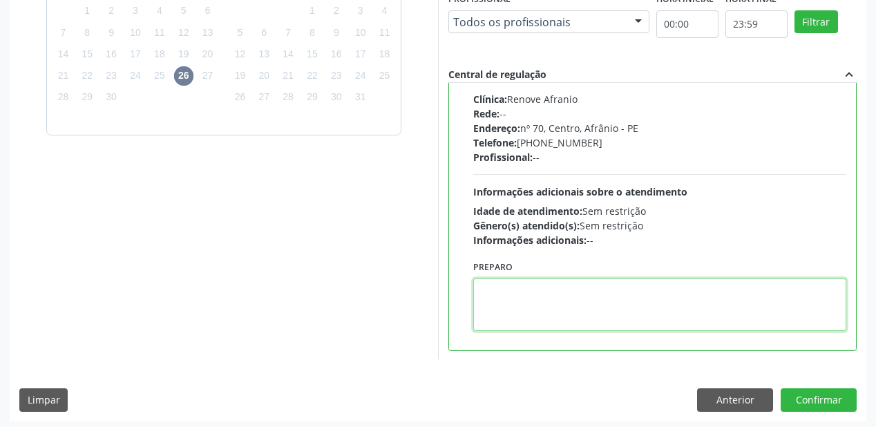
drag, startPoint x: 609, startPoint y: 301, endPoint x: 698, endPoint y: 325, distance: 92.3
click at [611, 301] on textarea at bounding box center [659, 304] width 373 height 52
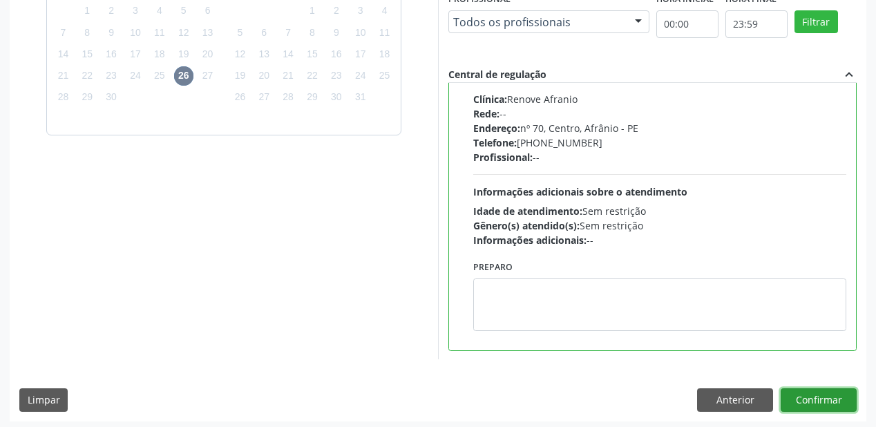
click at [796, 401] on button "Confirmar" at bounding box center [819, 399] width 76 height 23
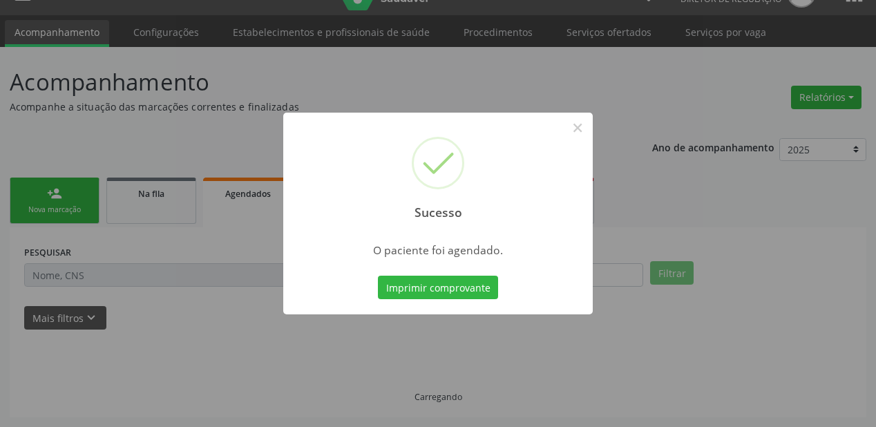
scroll to position [28, 0]
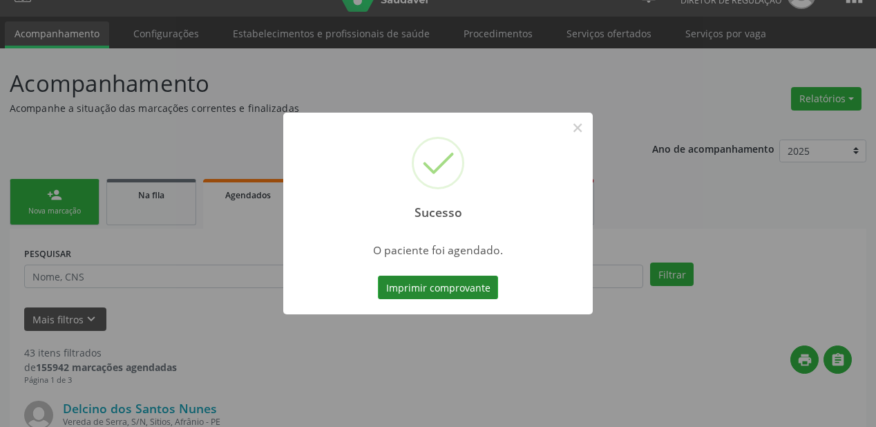
click at [423, 280] on button "Imprimir comprovante" at bounding box center [438, 287] width 120 height 23
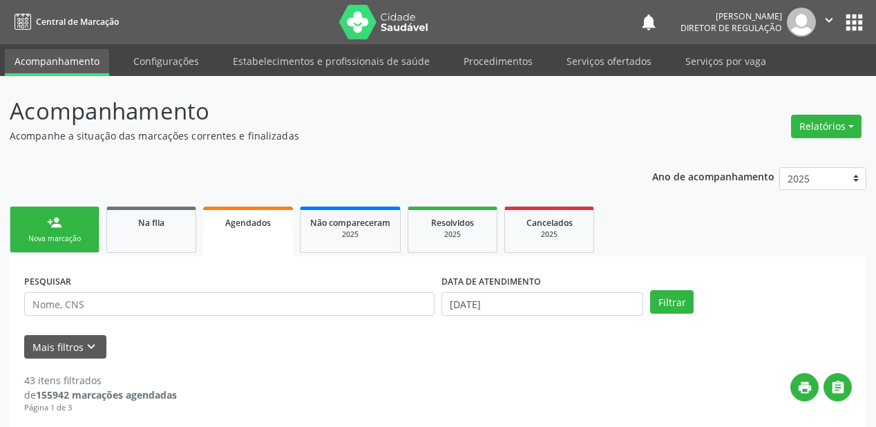
scroll to position [28, 0]
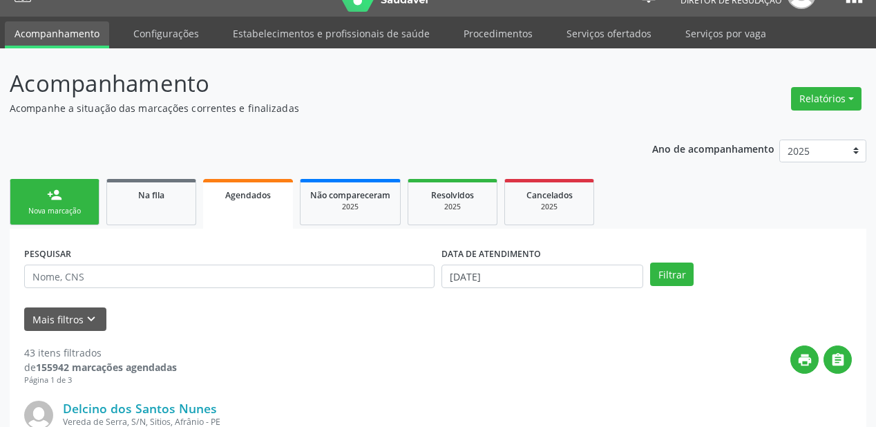
click at [46, 206] on div "Nova marcação" at bounding box center [54, 211] width 69 height 10
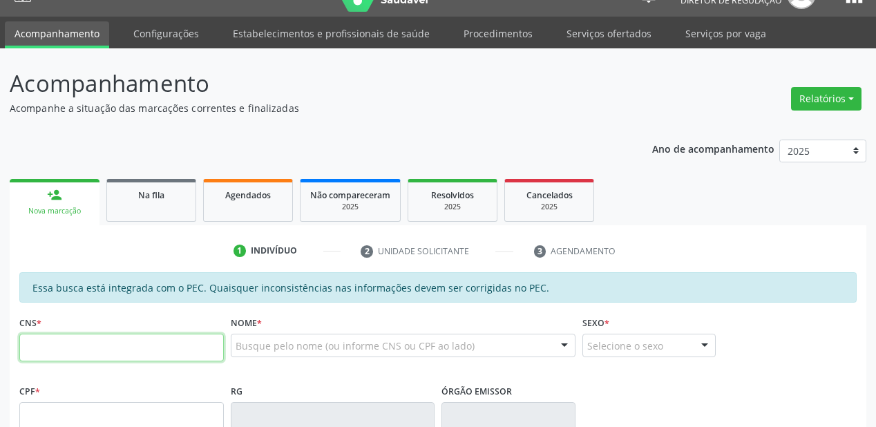
click at [71, 343] on input "text" at bounding box center [121, 348] width 204 height 28
type input "700 6089 0951 7661"
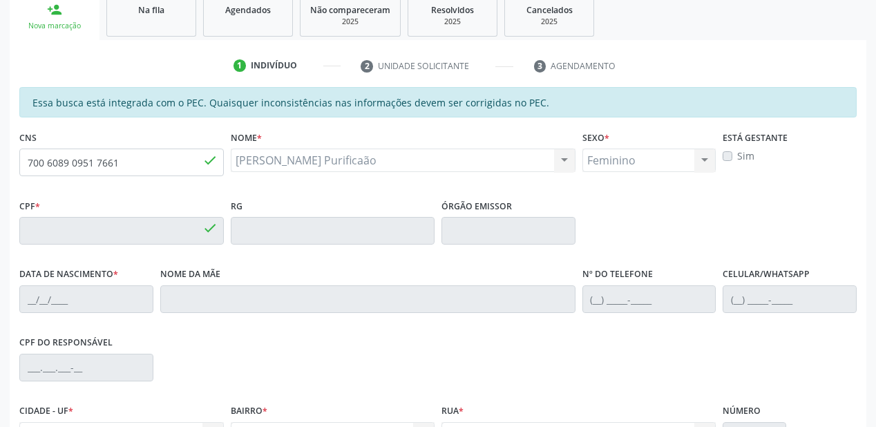
type input "681.112.664-72"
type input "22/12/1949"
type input "Maria Santiago Purificaão"
type input "(87) 98136-6581"
type input "S/N"
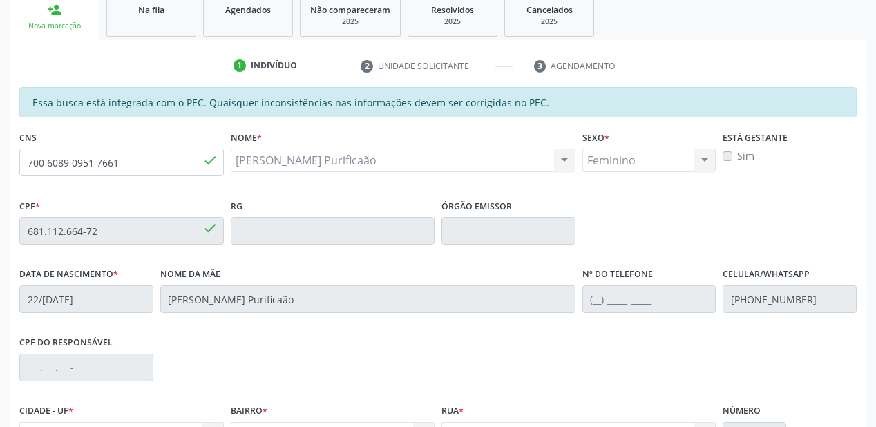
scroll to position [304, 0]
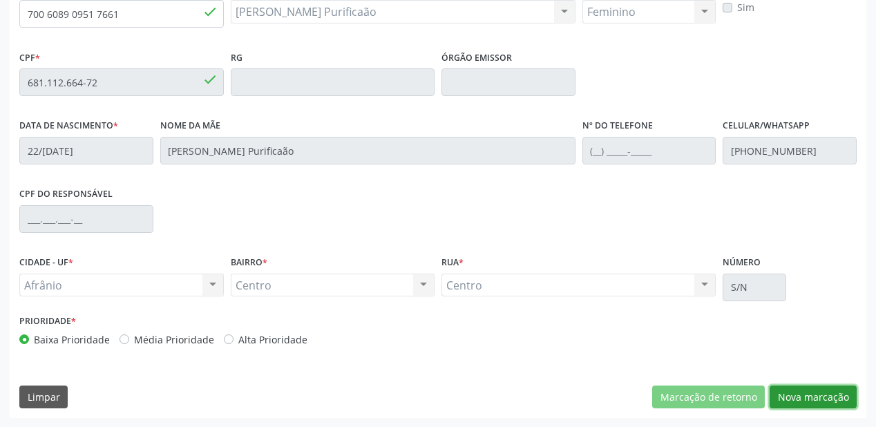
click at [796, 402] on button "Nova marcação" at bounding box center [813, 396] width 87 height 23
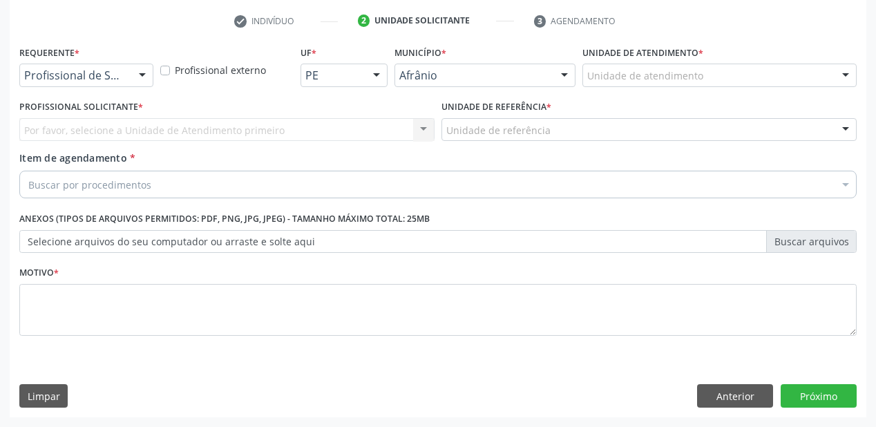
scroll to position [257, 0]
drag, startPoint x: 610, startPoint y: 66, endPoint x: 622, endPoint y: 122, distance: 56.5
click at [610, 68] on div "Unidade de atendimento" at bounding box center [719, 75] width 274 height 23
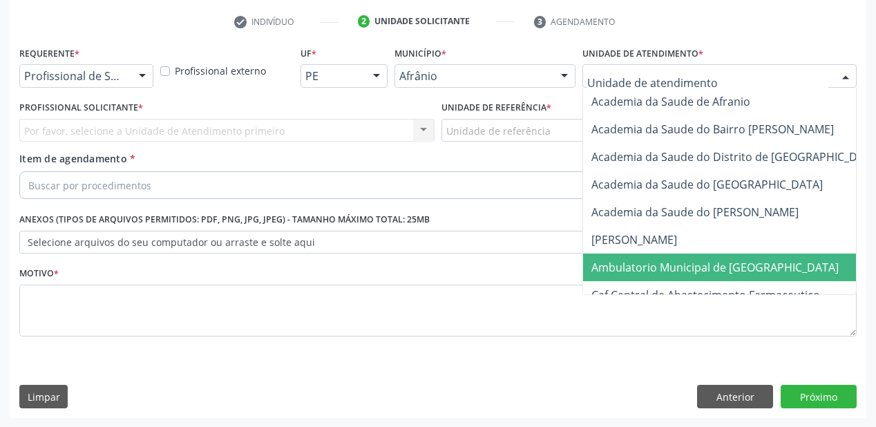
click at [641, 260] on span "Ambulatorio Municipal de [GEOGRAPHIC_DATA]" at bounding box center [714, 267] width 247 height 15
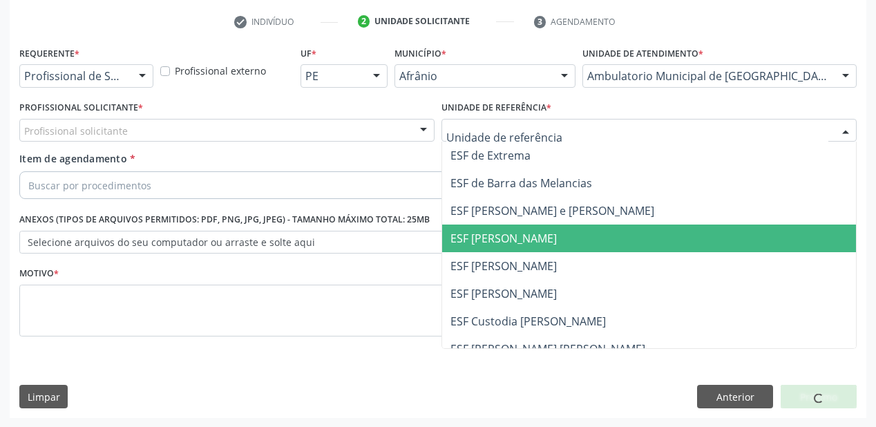
click at [481, 246] on span "ESF [PERSON_NAME]" at bounding box center [649, 239] width 414 height 28
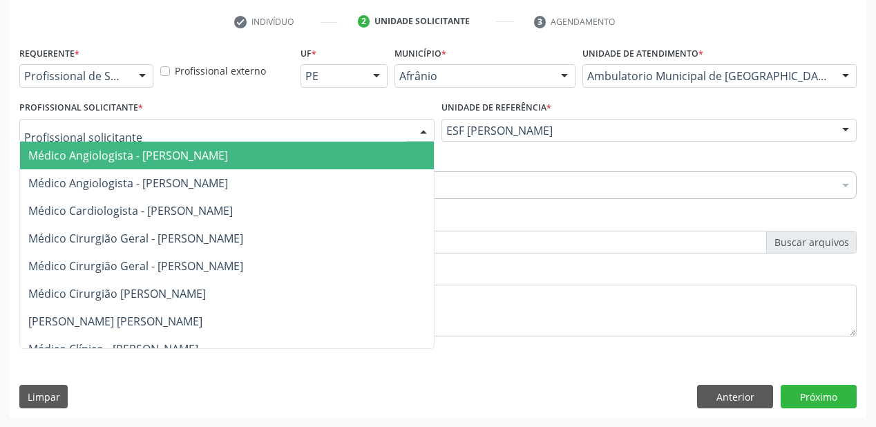
drag, startPoint x: 113, startPoint y: 131, endPoint x: 111, endPoint y: 155, distance: 23.6
click at [112, 160] on span "Médico Angiologista - [PERSON_NAME]" at bounding box center [128, 155] width 200 height 15
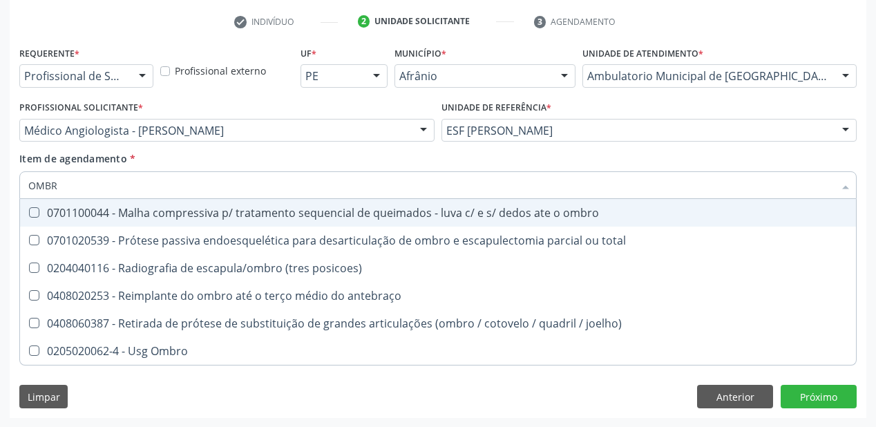
type input "OMBRO"
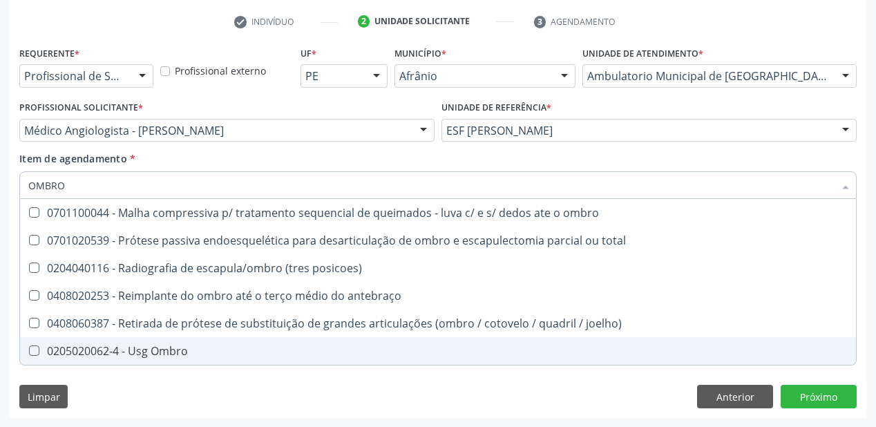
click at [133, 350] on div "0205020062-4 - Usg Ombro" at bounding box center [437, 350] width 819 height 11
checkbox Ombro "true"
click at [116, 398] on div "Requerente * Profissional de Saúde Profissional de Saúde Paciente Nenhum result…" at bounding box center [438, 230] width 857 height 375
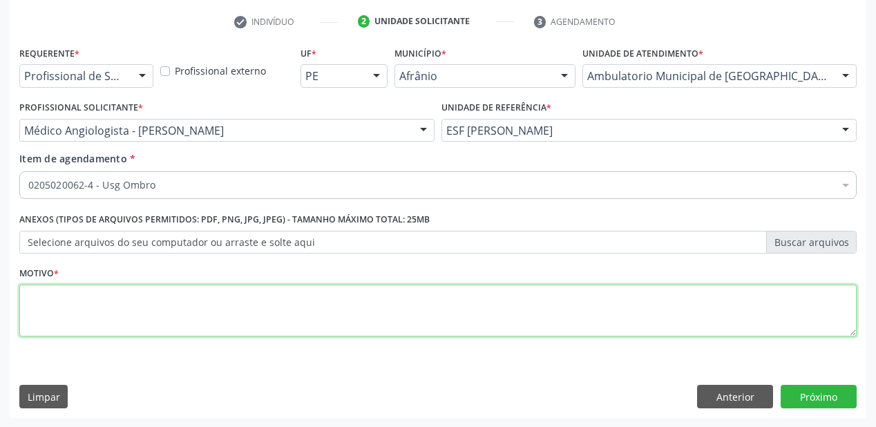
click at [97, 300] on textarea at bounding box center [437, 311] width 837 height 52
type textarea "*"
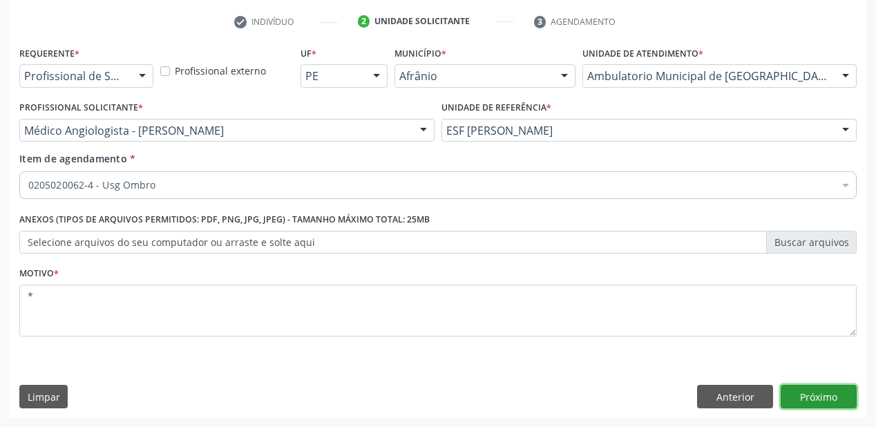
click at [812, 392] on button "Próximo" at bounding box center [819, 396] width 76 height 23
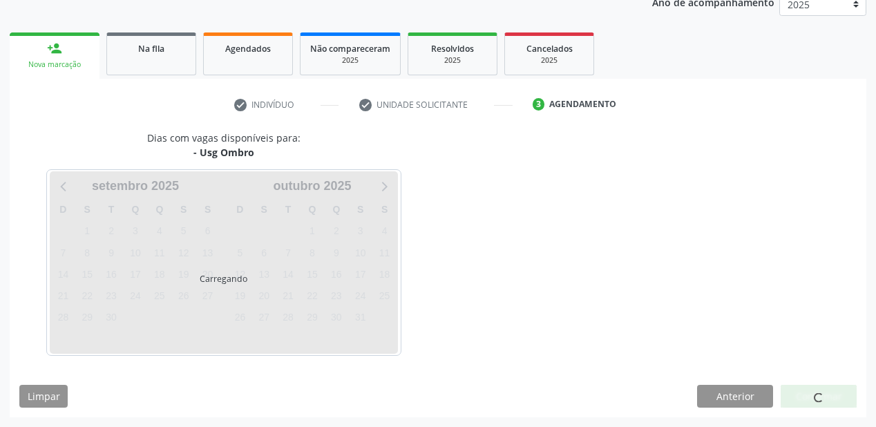
scroll to position [173, 0]
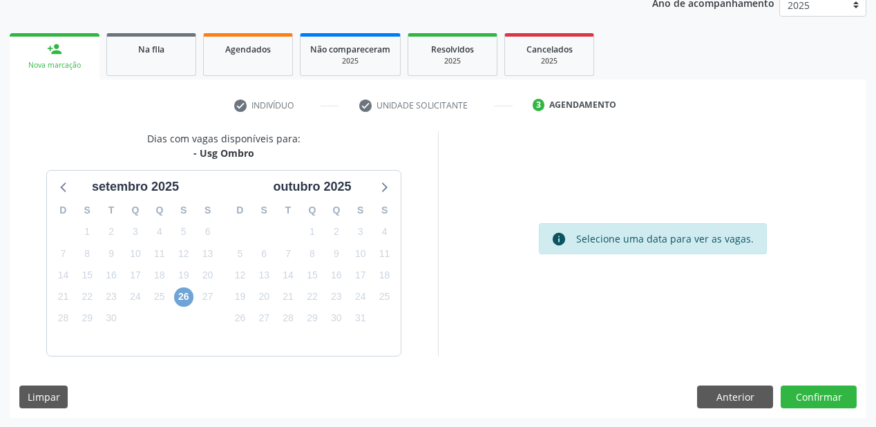
click at [182, 296] on span "26" at bounding box center [183, 296] width 19 height 19
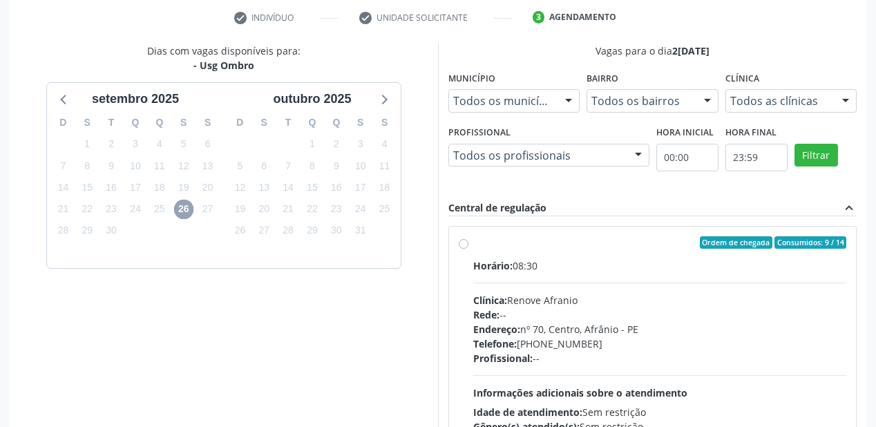
scroll to position [372, 0]
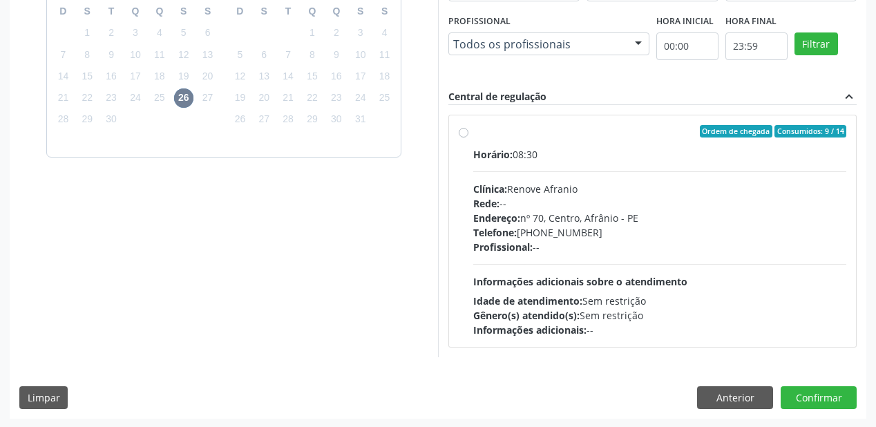
click at [618, 273] on div "Horário: 08:30 Clínica: Renove Afranio Rede: -- Endereço: nº 70, Centro, Afrâni…" at bounding box center [659, 242] width 373 height 190
click at [468, 137] on input "Ordem de chegada Consumidos: 9 / 14 Horário: 08:30 Clínica: Renove Afranio Rede…" at bounding box center [464, 131] width 10 height 12
radio input "true"
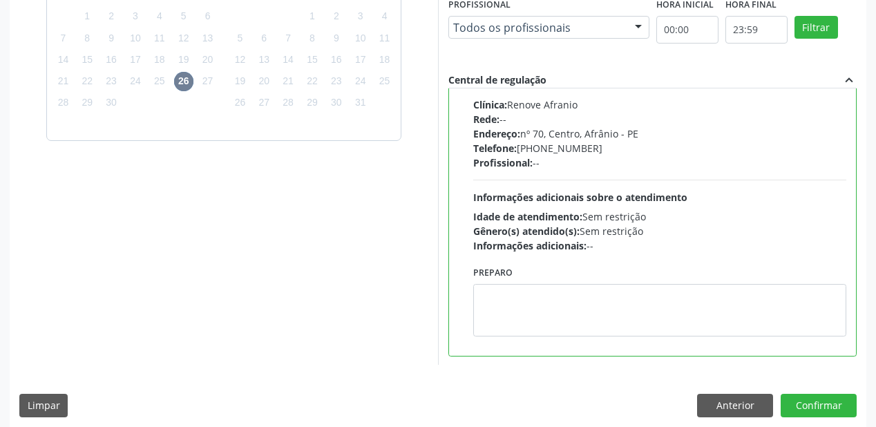
scroll to position [398, 0]
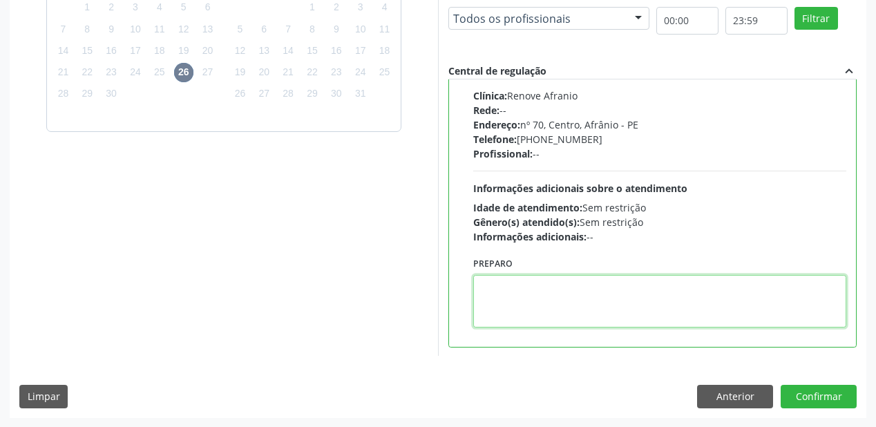
click at [529, 296] on textarea at bounding box center [659, 301] width 373 height 52
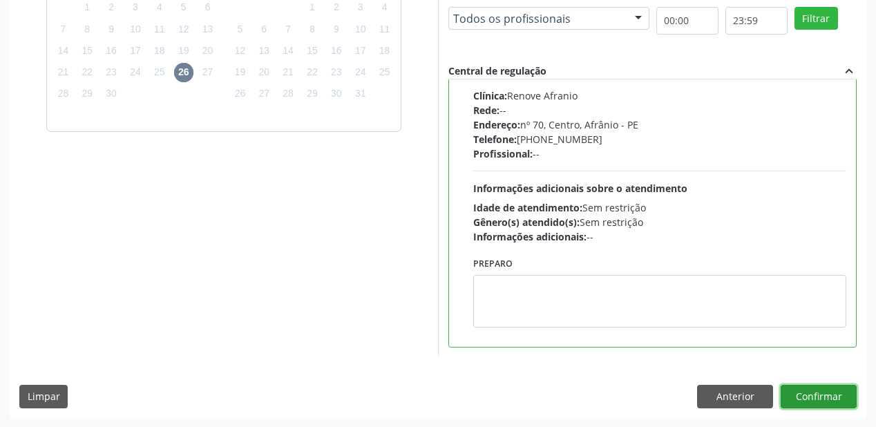
click at [810, 391] on button "Confirmar" at bounding box center [819, 396] width 76 height 23
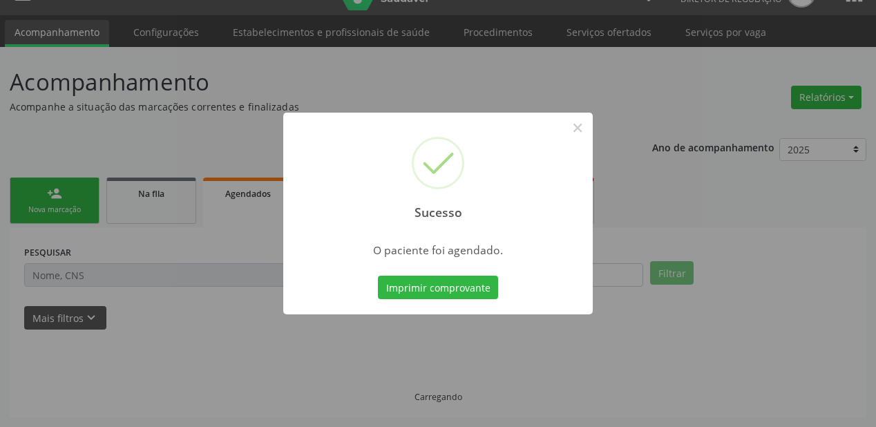
scroll to position [28, 0]
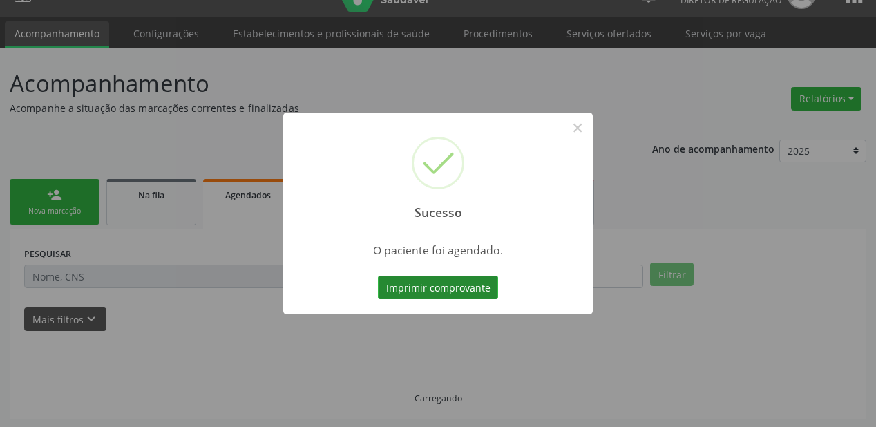
click at [419, 287] on button "Imprimir comprovante" at bounding box center [438, 287] width 120 height 23
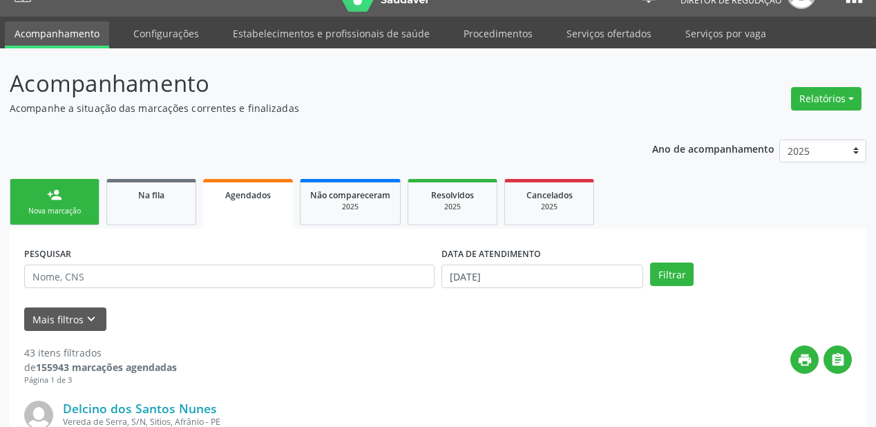
click at [60, 202] on div "Sucesso × O paciente foi agendado. Imprimir comprovante Cancel" at bounding box center [438, 213] width 876 height 427
click at [69, 220] on div "Sucesso × O paciente foi agendado. Imprimir comprovante Cancel" at bounding box center [438, 213] width 876 height 427
click at [80, 200] on div "Sucesso × O paciente foi agendado. Imprimir comprovante Cancel" at bounding box center [438, 213] width 876 height 427
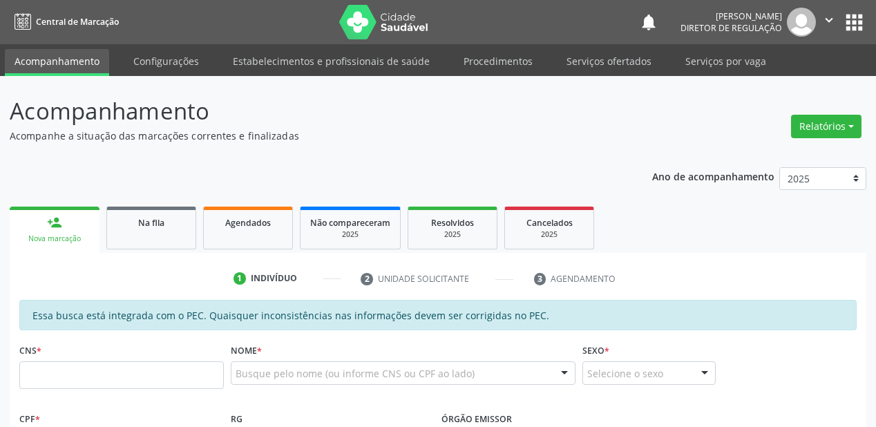
scroll to position [28, 0]
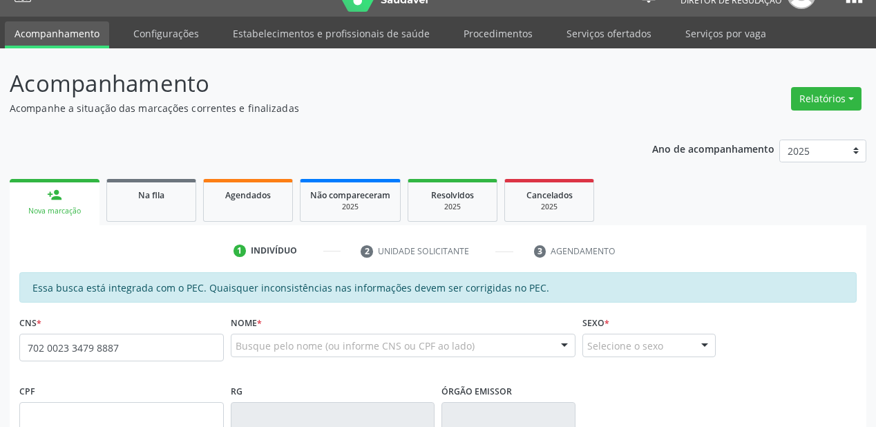
type input "702 0023 3479 8887"
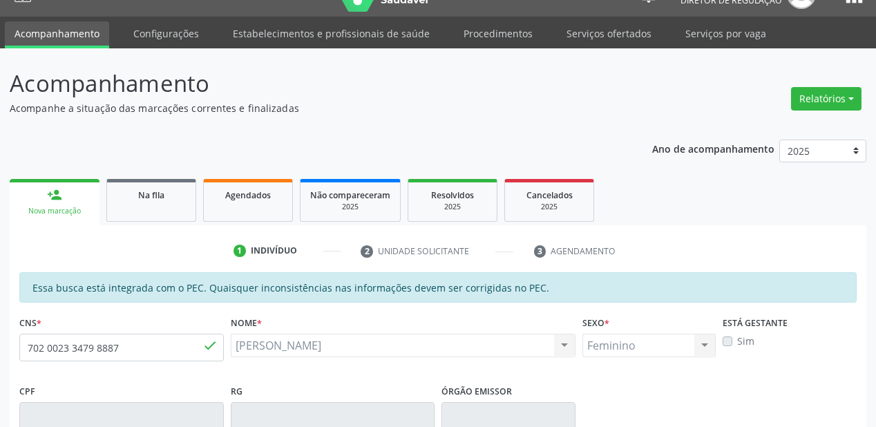
type input "[DATE]"
type input "[PERSON_NAME]"
type input "[PHONE_NUMBER]"
type input "S/N"
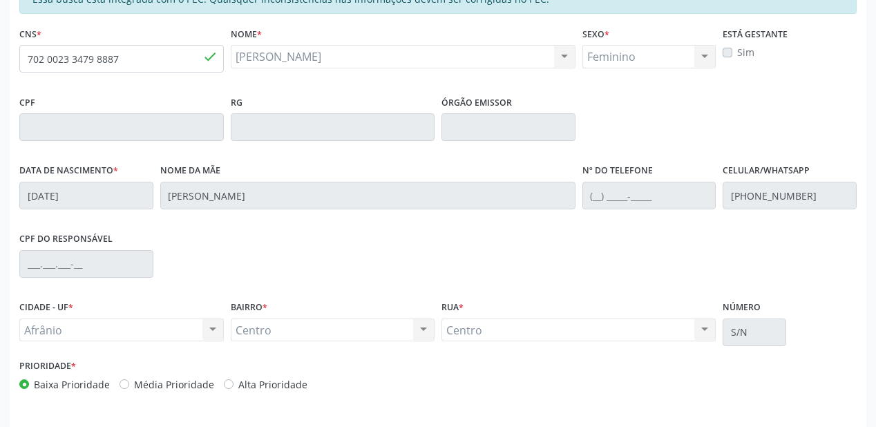
scroll to position [361, 0]
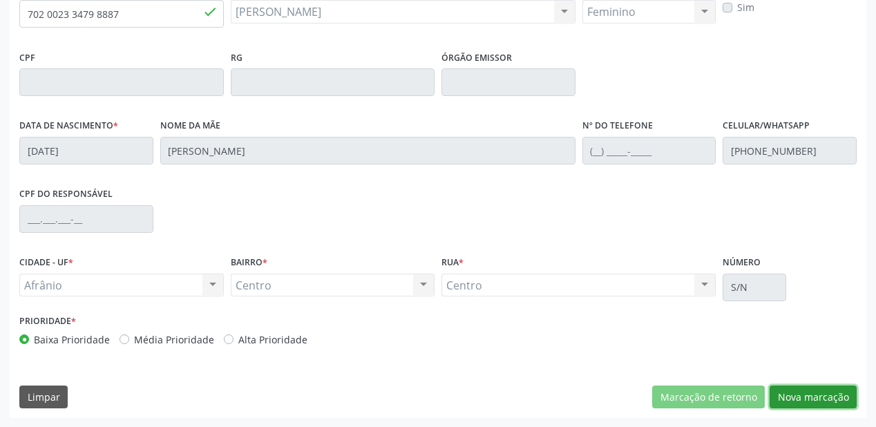
click at [774, 392] on button "Nova marcação" at bounding box center [813, 396] width 87 height 23
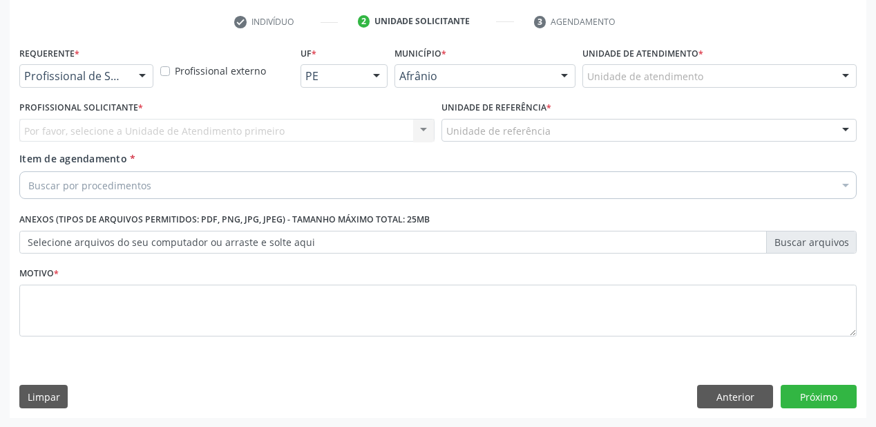
drag, startPoint x: 635, startPoint y: 77, endPoint x: 635, endPoint y: 171, distance: 93.9
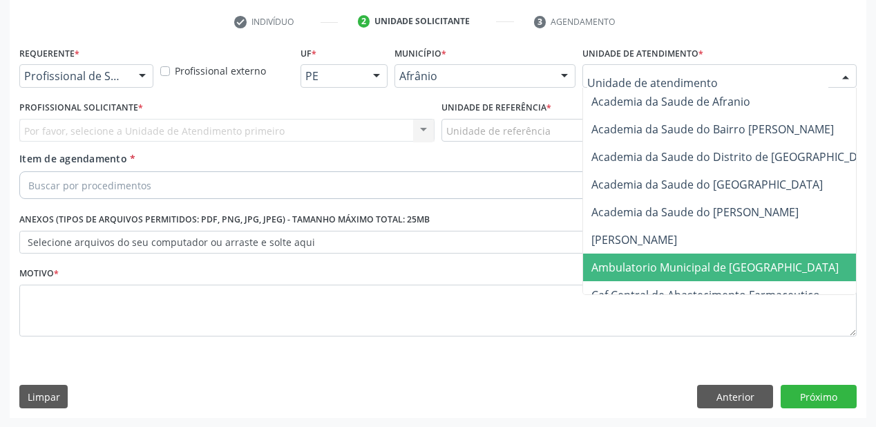
click at [635, 265] on span "Ambulatorio Municipal de [GEOGRAPHIC_DATA]" at bounding box center [714, 267] width 247 height 15
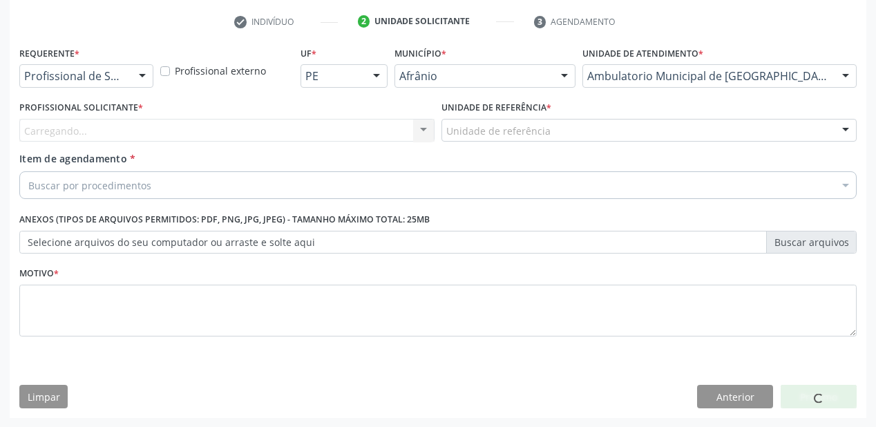
drag, startPoint x: 460, startPoint y: 128, endPoint x: 466, endPoint y: 191, distance: 63.1
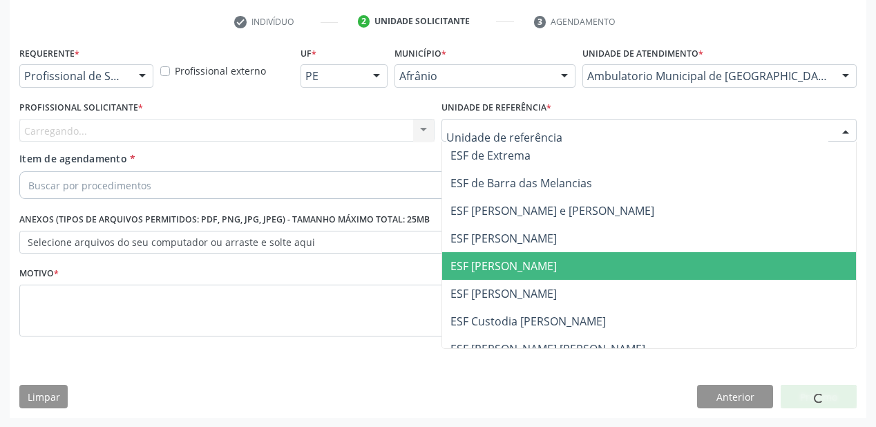
click at [475, 262] on span "ESF [PERSON_NAME]" at bounding box center [503, 265] width 106 height 15
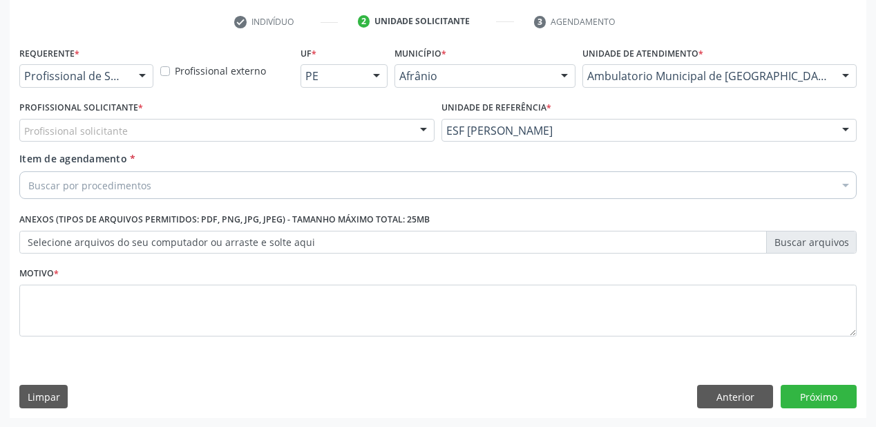
drag, startPoint x: 91, startPoint y: 133, endPoint x: 90, endPoint y: 151, distance: 18.0
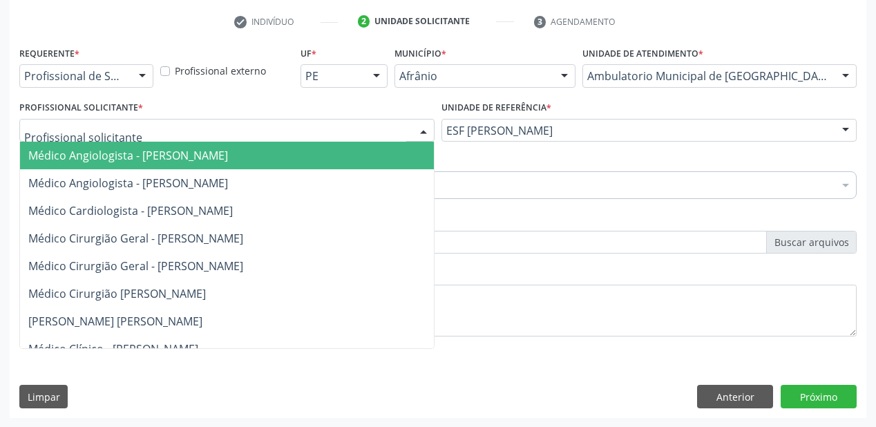
click at [99, 154] on span "Médico Angiologista - [PERSON_NAME]" at bounding box center [128, 155] width 200 height 15
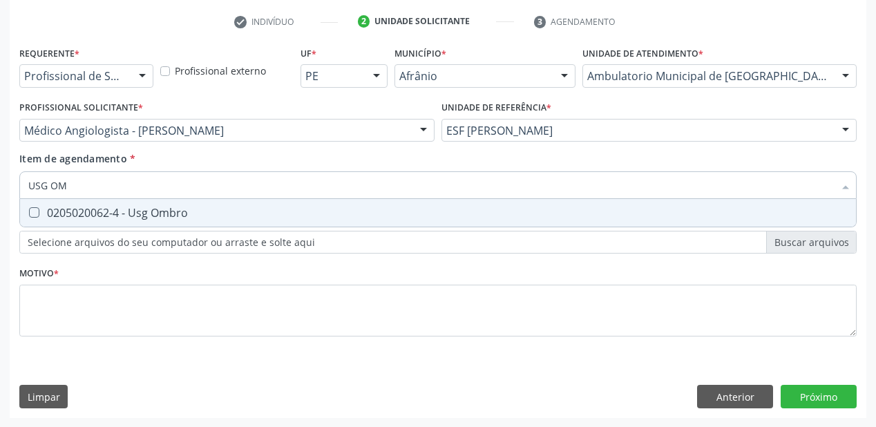
type input "USG OMB"
click at [102, 221] on span "0205020062-4 - Usg Ombro" at bounding box center [438, 213] width 836 height 28
checkbox Ombro "true"
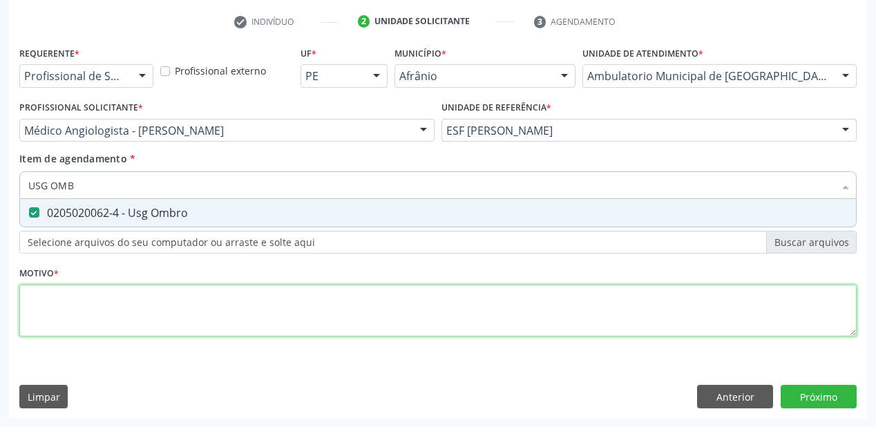
click at [57, 318] on div "Requerente * Profissional de Saúde Profissional de Saúde Paciente Nenhum result…" at bounding box center [437, 199] width 837 height 313
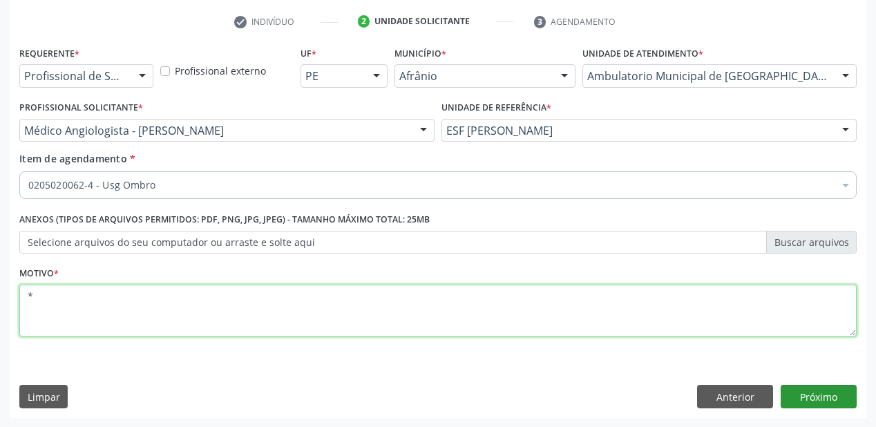
type textarea "*"
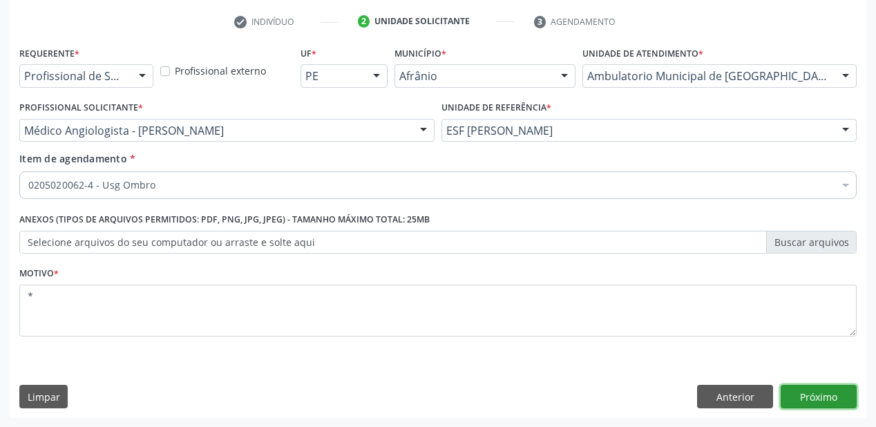
click at [821, 394] on button "Próximo" at bounding box center [819, 396] width 76 height 23
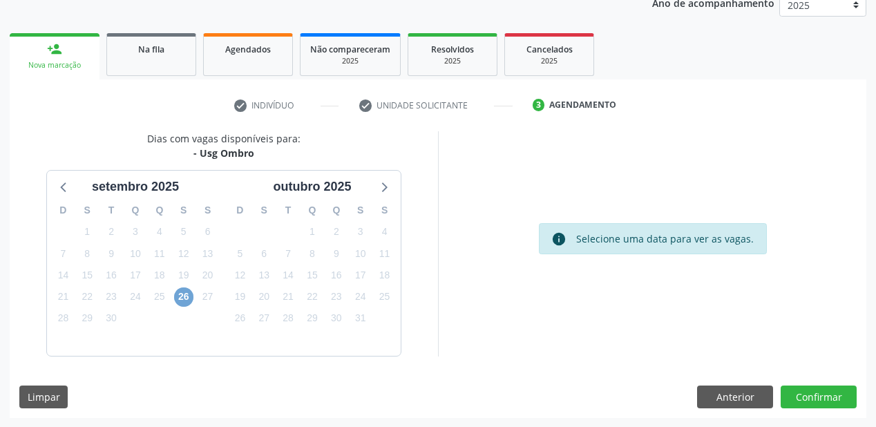
click at [184, 293] on span "26" at bounding box center [183, 296] width 19 height 19
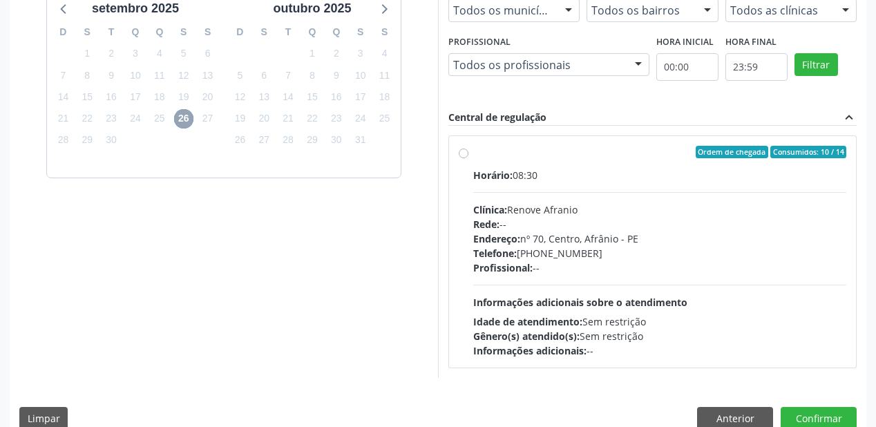
scroll to position [372, 0]
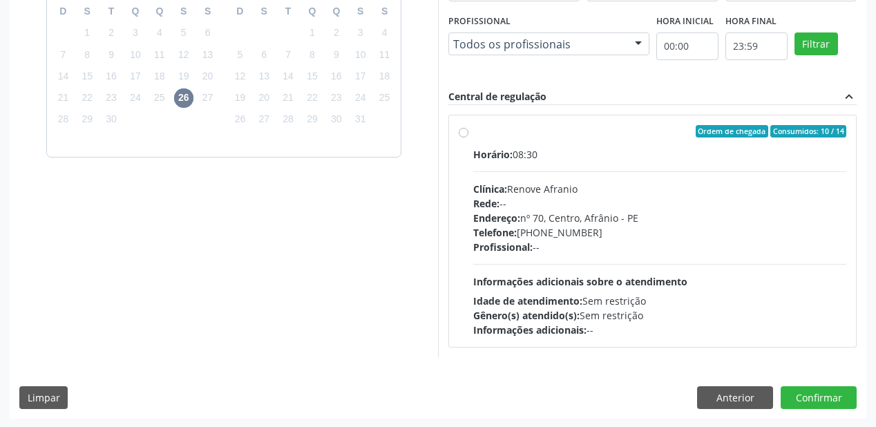
click at [558, 294] on span "Idade de atendimento:" at bounding box center [527, 300] width 109 height 13
click at [468, 137] on input "Ordem de chegada Consumidos: 10 / 14 Horário: 08:30 Clínica: Renove Afranio Red…" at bounding box center [464, 131] width 10 height 12
radio input "true"
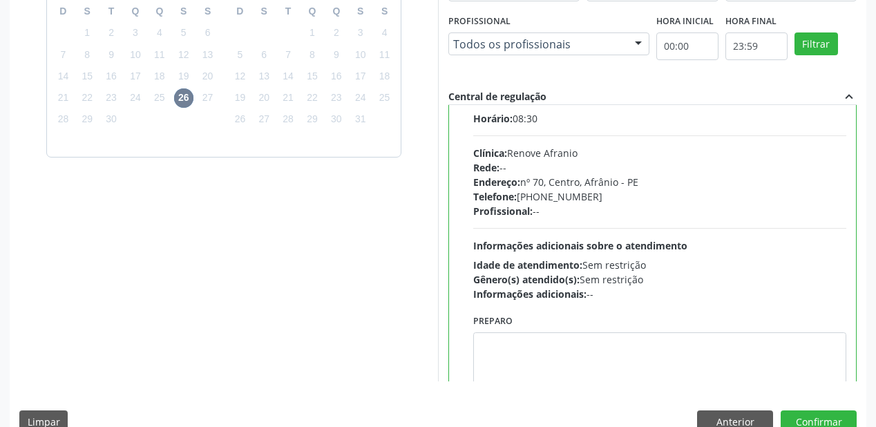
scroll to position [68, 0]
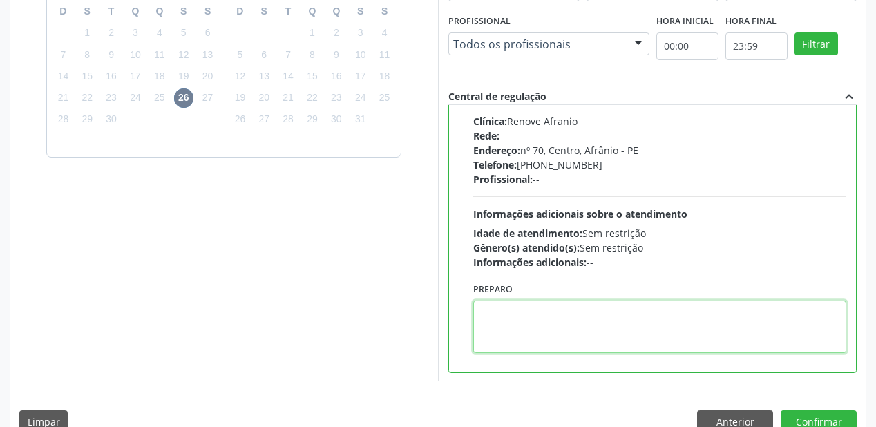
click at [543, 323] on textarea at bounding box center [659, 326] width 373 height 52
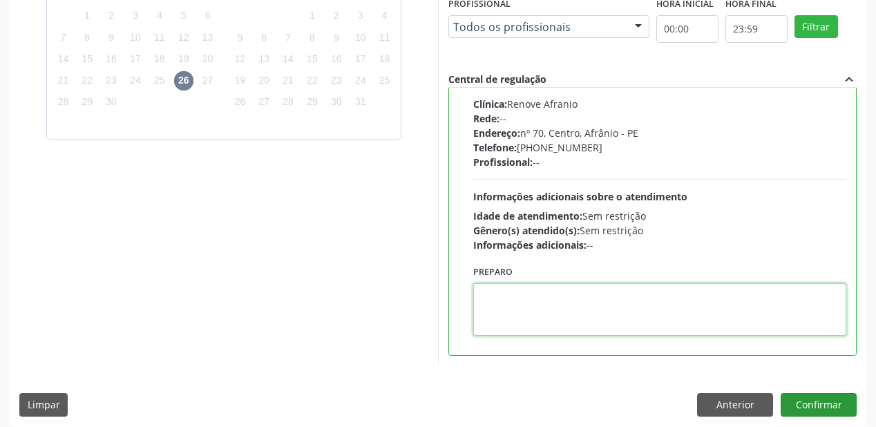
scroll to position [398, 0]
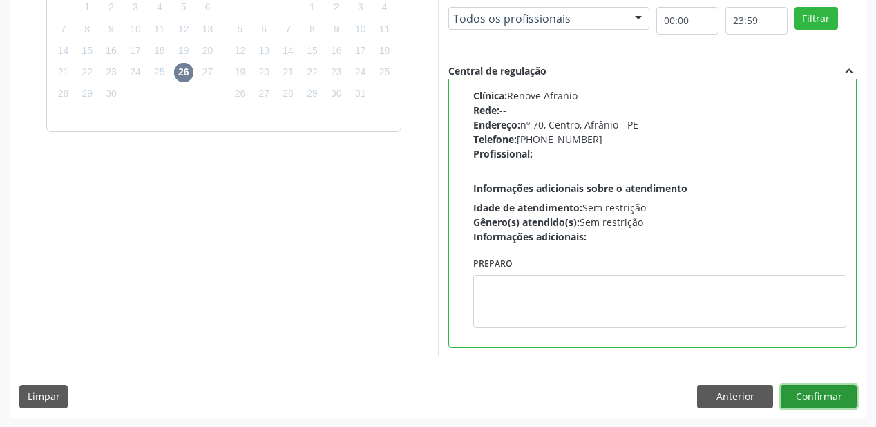
click at [794, 395] on button "Confirmar" at bounding box center [819, 396] width 76 height 23
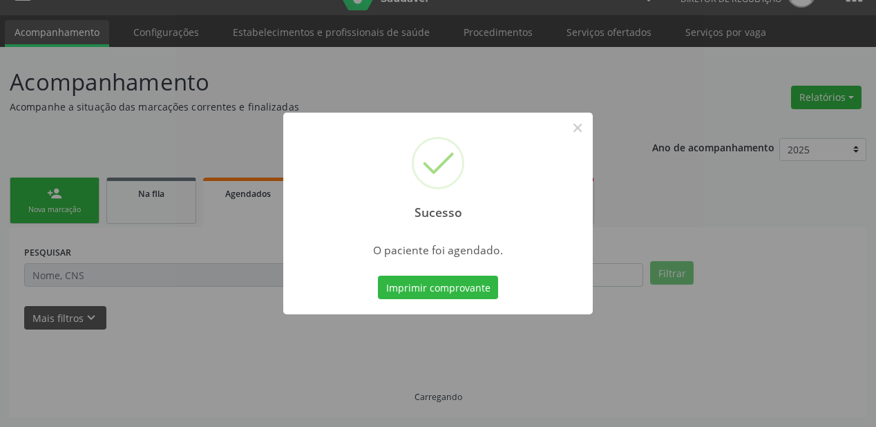
scroll to position [28, 0]
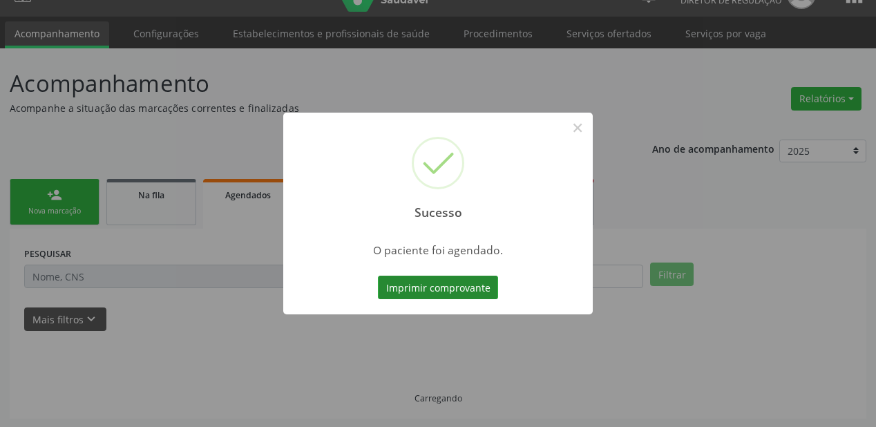
click at [443, 287] on button "Imprimir comprovante" at bounding box center [438, 287] width 120 height 23
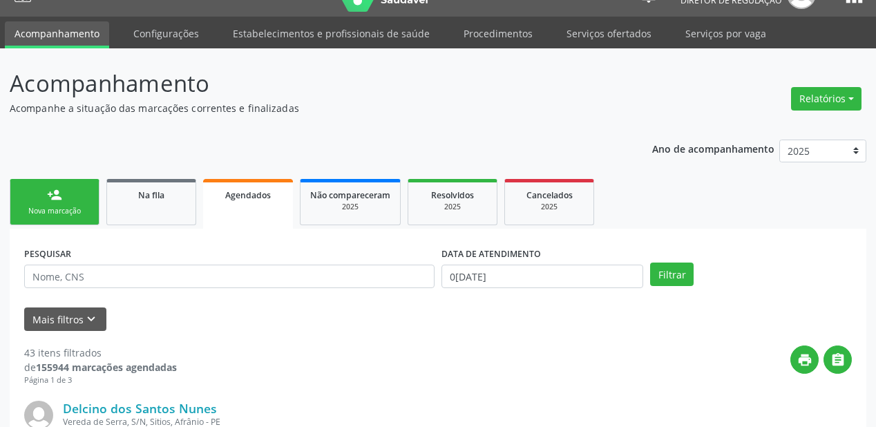
click at [52, 201] on div "person_add" at bounding box center [54, 194] width 15 height 15
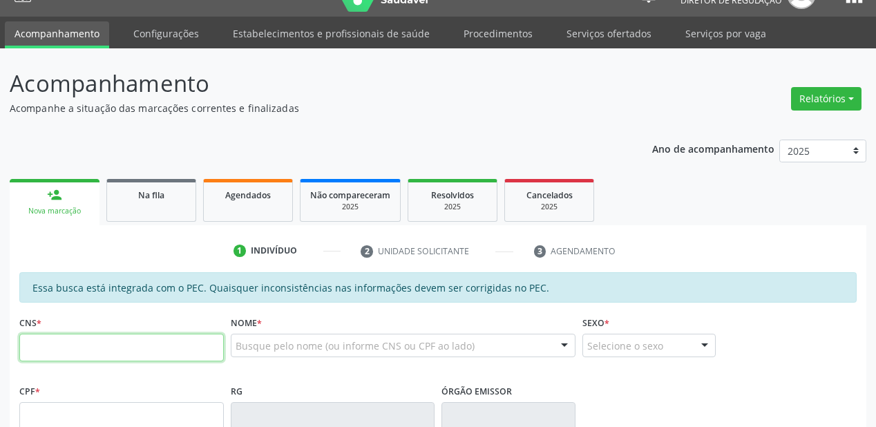
click at [77, 336] on input "text" at bounding box center [121, 348] width 204 height 28
type input "702 9025 4243 7974"
type input "763.365.734-00"
type input "09/01/1974"
type input "Zelia de Souza Feitoza"
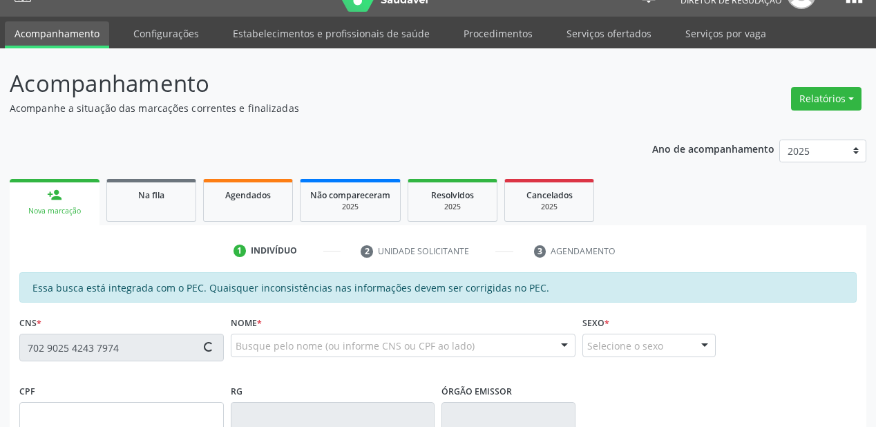
type input "(87) 98858-4886"
type input "S/N"
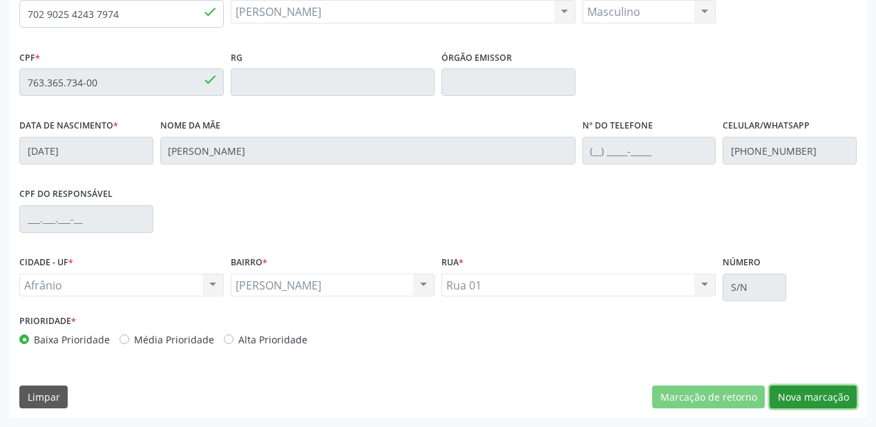
click at [792, 398] on button "Nova marcação" at bounding box center [813, 396] width 87 height 23
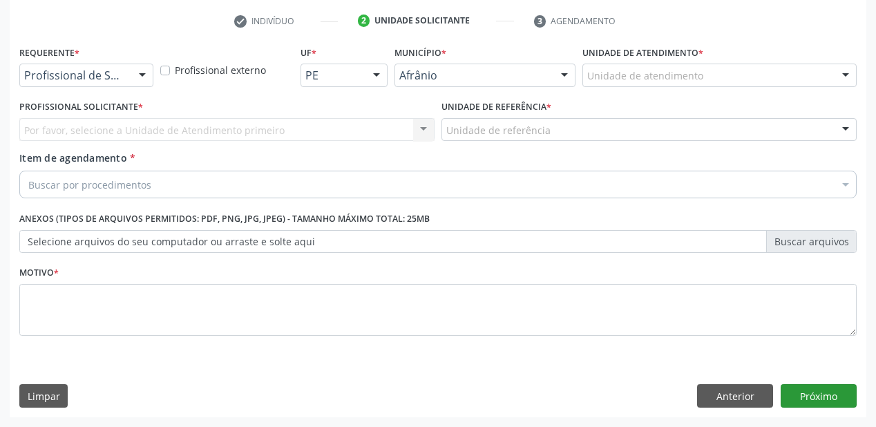
scroll to position [257, 0]
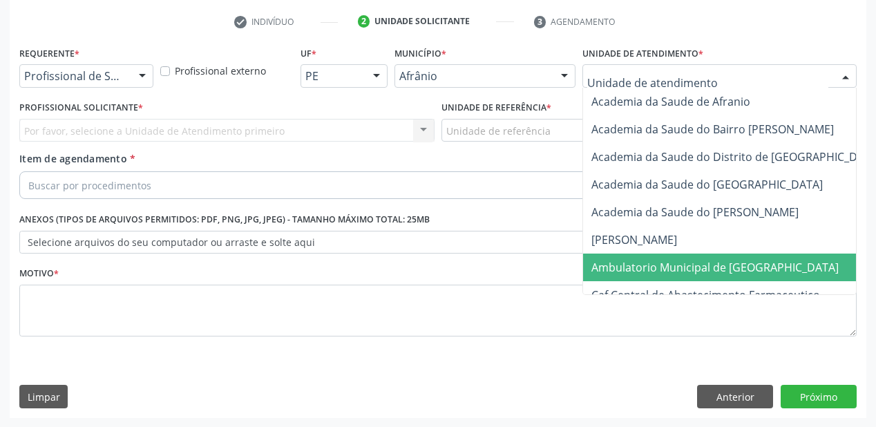
click at [646, 263] on span "Ambulatorio Municipal de [GEOGRAPHIC_DATA]" at bounding box center [714, 267] width 247 height 15
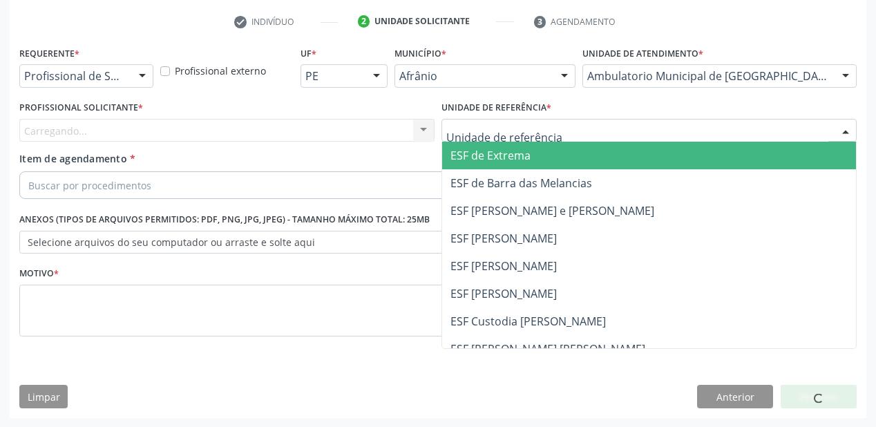
drag, startPoint x: 474, startPoint y: 133, endPoint x: 473, endPoint y: 199, distance: 66.3
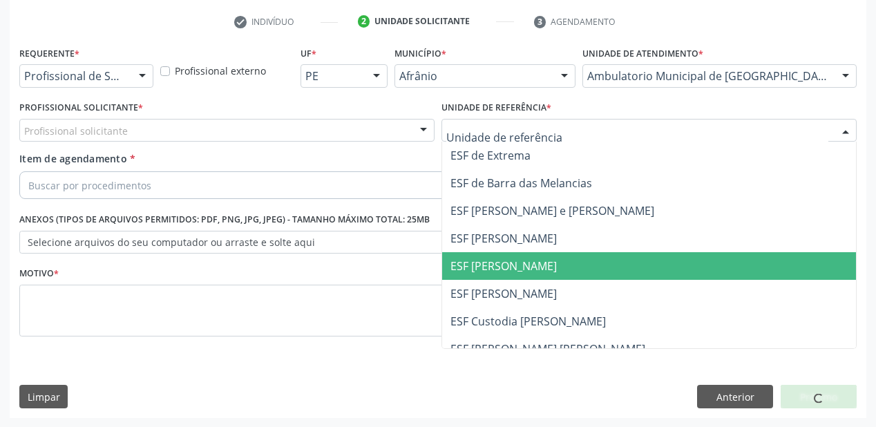
click at [480, 271] on span "ESF [PERSON_NAME]" at bounding box center [503, 265] width 106 height 15
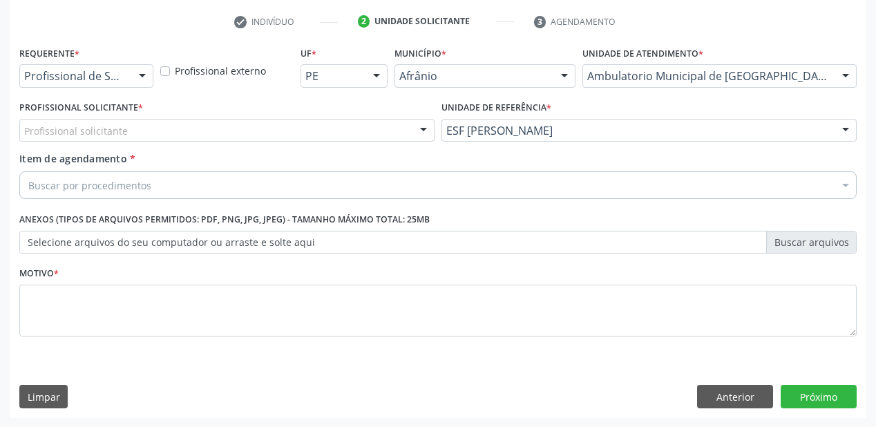
drag, startPoint x: 91, startPoint y: 130, endPoint x: 93, endPoint y: 155, distance: 25.0
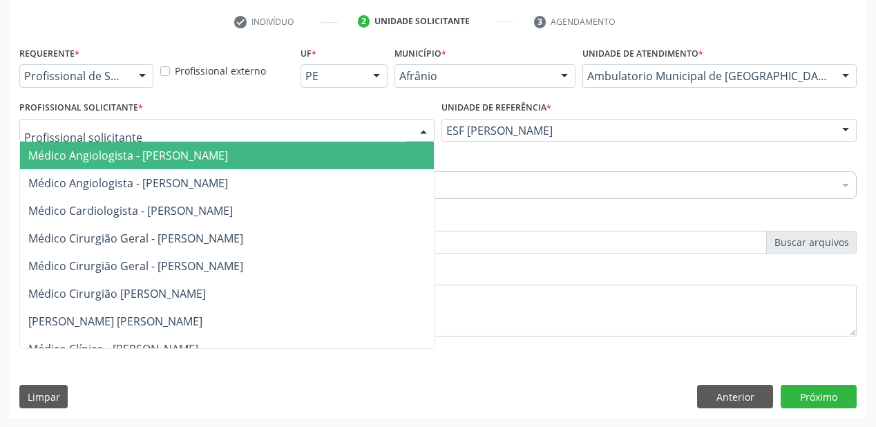
click at [93, 155] on span "Médico Angiologista - [PERSON_NAME]" at bounding box center [128, 155] width 200 height 15
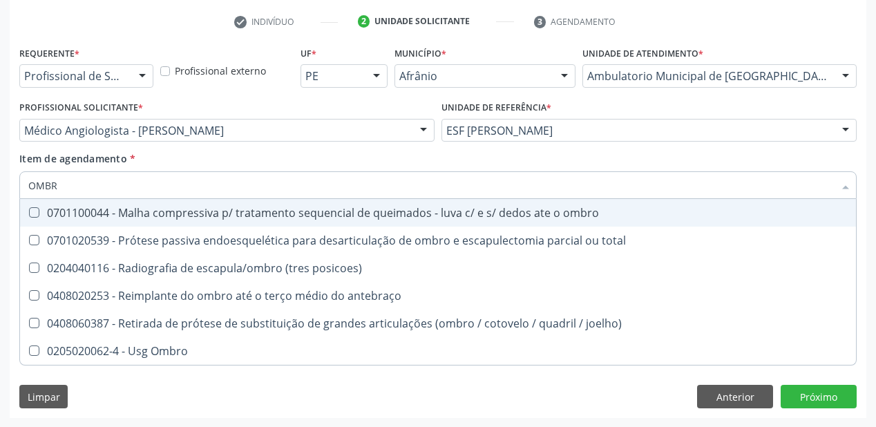
type input "OMBRO"
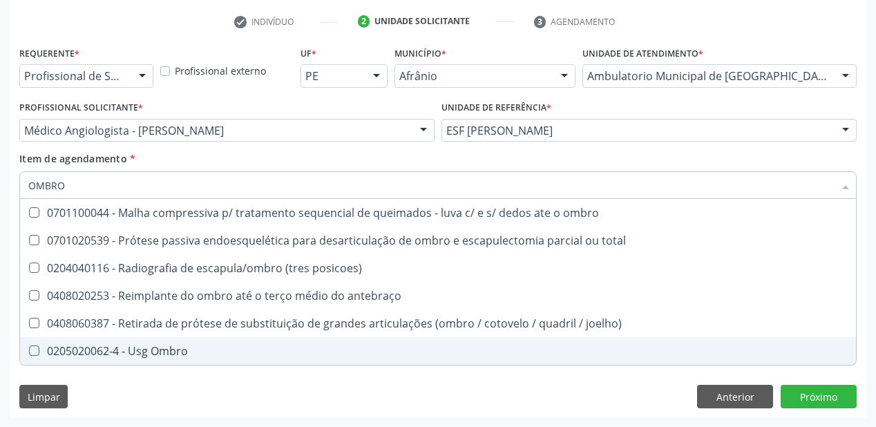
click at [95, 350] on div "0205020062-4 - Usg Ombro" at bounding box center [437, 350] width 819 height 11
checkbox Ombro "true"
click at [97, 388] on div "Requerente * Profissional de Saúde Profissional de Saúde Paciente Nenhum result…" at bounding box center [438, 230] width 857 height 375
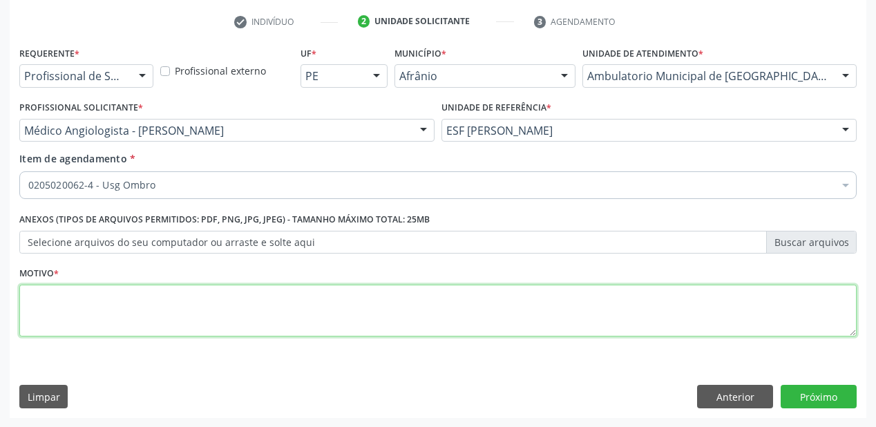
click at [82, 308] on textarea at bounding box center [437, 311] width 837 height 52
type textarea "*"
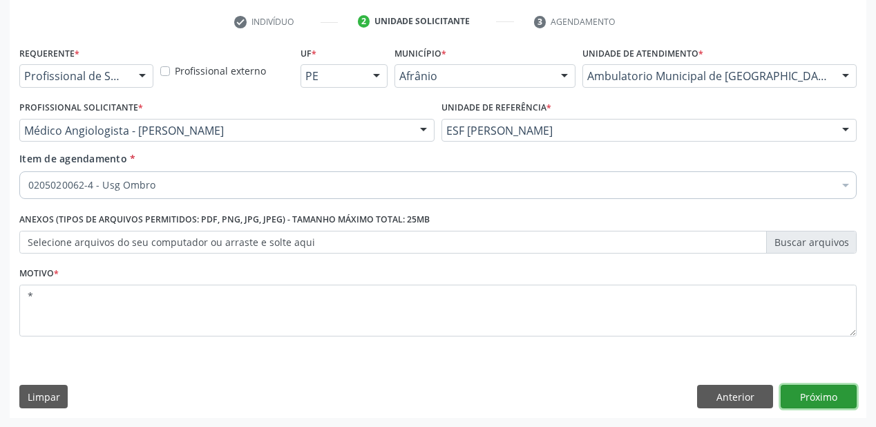
click at [817, 393] on button "Próximo" at bounding box center [819, 396] width 76 height 23
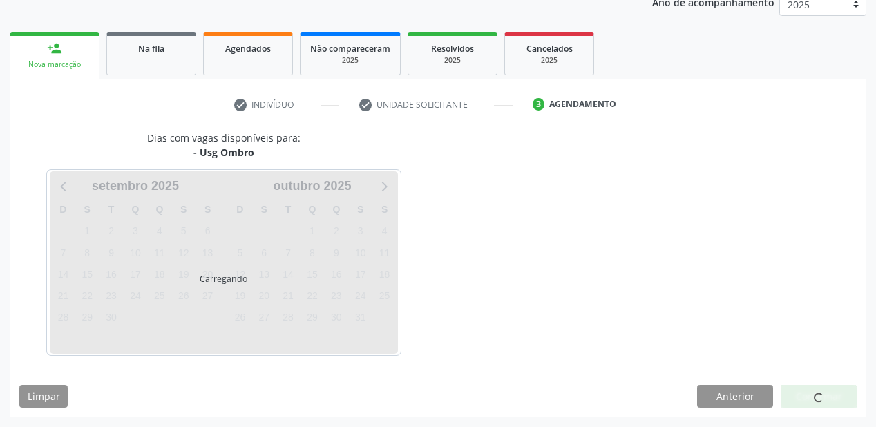
scroll to position [173, 0]
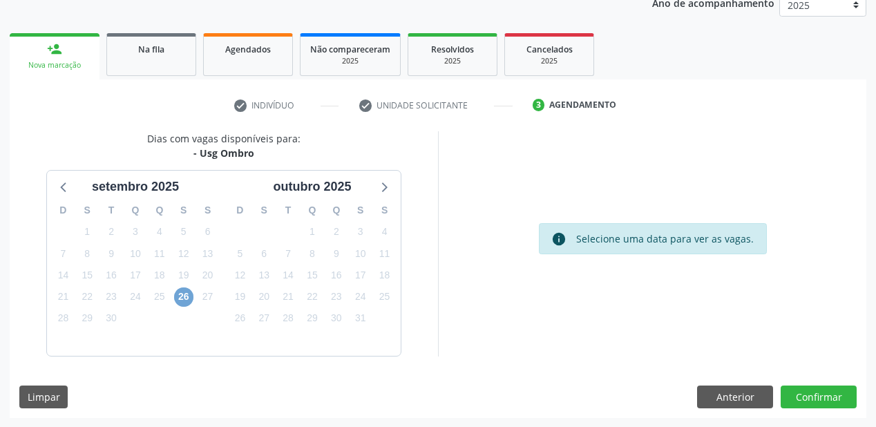
click at [187, 294] on span "26" at bounding box center [183, 296] width 19 height 19
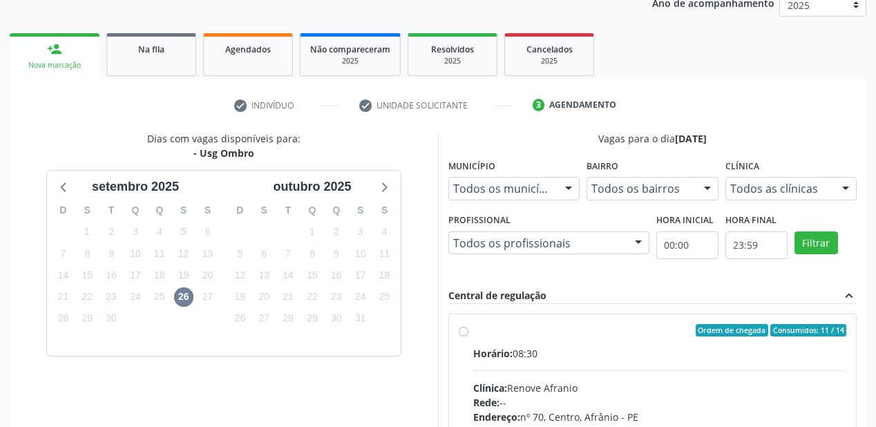
click at [612, 355] on div "Horário: 08:30" at bounding box center [659, 353] width 373 height 15
click at [468, 336] on input "Ordem de chegada Consumidos: 11 / 14 Horário: 08:30 Clínica: Renove Afranio Red…" at bounding box center [464, 330] width 10 height 12
radio input "true"
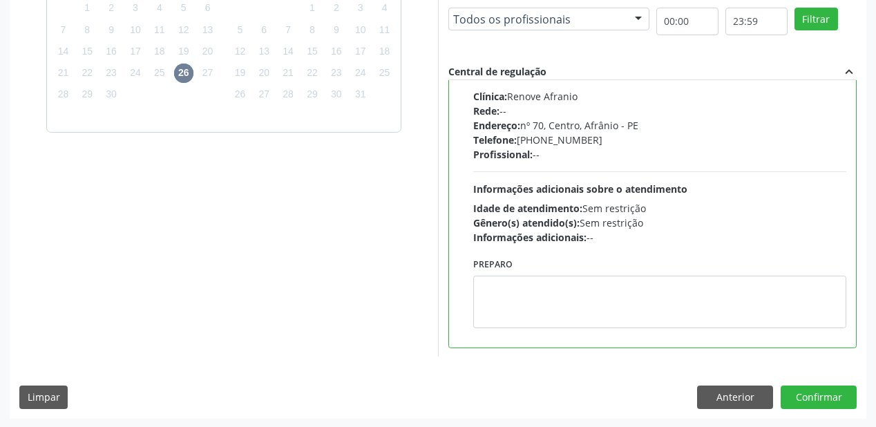
scroll to position [398, 0]
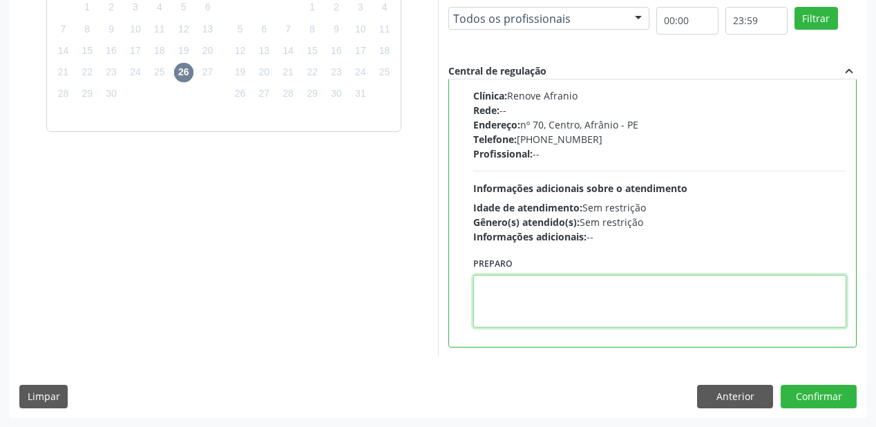
click at [551, 301] on textarea at bounding box center [659, 301] width 373 height 52
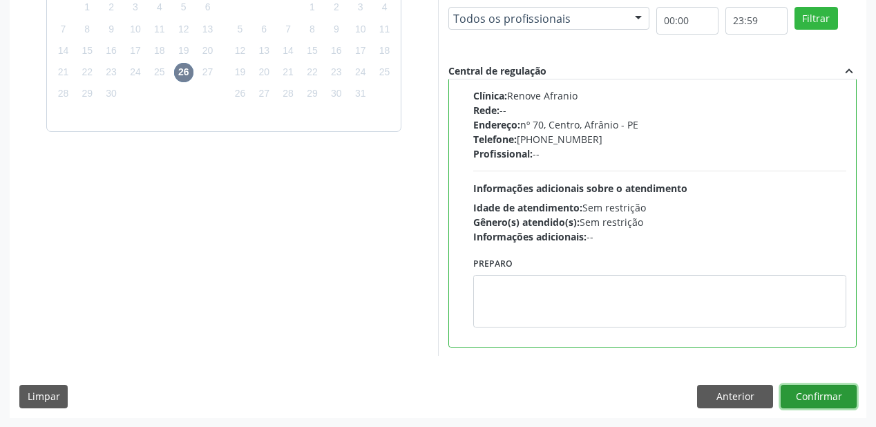
click at [812, 401] on button "Confirmar" at bounding box center [819, 396] width 76 height 23
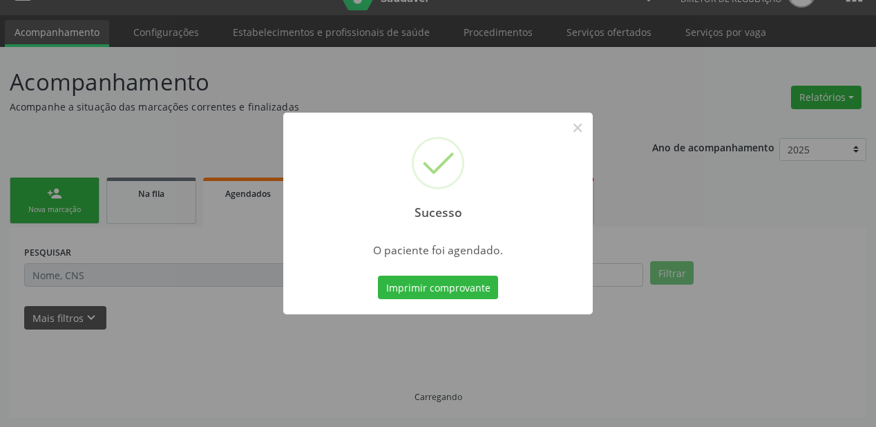
scroll to position [28, 0]
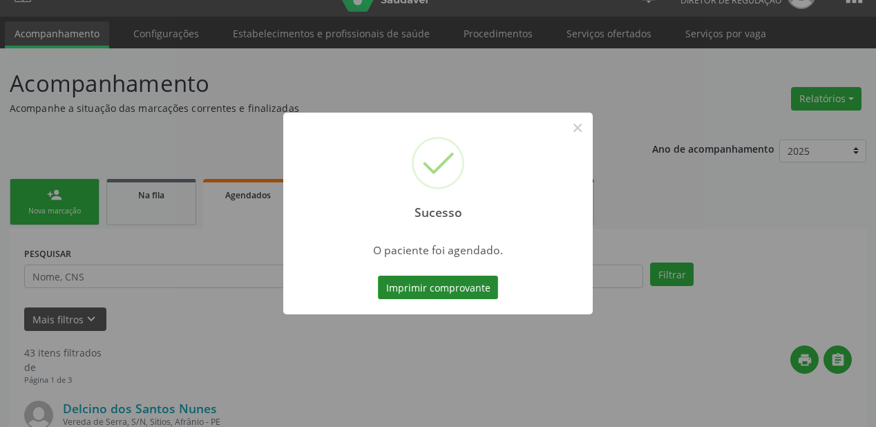
click at [434, 286] on button "Imprimir comprovante" at bounding box center [438, 287] width 120 height 23
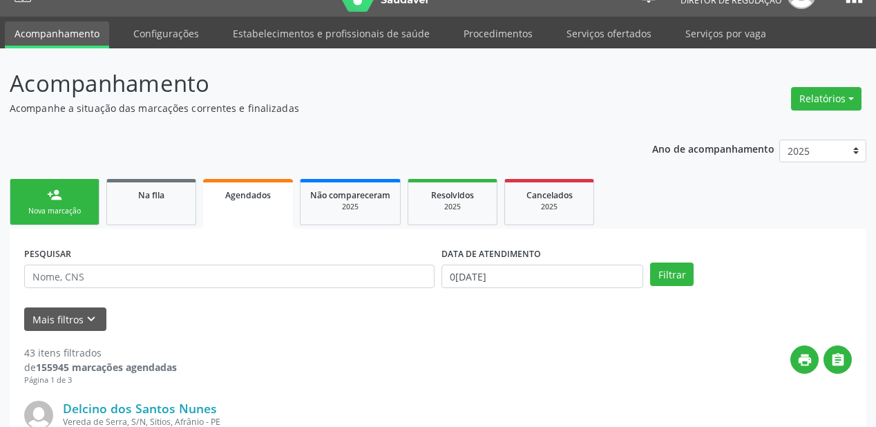
click at [77, 211] on div "Nova marcação" at bounding box center [54, 211] width 69 height 10
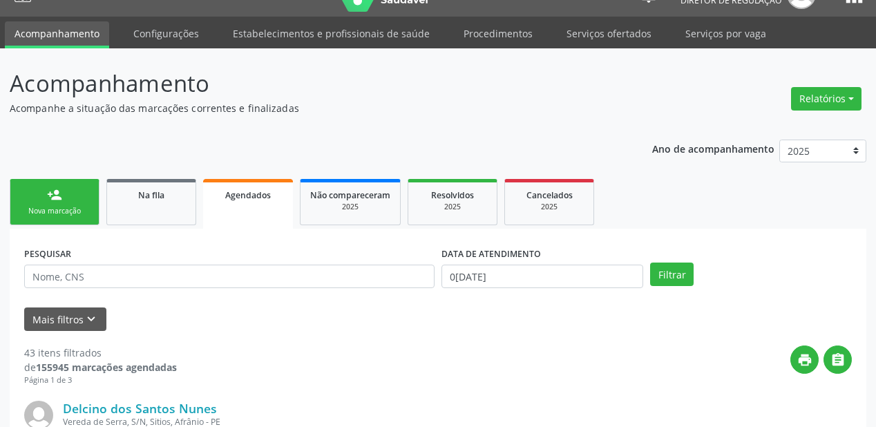
click at [77, 211] on div "Nova marcação" at bounding box center [54, 211] width 69 height 10
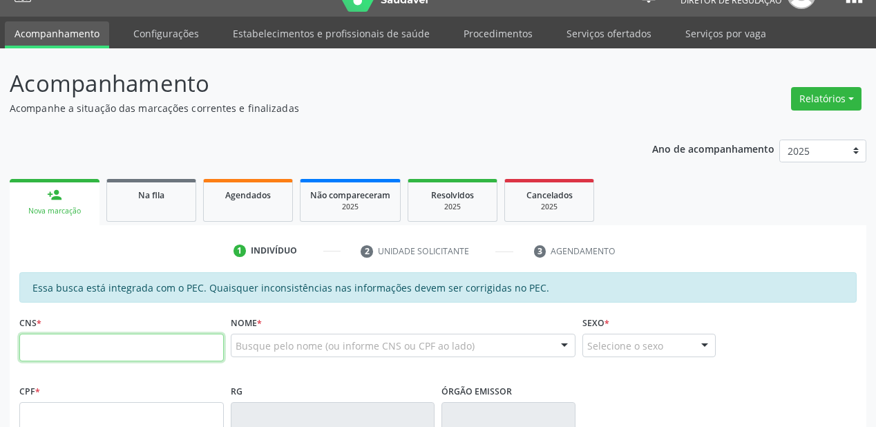
click at [71, 341] on input "text" at bounding box center [121, 348] width 204 height 28
type input "702 5053 8753 6230"
type input "040.595.204-03"
type input "04/09/1973"
type input "Maria do Carmo Rodrigues de Sousa"
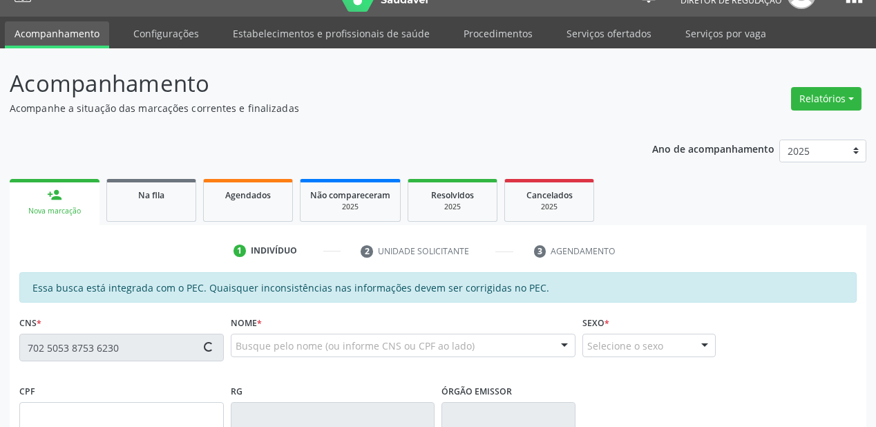
type input "(87) 98865-3534"
type input "S/N"
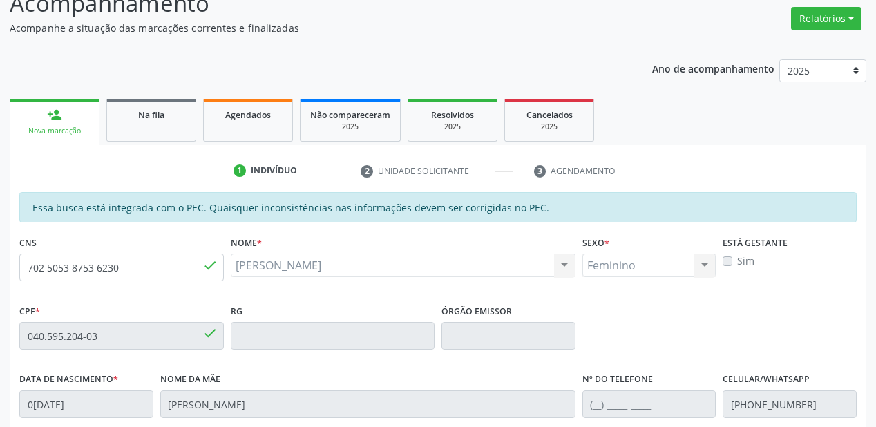
scroll to position [359, 0]
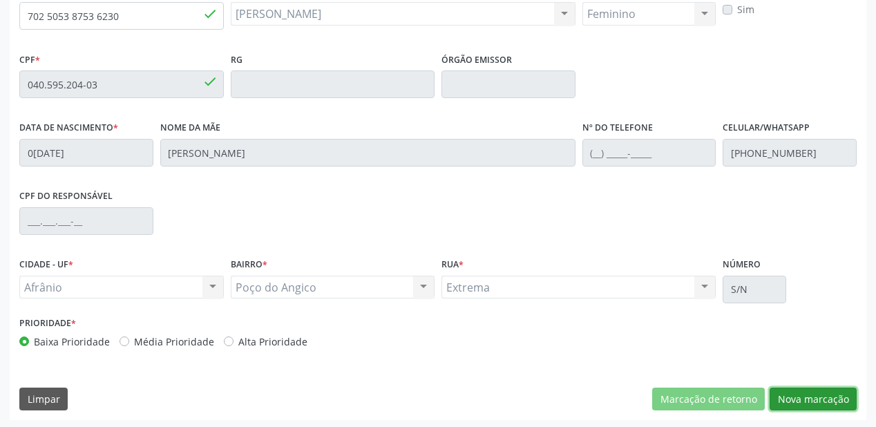
click at [799, 401] on button "Nova marcação" at bounding box center [813, 399] width 87 height 23
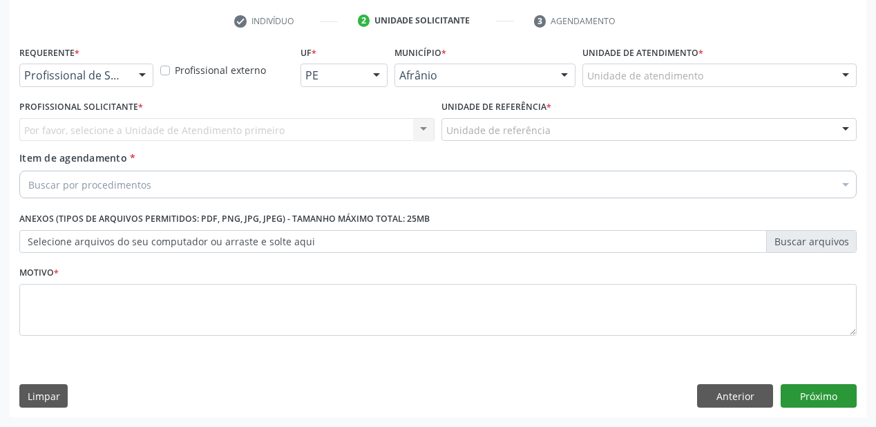
scroll to position [257, 0]
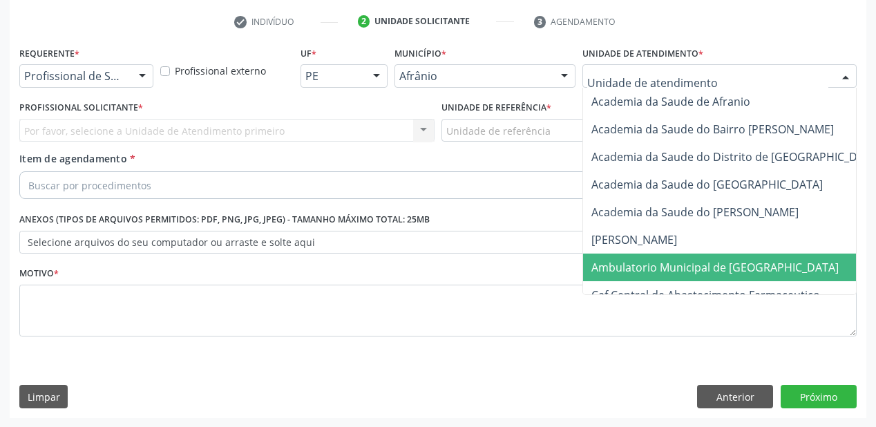
drag, startPoint x: 630, startPoint y: 271, endPoint x: 506, endPoint y: 175, distance: 157.1
click at [628, 268] on span "Ambulatorio Municipal de [GEOGRAPHIC_DATA]" at bounding box center [714, 267] width 247 height 15
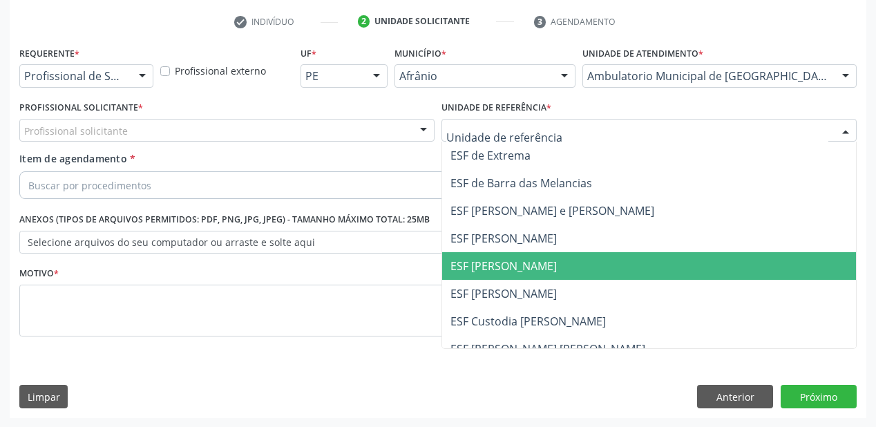
click at [472, 266] on span "ESF [PERSON_NAME]" at bounding box center [503, 265] width 106 height 15
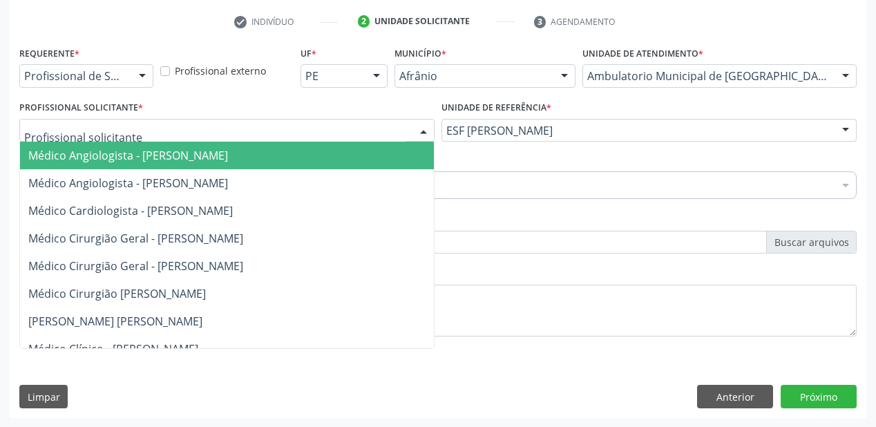
drag, startPoint x: 117, startPoint y: 130, endPoint x: 117, endPoint y: 153, distance: 22.8
click at [117, 153] on span "Médico Angiologista - [PERSON_NAME]" at bounding box center [128, 155] width 200 height 15
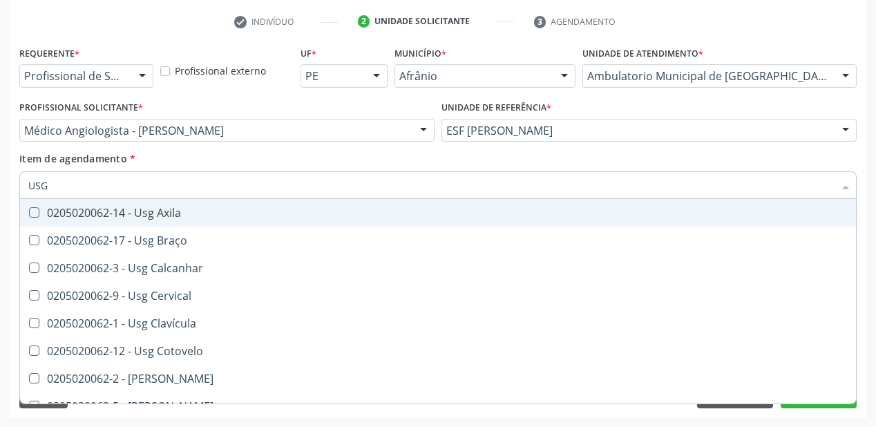
type input "USG O"
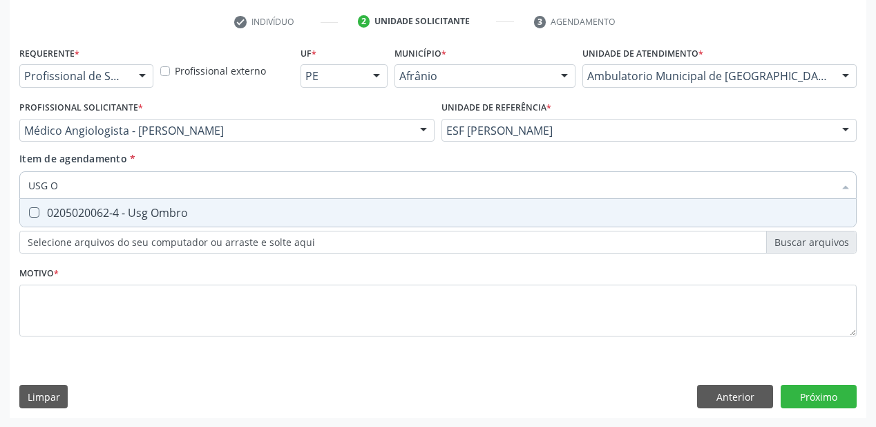
click at [106, 211] on div "0205020062-4 - Usg Ombro" at bounding box center [437, 212] width 819 height 11
checkbox Ombro "true"
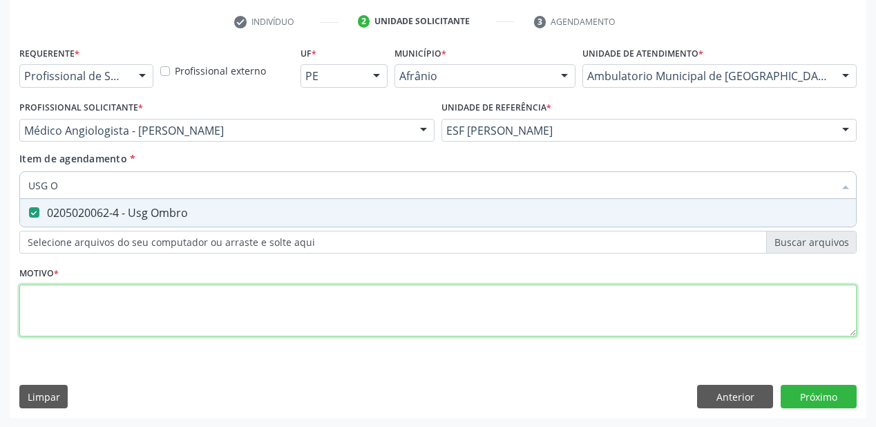
click at [71, 302] on div "Requerente * Profissional de Saúde Profissional de Saúde Paciente Nenhum result…" at bounding box center [437, 199] width 837 height 313
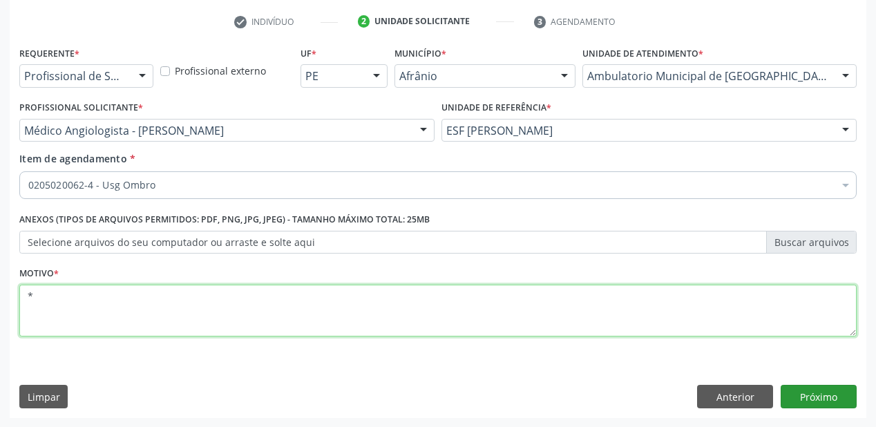
type textarea "*"
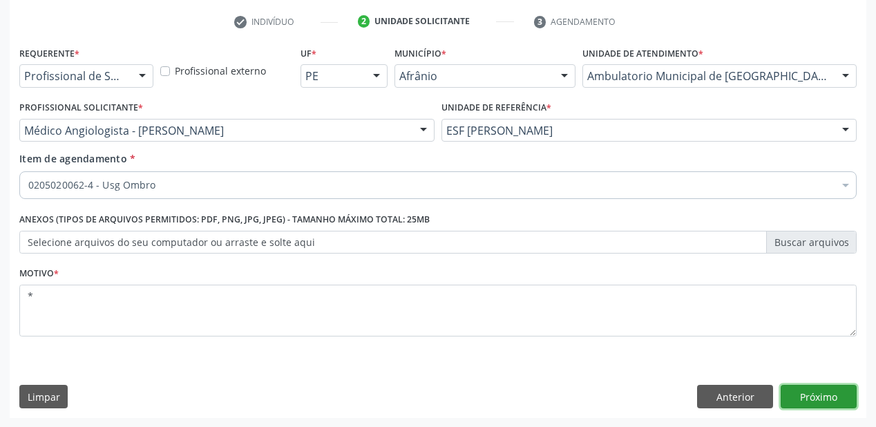
click at [810, 392] on button "Próximo" at bounding box center [819, 396] width 76 height 23
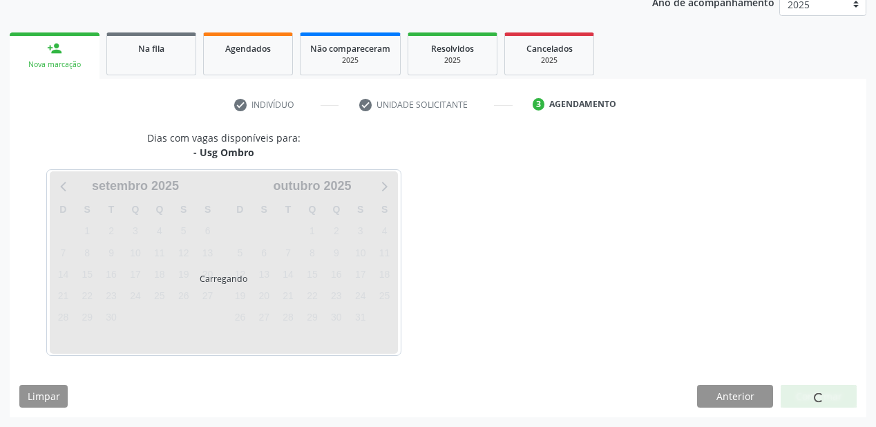
scroll to position [173, 0]
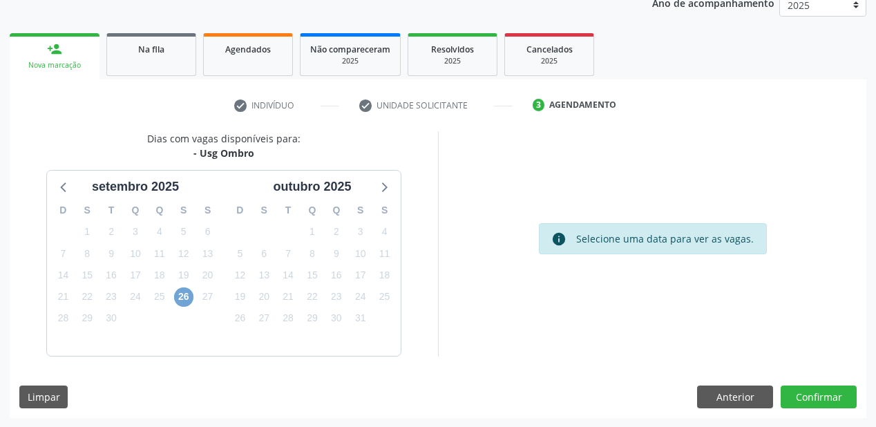
click at [180, 296] on span "26" at bounding box center [183, 296] width 19 height 19
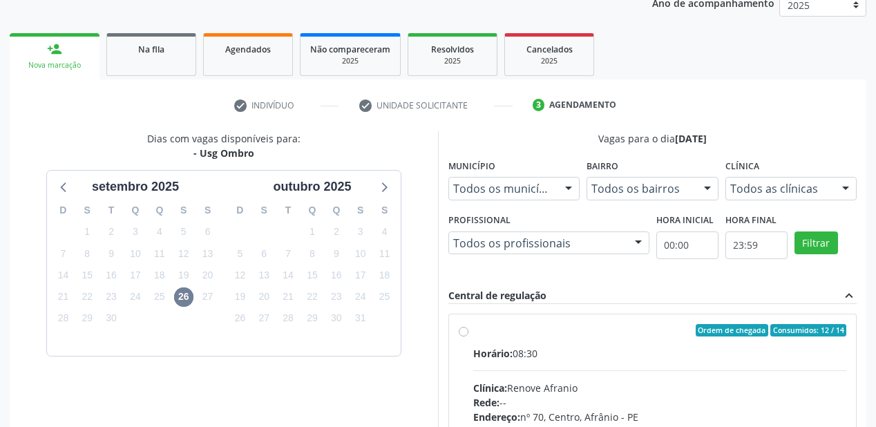
click at [468, 336] on input "Ordem de chegada Consumidos: 12 / 14 Horário: 08:30 Clínica: Renove Afranio Red…" at bounding box center [464, 330] width 10 height 12
radio input "true"
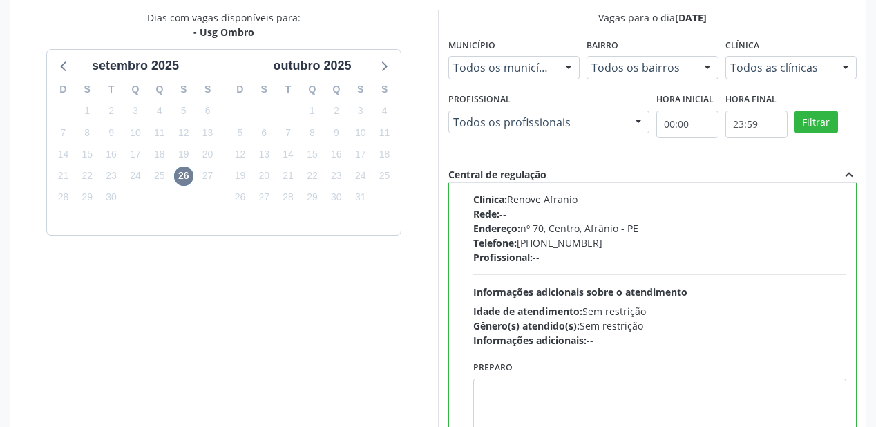
scroll to position [398, 0]
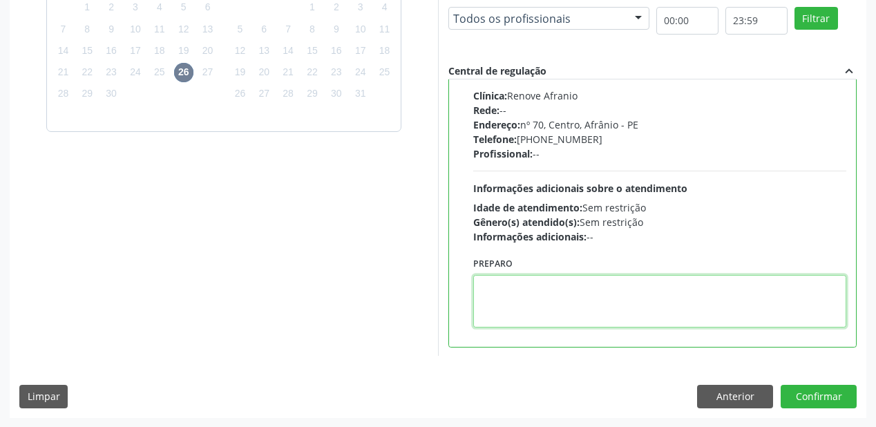
click at [609, 308] on textarea at bounding box center [659, 301] width 373 height 52
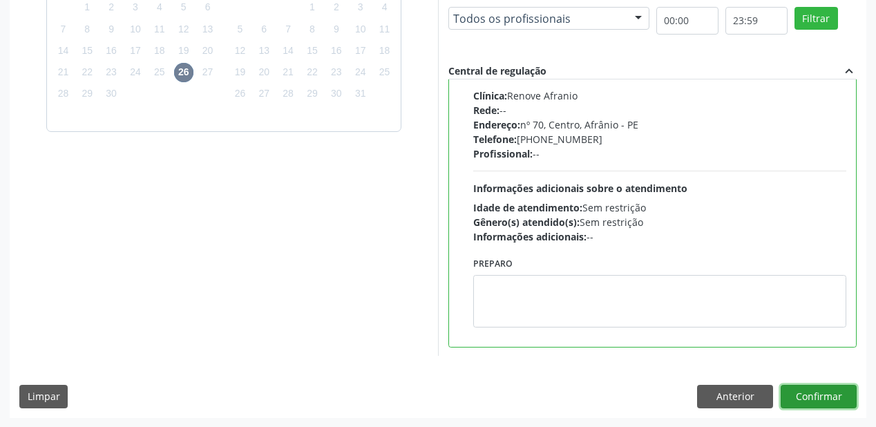
click at [792, 392] on button "Confirmar" at bounding box center [819, 396] width 76 height 23
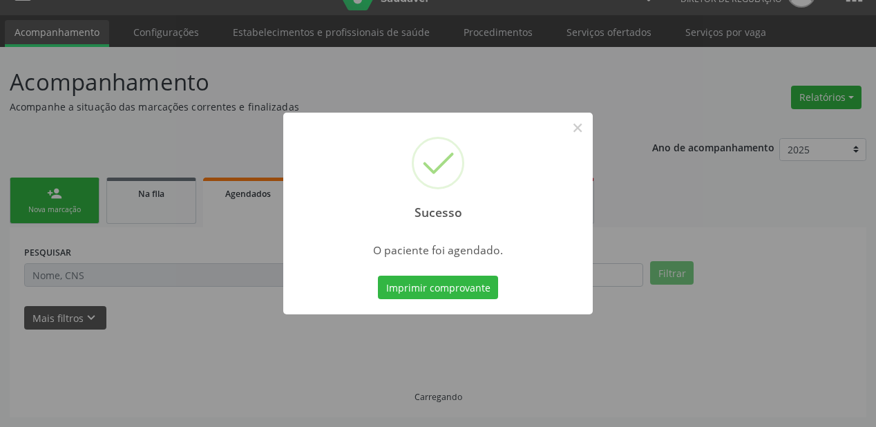
scroll to position [28, 0]
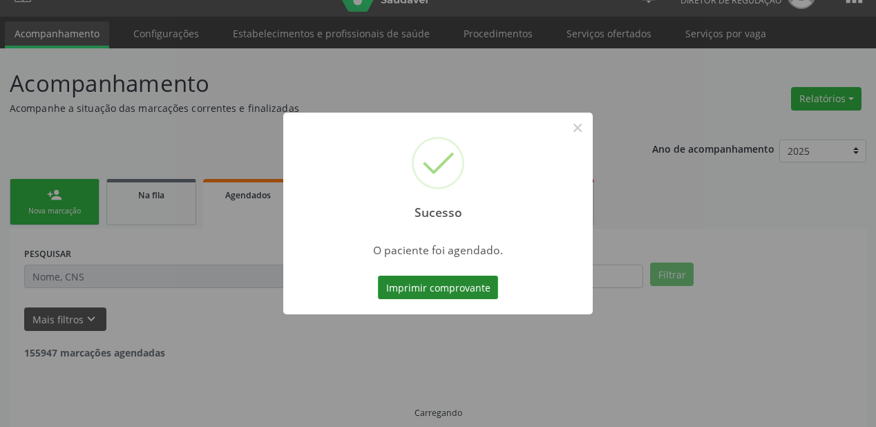
click at [426, 285] on button "Imprimir comprovante" at bounding box center [438, 287] width 120 height 23
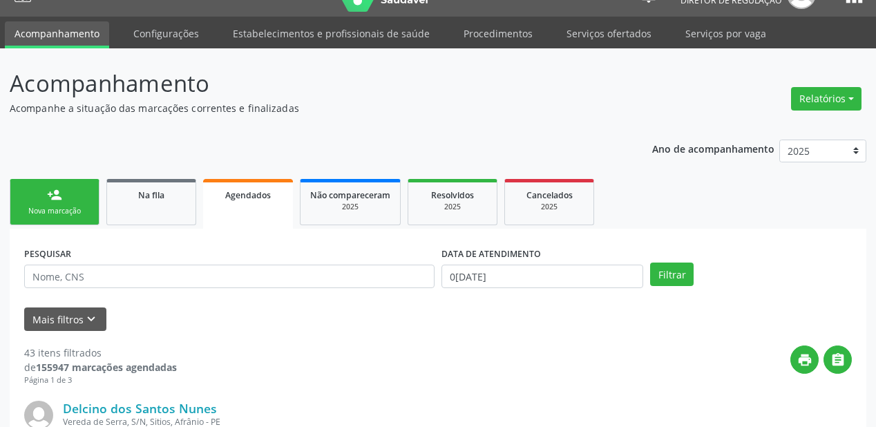
click at [56, 209] on div "Nova marcação" at bounding box center [54, 211] width 69 height 10
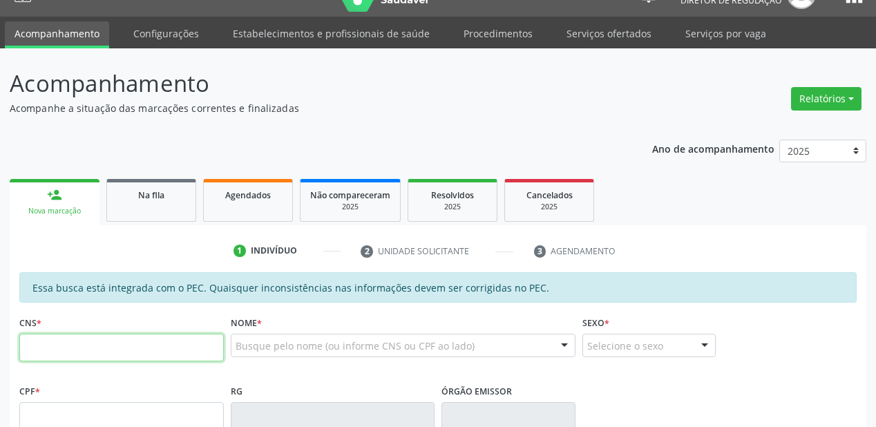
click at [78, 343] on input "text" at bounding box center [121, 348] width 204 height 28
type input "702 4075 0828 8626"
type input "036.436.724-54"
type input "19/02/1974"
type input "Sebastiana Maria da Cruz"
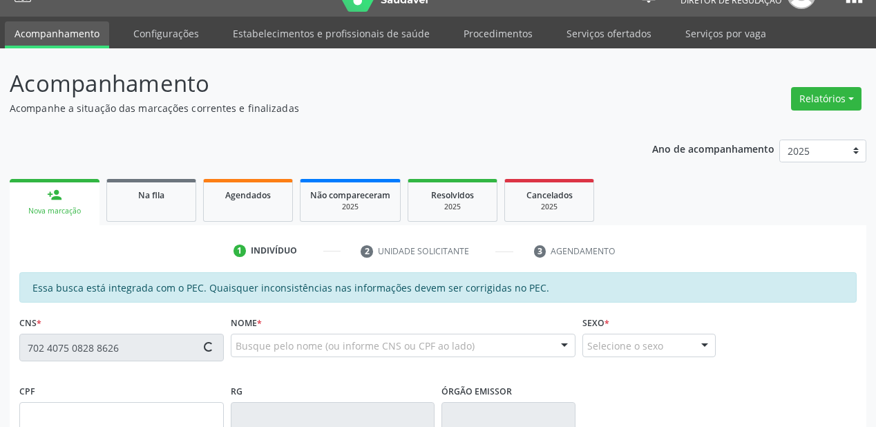
type input "(87) 98818-9683"
type input "S/N"
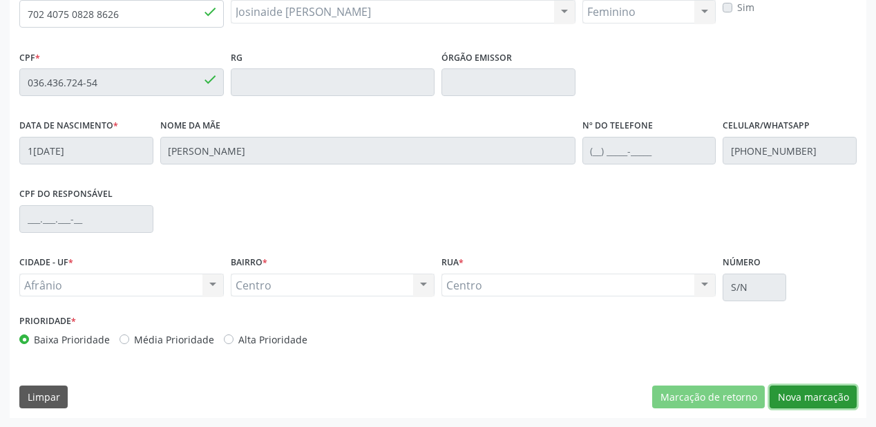
click at [787, 398] on button "Nova marcação" at bounding box center [813, 396] width 87 height 23
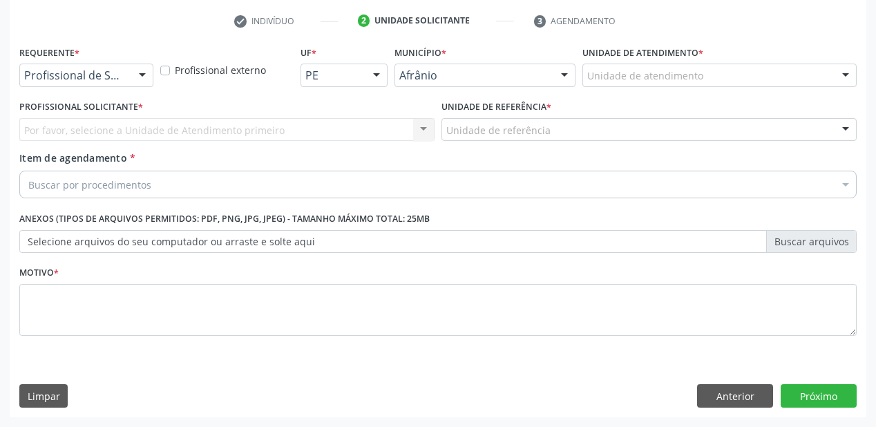
scroll to position [257, 0]
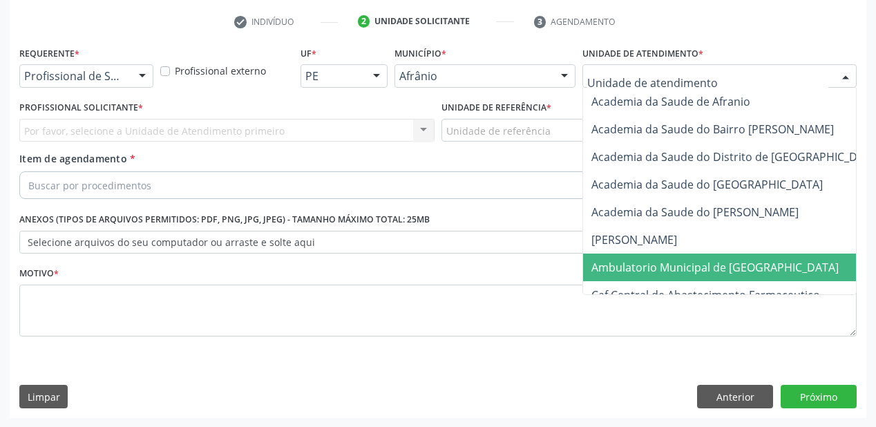
click at [623, 266] on span "Ambulatorio Municipal de [GEOGRAPHIC_DATA]" at bounding box center [714, 267] width 247 height 15
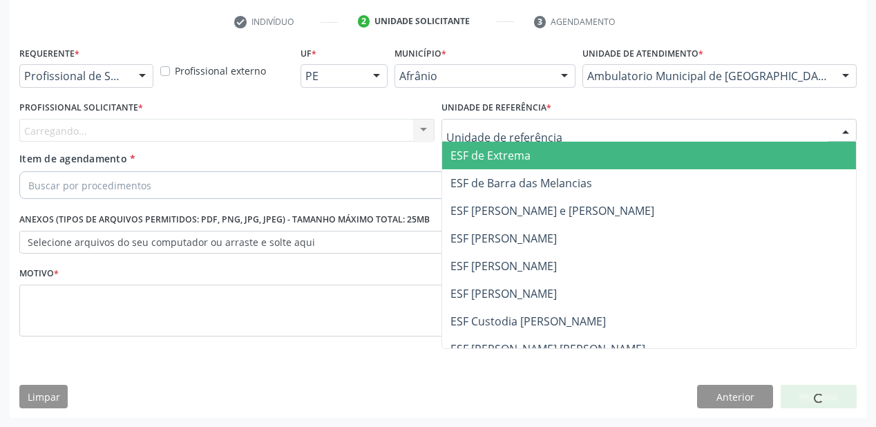
drag, startPoint x: 470, startPoint y: 126, endPoint x: 470, endPoint y: 191, distance: 64.9
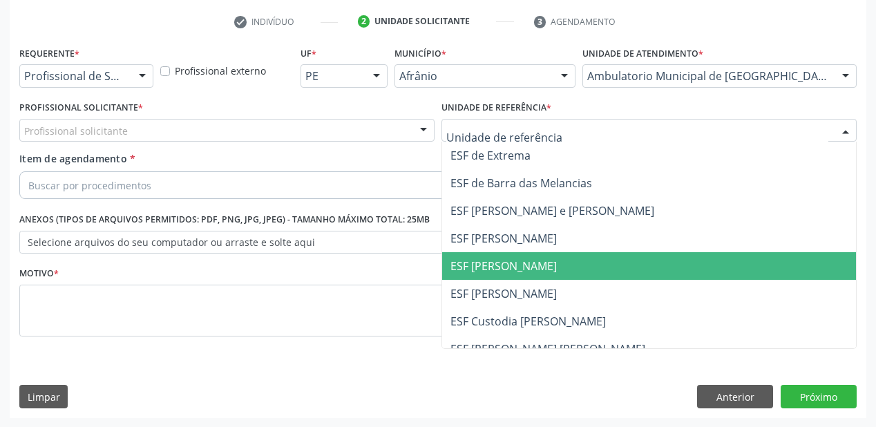
click at [475, 253] on span "ESF [PERSON_NAME]" at bounding box center [649, 266] width 414 height 28
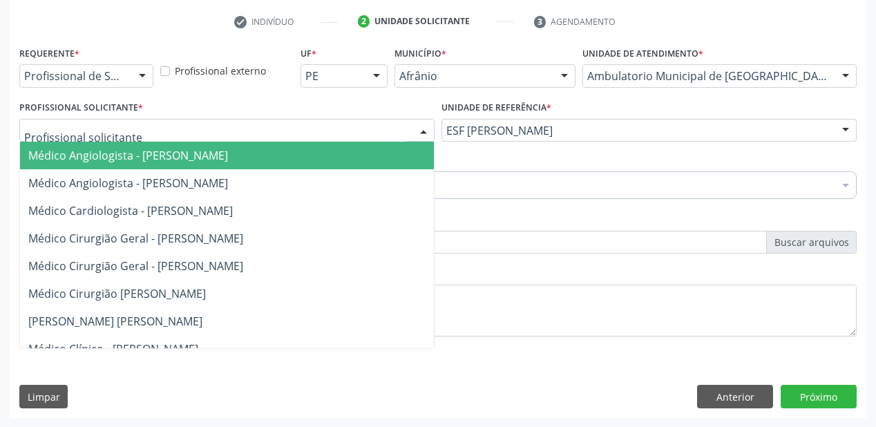
click at [77, 154] on span "Médico Angiologista - [PERSON_NAME]" at bounding box center [128, 155] width 200 height 15
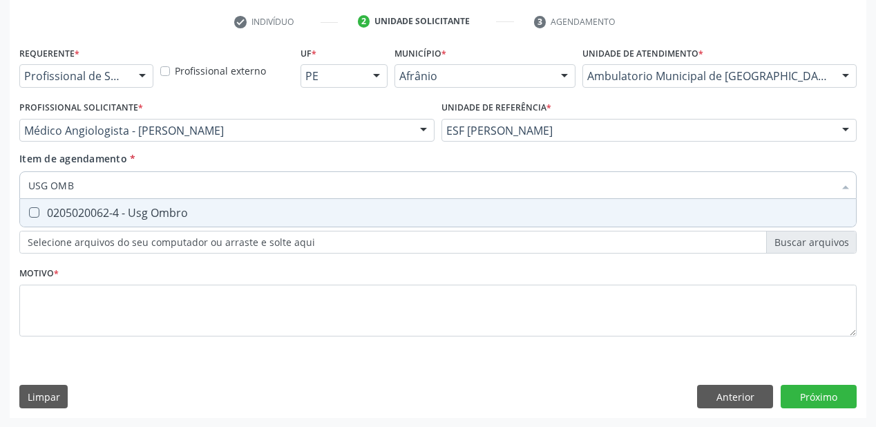
type input "USG OMBR"
click at [73, 211] on div "0205020062-4 - Usg Ombro" at bounding box center [437, 212] width 819 height 11
checkbox Ombro "true"
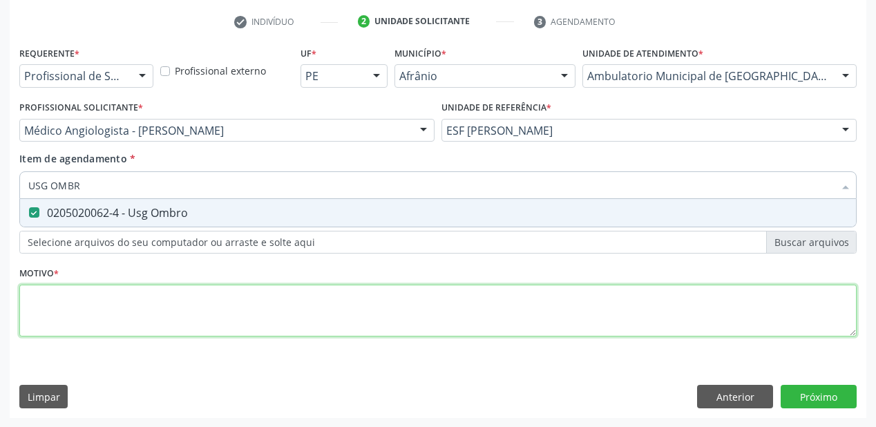
click at [59, 296] on div "Requerente * Profissional de Saúde Profissional de Saúde Paciente Nenhum result…" at bounding box center [437, 199] width 837 height 313
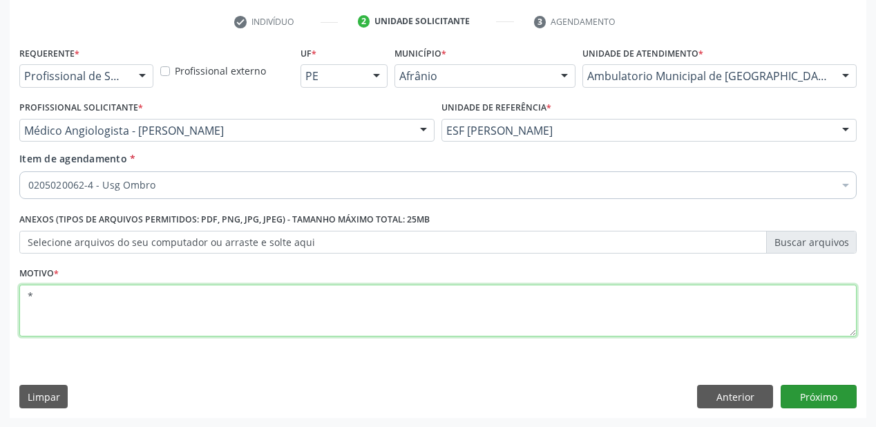
type textarea "*"
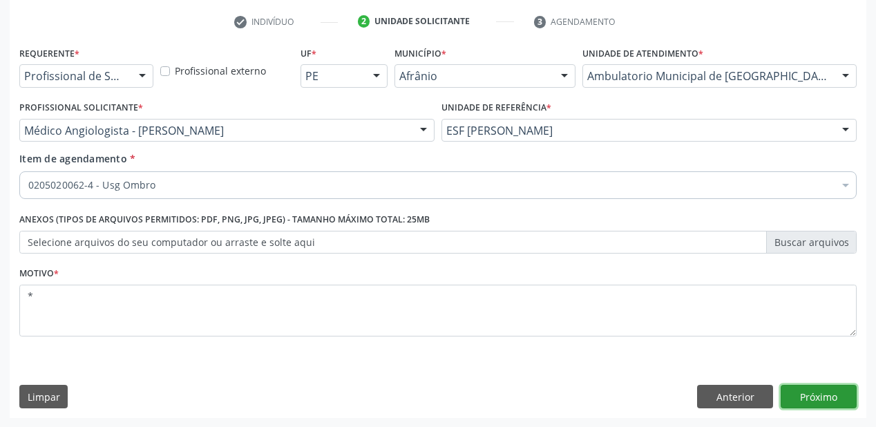
click at [817, 394] on button "Próximo" at bounding box center [819, 396] width 76 height 23
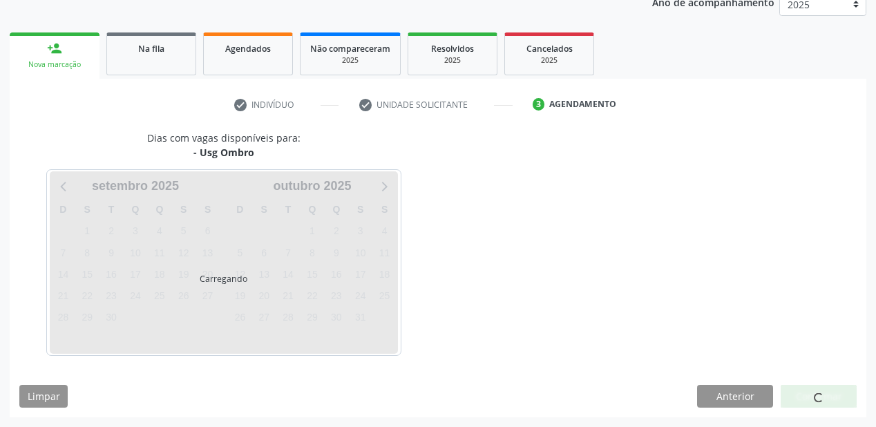
scroll to position [173, 0]
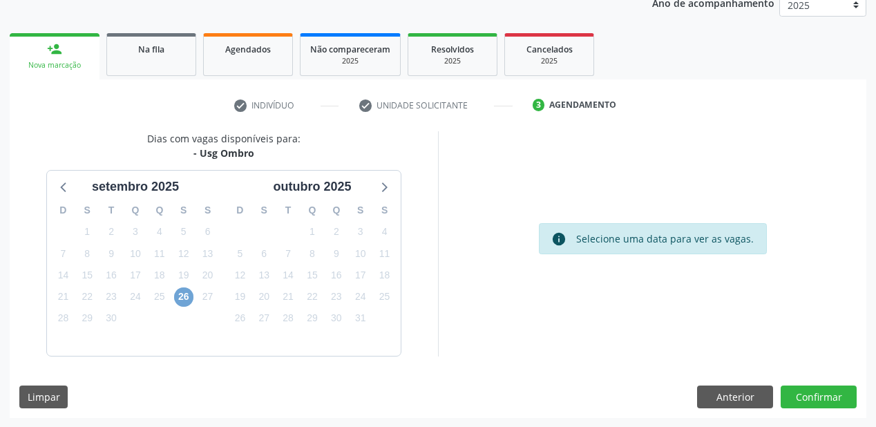
click at [186, 295] on span "26" at bounding box center [183, 296] width 19 height 19
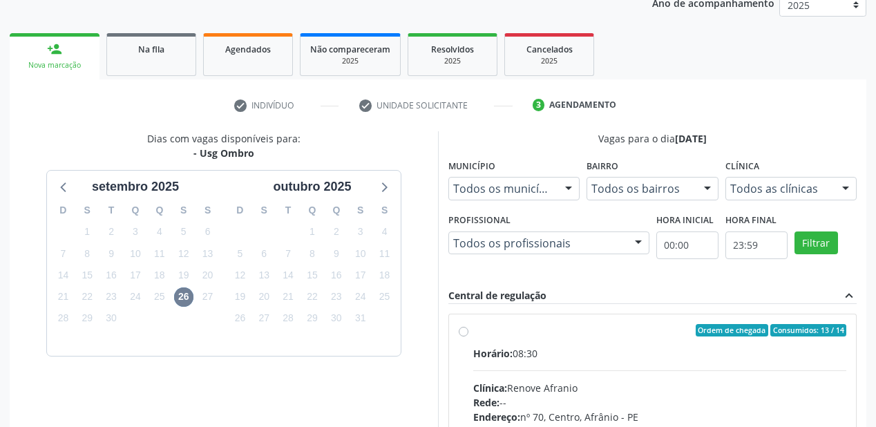
click at [468, 336] on input "Ordem de chegada Consumidos: 13 / 14 Horário: 08:30 Clínica: Renove Afranio Red…" at bounding box center [464, 330] width 10 height 12
radio input "true"
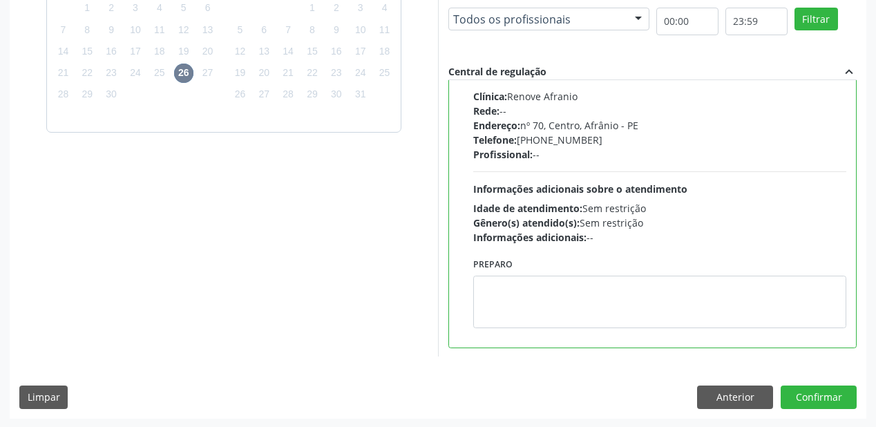
scroll to position [398, 0]
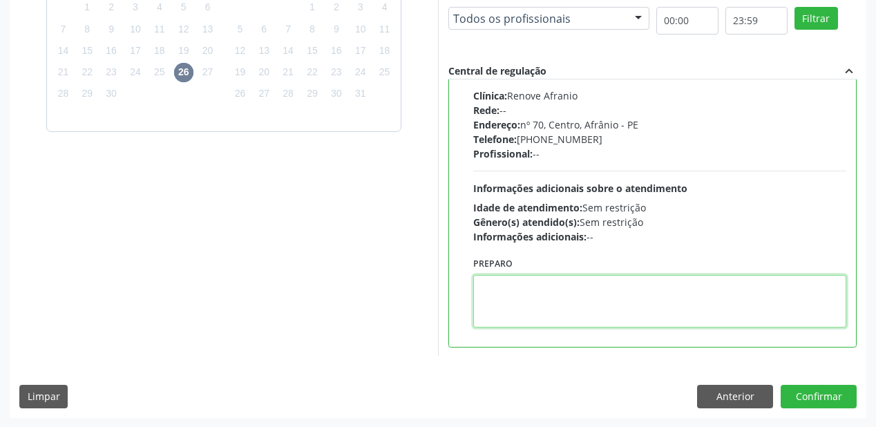
click at [519, 298] on textarea at bounding box center [659, 301] width 373 height 52
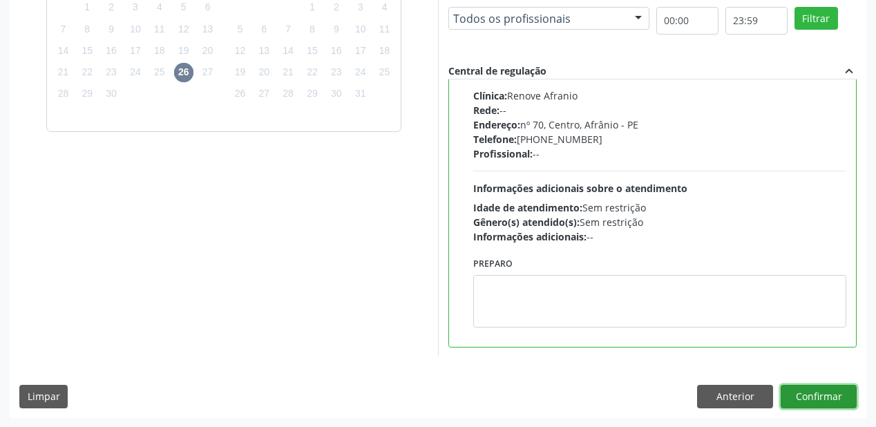
click at [792, 392] on button "Confirmar" at bounding box center [819, 396] width 76 height 23
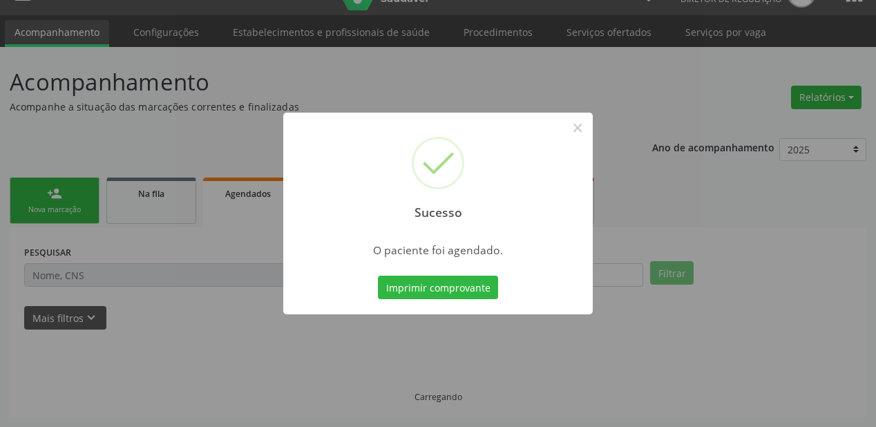
scroll to position [28, 0]
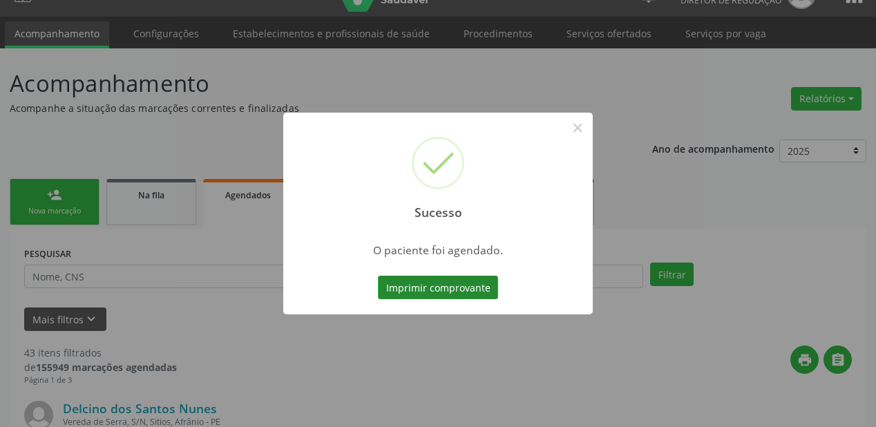
click at [413, 288] on button "Imprimir comprovante" at bounding box center [438, 287] width 120 height 23
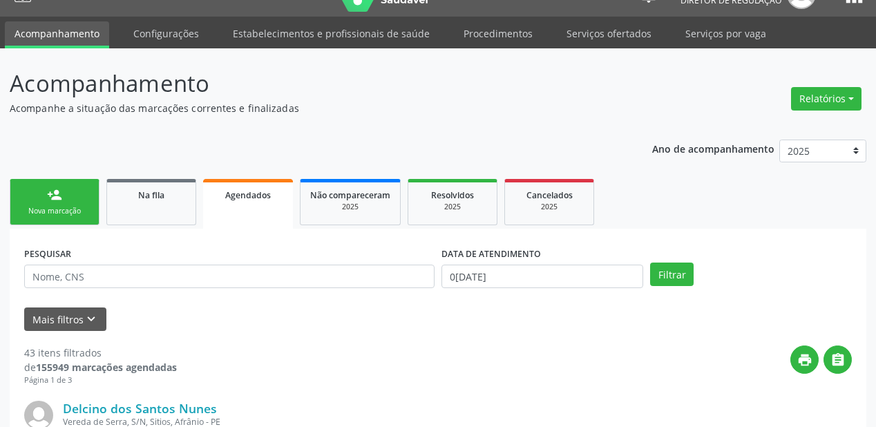
click at [72, 199] on link "person_add Nova marcação" at bounding box center [55, 202] width 90 height 46
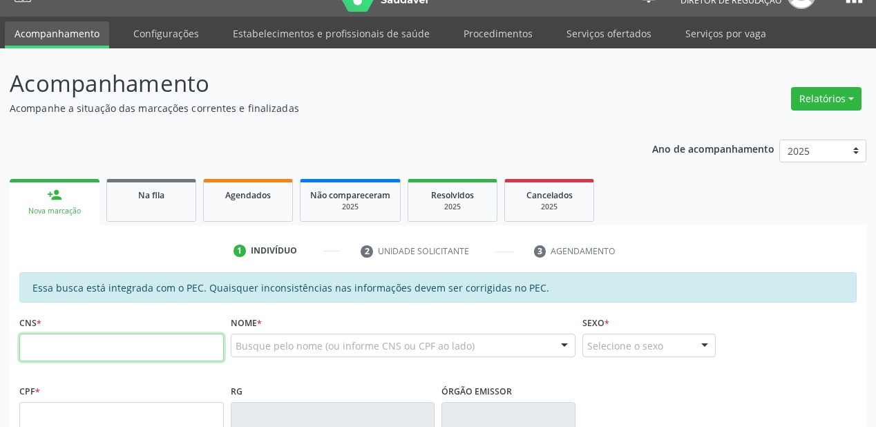
click at [94, 337] on input "text" at bounding box center [121, 348] width 204 height 28
type input "700 8069 5225 8083"
type input "032.235.434-06"
type input "04/07/1970"
type input "Maria Neuza Alves Coelho"
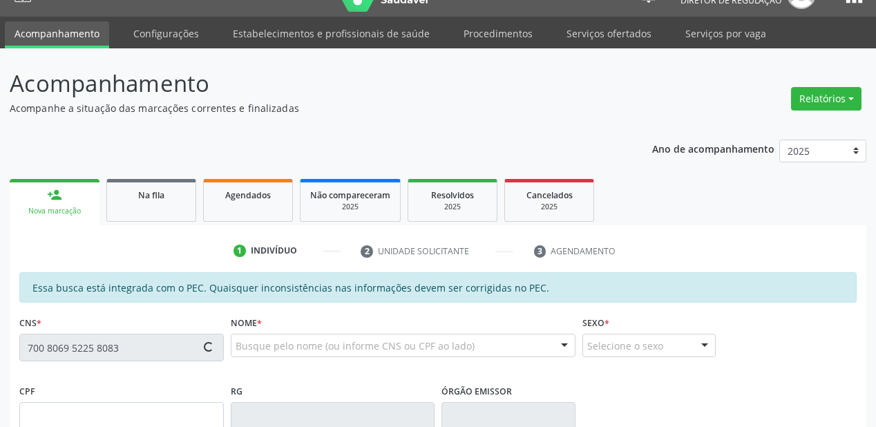
type input "(87) 98863-5366"
type input "S/N"
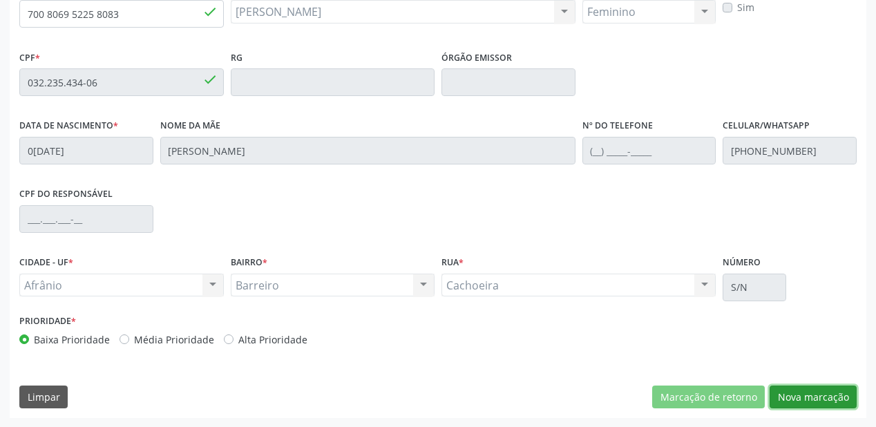
click at [783, 395] on button "Nova marcação" at bounding box center [813, 396] width 87 height 23
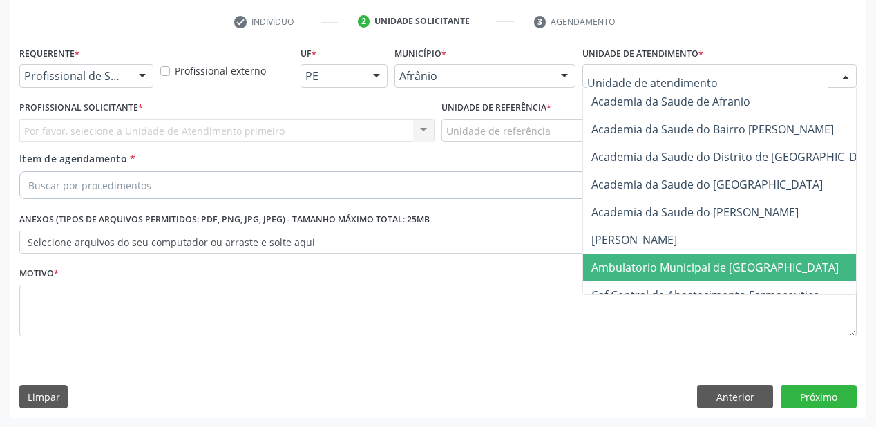
click at [631, 265] on span "Ambulatorio Municipal de [GEOGRAPHIC_DATA]" at bounding box center [714, 267] width 247 height 15
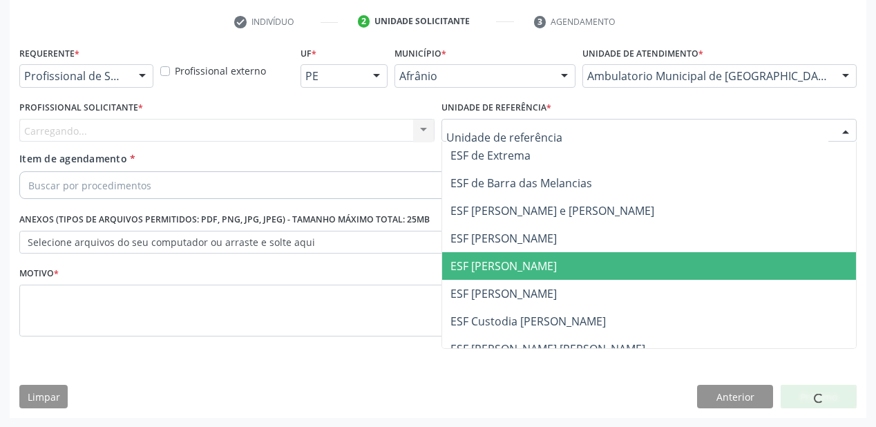
click at [480, 273] on span "ESF [PERSON_NAME]" at bounding box center [649, 266] width 414 height 28
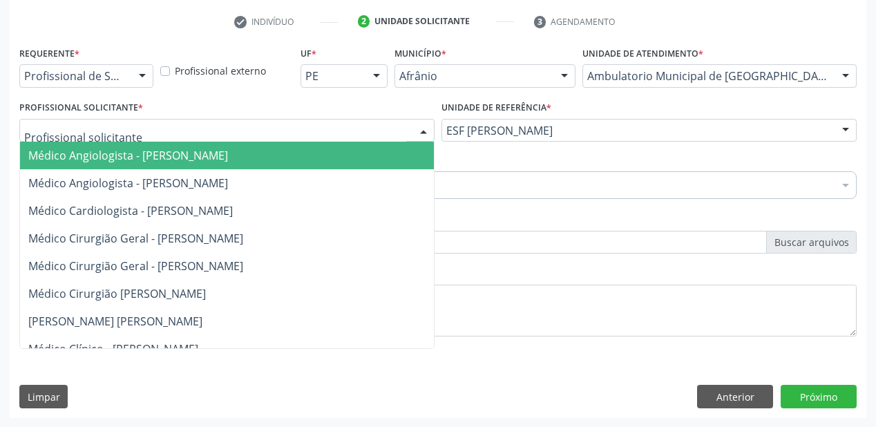
click at [66, 151] on span "Médico Angiologista - [PERSON_NAME]" at bounding box center [128, 155] width 200 height 15
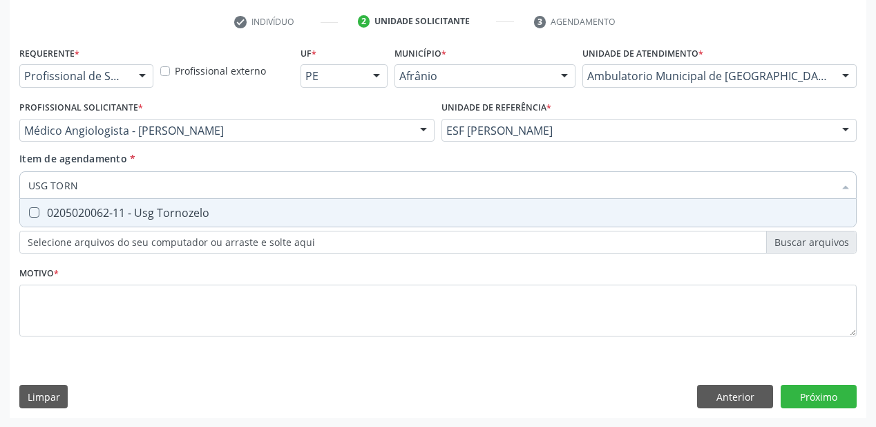
type input "USG TORNO"
click at [80, 215] on div "0205020062-11 - Usg Tornozelo" at bounding box center [437, 212] width 819 height 11
checkbox Tornozelo "true"
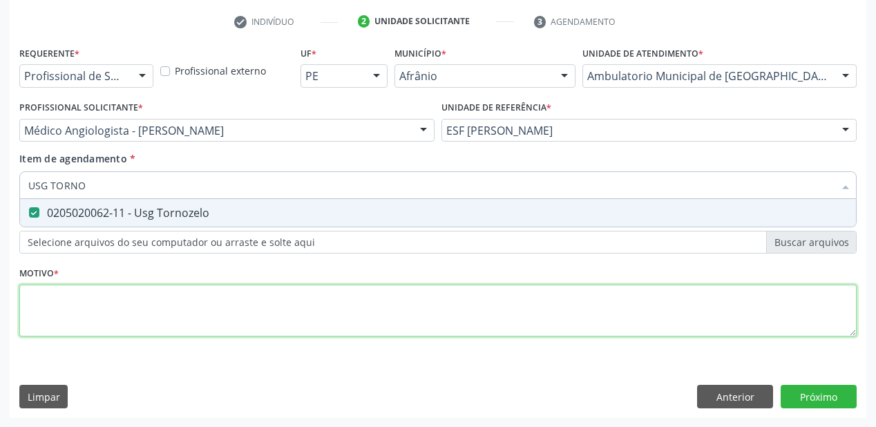
click at [60, 296] on div "Requerente * Profissional de Saúde Profissional de Saúde Paciente Nenhum result…" at bounding box center [437, 199] width 837 height 313
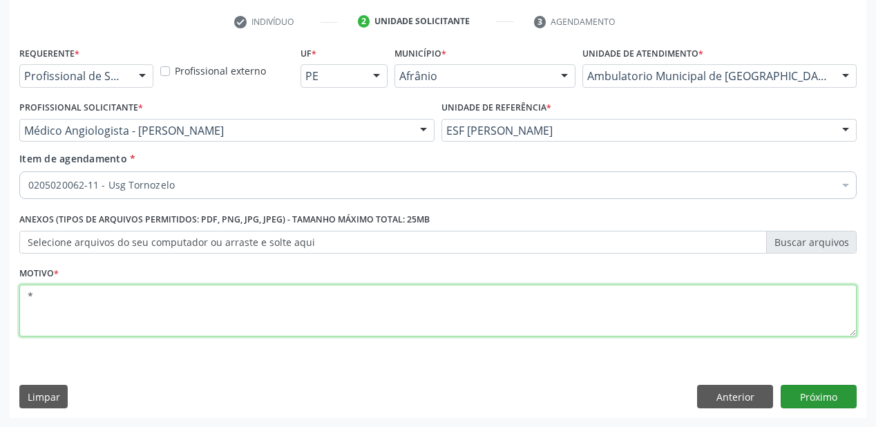
type textarea "*"
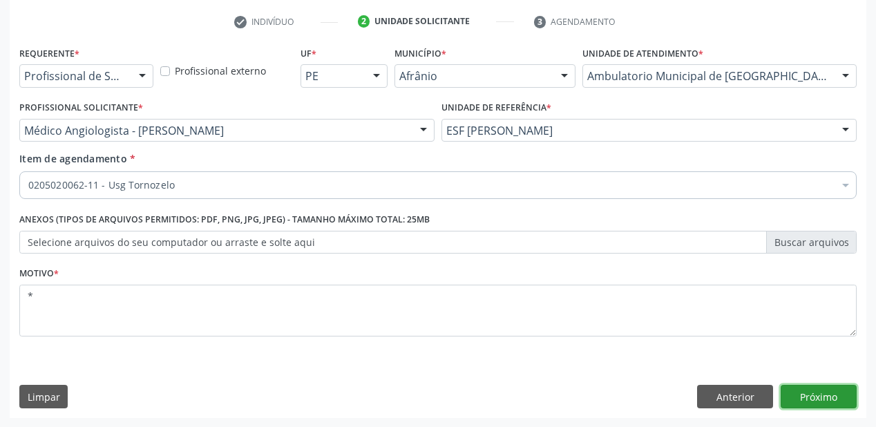
click at [810, 387] on button "Próximo" at bounding box center [819, 396] width 76 height 23
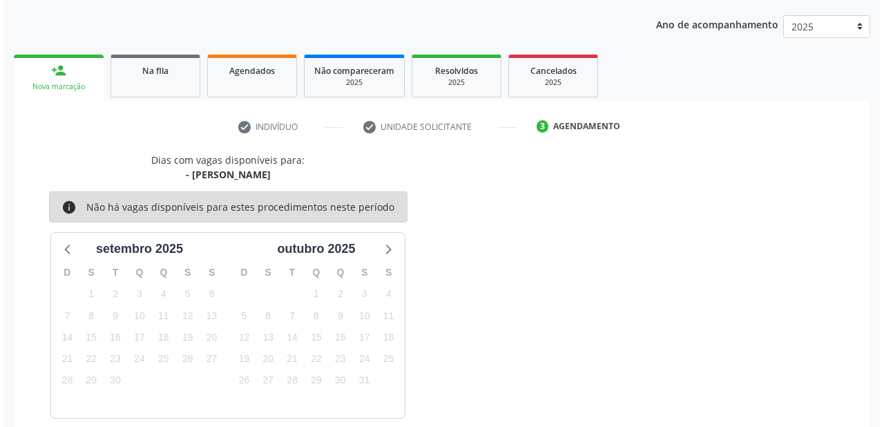
scroll to position [0, 0]
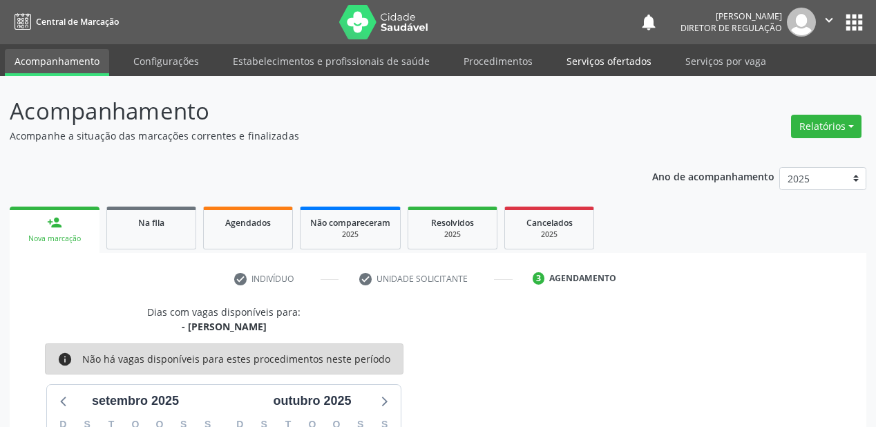
click at [591, 62] on link "Serviços ofertados" at bounding box center [609, 61] width 104 height 24
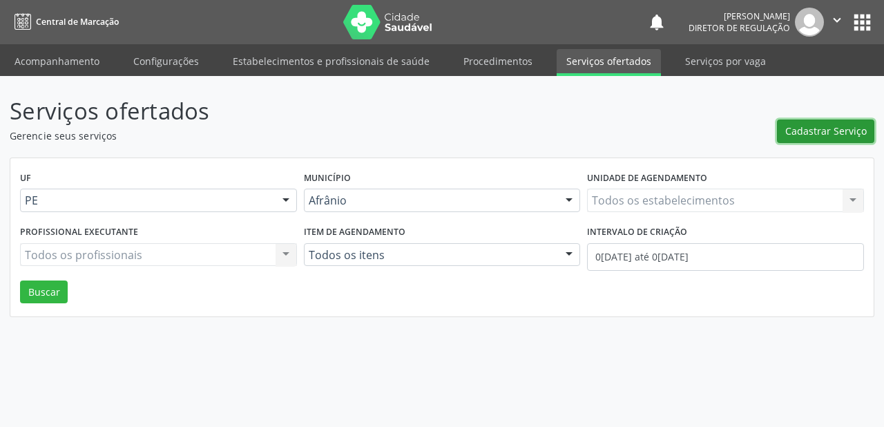
click at [792, 135] on span "Cadastrar Serviço" at bounding box center [826, 131] width 82 height 15
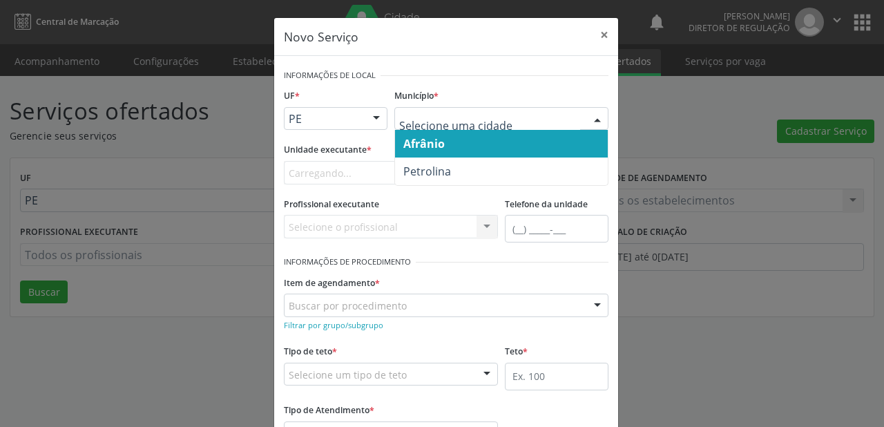
click at [420, 151] on span "Afrânio" at bounding box center [501, 144] width 213 height 28
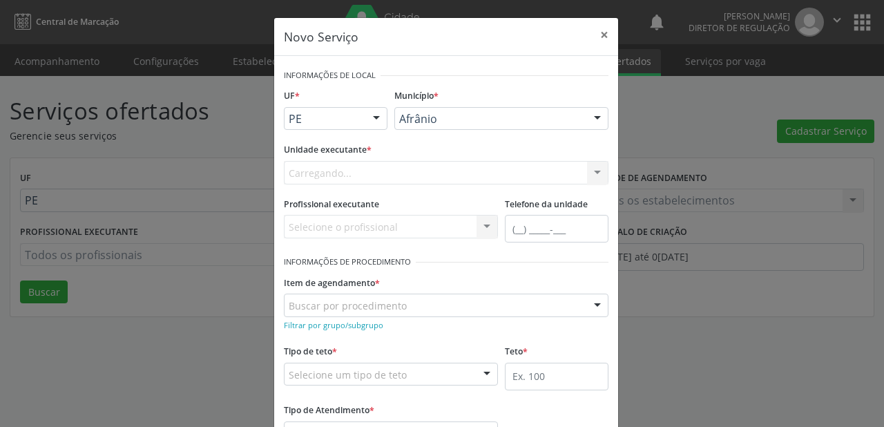
click at [318, 173] on div "Carregando... Nenhum resultado encontrado para: " " Não há nenhuma opção para s…" at bounding box center [446, 172] width 325 height 23
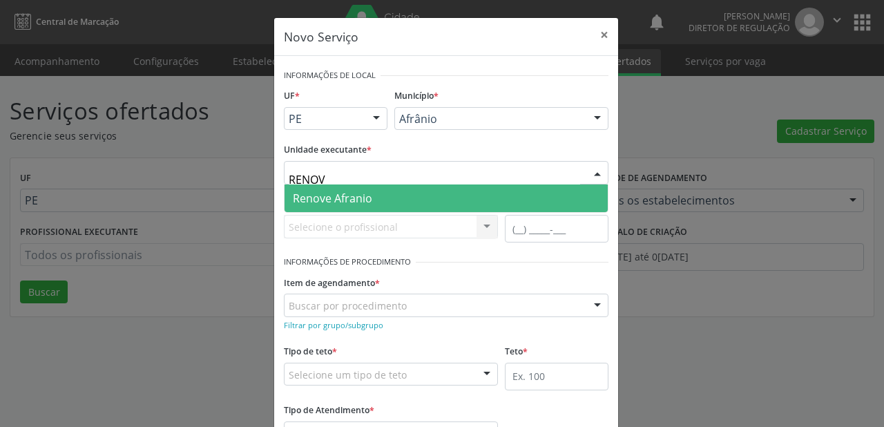
type input "RENOVE"
click at [323, 196] on span "Renove Afranio" at bounding box center [332, 198] width 79 height 15
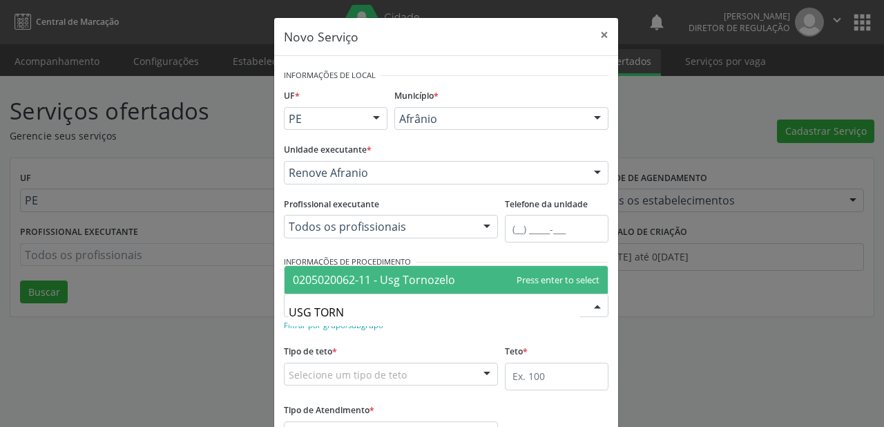
type input "USG TORNO"
click at [350, 286] on span "0205020062-11 - Usg Tornozelo" at bounding box center [374, 279] width 162 height 15
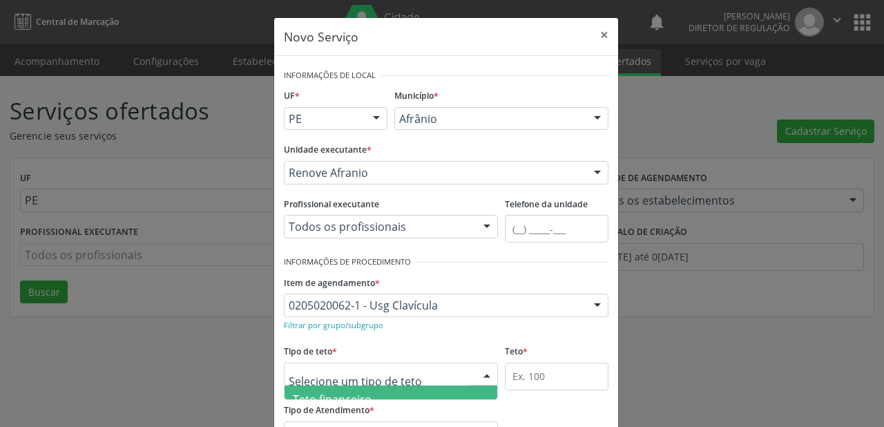
scroll to position [41, 0]
click at [324, 392] on span "Teto físico" at bounding box center [391, 386] width 213 height 28
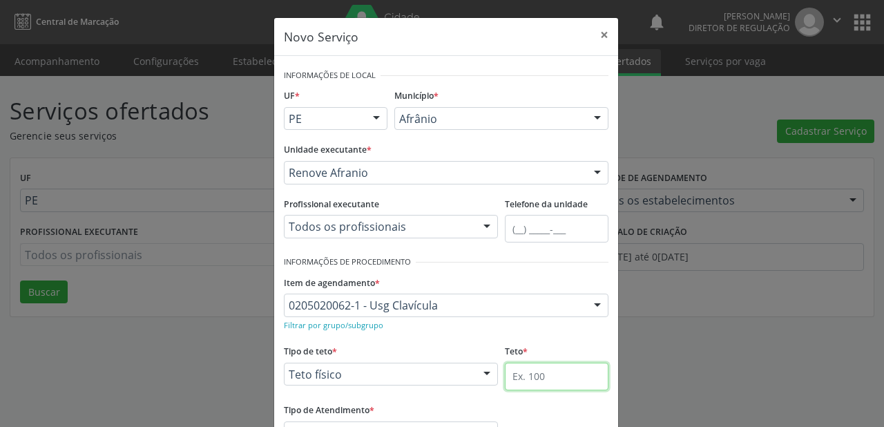
click at [538, 374] on input "text" at bounding box center [557, 377] width 104 height 28
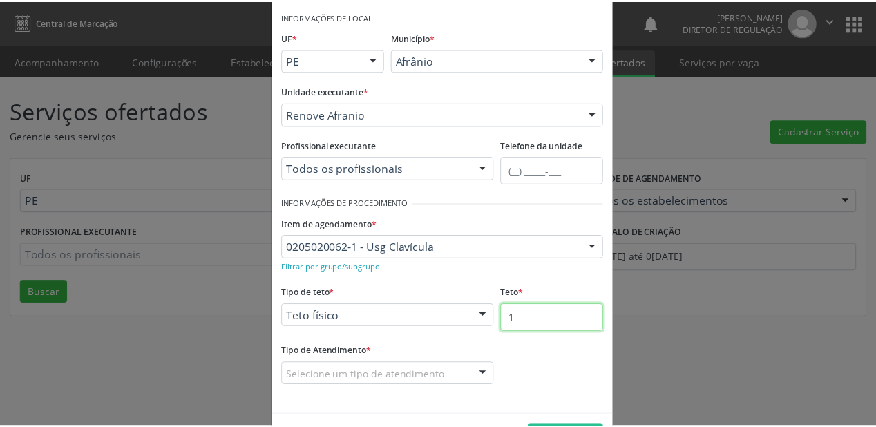
scroll to position [105, 0]
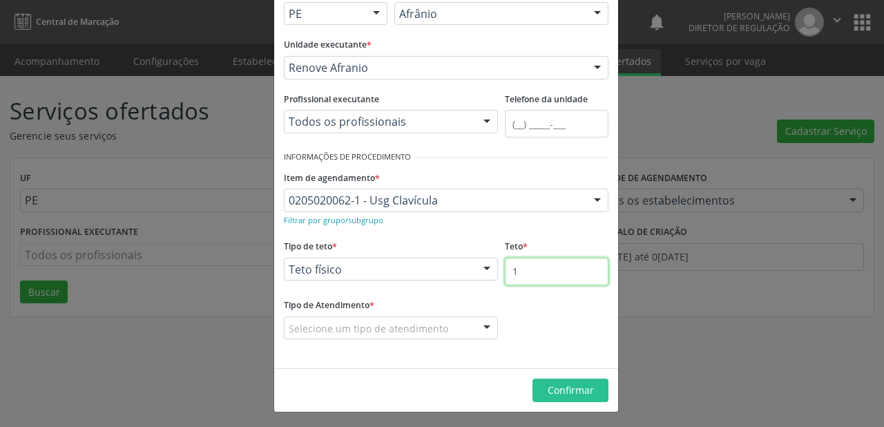
type input "1"
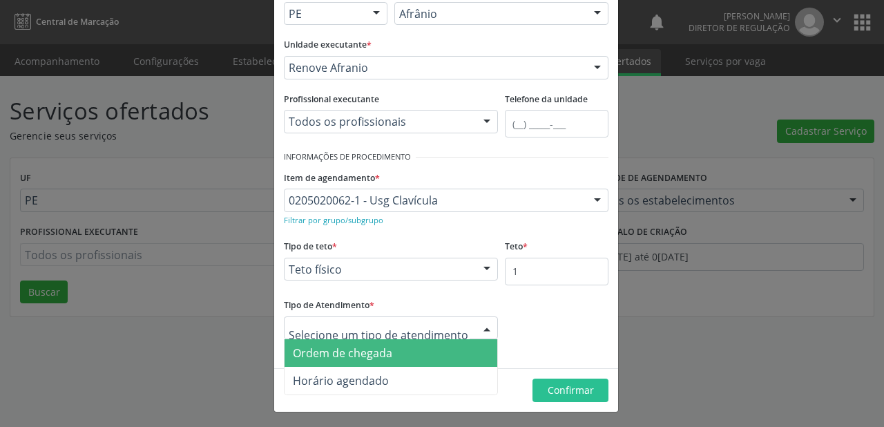
click at [338, 359] on span "Ordem de chegada" at bounding box center [391, 353] width 213 height 28
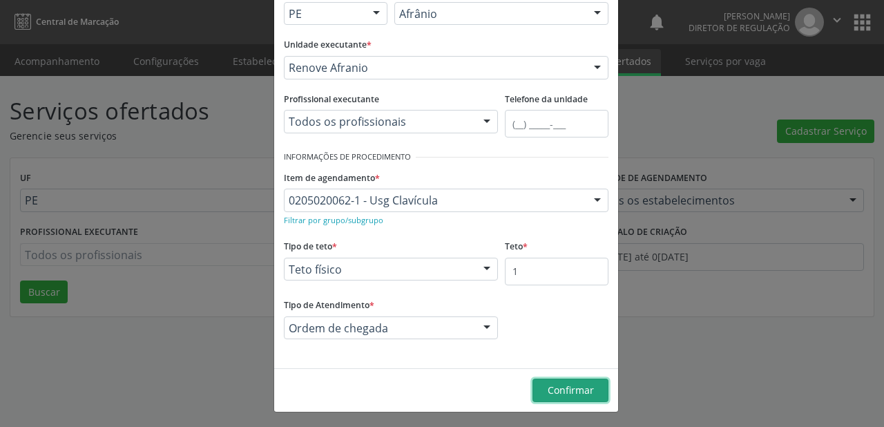
click at [566, 393] on span "Confirmar" at bounding box center [571, 389] width 46 height 13
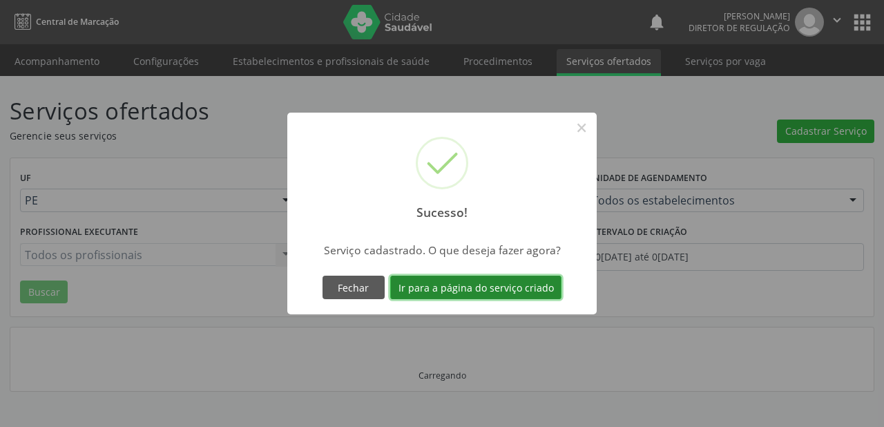
click at [479, 290] on button "Ir para a página do serviço criado" at bounding box center [475, 287] width 171 height 23
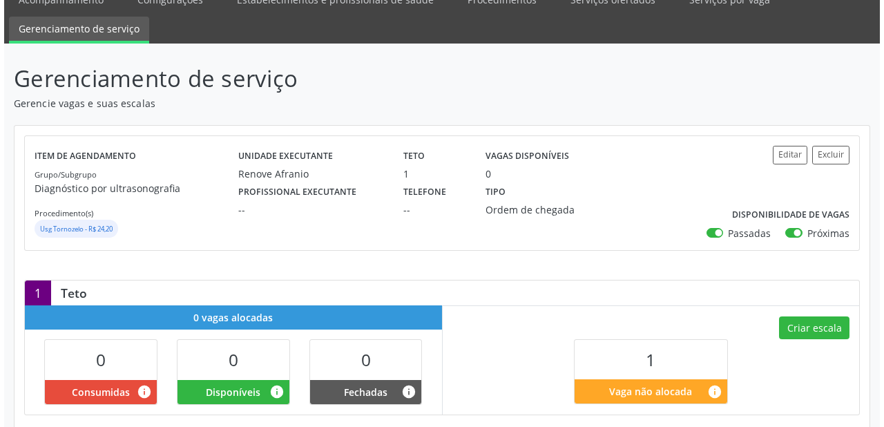
scroll to position [36, 0]
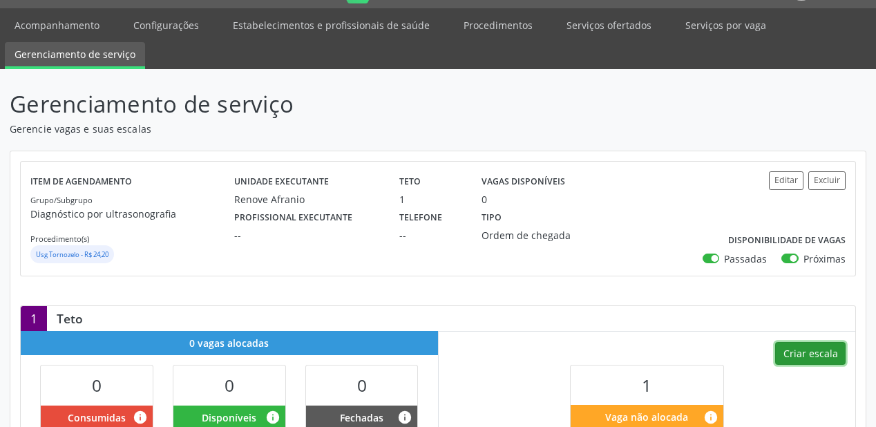
click at [793, 349] on button "Criar escala" at bounding box center [810, 353] width 70 height 23
select select "8"
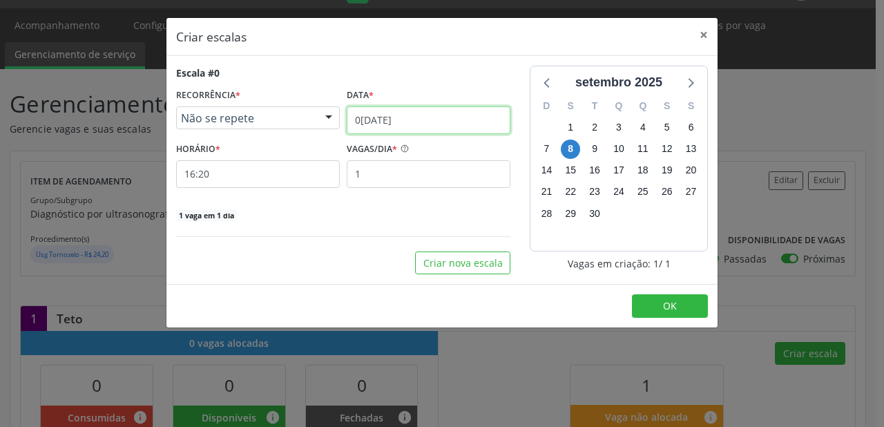
click at [379, 120] on input "[DATE]" at bounding box center [429, 120] width 164 height 28
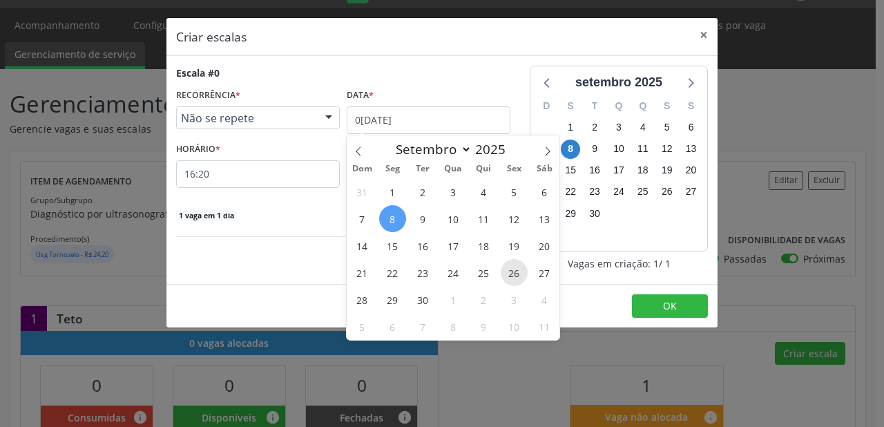
click at [517, 276] on span "26" at bounding box center [514, 272] width 27 height 27
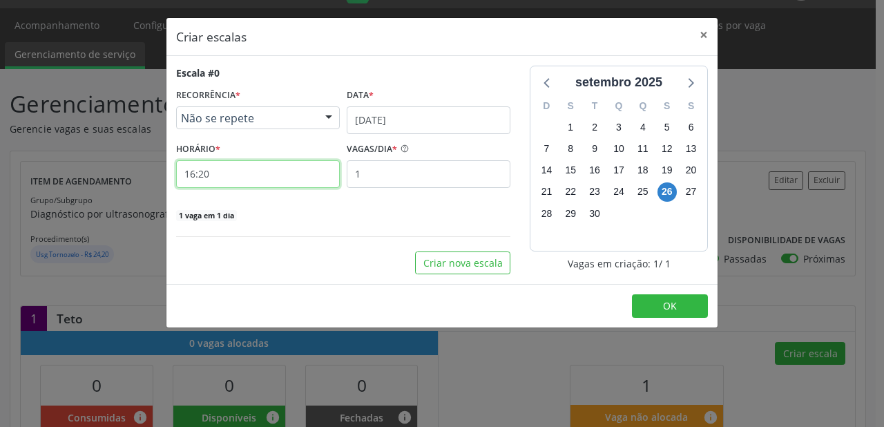
click at [238, 174] on input "16:20" at bounding box center [258, 174] width 164 height 28
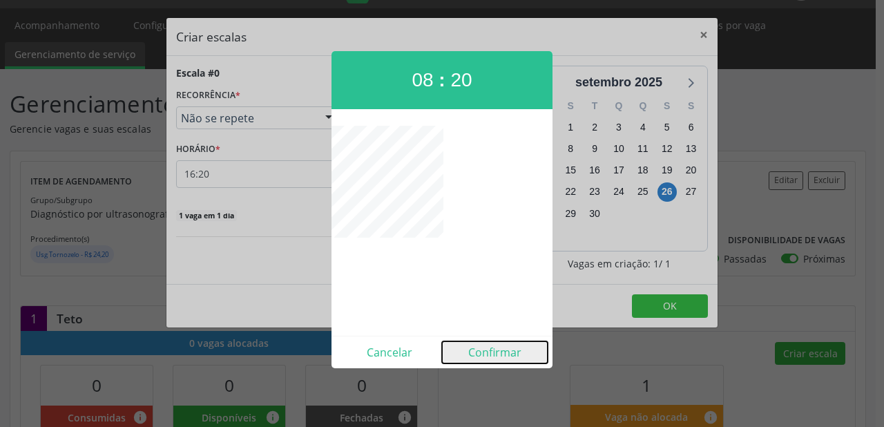
click at [496, 350] on button "Confirmar" at bounding box center [495, 352] width 106 height 22
type input "08:20"
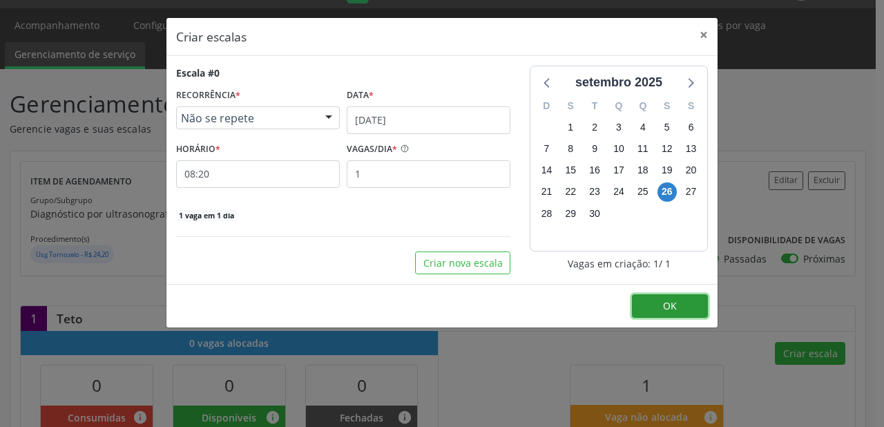
click at [677, 304] on button "OK" at bounding box center [670, 305] width 76 height 23
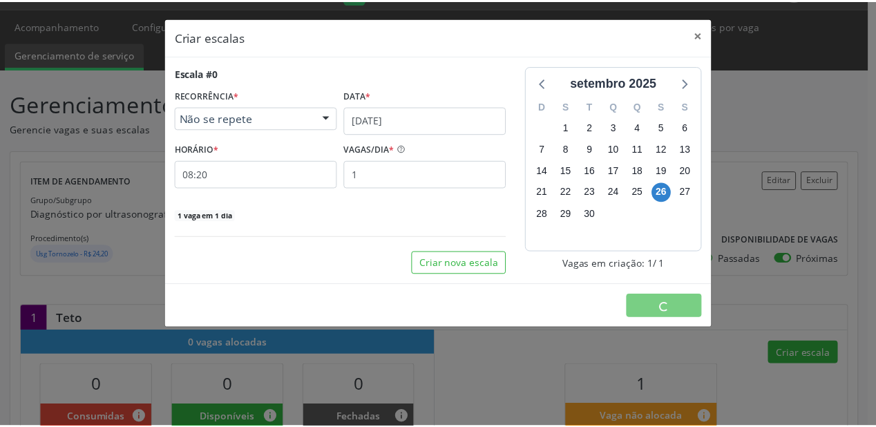
scroll to position [0, 0]
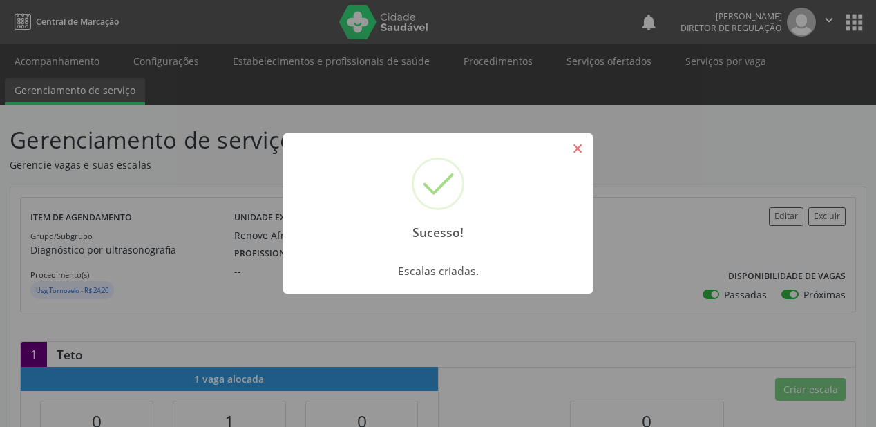
click at [581, 146] on button "×" at bounding box center [577, 148] width 23 height 23
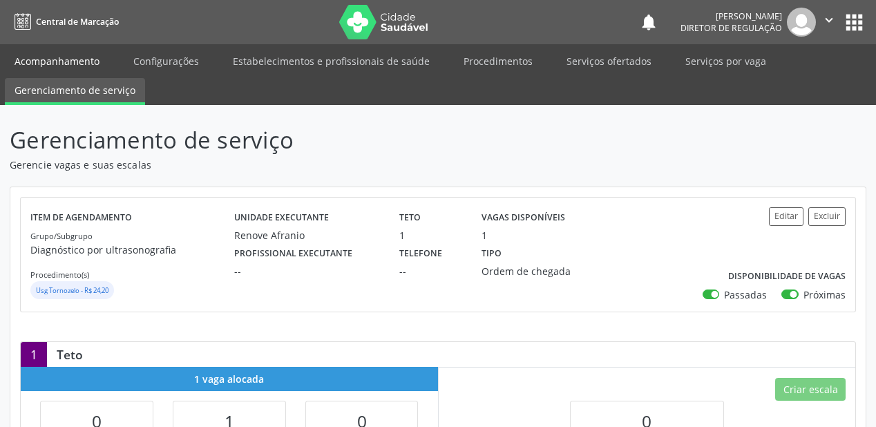
click at [53, 58] on link "Acompanhamento" at bounding box center [57, 61] width 104 height 24
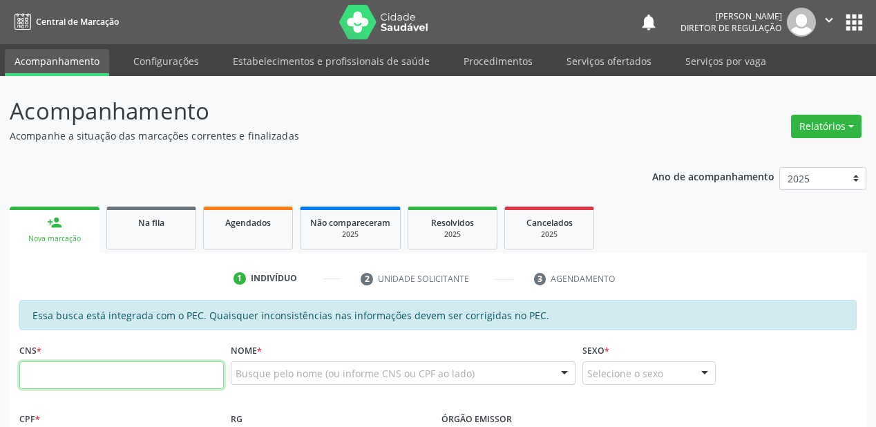
click at [108, 372] on input "text" at bounding box center [121, 375] width 204 height 28
type input "700 8069"
type input "700 8069 5225 8083"
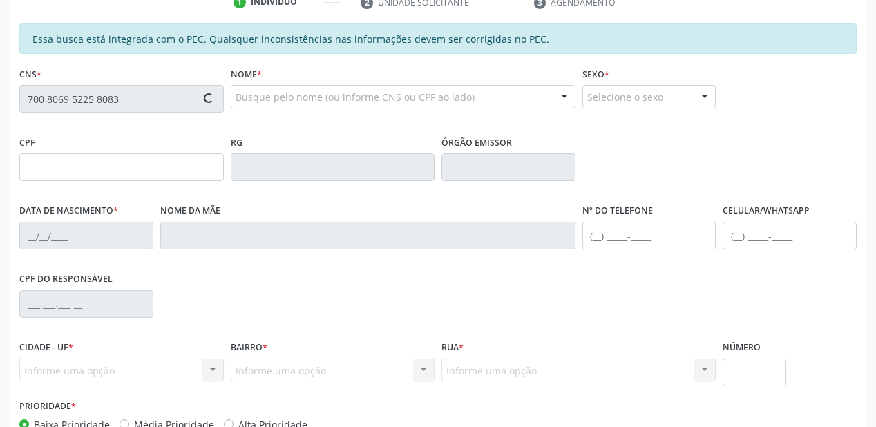
type input "032.235.434-06"
type input "04[DATE]"
type input "[PERSON_NAME]"
type input "[PHONE_NUMBER]"
type input "S/N"
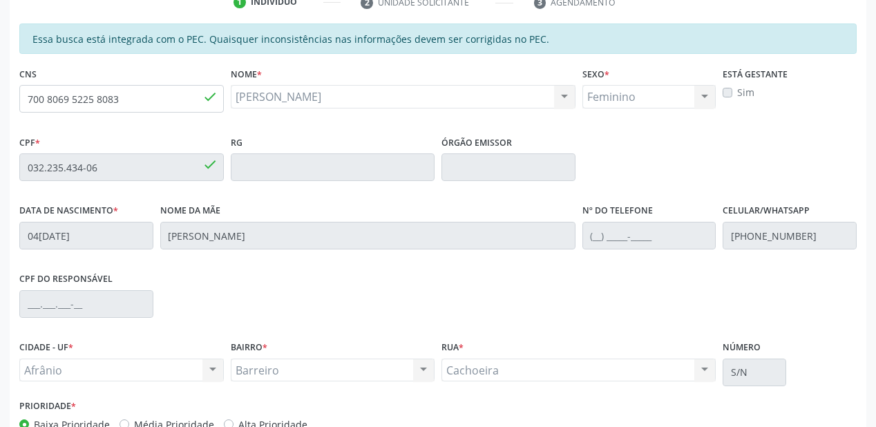
scroll to position [361, 0]
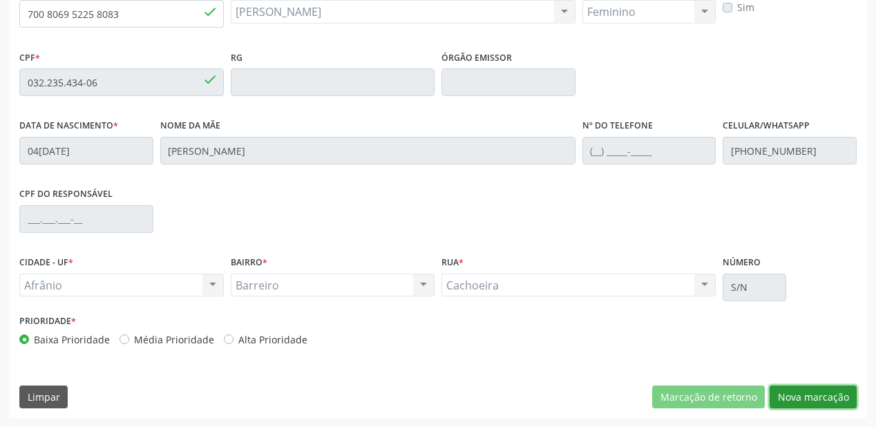
click at [790, 398] on button "Nova marcação" at bounding box center [813, 396] width 87 height 23
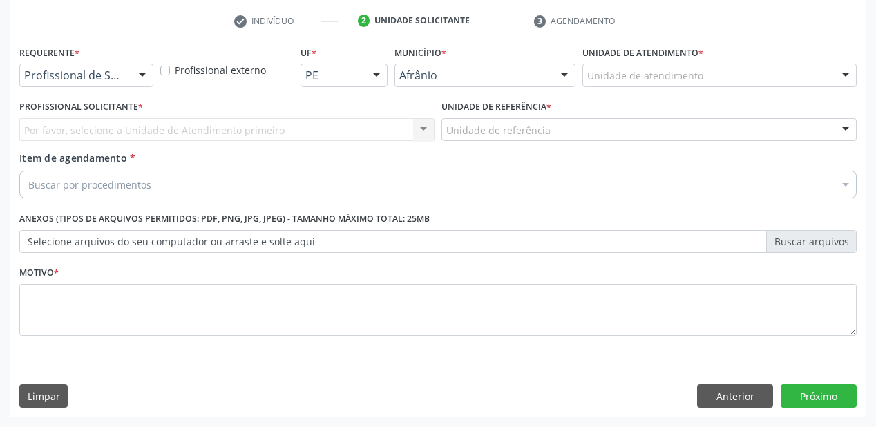
scroll to position [257, 0]
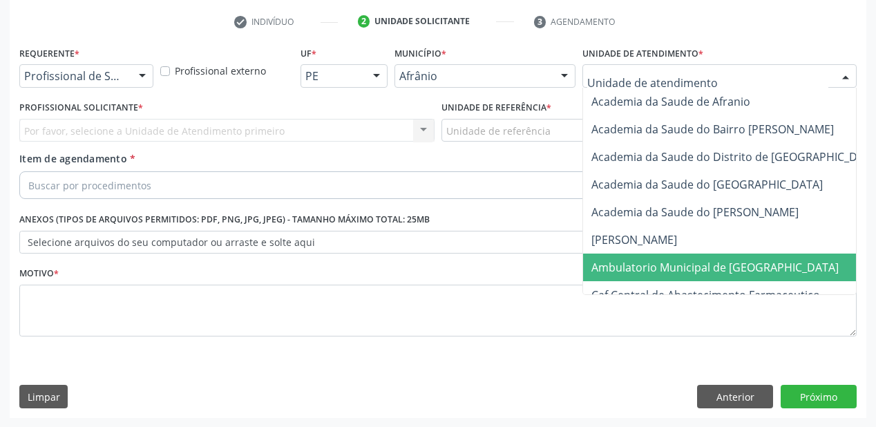
click at [619, 260] on span "Ambulatorio Municipal de [GEOGRAPHIC_DATA]" at bounding box center [714, 267] width 247 height 15
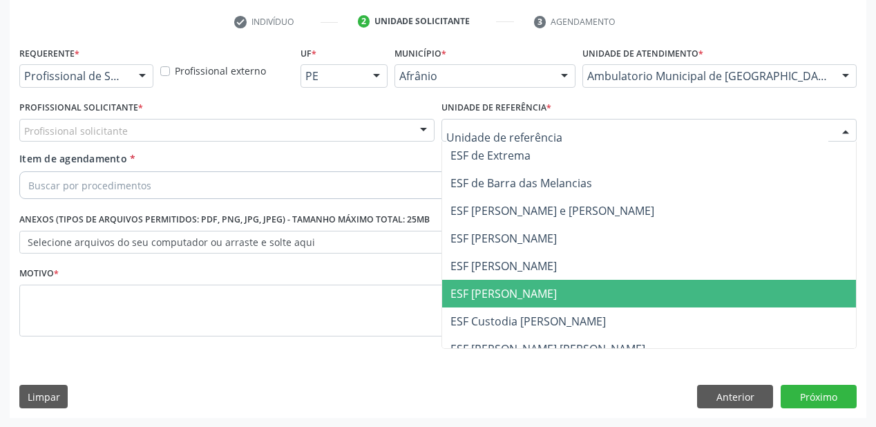
click at [500, 280] on span "ESF [PERSON_NAME]" at bounding box center [649, 294] width 414 height 28
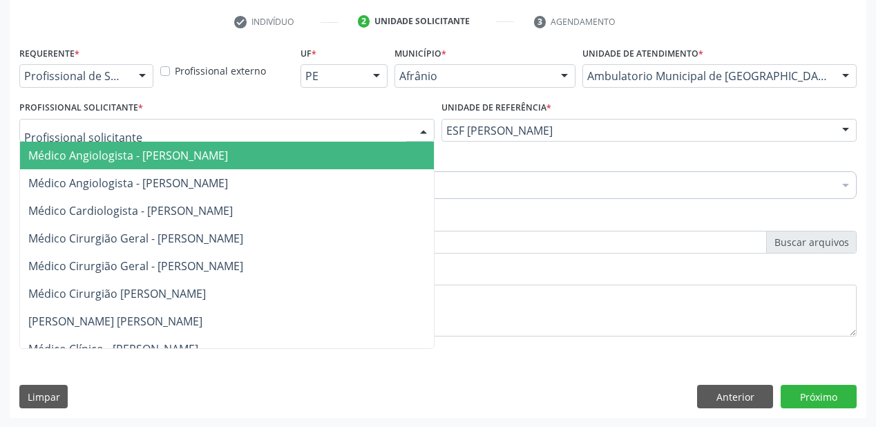
click at [81, 157] on span "Médico Angiologista - [PERSON_NAME]" at bounding box center [128, 155] width 200 height 15
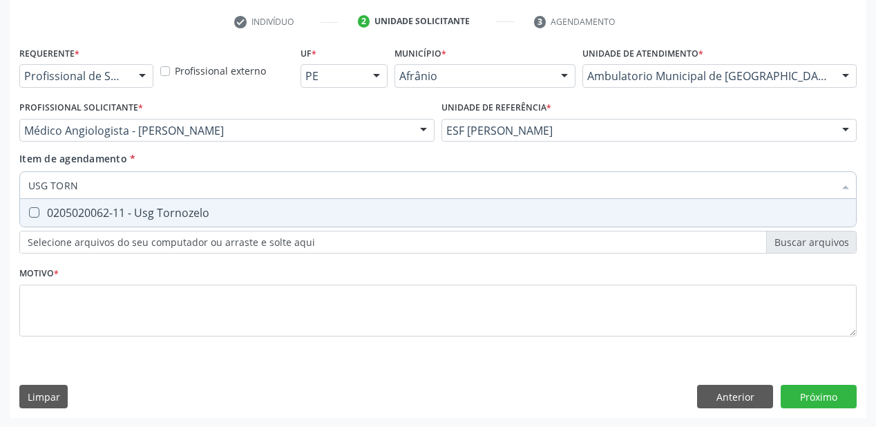
type input "USG TORNO"
click at [73, 213] on div "0205020062-11 - Usg Tornozelo" at bounding box center [437, 212] width 819 height 11
checkbox Tornozelo "true"
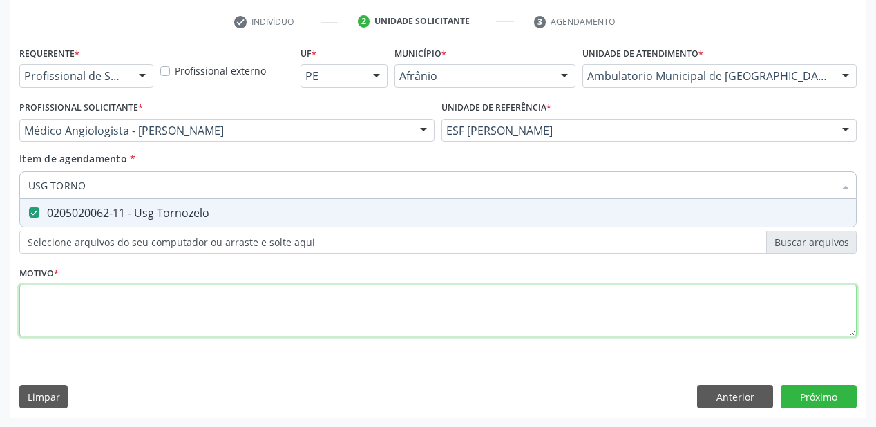
click at [68, 310] on div "Requerente * Profissional de Saúde Profissional de Saúde Paciente Nenhum result…" at bounding box center [437, 199] width 837 height 313
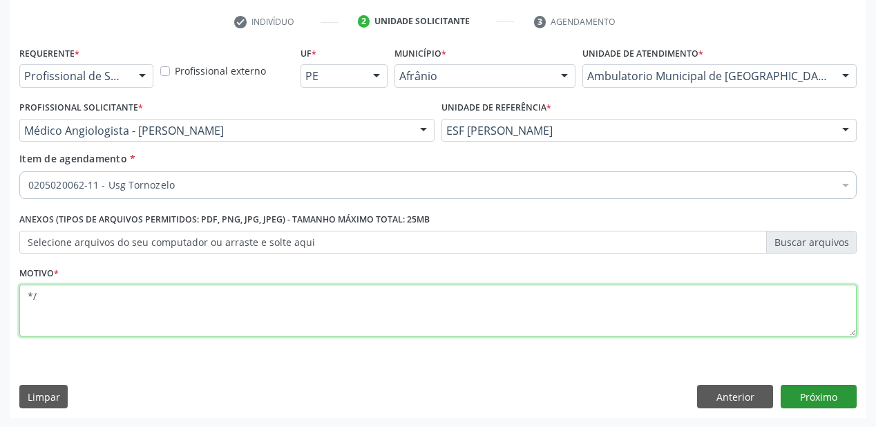
type textarea "*/"
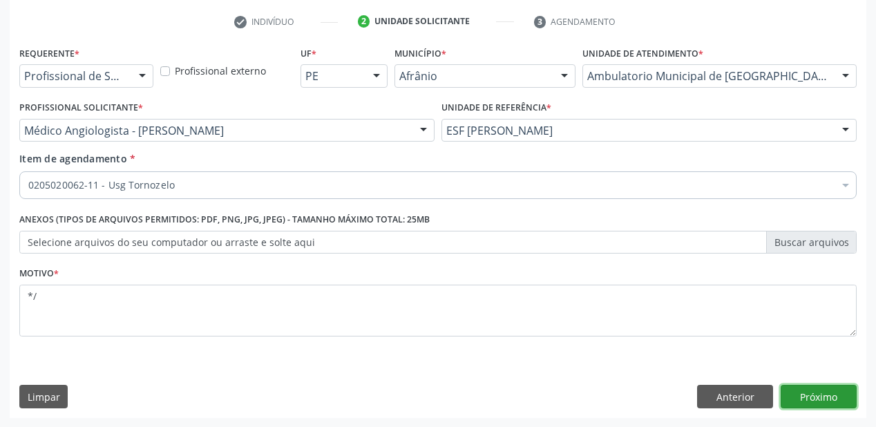
click at [799, 393] on button "Próximo" at bounding box center [819, 396] width 76 height 23
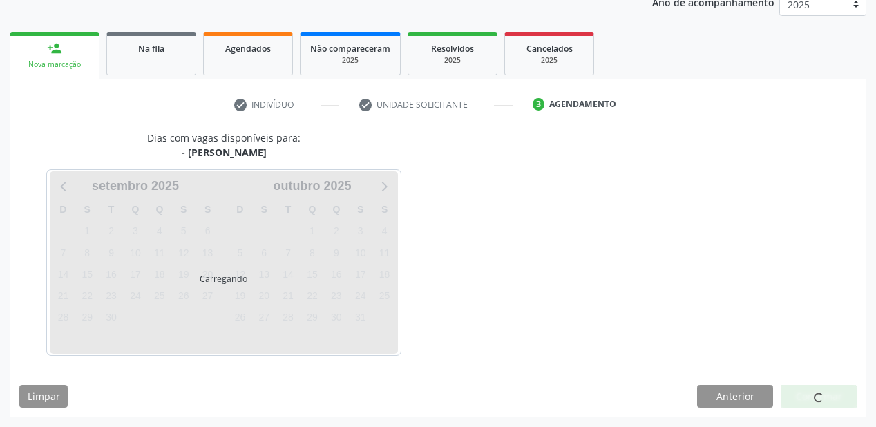
scroll to position [173, 0]
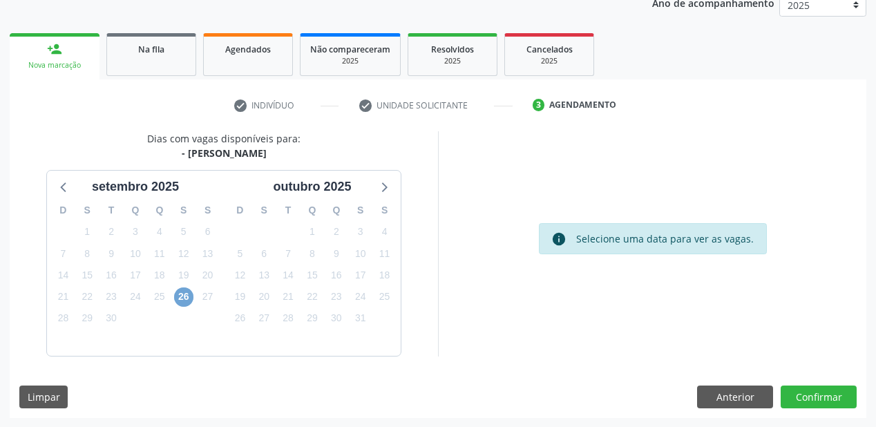
click at [183, 296] on span "26" at bounding box center [183, 296] width 19 height 19
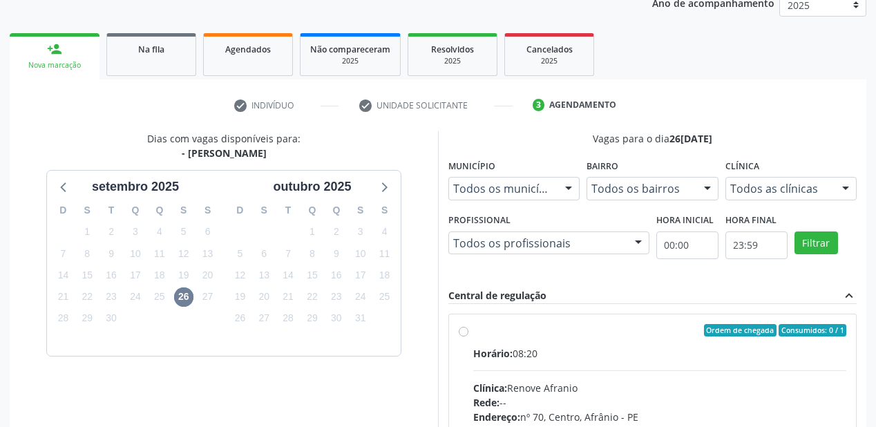
click at [468, 336] on input "Ordem de chegada Consumidos: 0 / 1 Horário: 08:20 Clínica: Renove Afranio Rede:…" at bounding box center [464, 330] width 10 height 12
radio input "true"
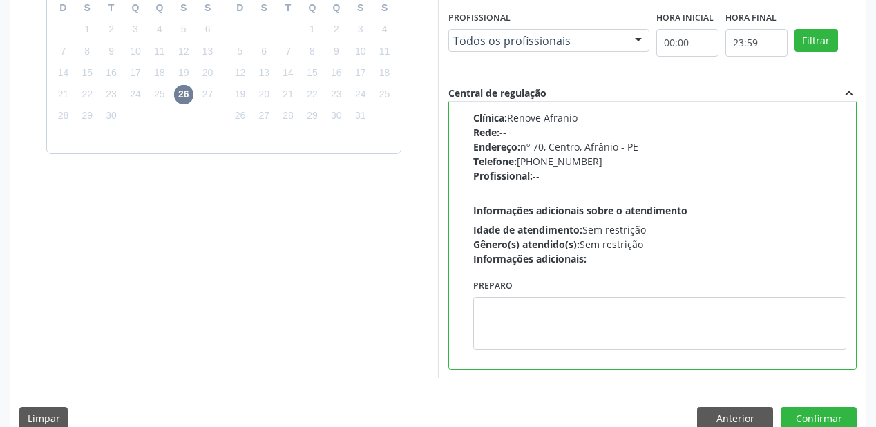
scroll to position [394, 0]
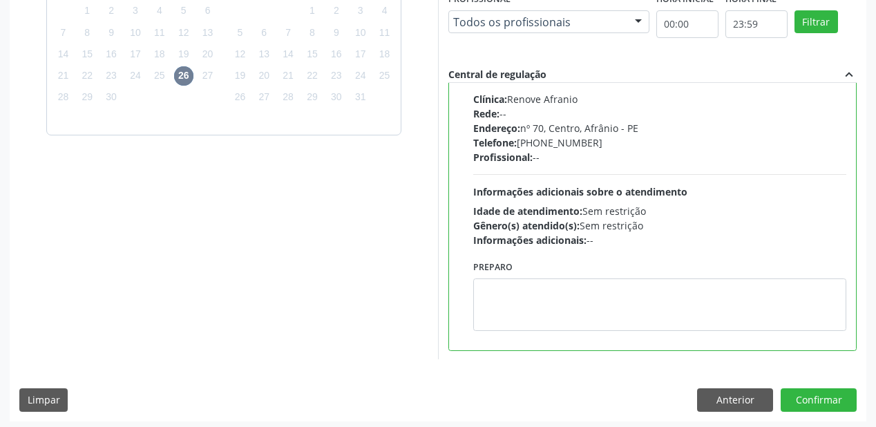
click at [521, 337] on div "Preparo" at bounding box center [660, 299] width 380 height 84
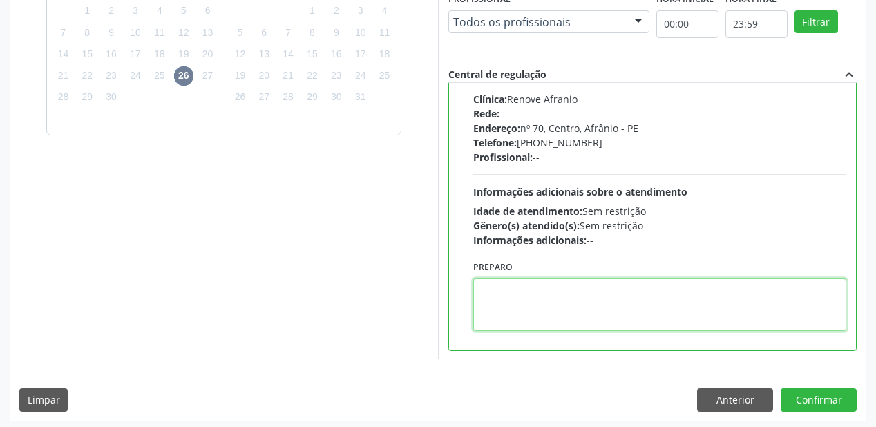
click at [575, 308] on textarea at bounding box center [659, 304] width 373 height 52
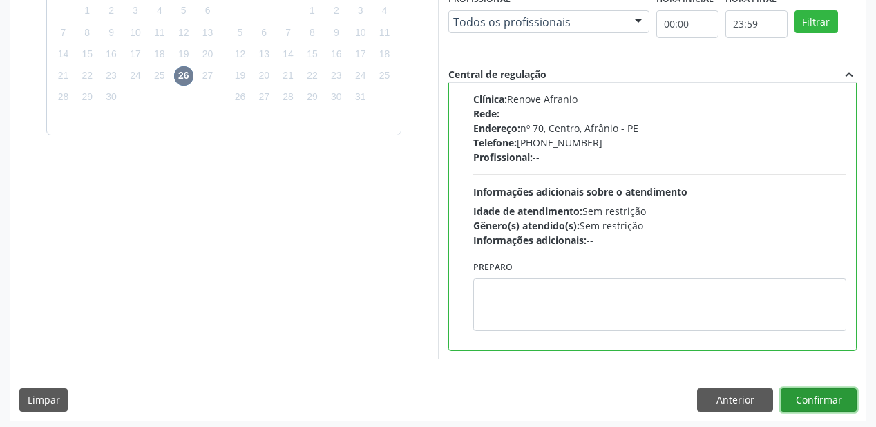
click at [807, 393] on button "Confirmar" at bounding box center [819, 399] width 76 height 23
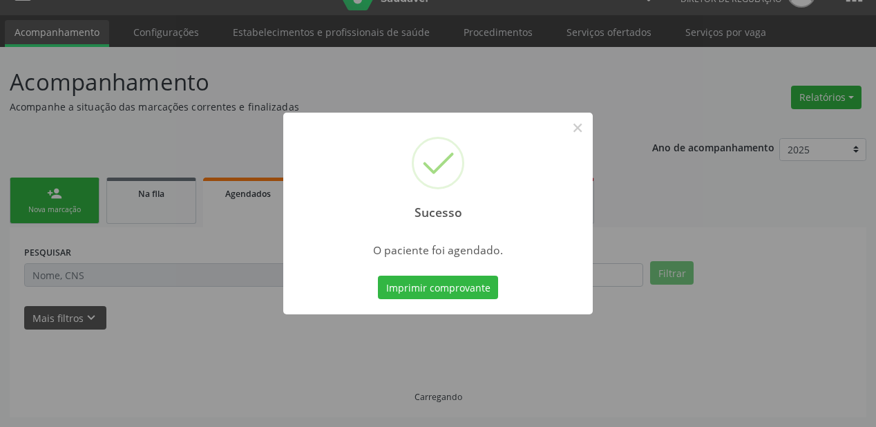
scroll to position [28, 0]
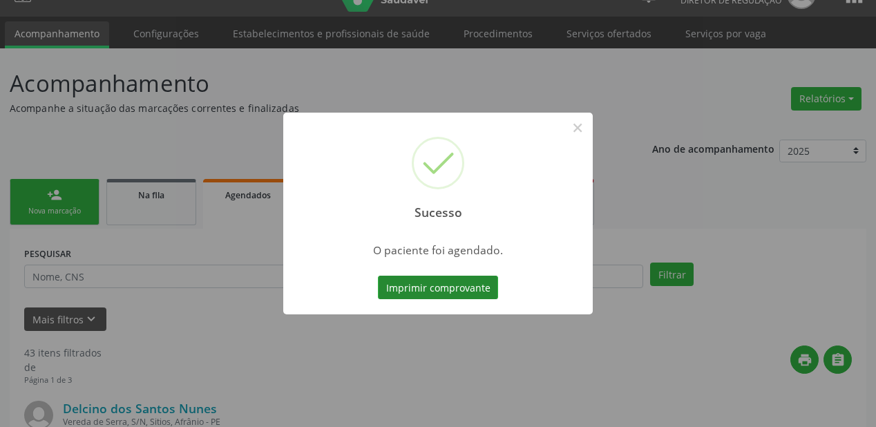
click at [437, 287] on button "Imprimir comprovante" at bounding box center [438, 287] width 120 height 23
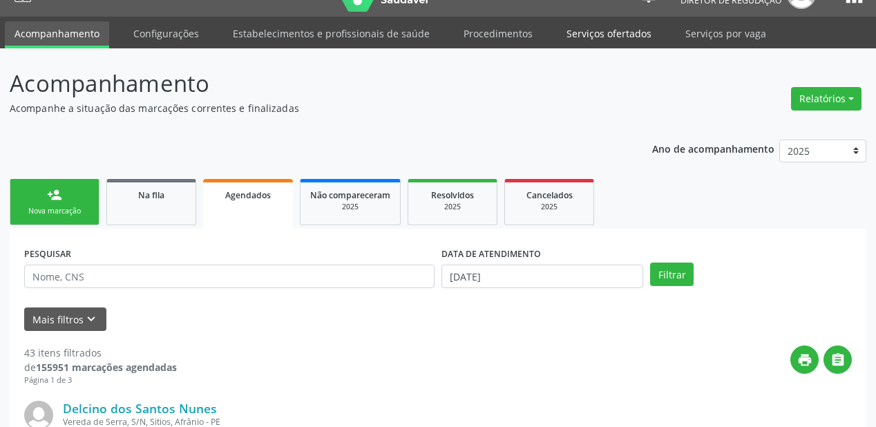
click at [566, 29] on link "Serviços ofertados" at bounding box center [609, 33] width 104 height 24
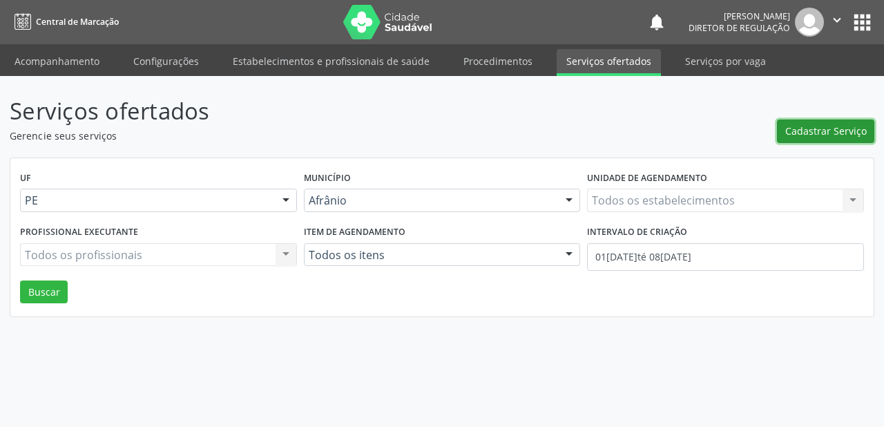
click at [799, 135] on span "Cadastrar Serviço" at bounding box center [826, 131] width 82 height 15
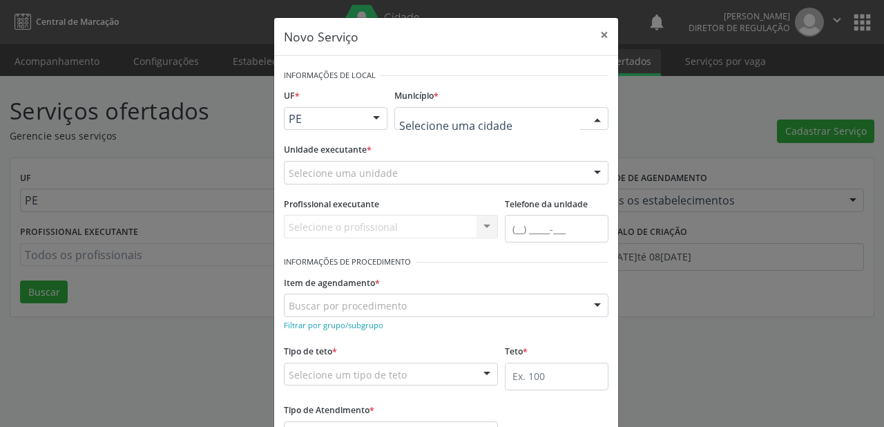
click at [422, 126] on div at bounding box center [501, 118] width 214 height 23
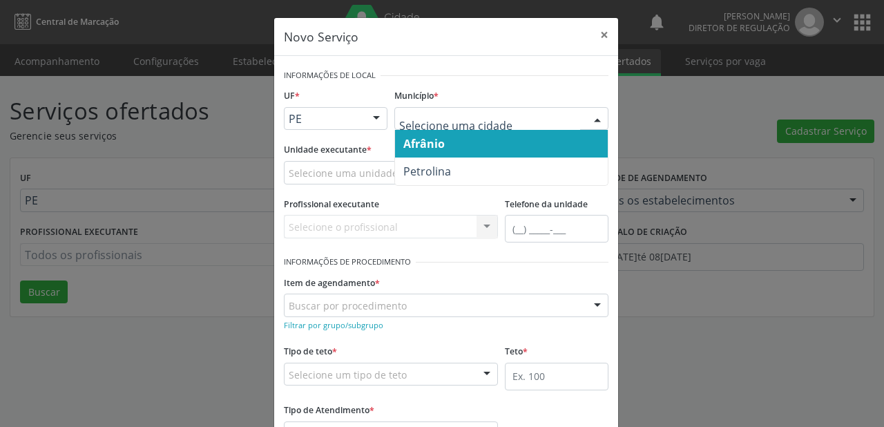
click at [431, 146] on span "Afrânio" at bounding box center [423, 143] width 41 height 15
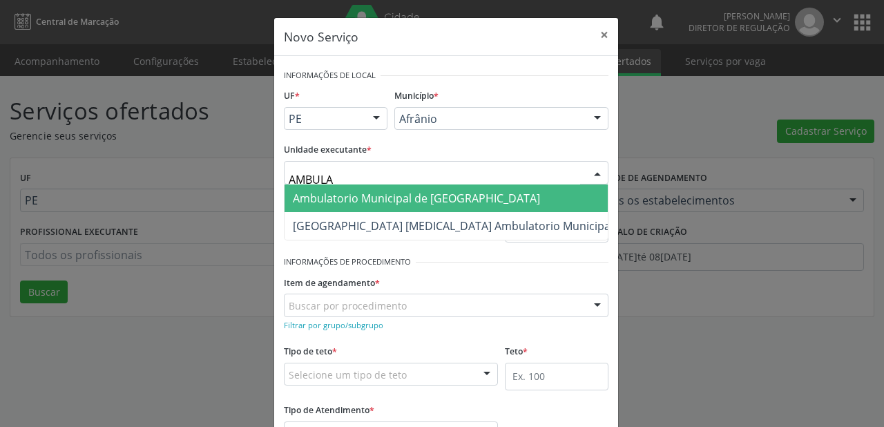
type input "AMBULAT"
click at [384, 196] on span "Ambulatorio Municipal de [GEOGRAPHIC_DATA]" at bounding box center [416, 198] width 247 height 15
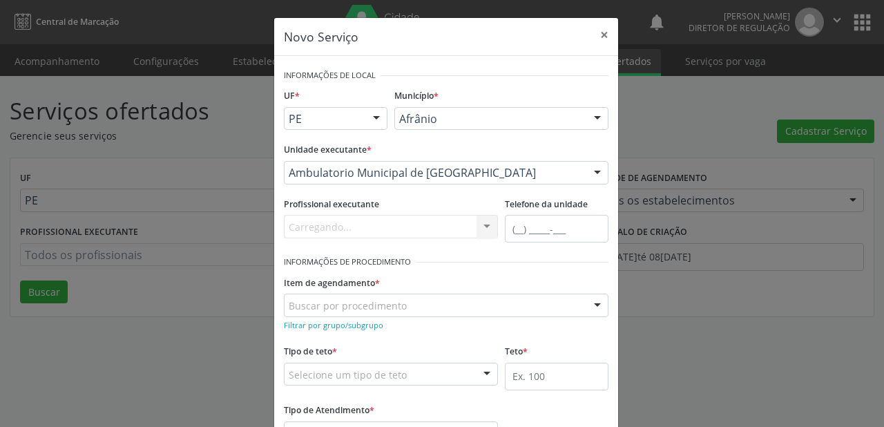
click at [312, 315] on div "Buscar por procedimento" at bounding box center [446, 305] width 325 height 23
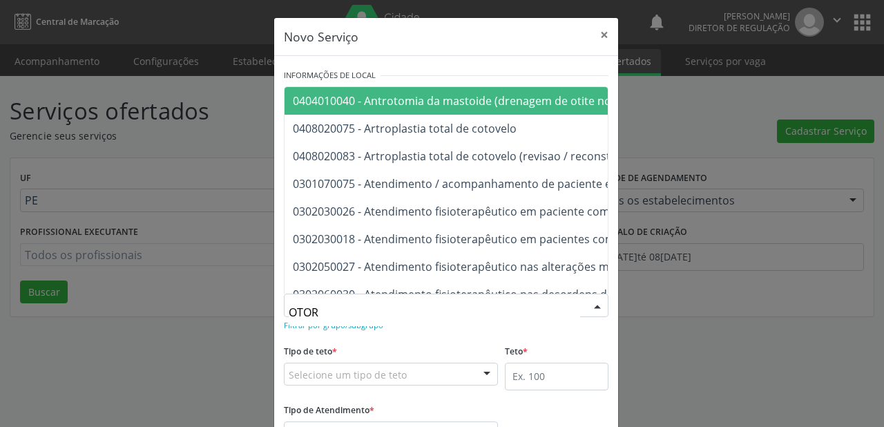
type input "OTORR"
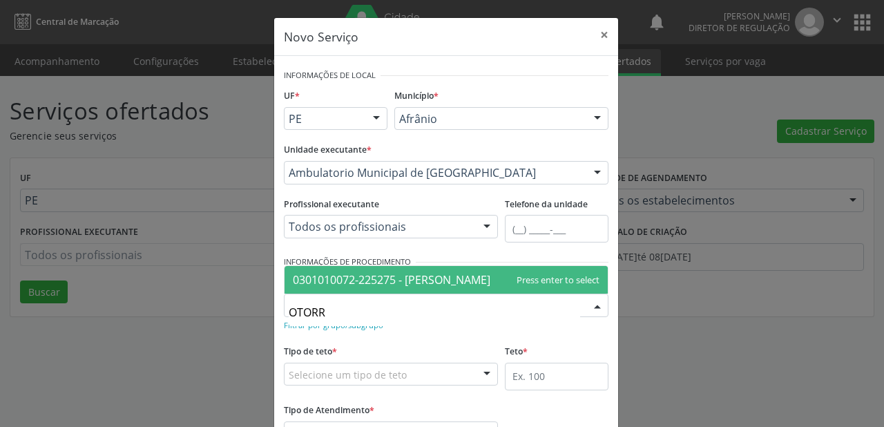
click at [328, 279] on span "0301010072-225275 - [PERSON_NAME]" at bounding box center [392, 279] width 198 height 15
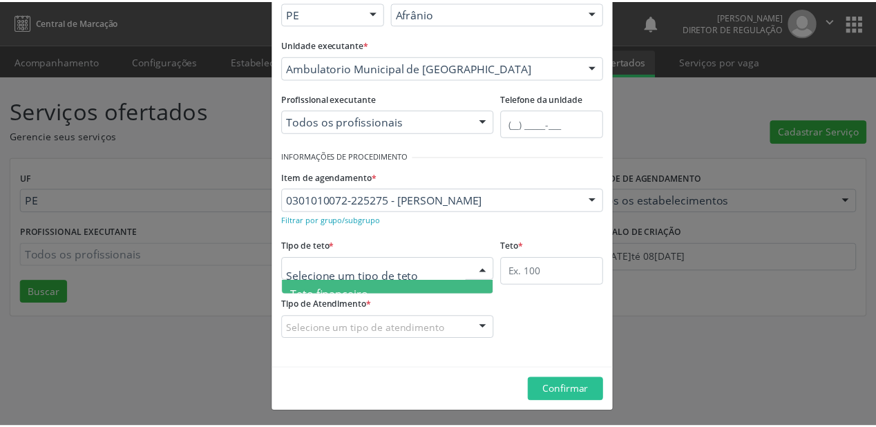
scroll to position [41, 0]
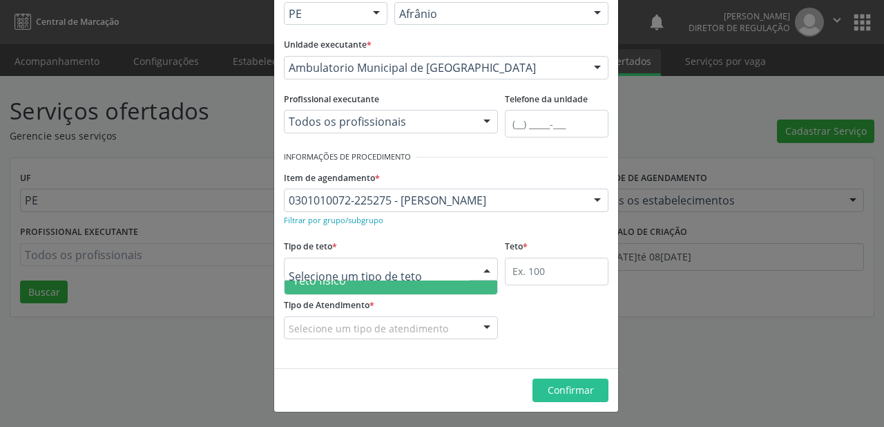
click at [359, 287] on span "Teto físico" at bounding box center [391, 281] width 213 height 28
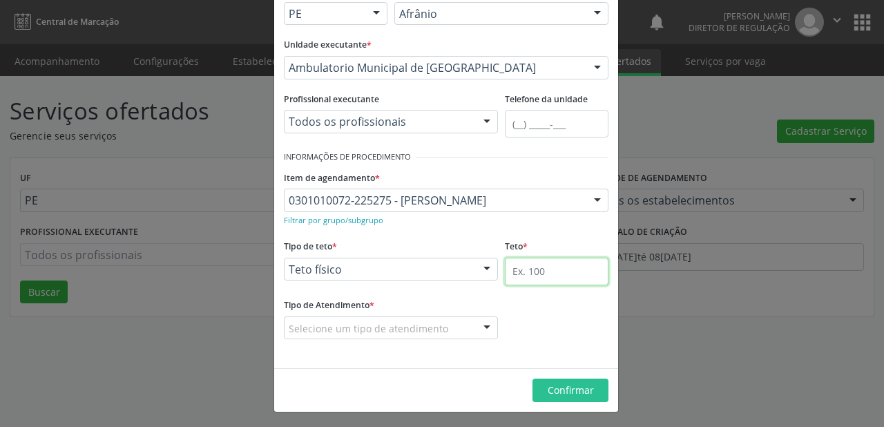
click at [546, 265] on input "text" at bounding box center [557, 272] width 104 height 28
type input "1"
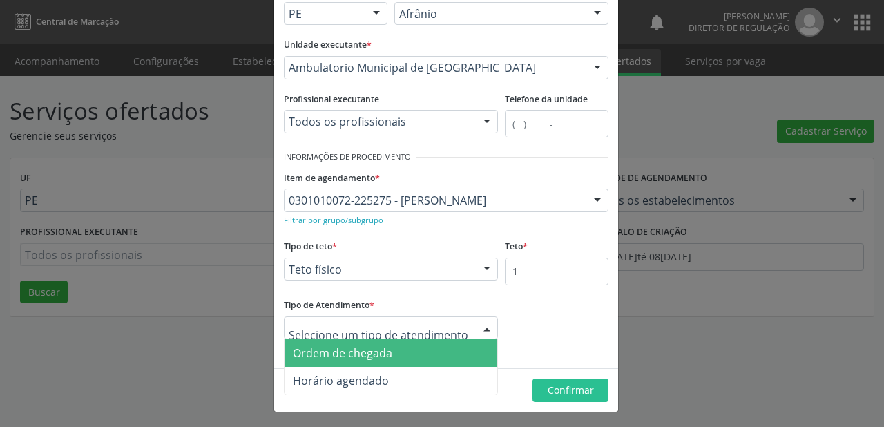
click at [356, 357] on span "Ordem de chegada" at bounding box center [342, 352] width 99 height 15
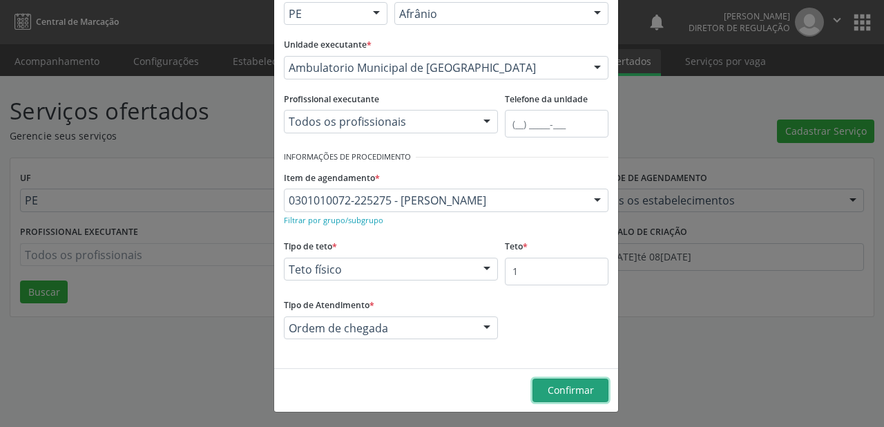
click at [553, 383] on span "Confirmar" at bounding box center [571, 389] width 46 height 13
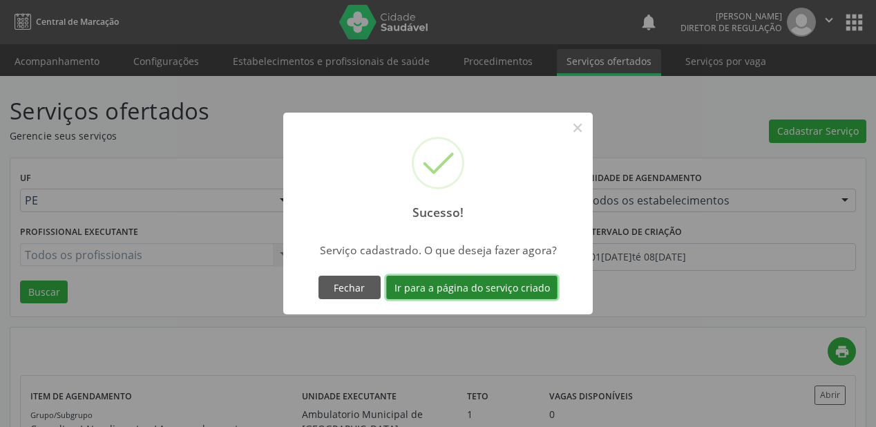
click at [457, 290] on button "Ir para a página do serviço criado" at bounding box center [471, 287] width 171 height 23
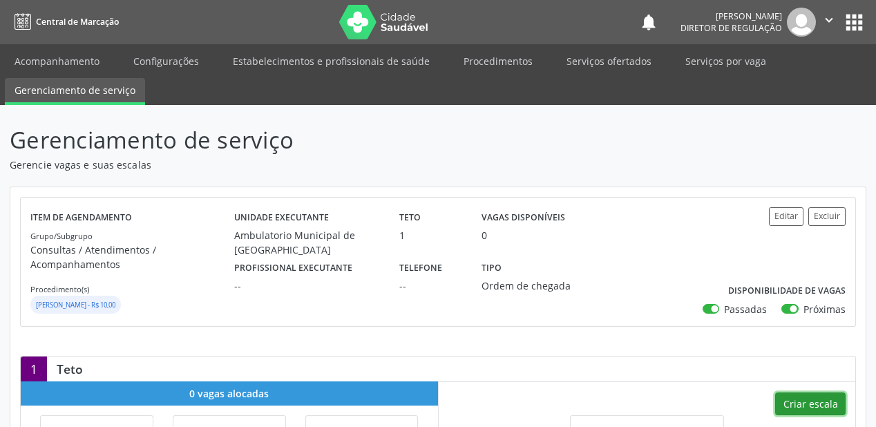
click at [796, 400] on button "Criar escala" at bounding box center [810, 403] width 70 height 23
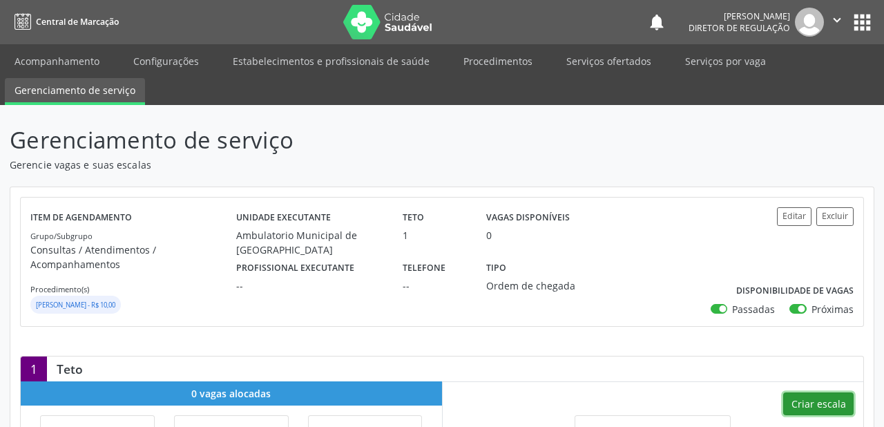
select select "8"
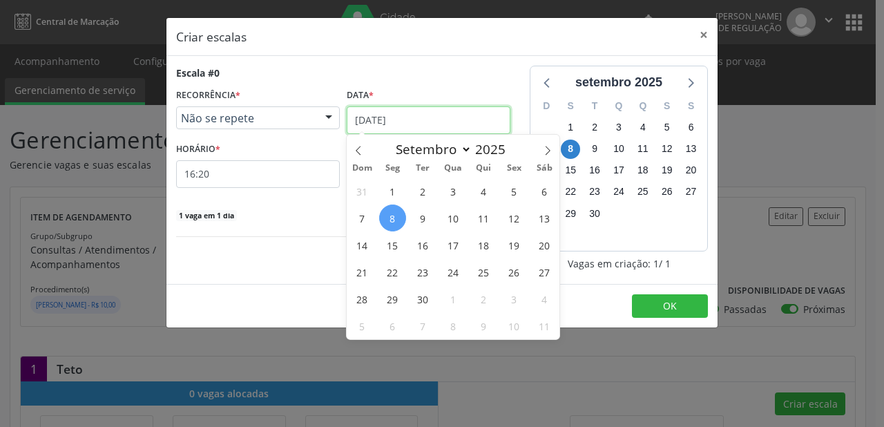
click at [376, 120] on input "[DATE]" at bounding box center [429, 120] width 164 height 28
click at [455, 220] on span "10" at bounding box center [453, 217] width 27 height 27
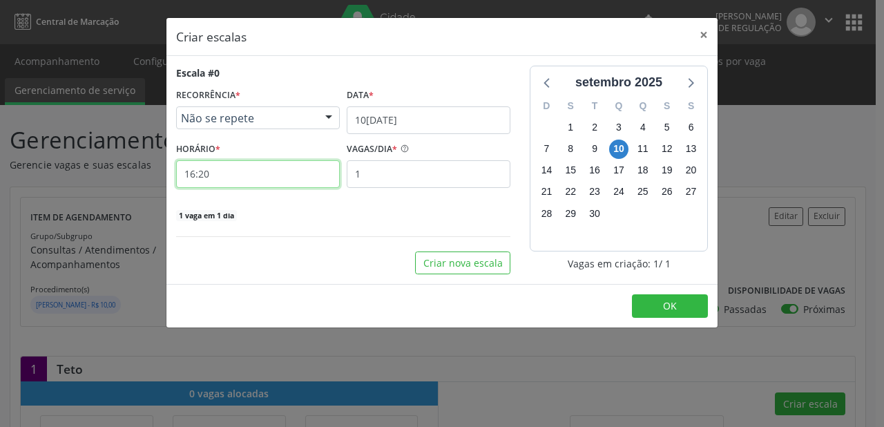
click at [214, 184] on input "16:20" at bounding box center [258, 174] width 164 height 28
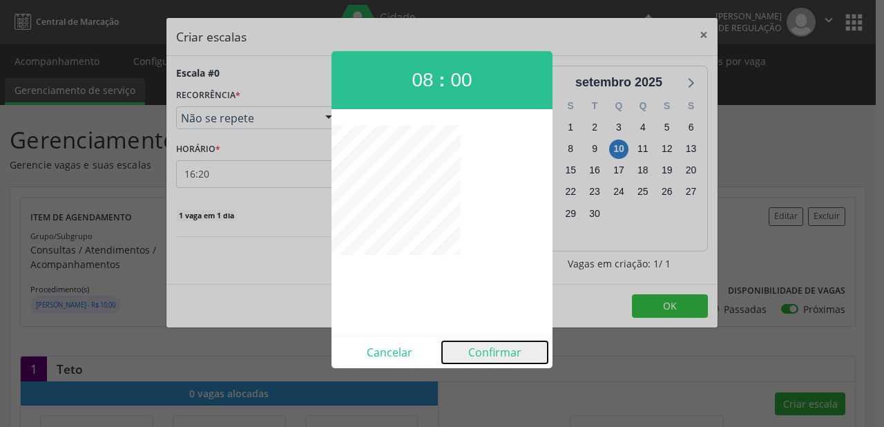
click at [492, 356] on button "Confirmar" at bounding box center [495, 352] width 106 height 22
type input "08:00"
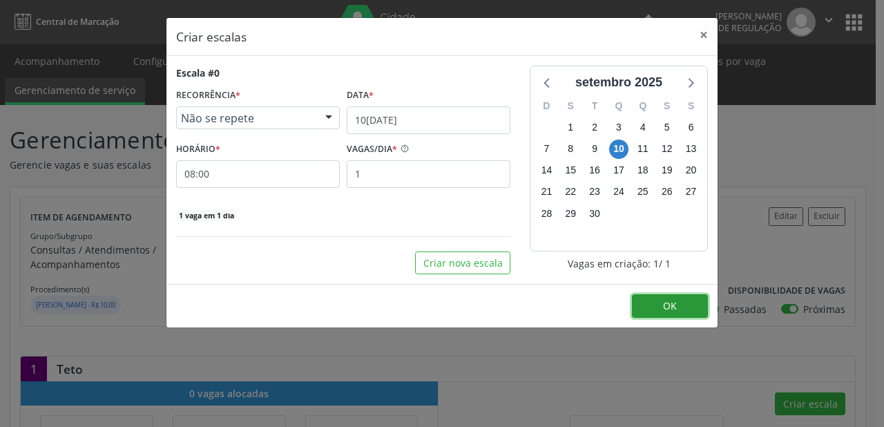
click at [670, 309] on span "OK" at bounding box center [670, 305] width 14 height 13
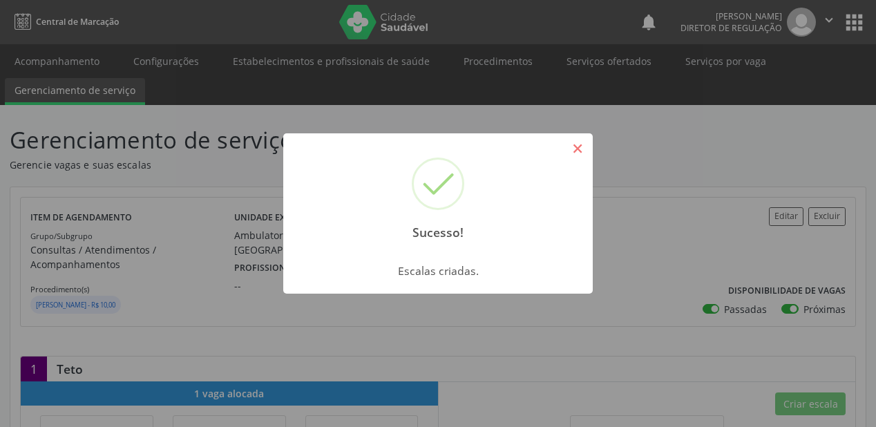
click at [572, 149] on button "×" at bounding box center [577, 148] width 23 height 23
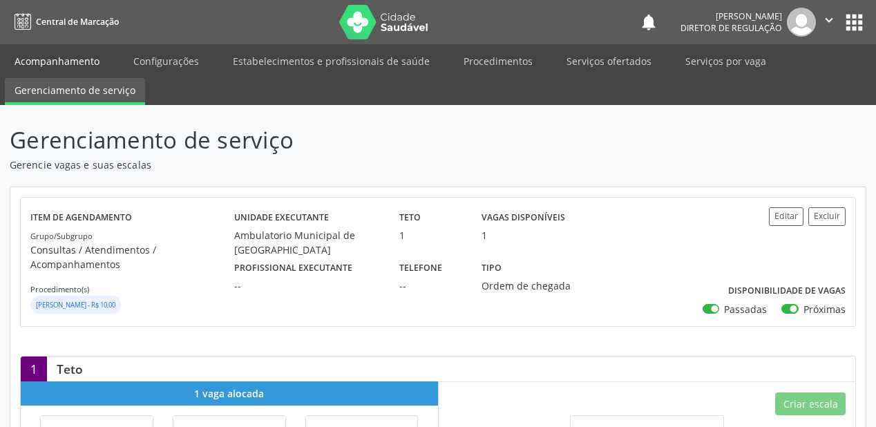
click at [66, 61] on link "Acompanhamento" at bounding box center [57, 61] width 104 height 24
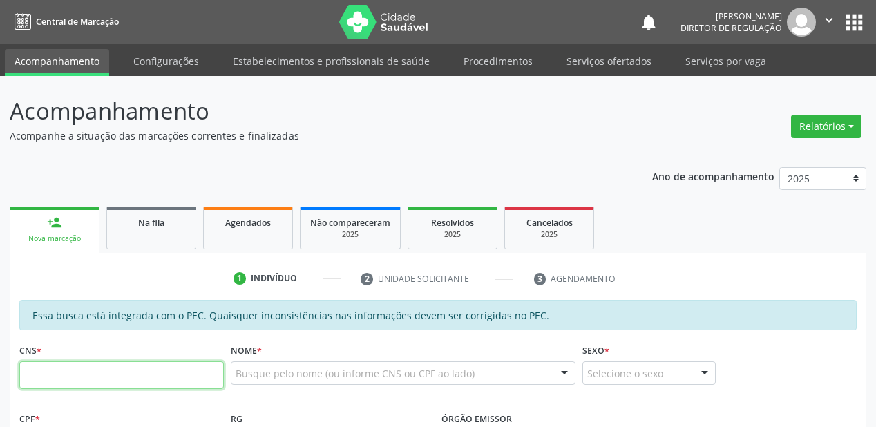
click at [113, 376] on input "text" at bounding box center [121, 375] width 204 height 28
type input "704 1001 5548 8372"
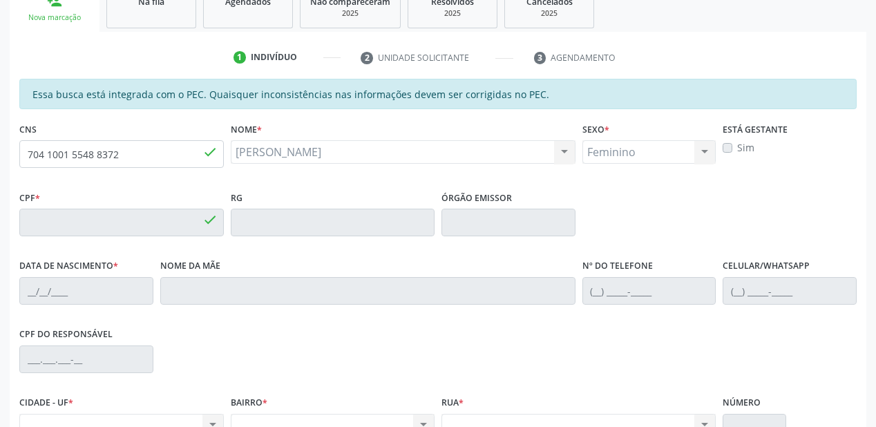
type input "139.613.774-21"
type input "06[DATE]"
type input "Patrícia da [PERSON_NAME]"
type input "[PHONE_NUMBER]"
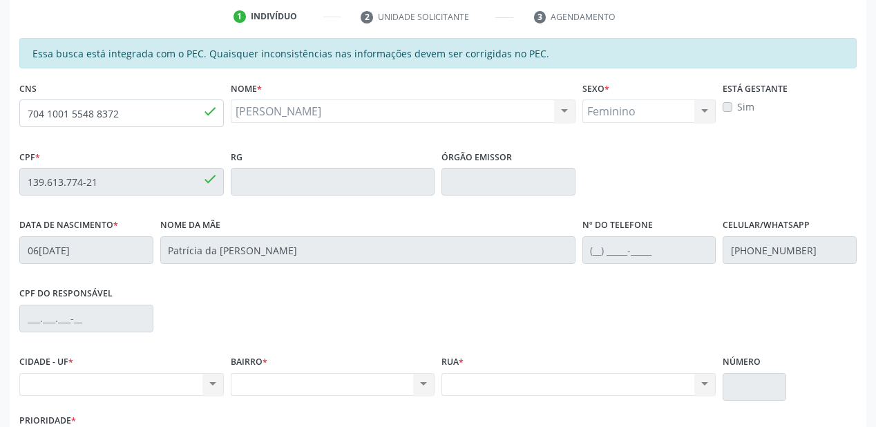
scroll to position [361, 0]
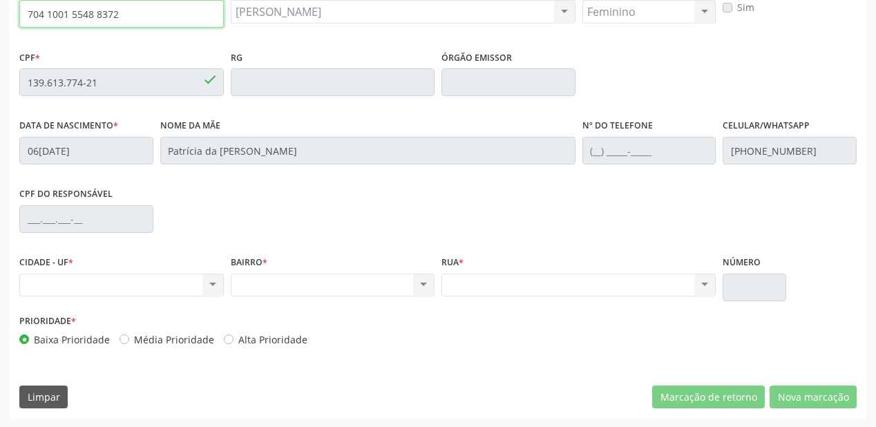
drag, startPoint x: 140, startPoint y: 16, endPoint x: 17, endPoint y: 19, distance: 123.7
click at [17, 19] on div "CNS 704 1001 5548 8372 done" at bounding box center [121, 13] width 211 height 68
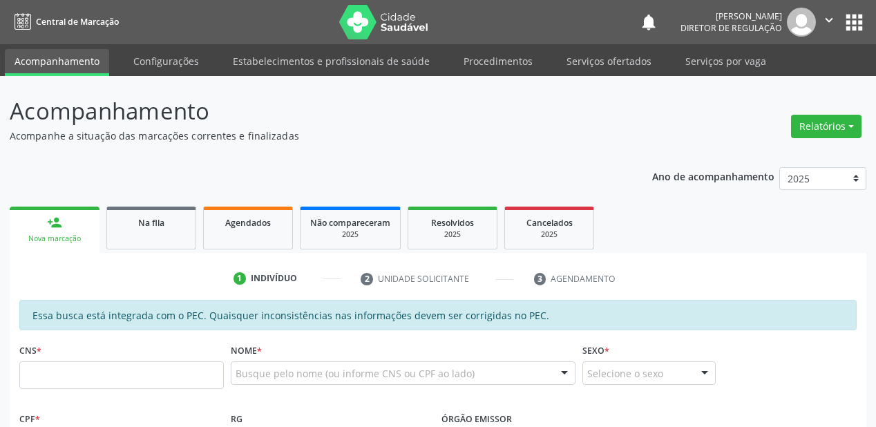
scroll to position [361, 0]
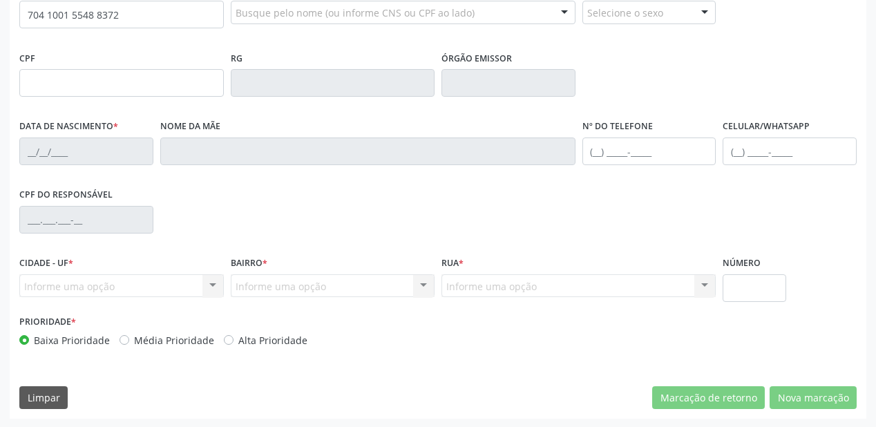
type input "704 1001 5548 8372"
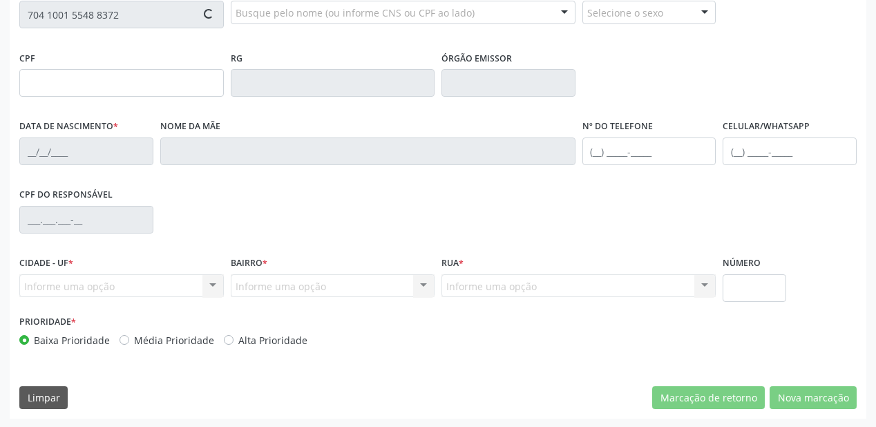
type input "139.613.774-21"
type input "[DATE]"
type input "Patrícia da [PERSON_NAME]"
type input "[PHONE_NUMBER]"
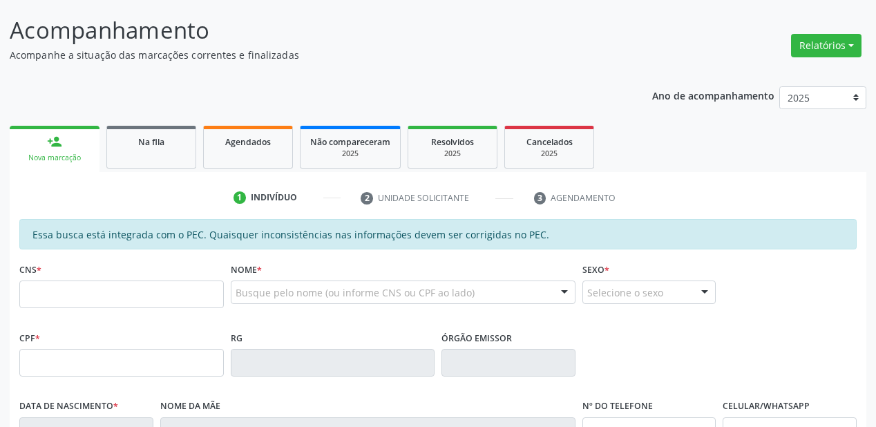
scroll to position [221, 0]
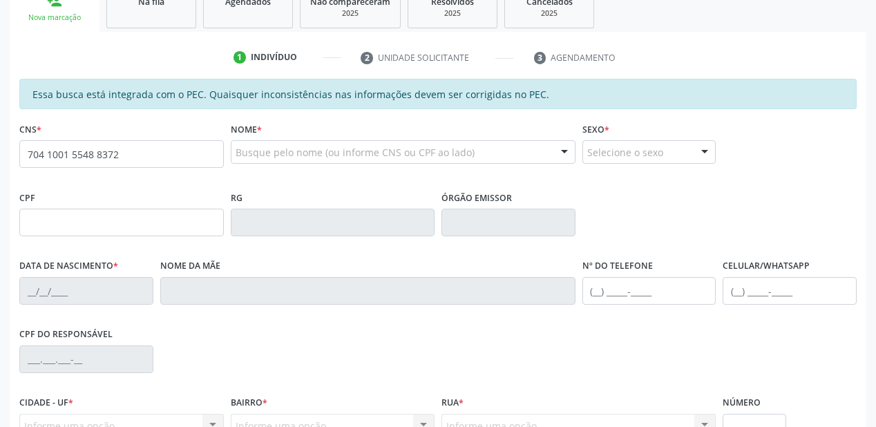
type input "704 1001 5548 8372"
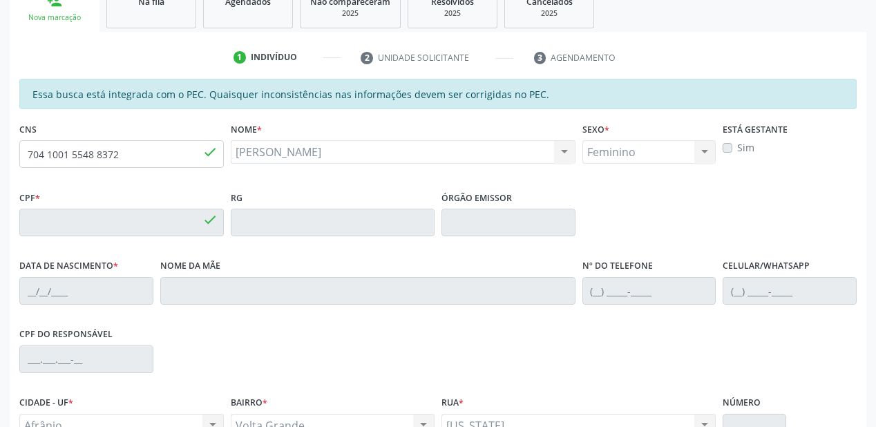
type input "139.613.774-21"
type input "06[DATE]"
type input "Patrícia da [PERSON_NAME]"
type input "[PHONE_NUMBER]"
type input "S/N"
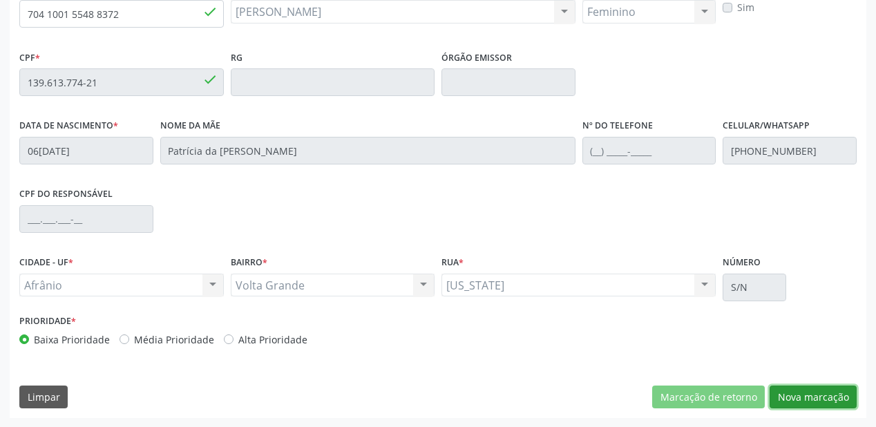
drag, startPoint x: 796, startPoint y: 399, endPoint x: 743, endPoint y: 376, distance: 57.6
click at [796, 398] on button "Nova marcação" at bounding box center [813, 396] width 87 height 23
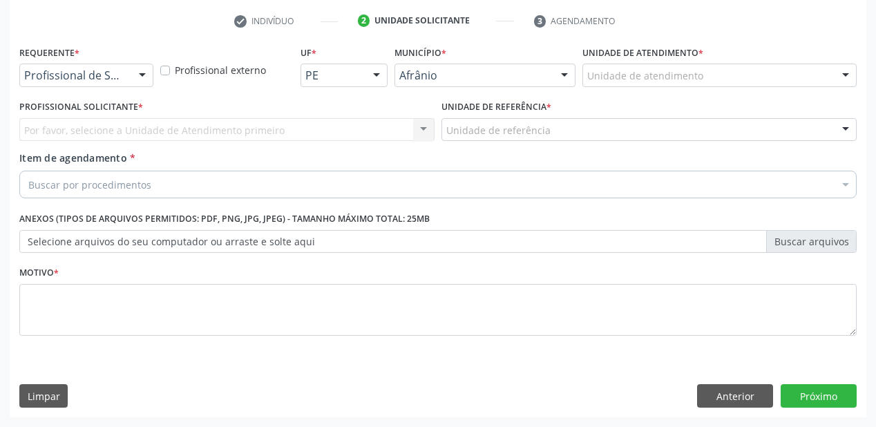
scroll to position [257, 0]
click at [597, 86] on div "Unidade de atendimento" at bounding box center [719, 75] width 274 height 23
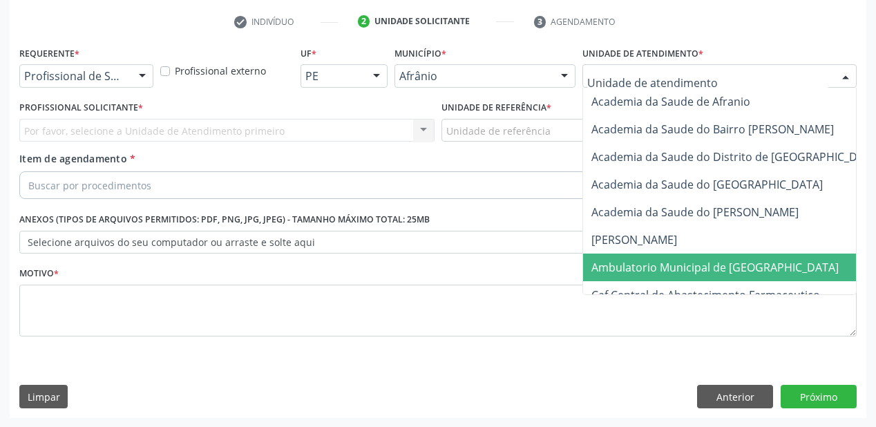
click at [644, 263] on span "Ambulatorio Municipal de [GEOGRAPHIC_DATA]" at bounding box center [714, 267] width 247 height 15
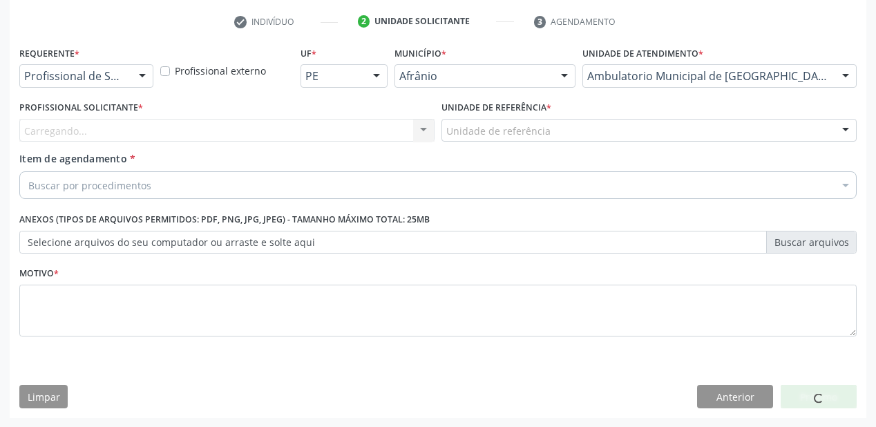
drag, startPoint x: 490, startPoint y: 131, endPoint x: 491, endPoint y: 140, distance: 9.1
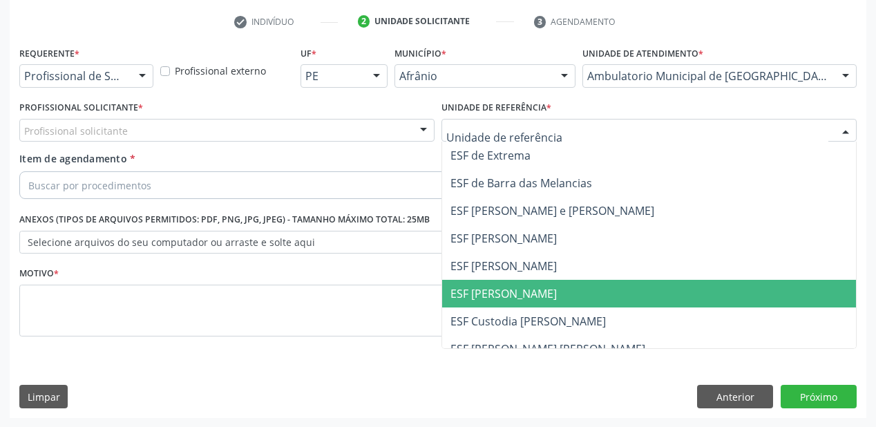
click at [506, 298] on span "ESF [PERSON_NAME]" at bounding box center [503, 293] width 106 height 15
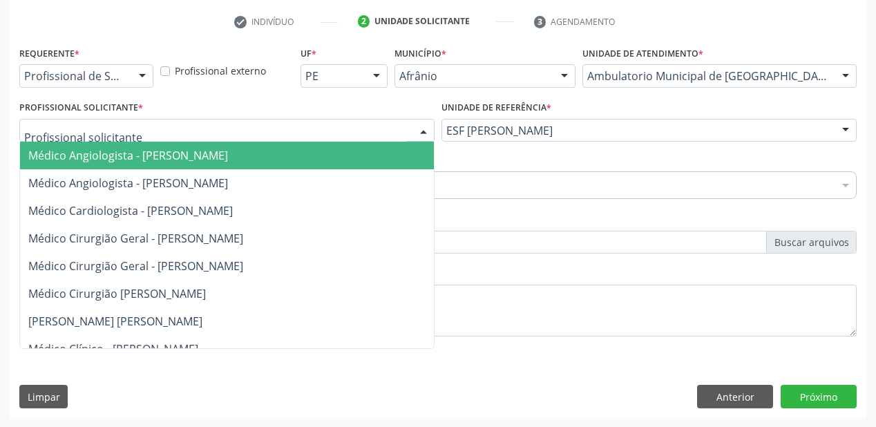
click at [51, 159] on span "Médico Angiologista - [PERSON_NAME]" at bounding box center [128, 155] width 200 height 15
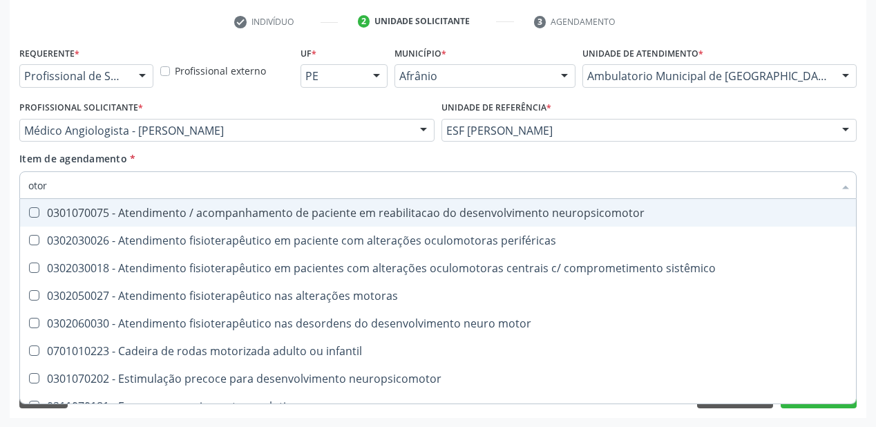
type input "otorr"
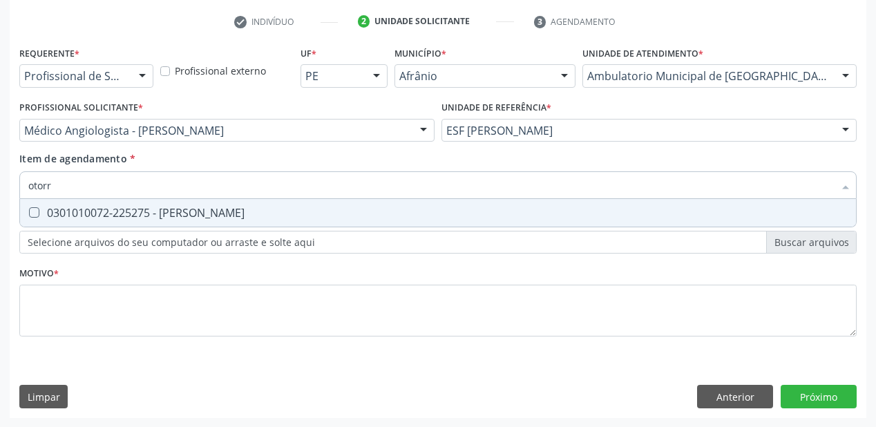
click at [75, 218] on div "0301010072-225275 - [PERSON_NAME]" at bounding box center [437, 212] width 819 height 11
checkbox Otorrinolaringologista "true"
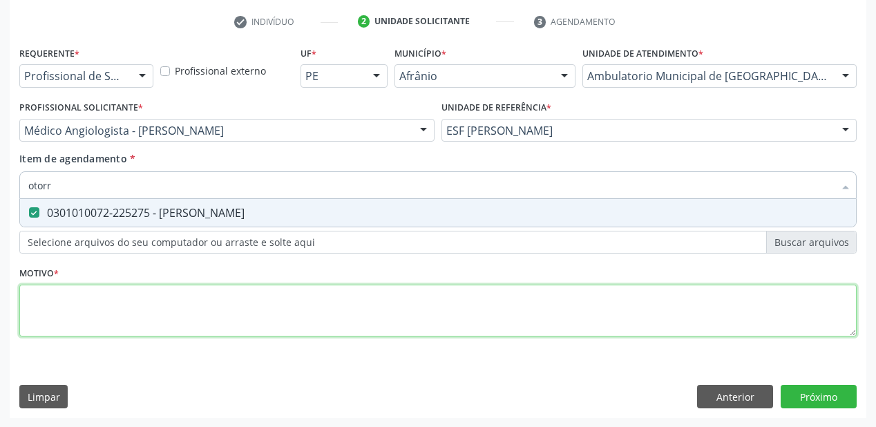
click at [61, 288] on div "Requerente * Profissional de Saúde Profissional de Saúde Paciente Nenhum result…" at bounding box center [437, 199] width 837 height 313
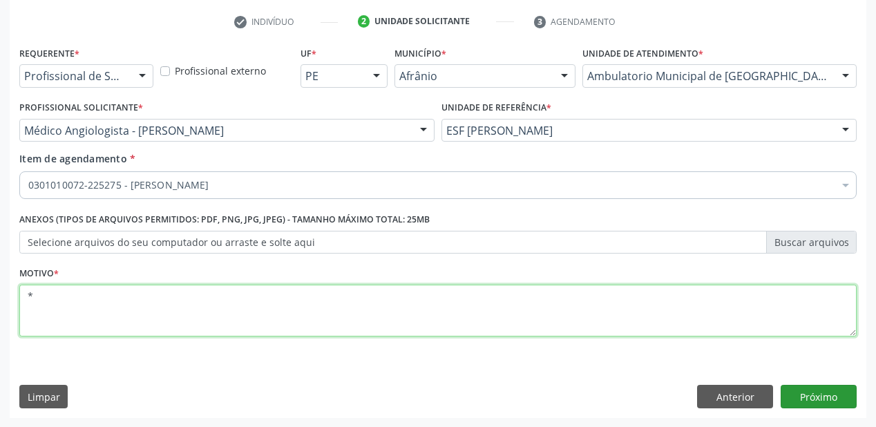
type textarea "*"
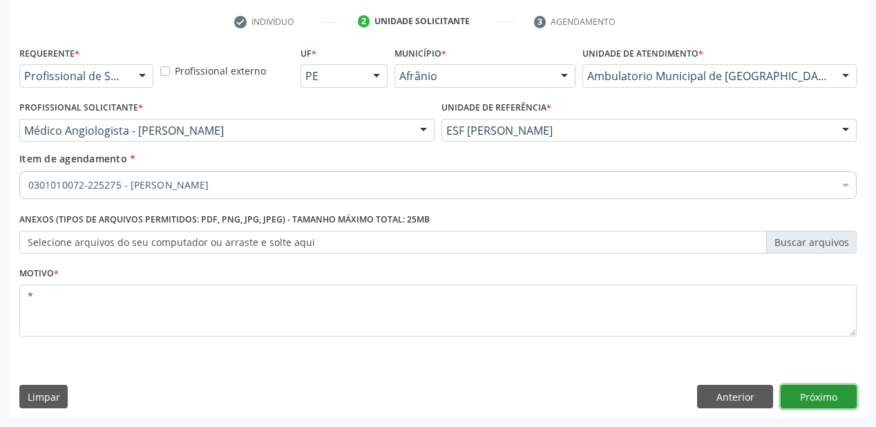
click at [817, 395] on button "Próximo" at bounding box center [819, 396] width 76 height 23
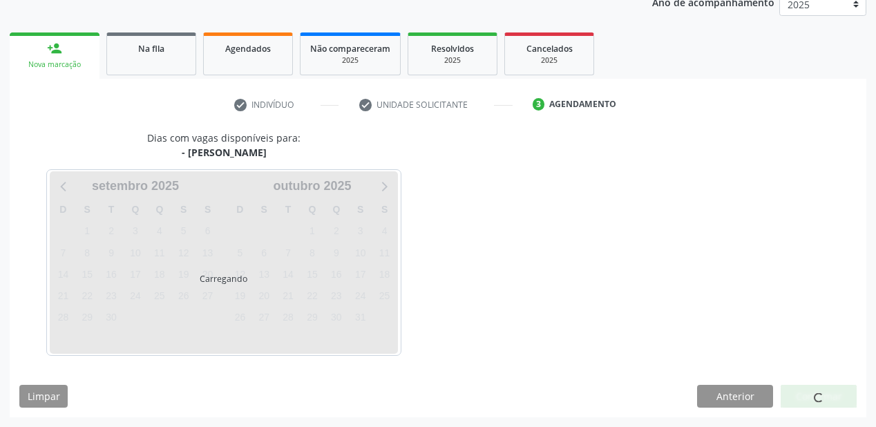
scroll to position [173, 0]
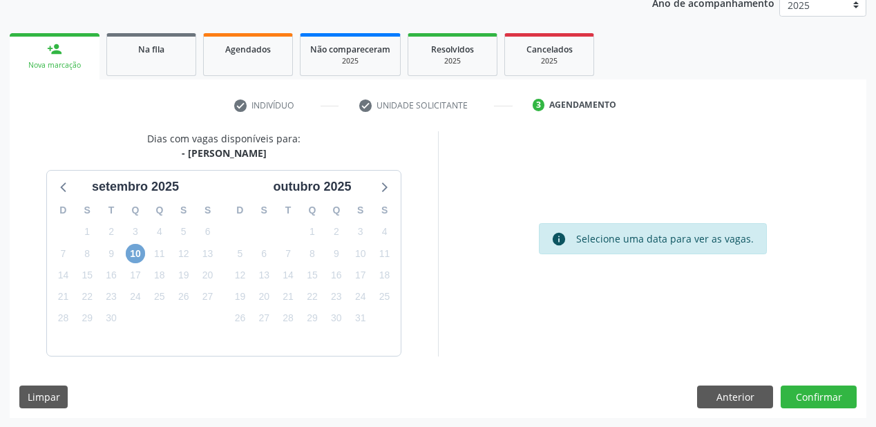
click at [135, 251] on span "10" at bounding box center [135, 253] width 19 height 19
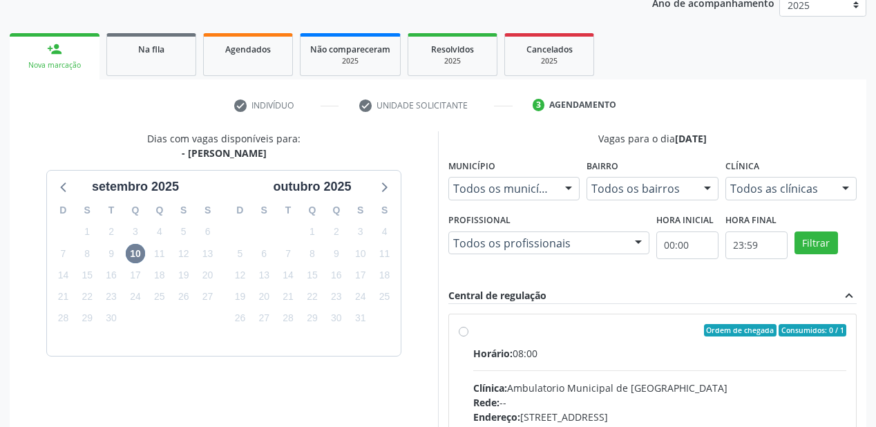
click at [468, 336] on input "Ordem de chegada Consumidos: 0 / 1 Horário: 08:00 Clínica: Ambulatorio Municipa…" at bounding box center [464, 330] width 10 height 12
radio input "true"
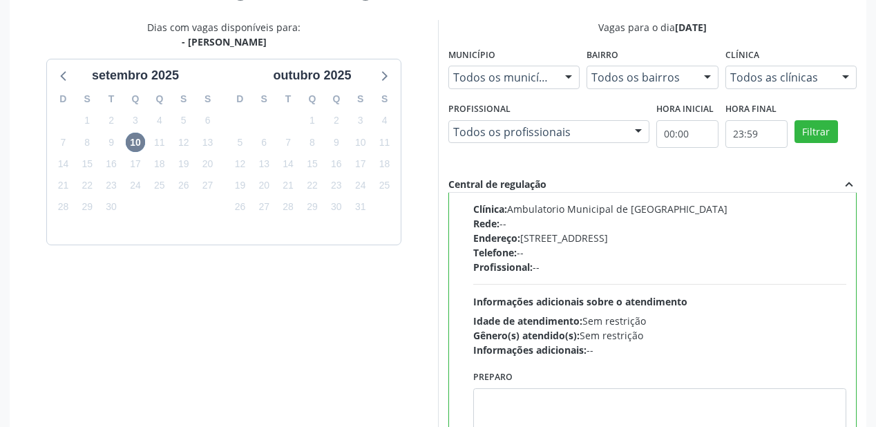
scroll to position [394, 0]
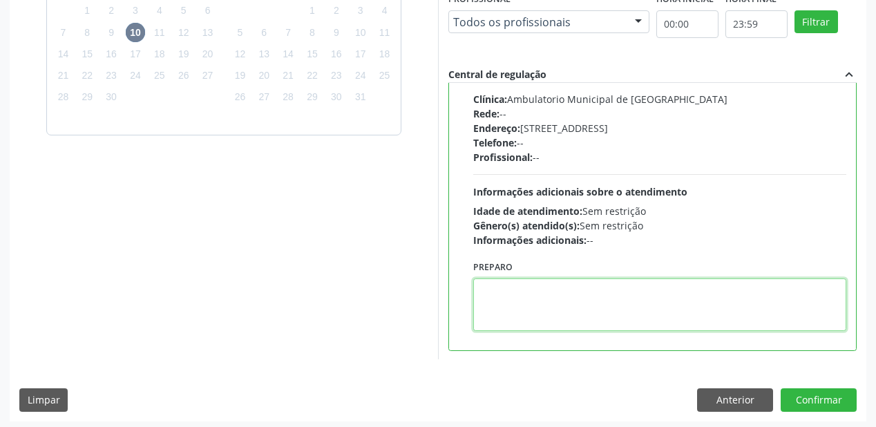
click at [560, 294] on textarea at bounding box center [659, 304] width 373 height 52
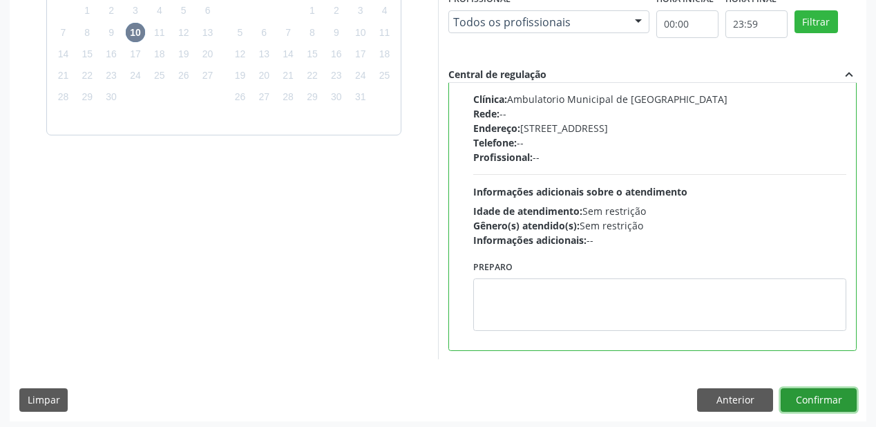
click at [829, 396] on button "Confirmar" at bounding box center [819, 399] width 76 height 23
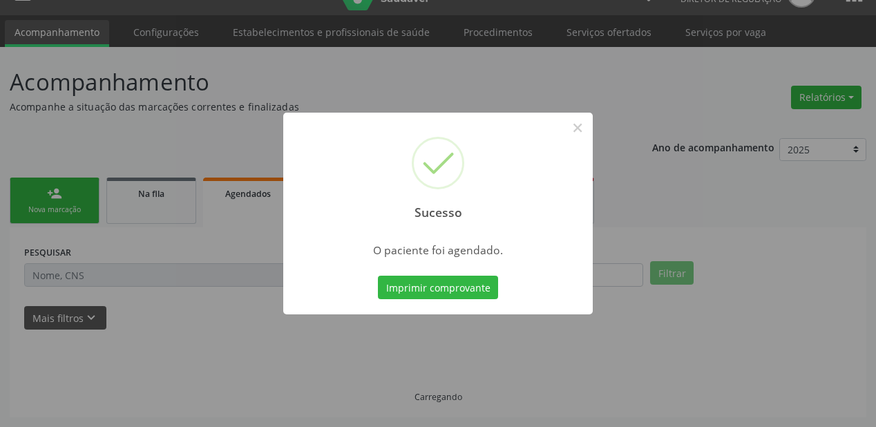
scroll to position [28, 0]
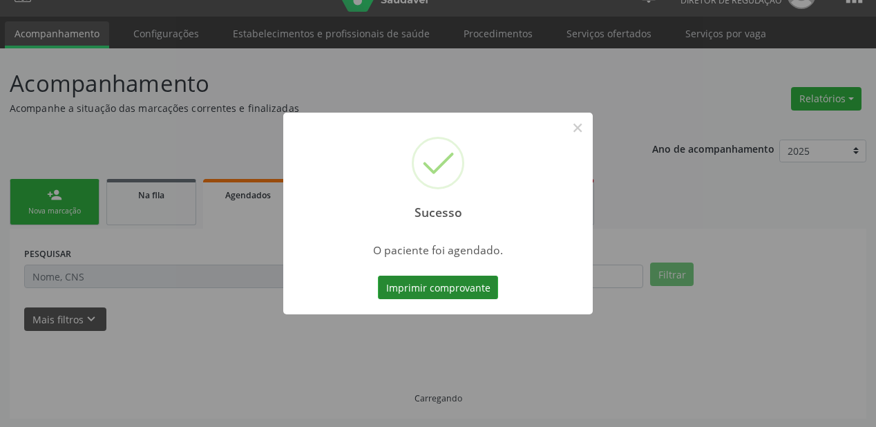
click at [417, 285] on button "Imprimir comprovante" at bounding box center [438, 287] width 120 height 23
